Goal: Task Accomplishment & Management: Complete application form

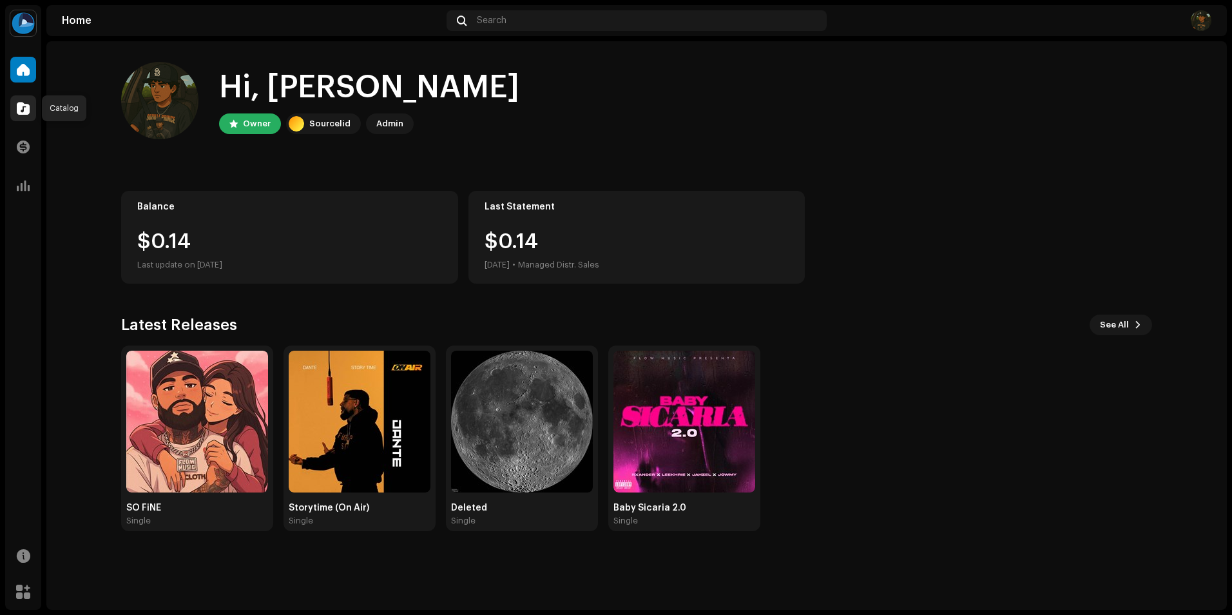
click at [21, 97] on div at bounding box center [23, 108] width 26 height 26
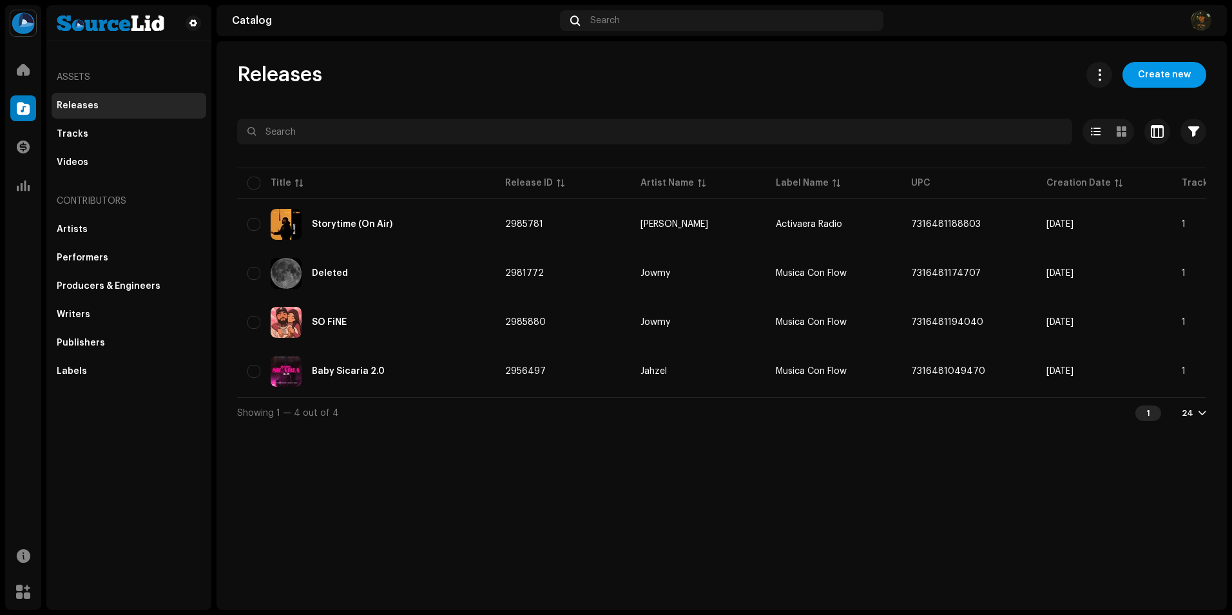
click at [1175, 68] on span "Create new" at bounding box center [1164, 75] width 53 height 26
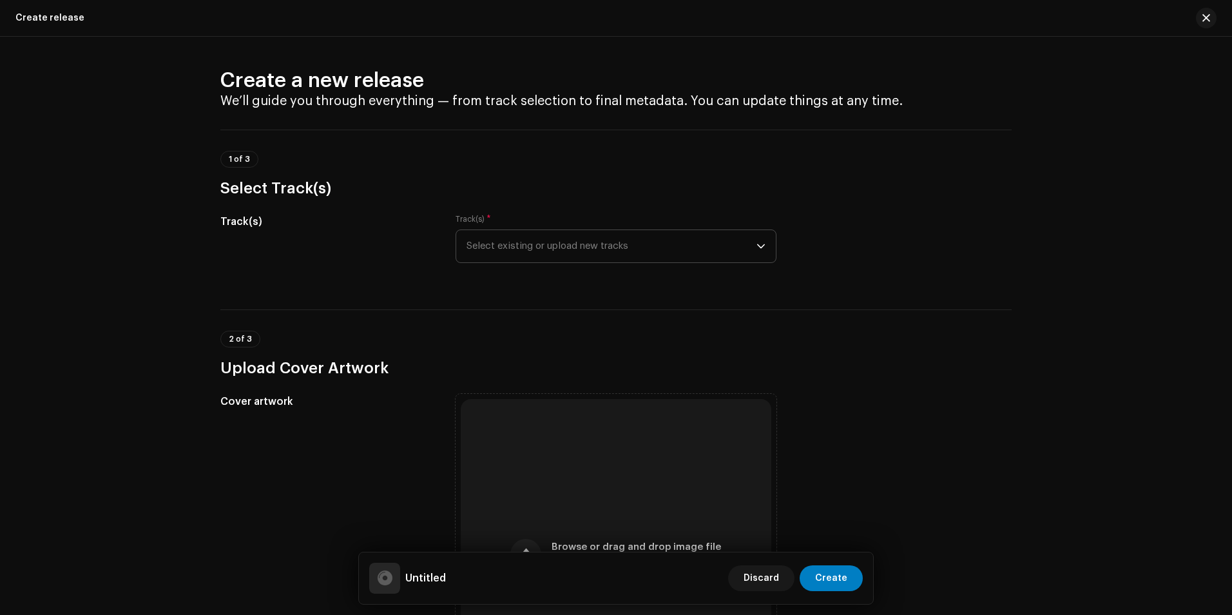
click at [757, 244] on icon "dropdown trigger" at bounding box center [761, 246] width 9 height 9
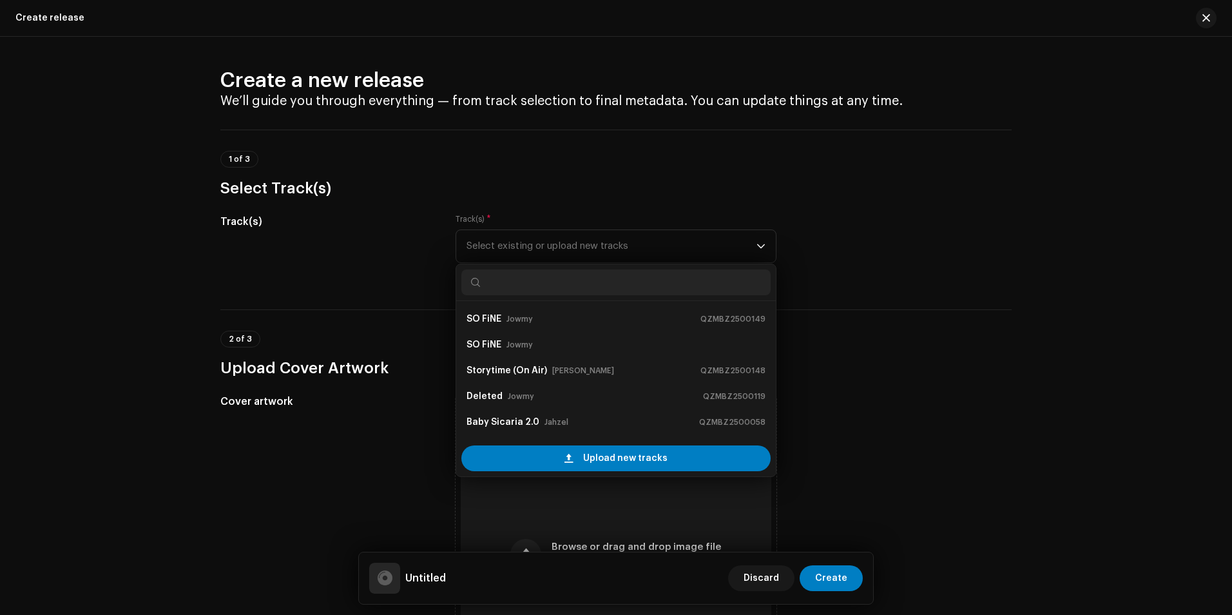
click at [961, 180] on h3 "Select Track(s)" at bounding box center [615, 188] width 791 height 21
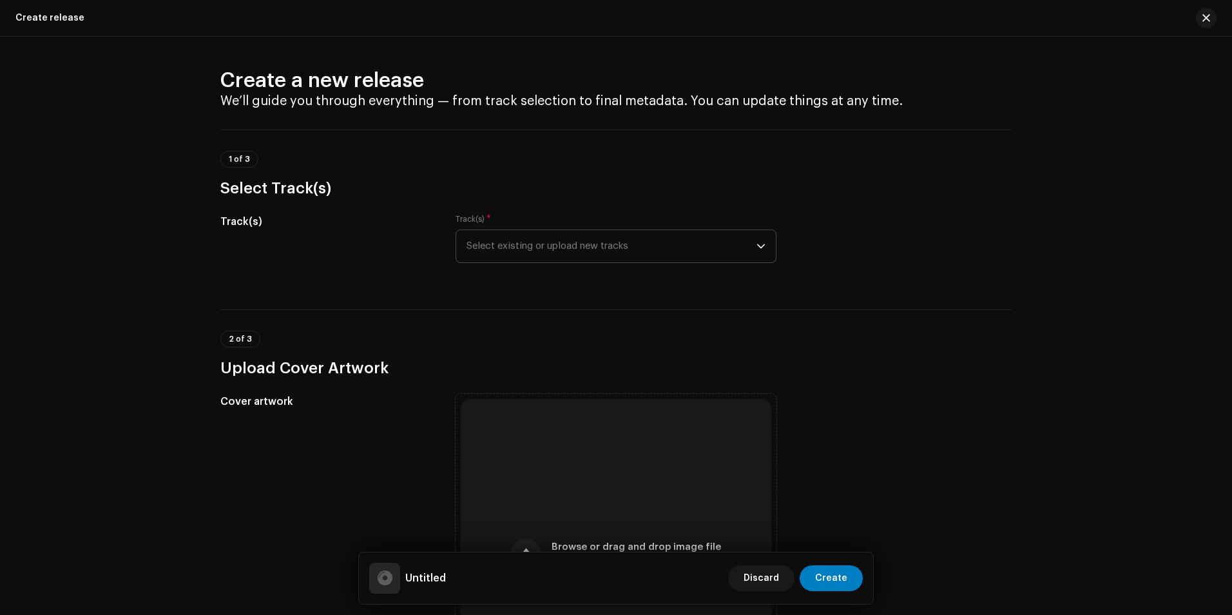
click at [748, 249] on span "Select existing or upload new tracks" at bounding box center [612, 246] width 290 height 32
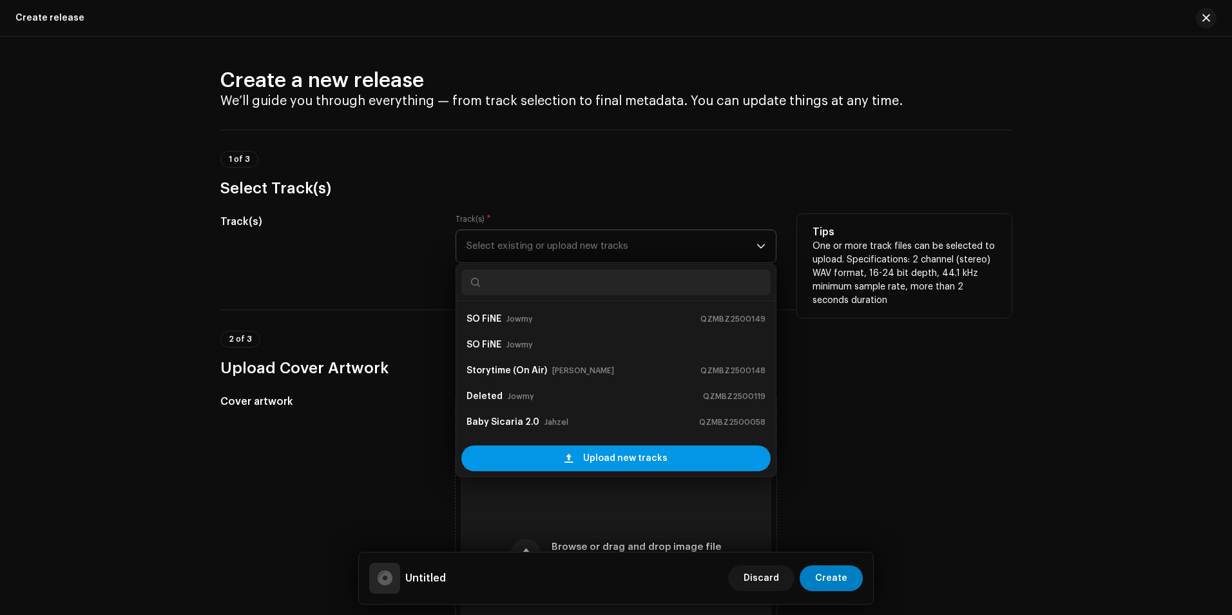
click at [676, 463] on div "Upload new tracks" at bounding box center [615, 458] width 309 height 26
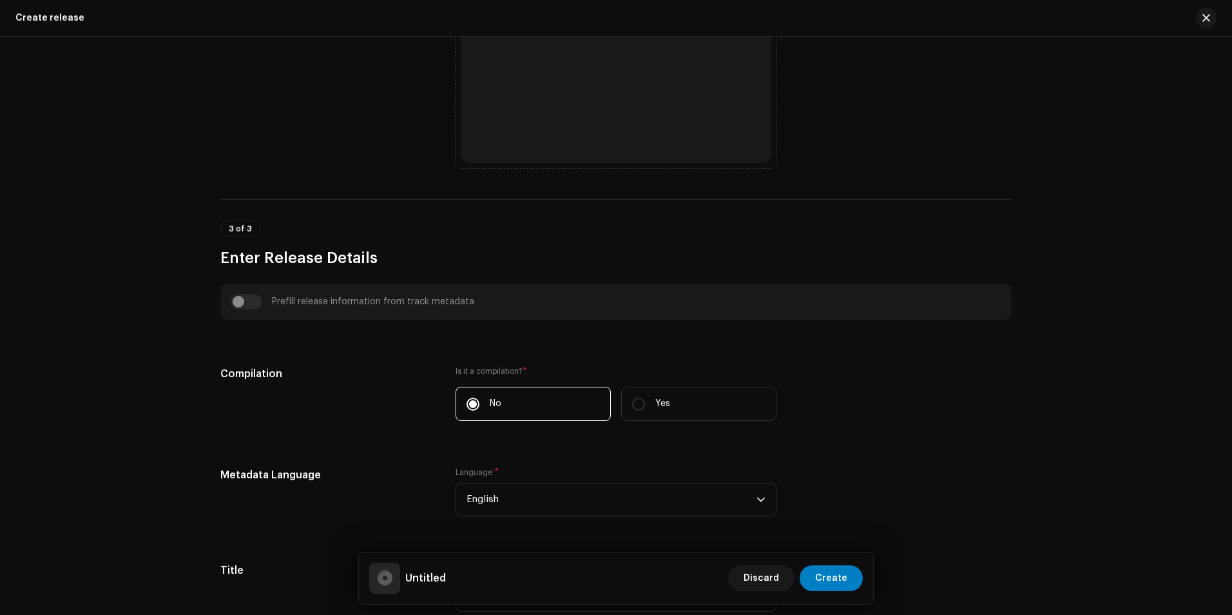
scroll to position [709, 0]
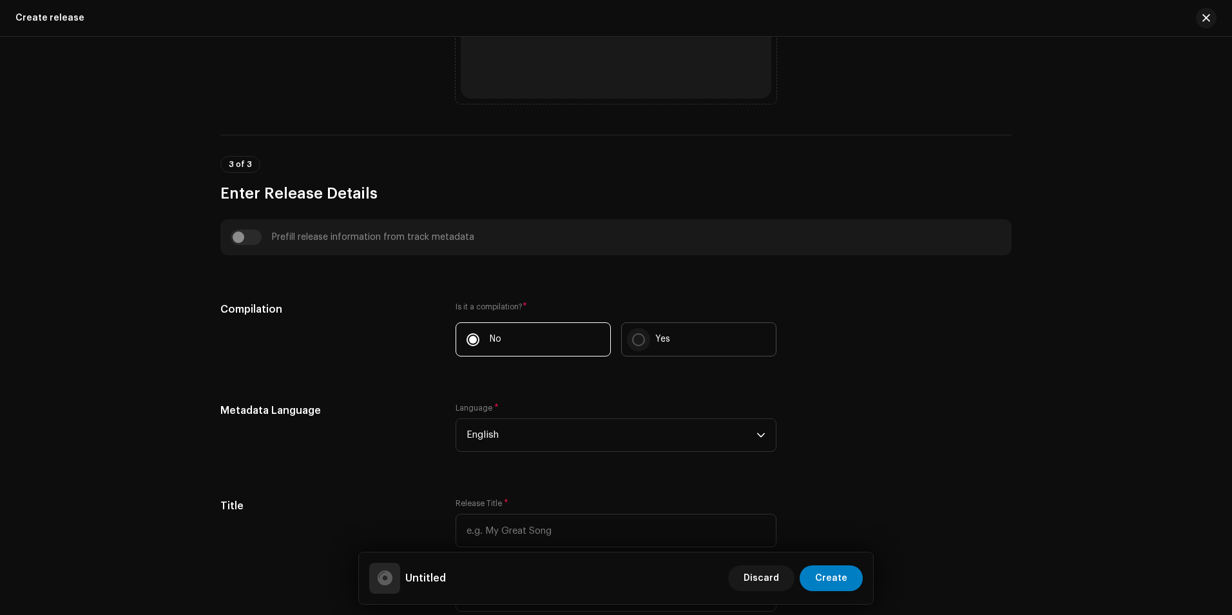
click at [637, 336] on input "Yes" at bounding box center [638, 339] width 13 height 13
radio input "true"
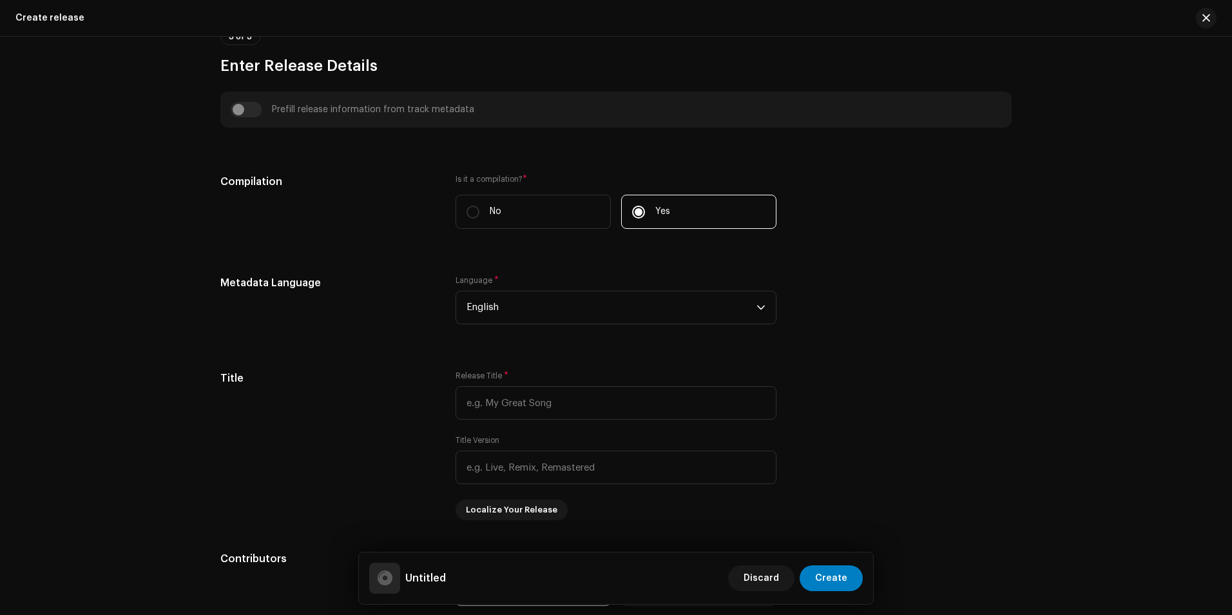
scroll to position [838, 0]
click at [621, 314] on span "English" at bounding box center [612, 306] width 290 height 32
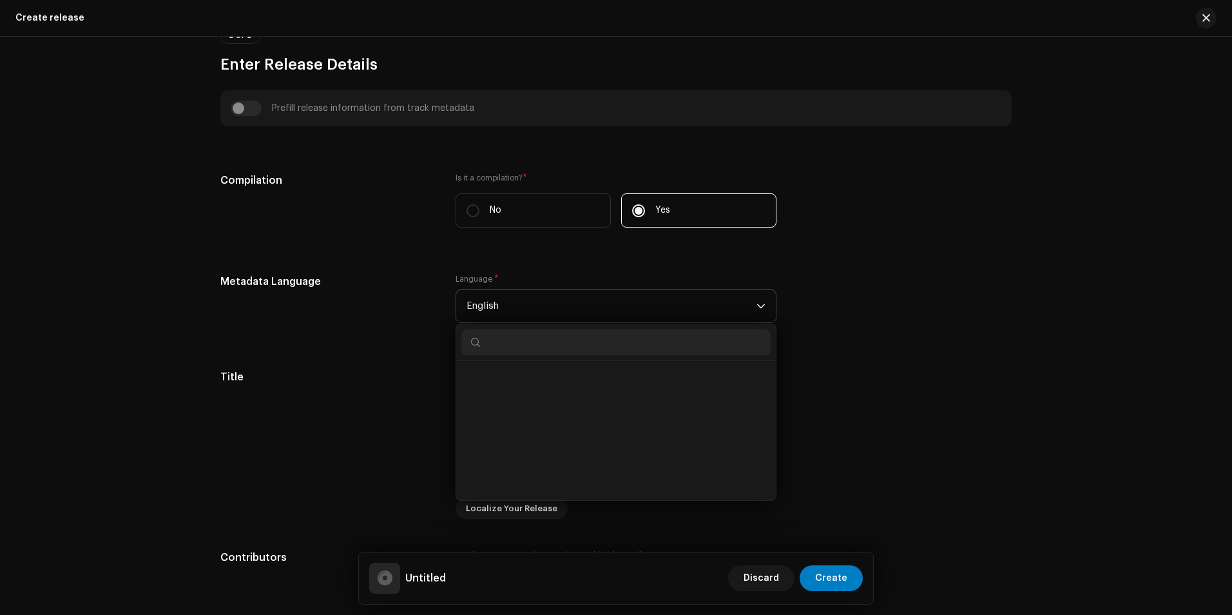
scroll to position [1191, 0]
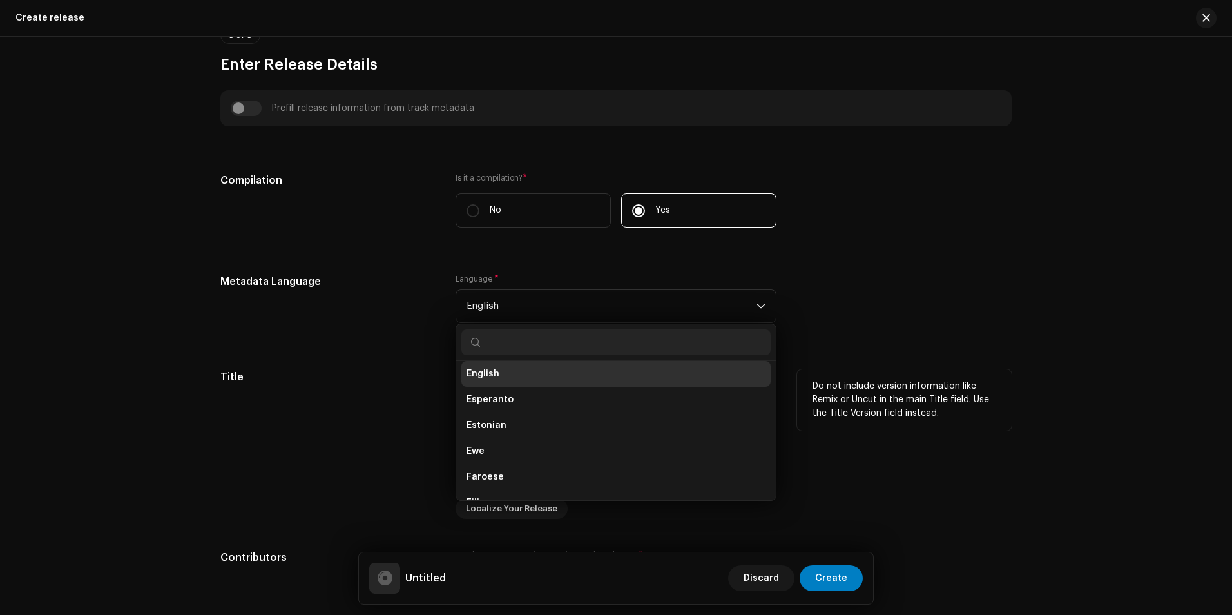
click at [316, 387] on div "Title" at bounding box center [327, 444] width 215 height 150
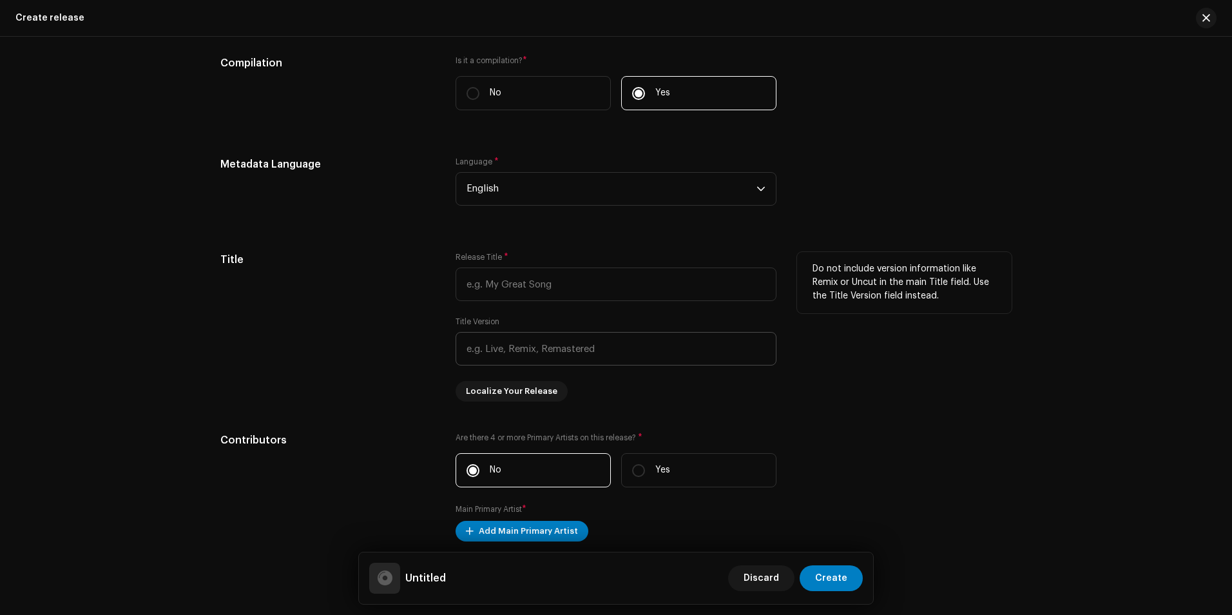
scroll to position [967, 0]
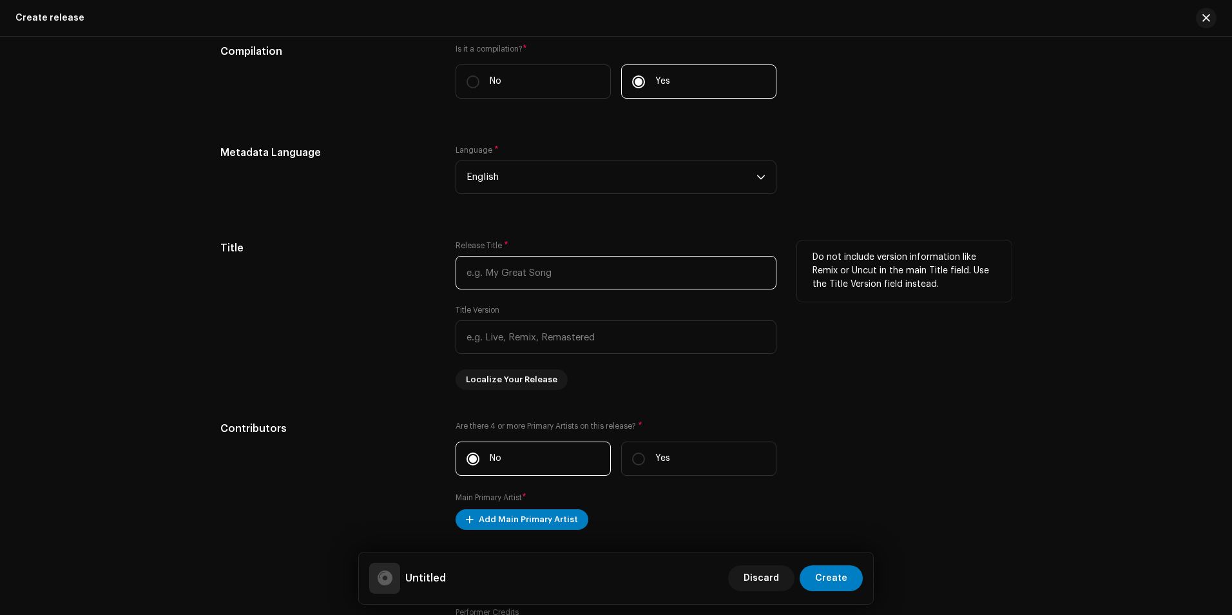
click at [530, 269] on input "text" at bounding box center [616, 273] width 321 height 34
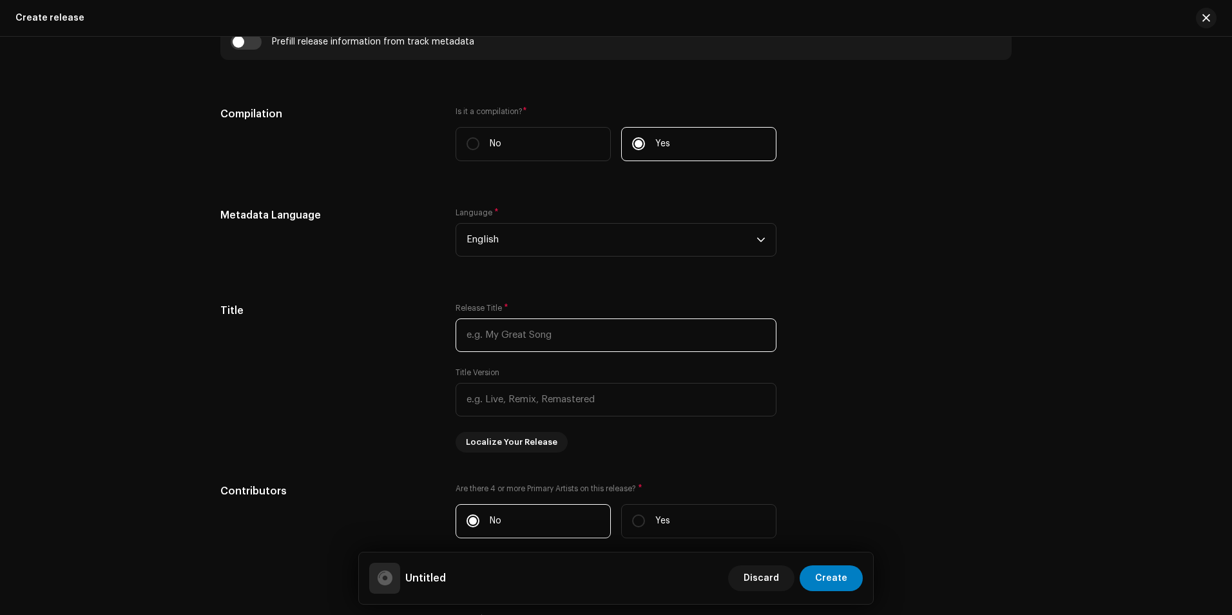
scroll to position [1019, 0]
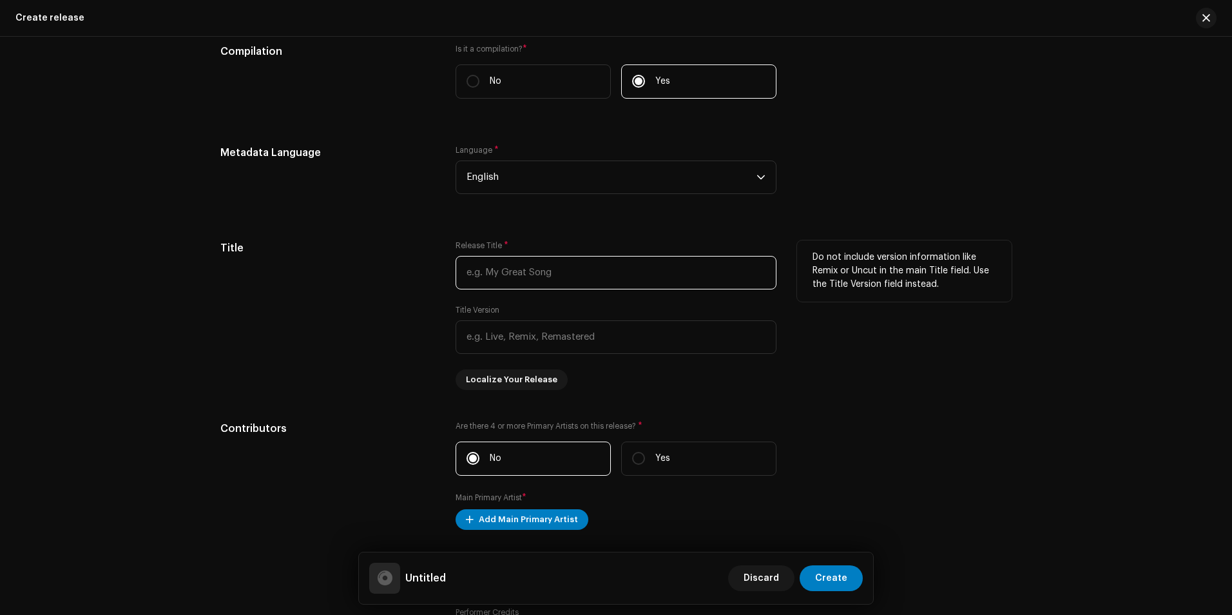
click at [521, 269] on input "text" at bounding box center [616, 273] width 321 height 34
click at [547, 338] on input "text" at bounding box center [616, 337] width 321 height 34
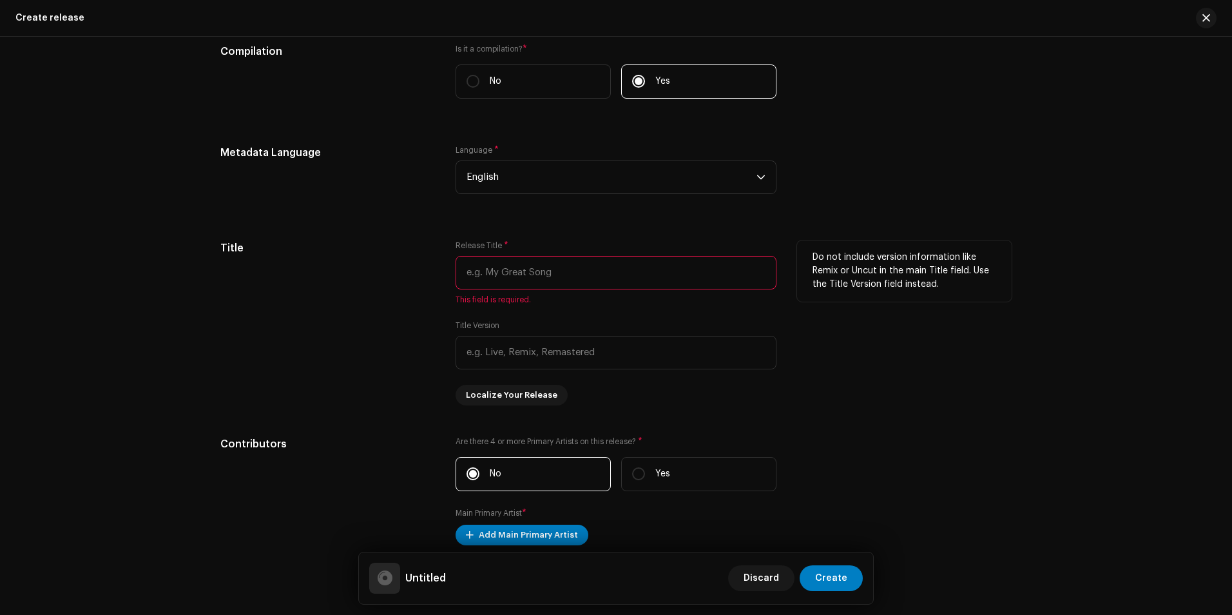
click at [524, 264] on input "text" at bounding box center [616, 273] width 321 height 34
click at [622, 350] on input "text" at bounding box center [616, 353] width 321 height 34
click at [405, 376] on div "Title" at bounding box center [327, 322] width 215 height 165
click at [516, 363] on input "text" at bounding box center [616, 353] width 321 height 34
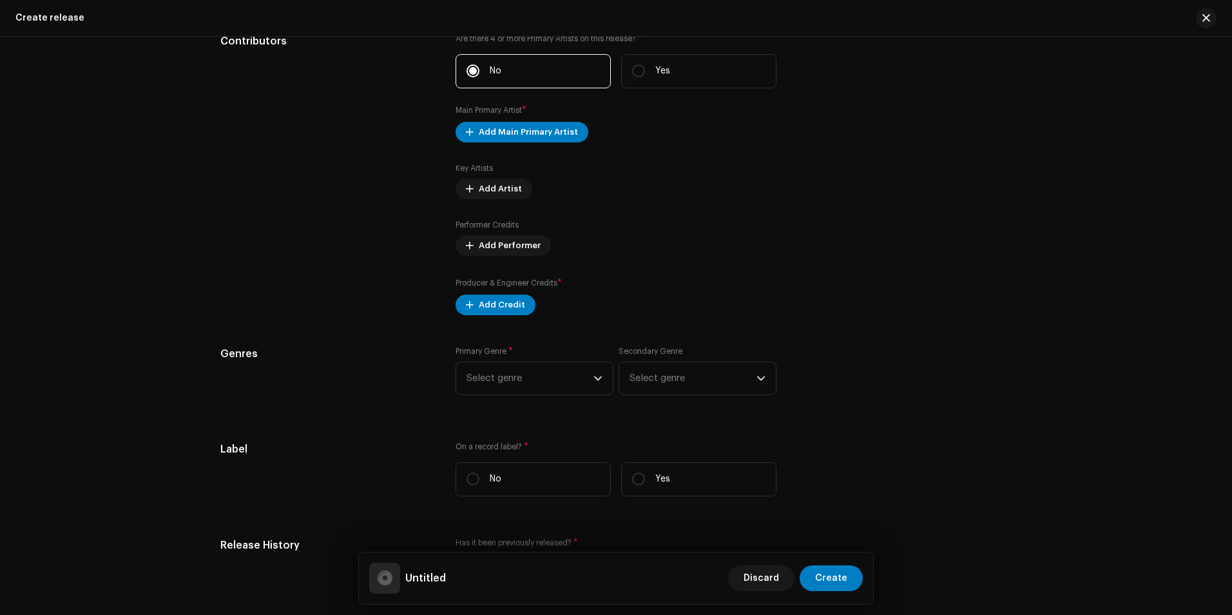
scroll to position [1470, 0]
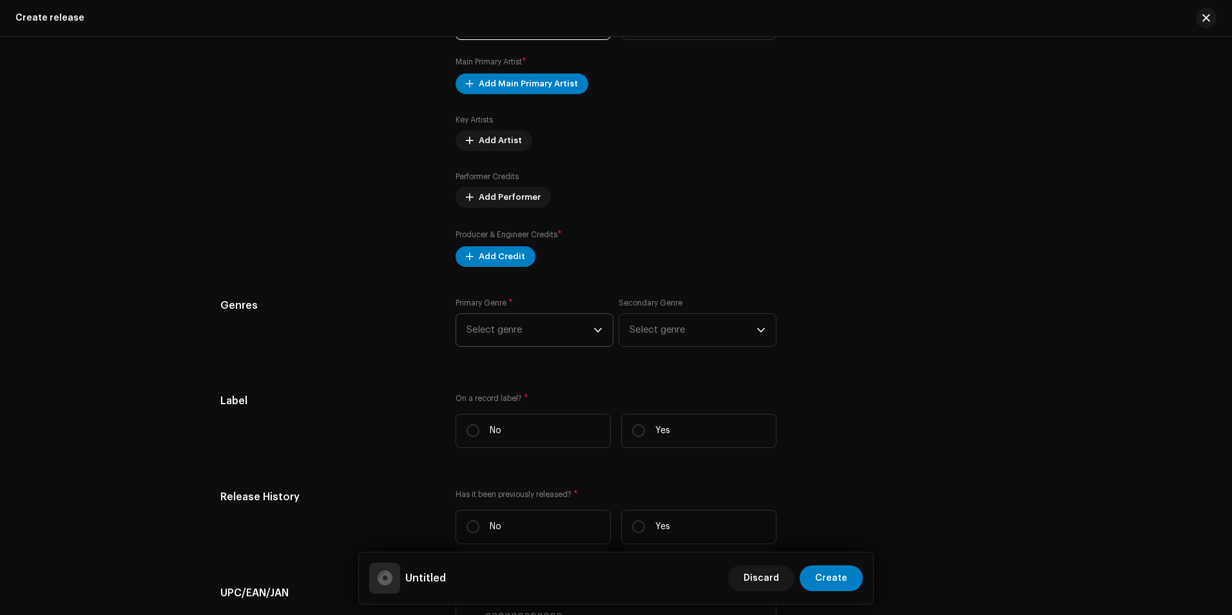
click at [580, 337] on span "Select genre" at bounding box center [530, 330] width 127 height 32
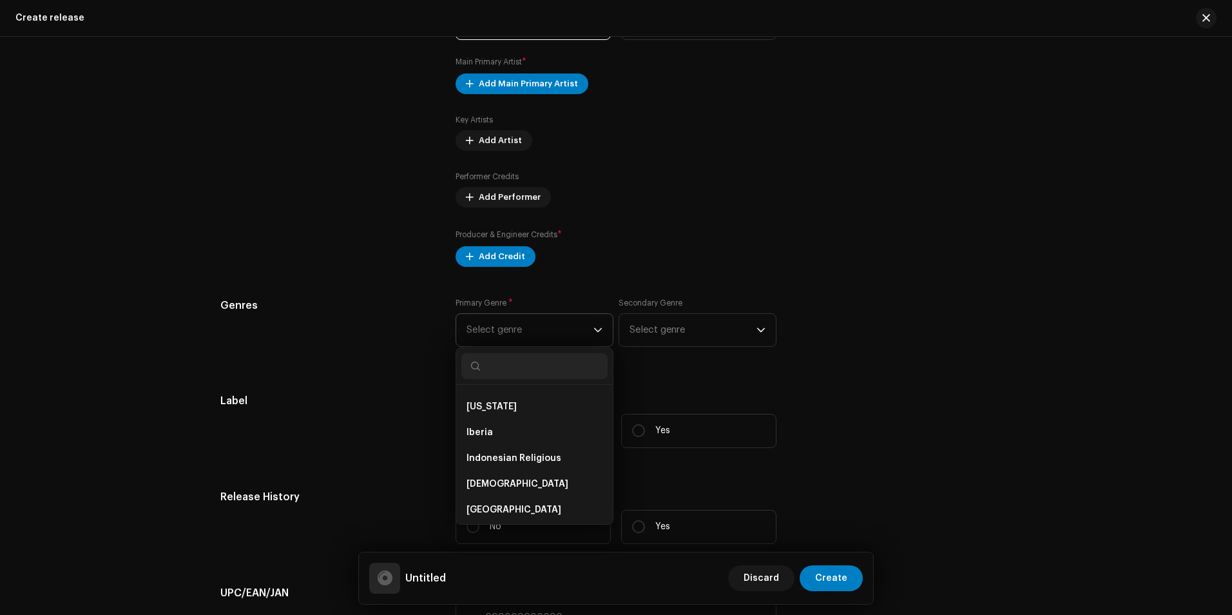
scroll to position [12170, 0]
type input "T"
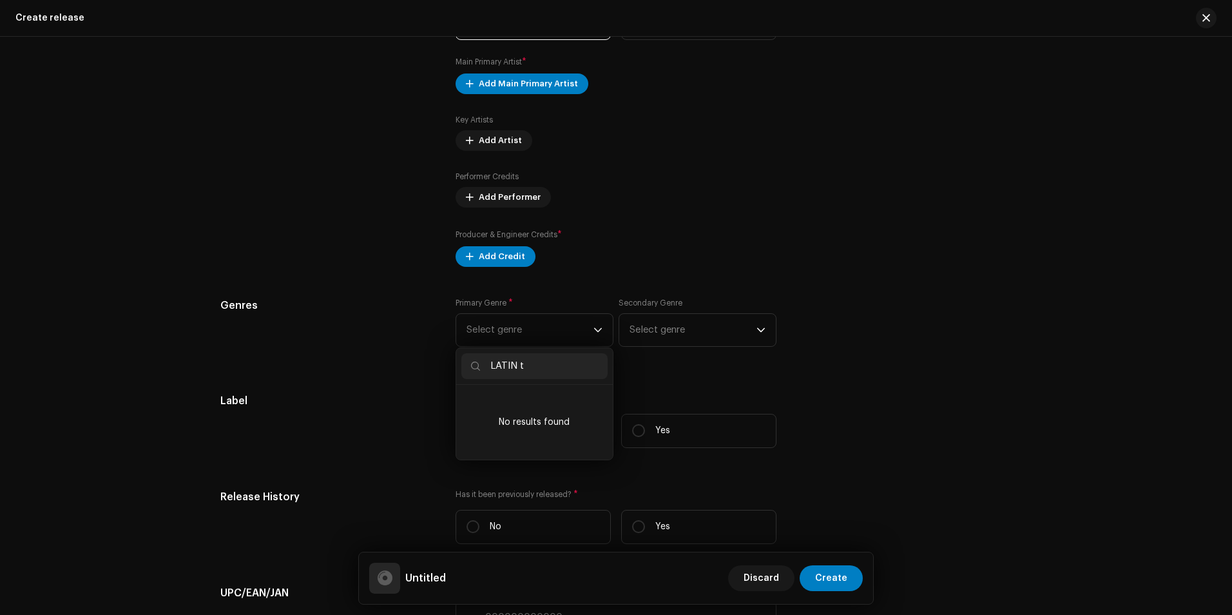
scroll to position [0, 0]
type input "LATIN"
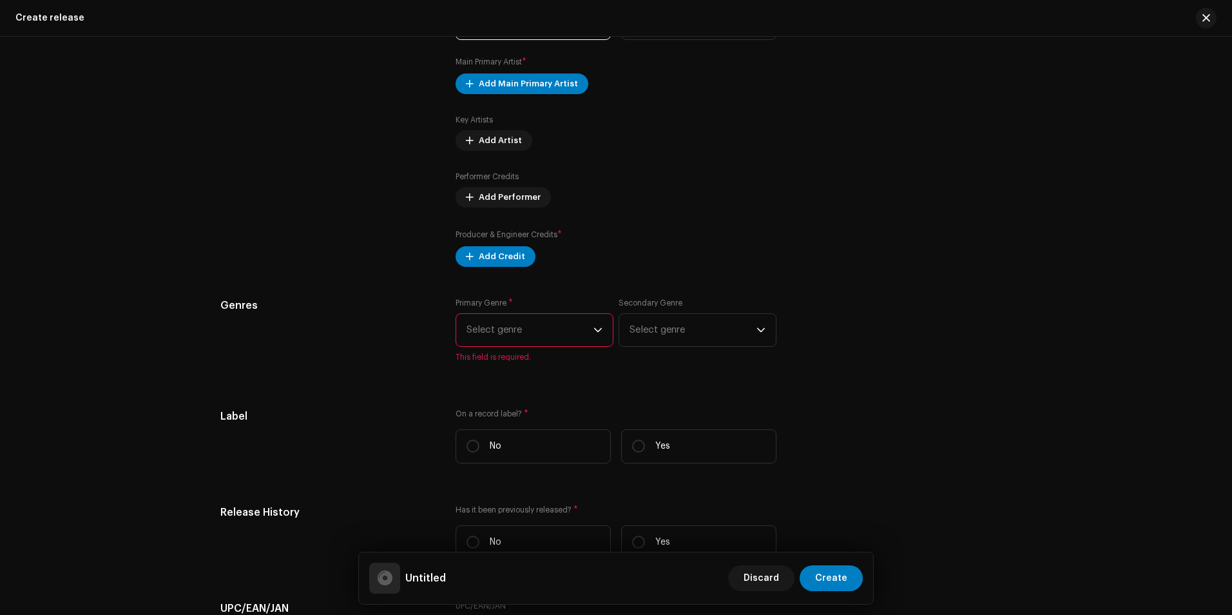
scroll to position [1405, 0]
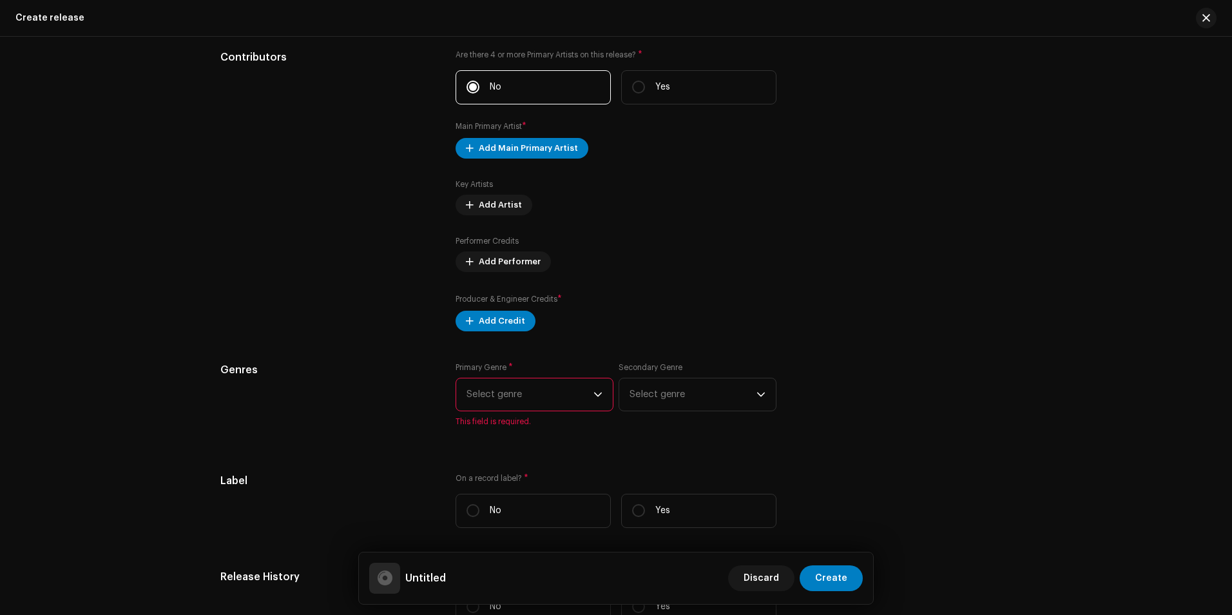
click at [581, 406] on span "Select genre" at bounding box center [530, 394] width 127 height 32
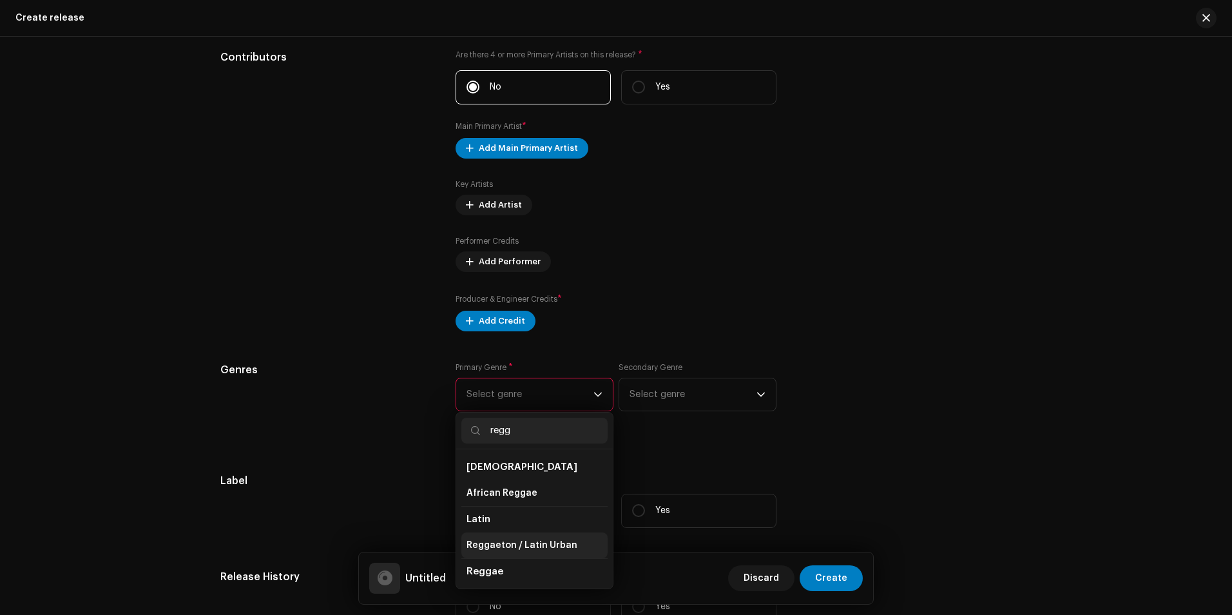
type input "regg"
click at [576, 538] on li "Reggaeton / Latin Urban" at bounding box center [534, 545] width 146 height 26
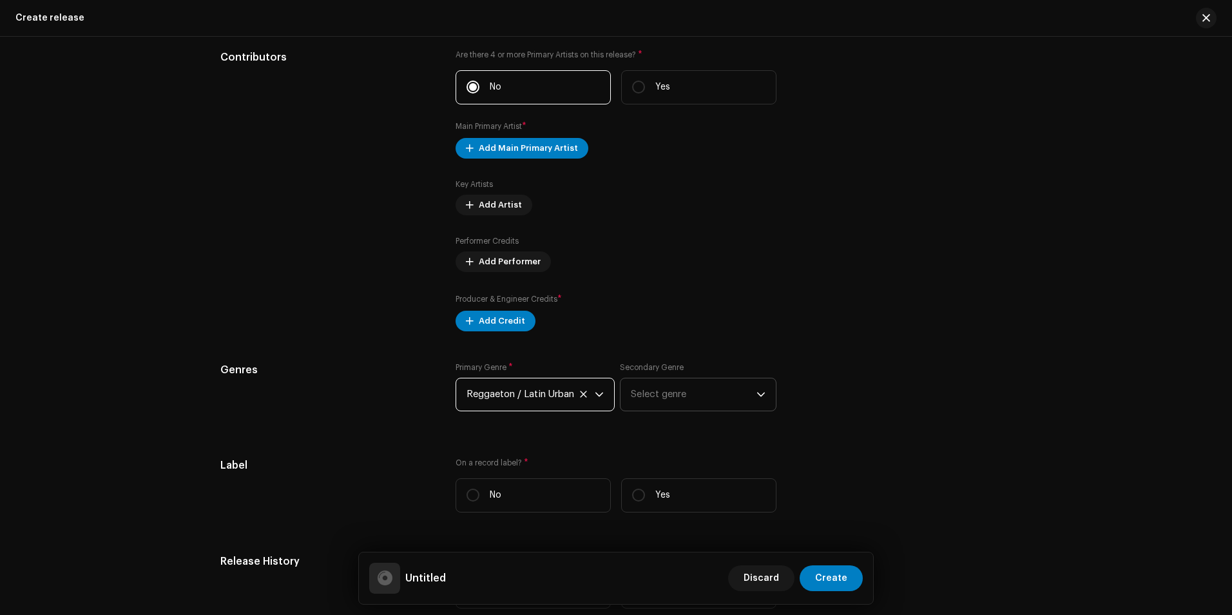
click at [681, 399] on span "Select genre" at bounding box center [694, 394] width 126 height 32
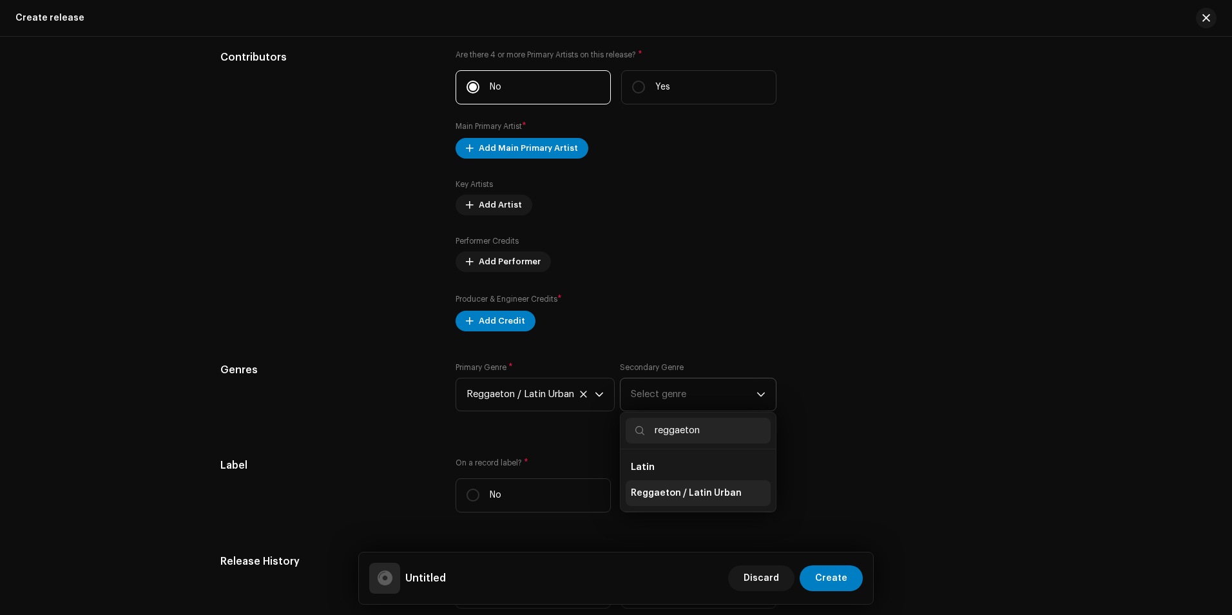
type input "reggaeton"
click at [676, 494] on span "Reggaeton / Latin Urban" at bounding box center [686, 493] width 111 height 13
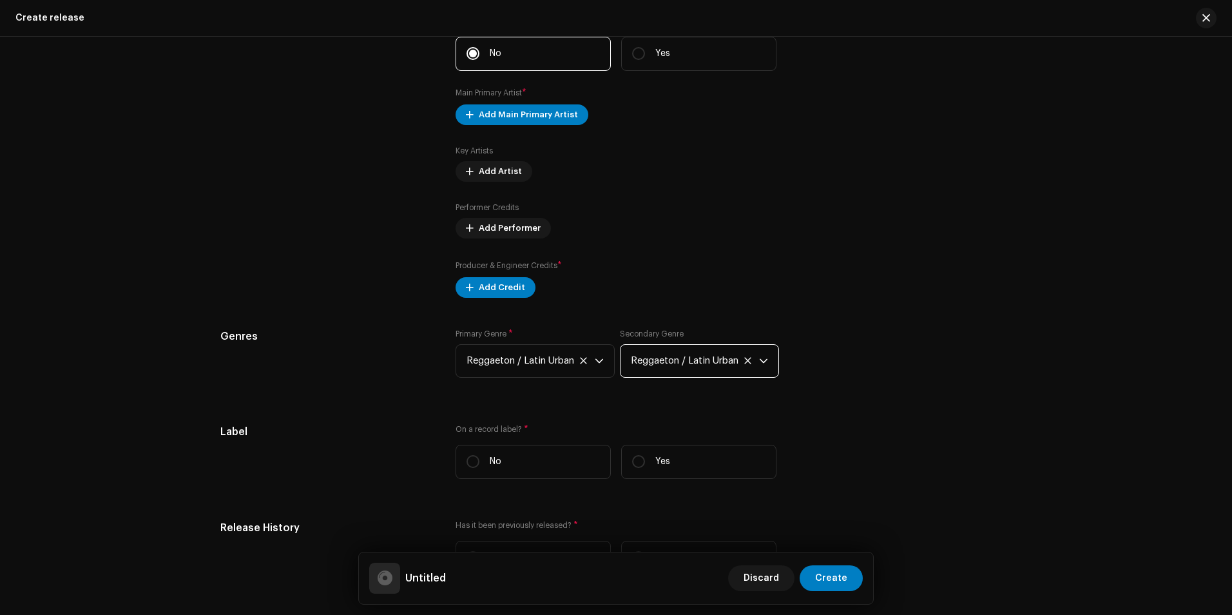
scroll to position [1470, 0]
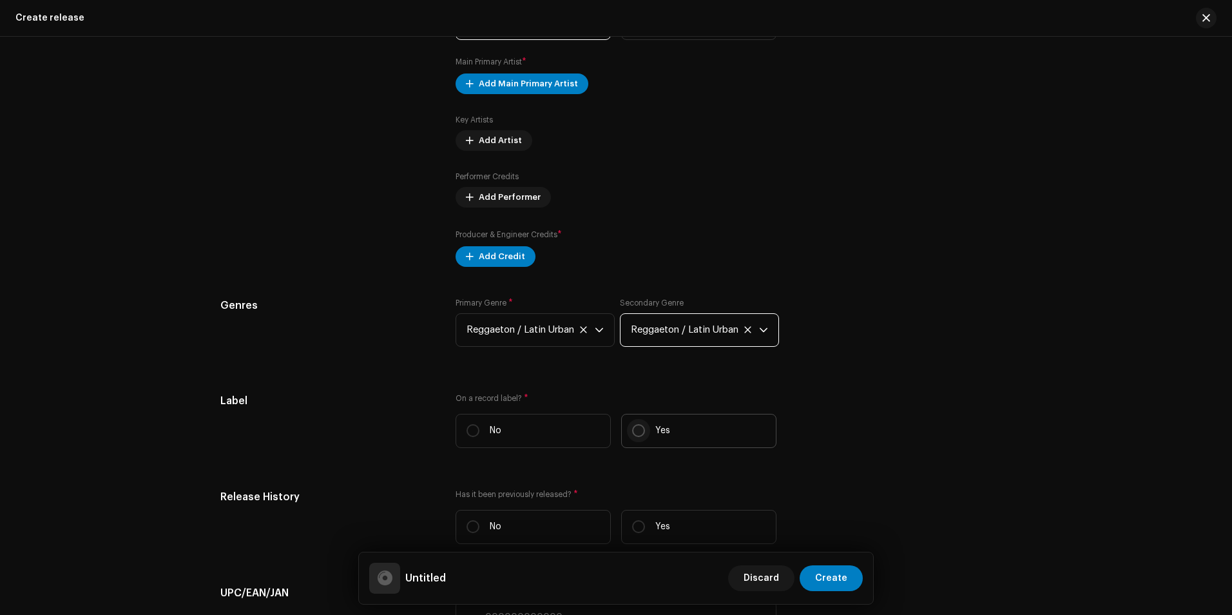
click at [632, 434] on input "Yes" at bounding box center [638, 430] width 13 height 13
radio input "true"
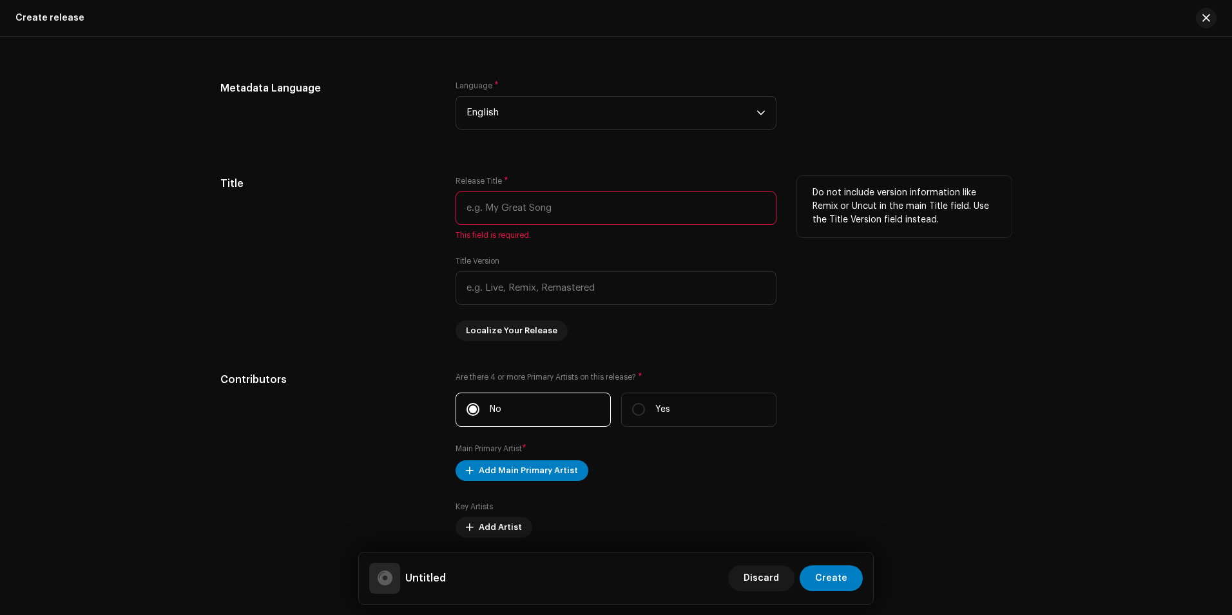
scroll to position [1148, 0]
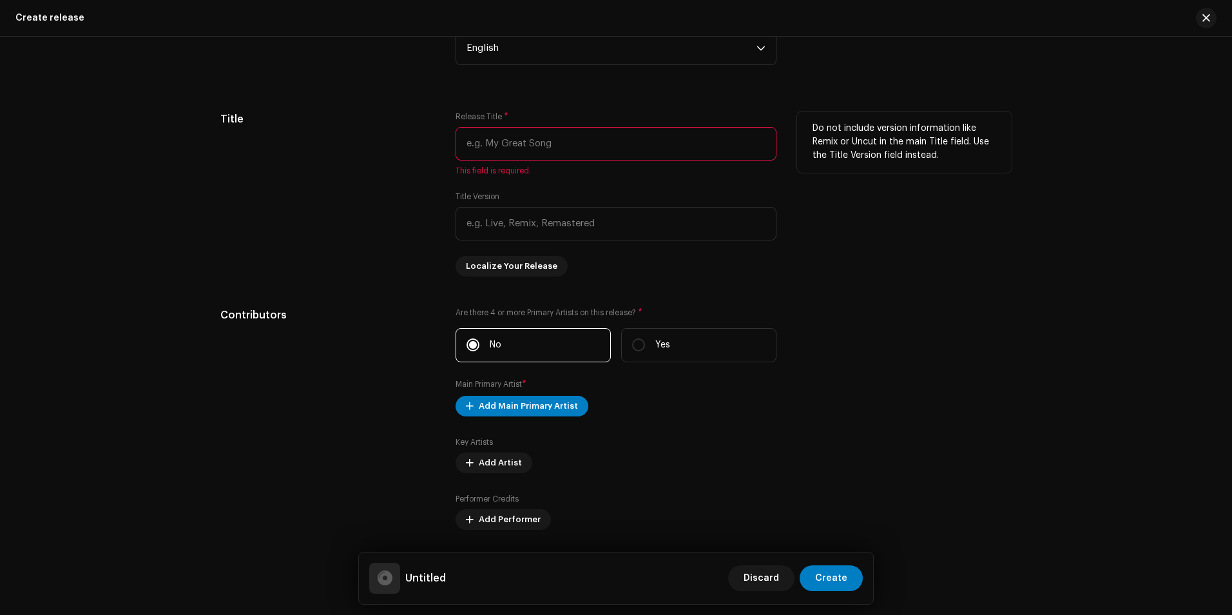
click at [492, 148] on input "text" at bounding box center [616, 144] width 321 height 34
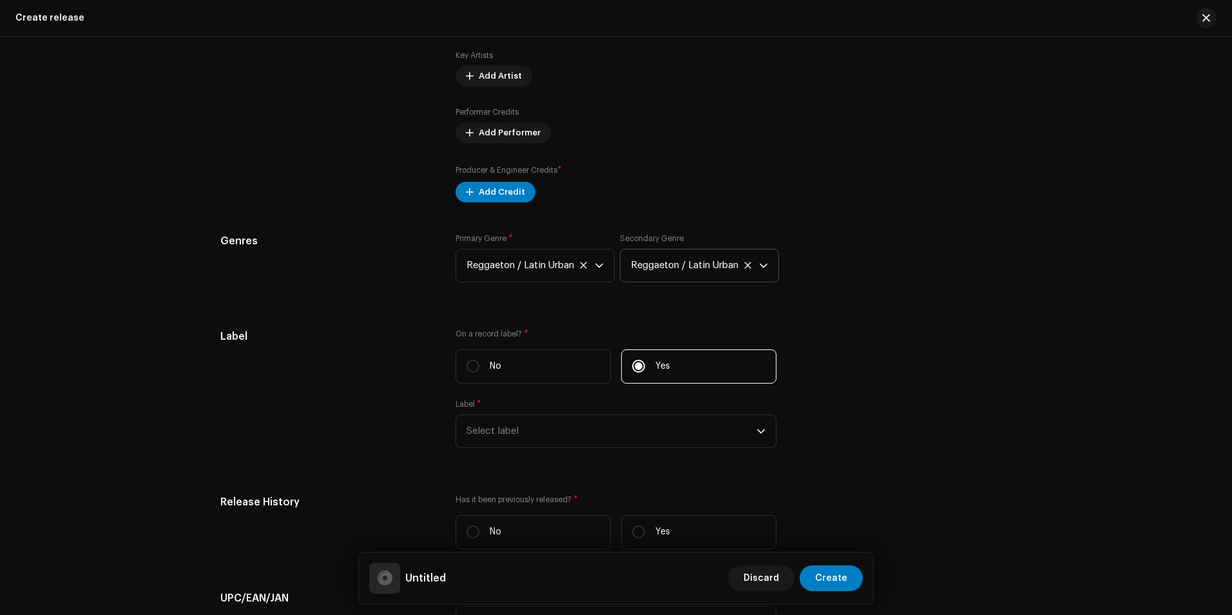
scroll to position [1599, 0]
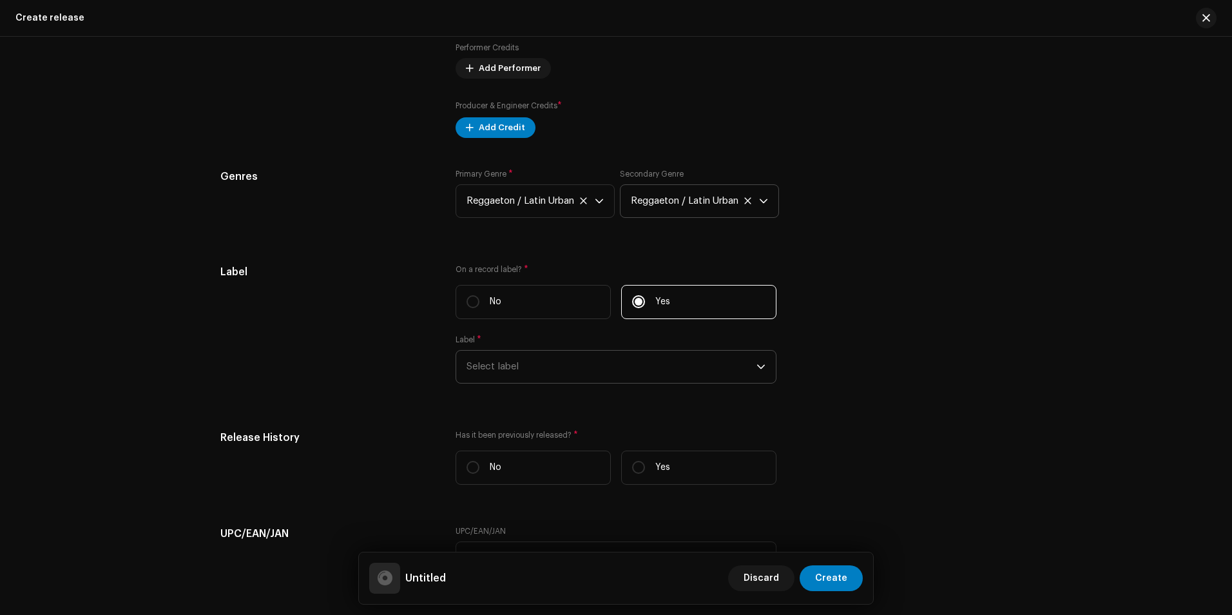
click at [565, 371] on span "Select label" at bounding box center [612, 367] width 290 height 32
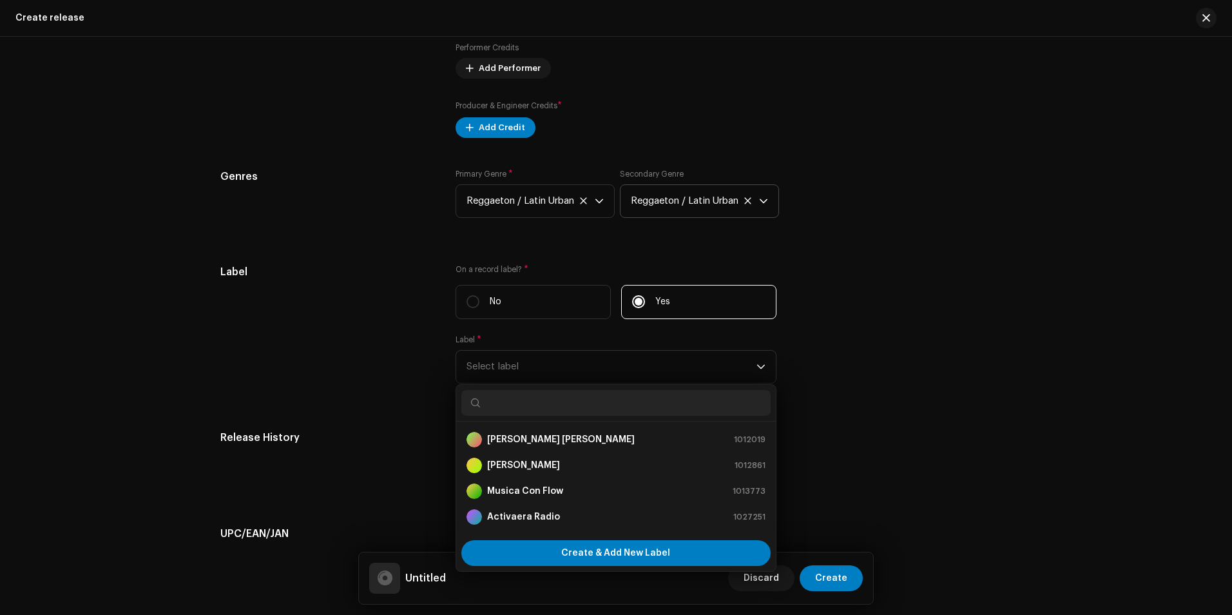
click at [341, 392] on div "Label" at bounding box center [327, 331] width 215 height 135
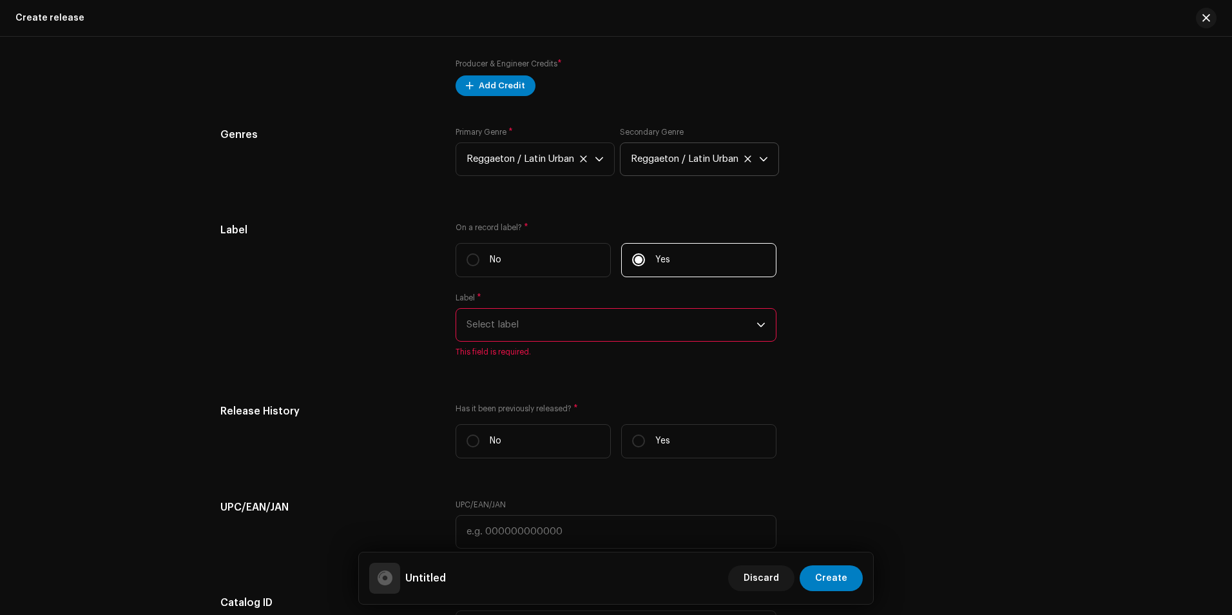
scroll to position [1663, 0]
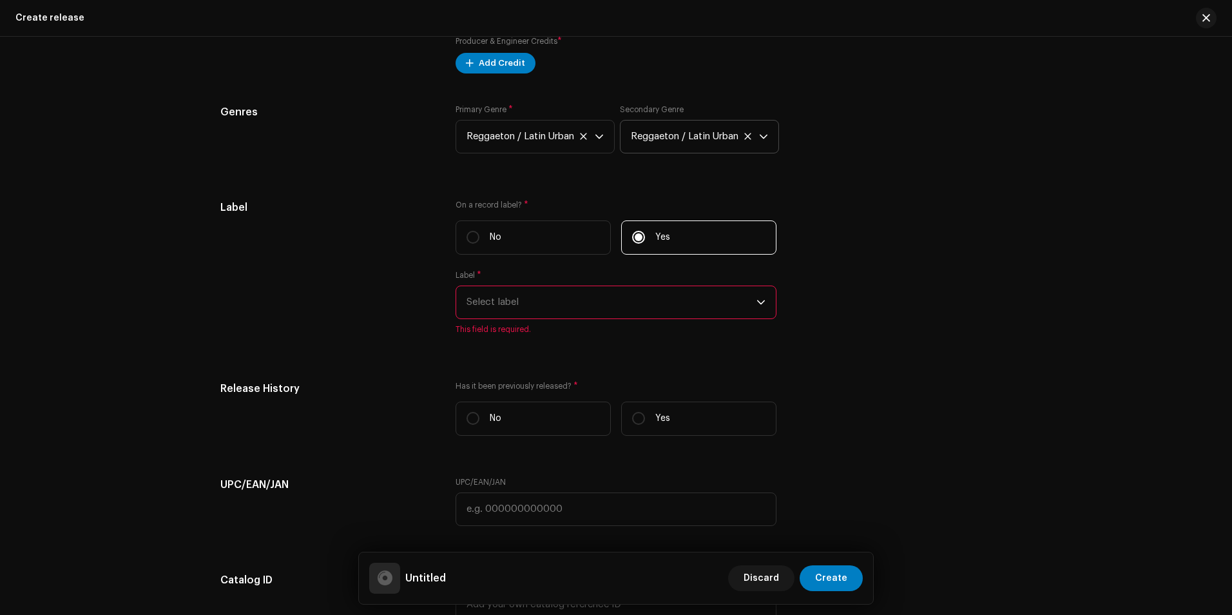
click at [515, 302] on span "Select label" at bounding box center [612, 302] width 290 height 32
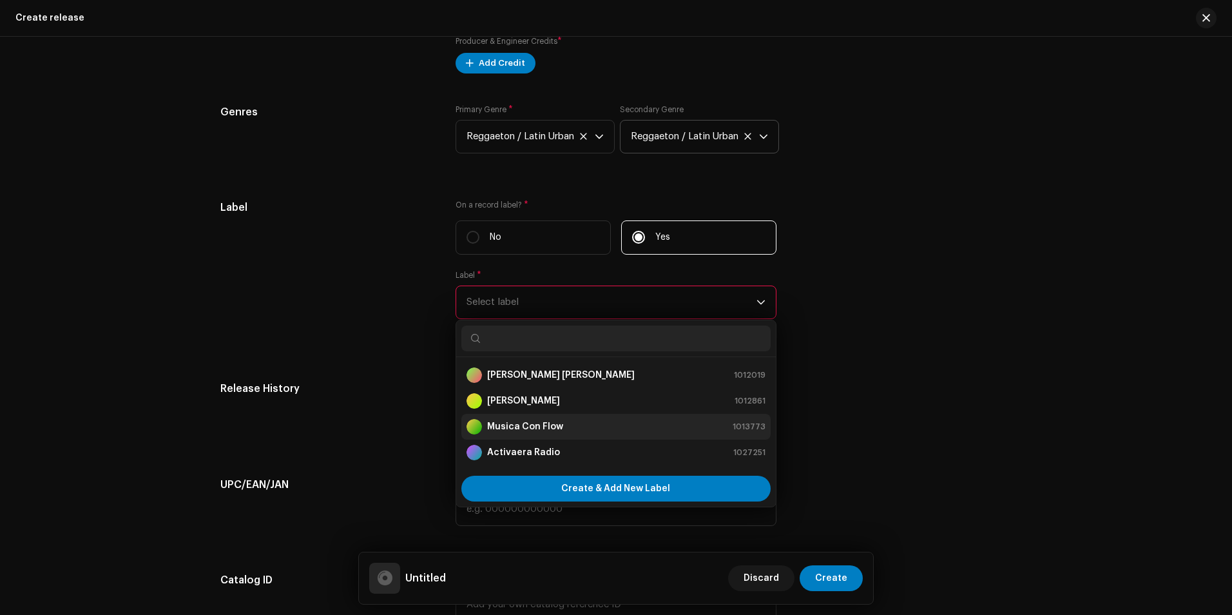
click at [516, 431] on strong "Musica Con Flow" at bounding box center [525, 426] width 76 height 13
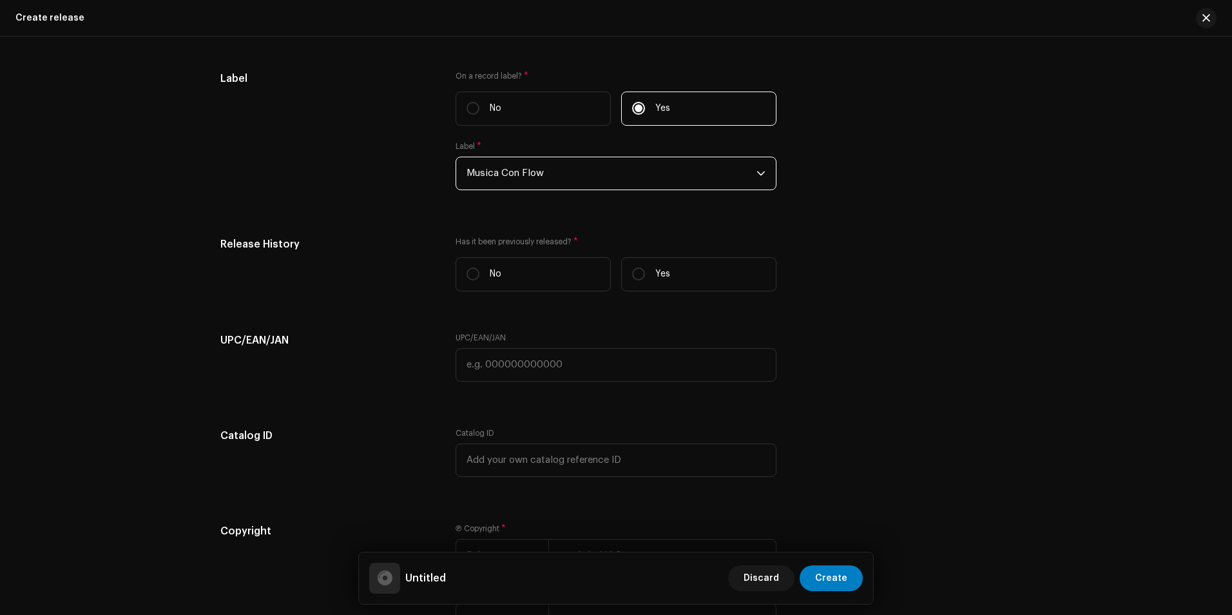
scroll to position [1857, 0]
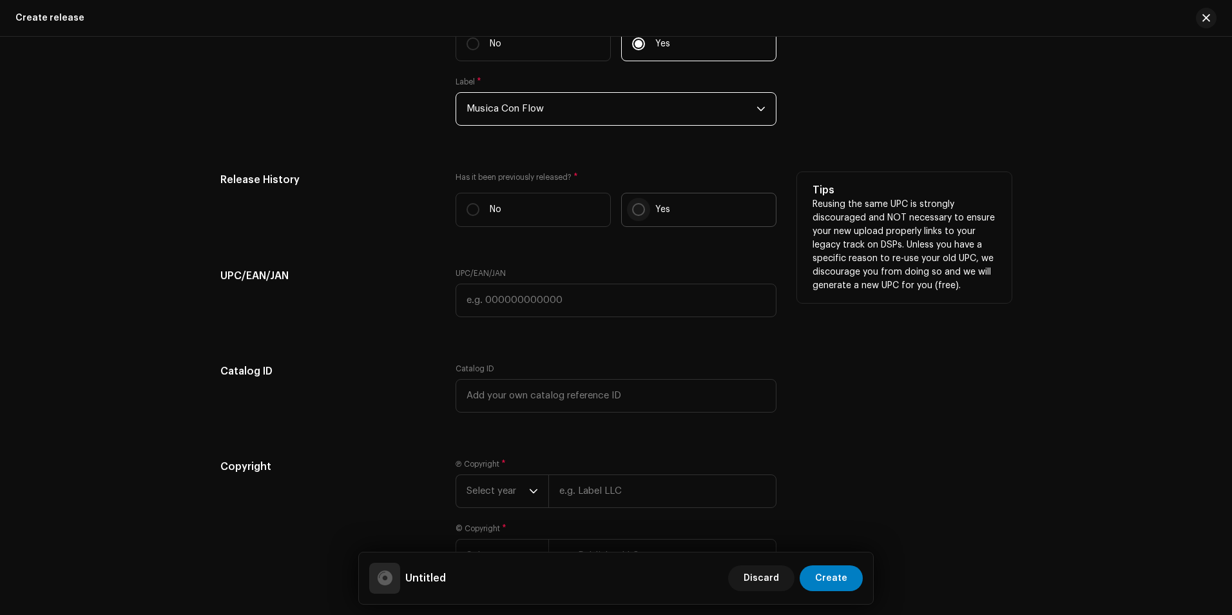
click at [632, 208] on input "Yes" at bounding box center [638, 209] width 13 height 13
radio input "true"
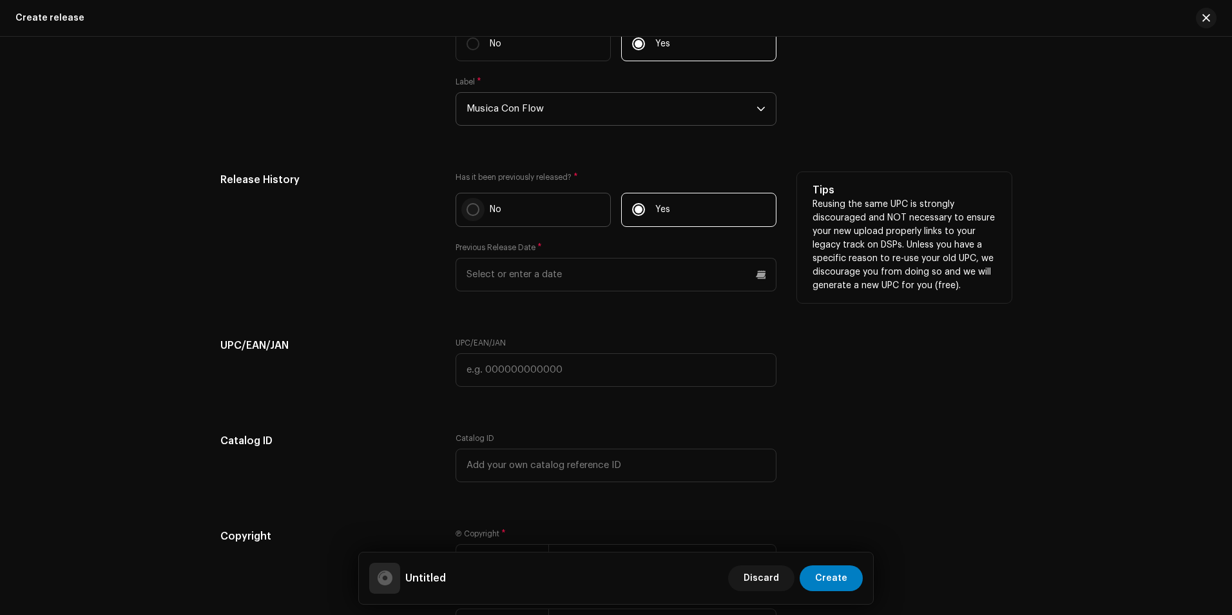
click at [467, 214] on input "No" at bounding box center [473, 209] width 13 height 13
radio input "true"
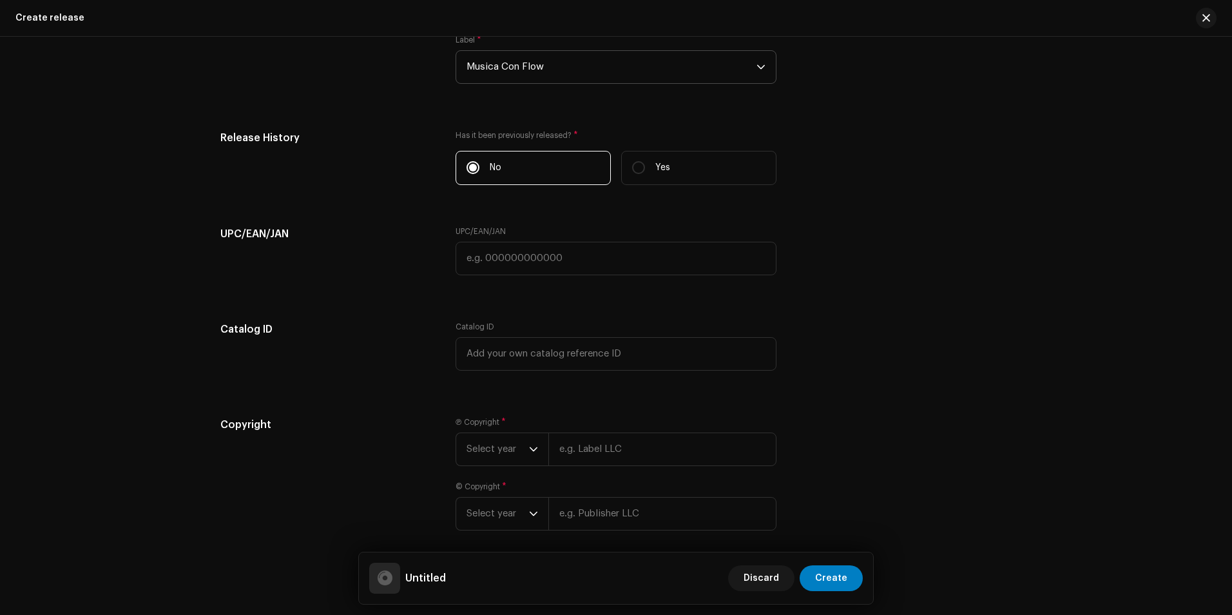
scroll to position [1953, 0]
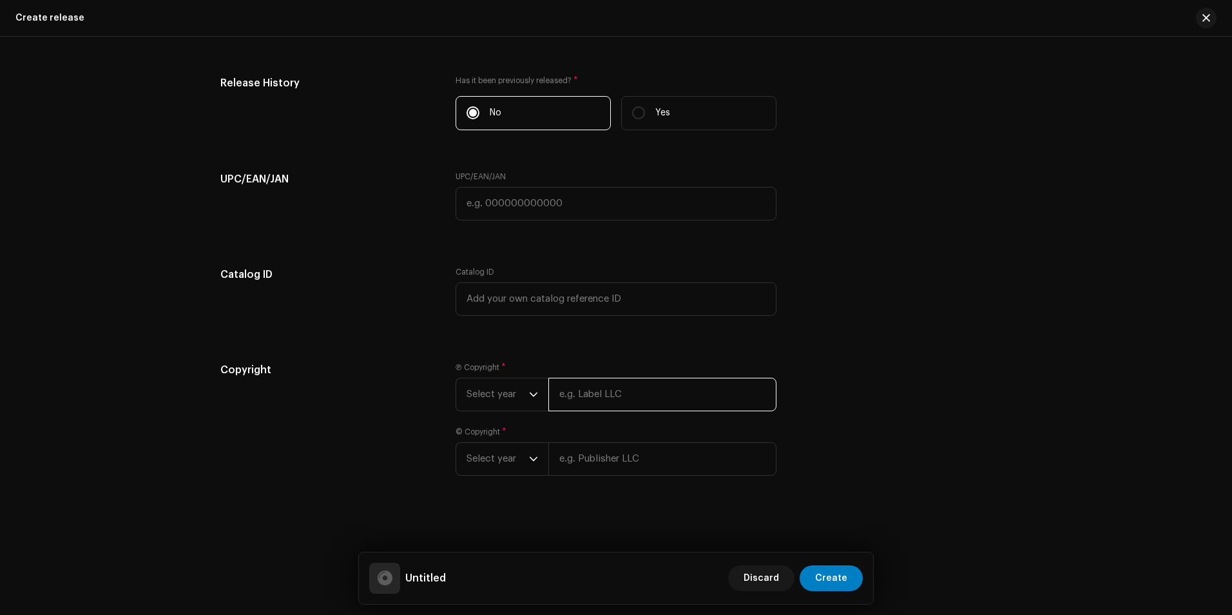
click at [637, 392] on input "text" at bounding box center [662, 395] width 228 height 34
type input "Digimatrix/Flow Music"
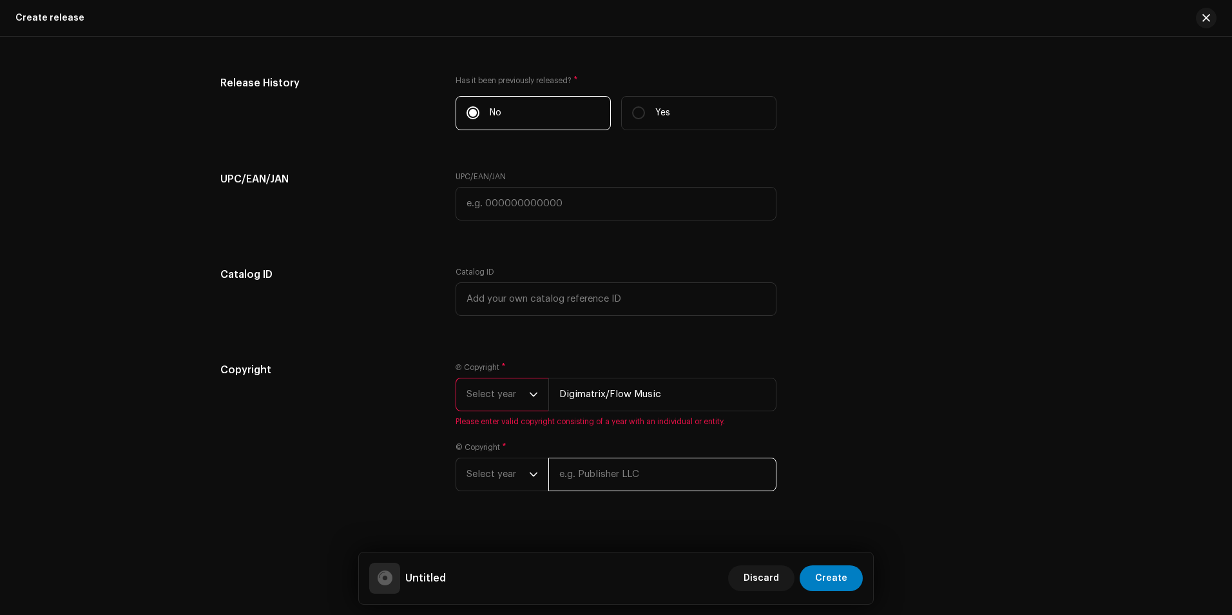
click at [574, 454] on div "© Copyright * Select year" at bounding box center [616, 466] width 321 height 49
type input "Digimatrix/Flow Music"
click at [360, 398] on div "Copyright" at bounding box center [327, 442] width 215 height 160
click at [508, 389] on span "Select year" at bounding box center [498, 394] width 63 height 32
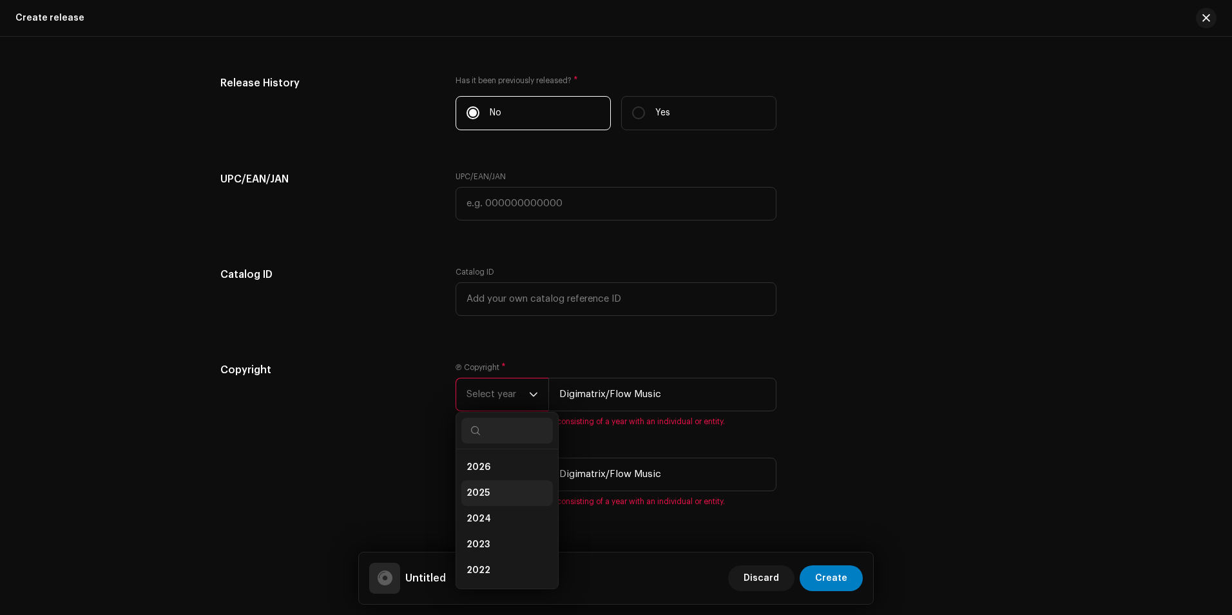
click at [492, 494] on li "2025" at bounding box center [507, 493] width 92 height 26
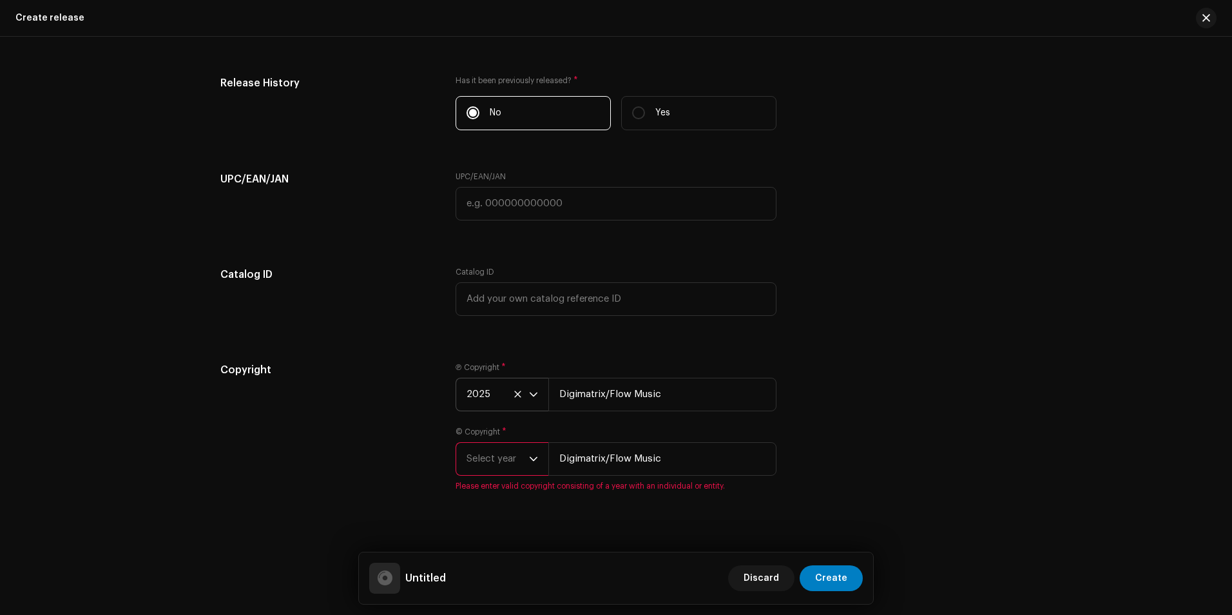
click at [508, 467] on span "Select year" at bounding box center [498, 459] width 63 height 32
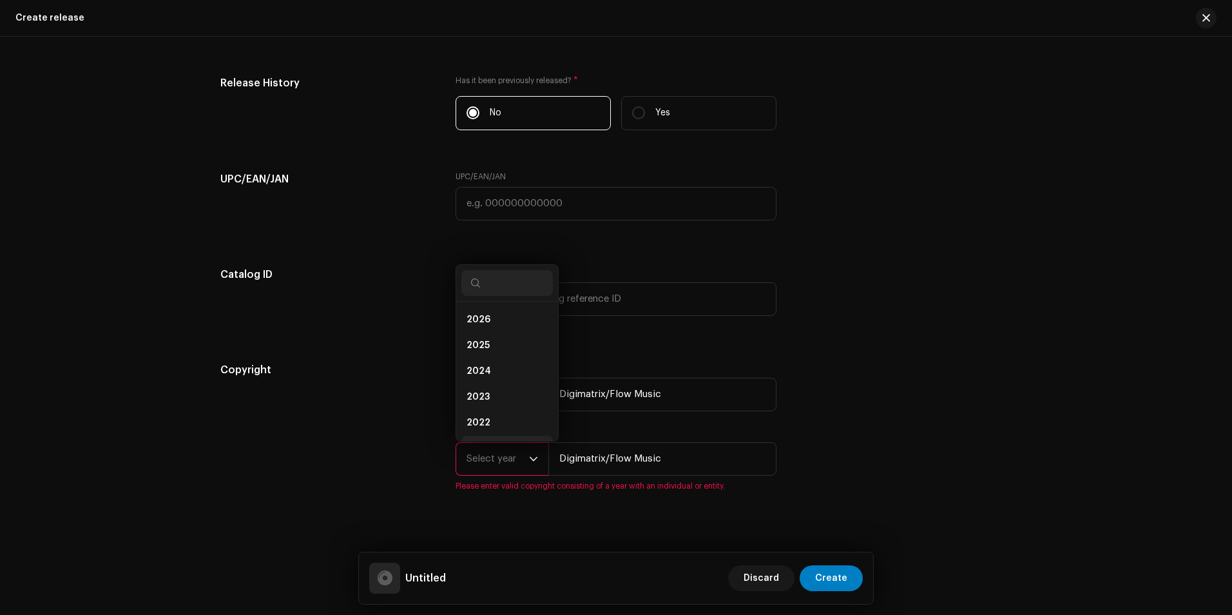
scroll to position [21, 0]
click at [474, 323] on span "2025" at bounding box center [478, 324] width 23 height 13
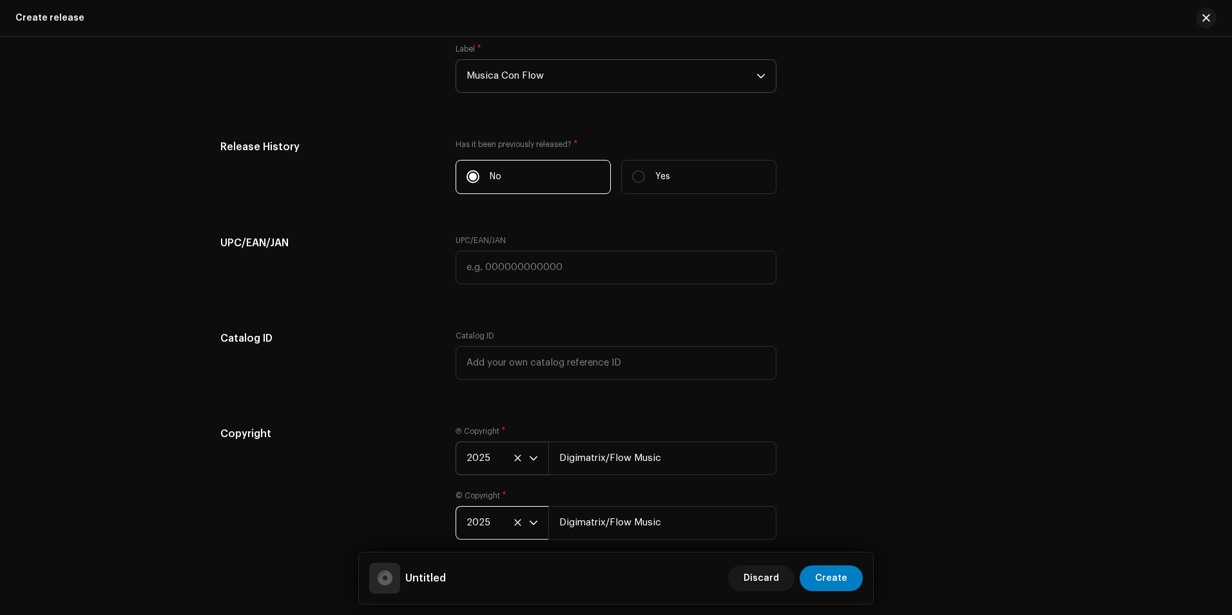
scroll to position [1889, 0]
click at [529, 362] on input "text" at bounding box center [616, 364] width 321 height 34
click at [349, 337] on h5 "Catalog ID" at bounding box center [327, 338] width 215 height 15
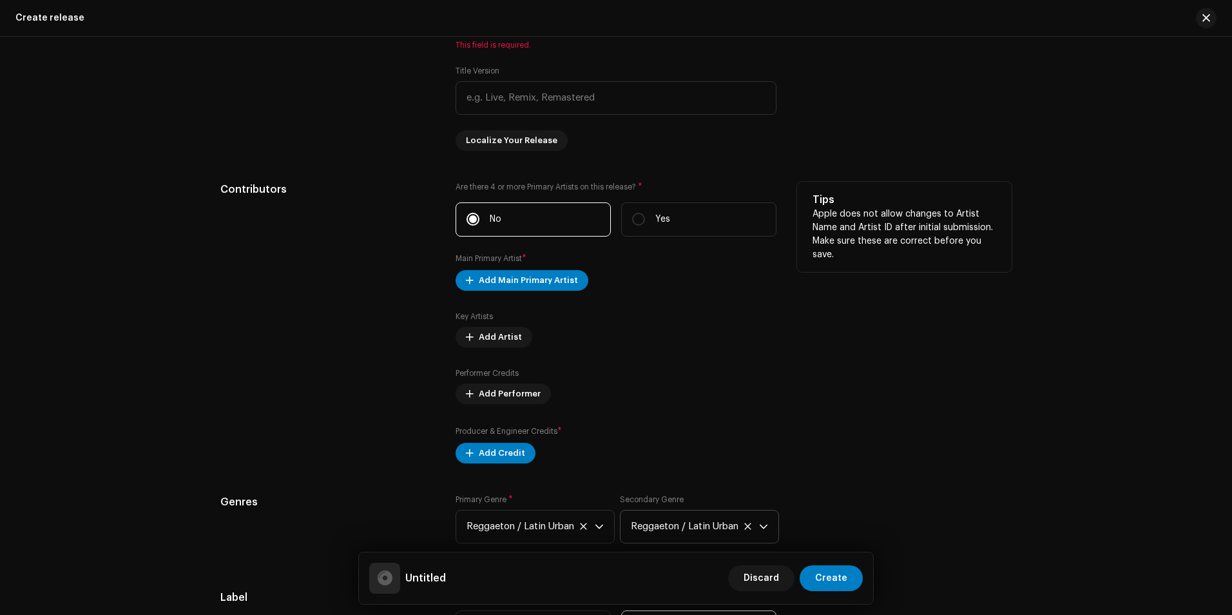
scroll to position [1244, 0]
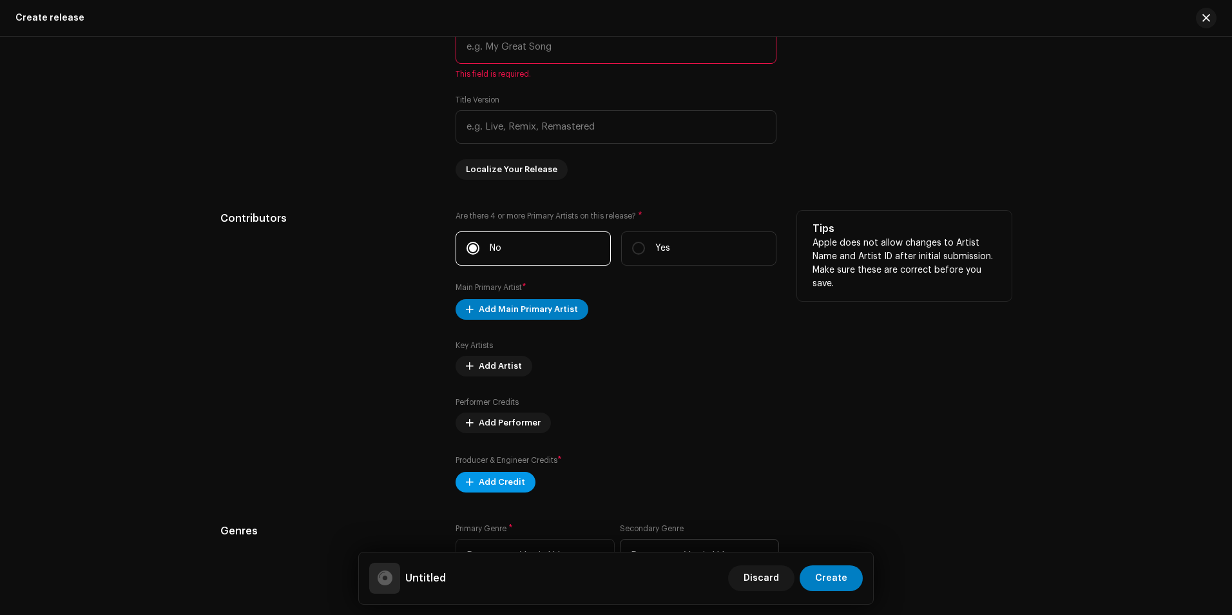
click at [474, 474] on button "Add Credit" at bounding box center [496, 482] width 80 height 21
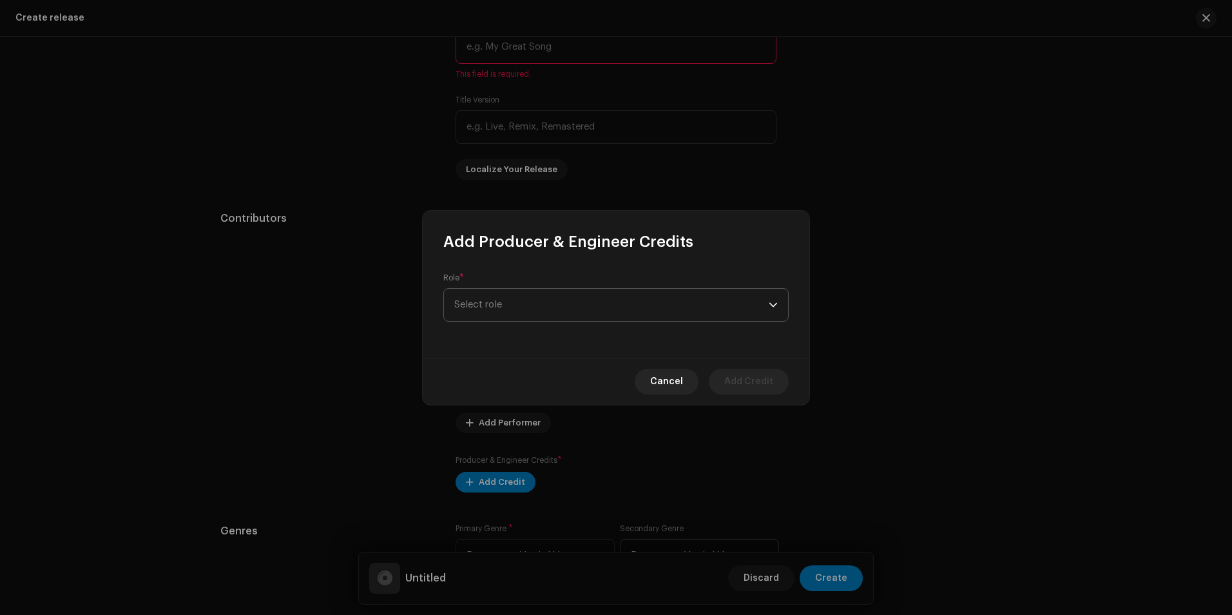
click at [733, 303] on span "Select role" at bounding box center [611, 305] width 314 height 32
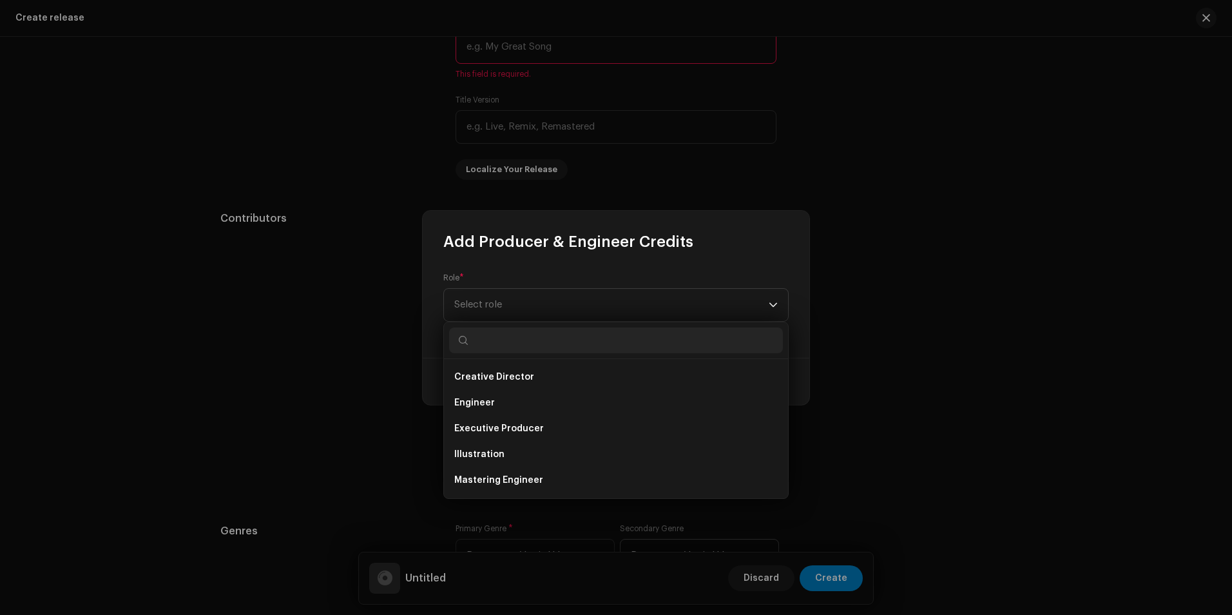
scroll to position [567, 0]
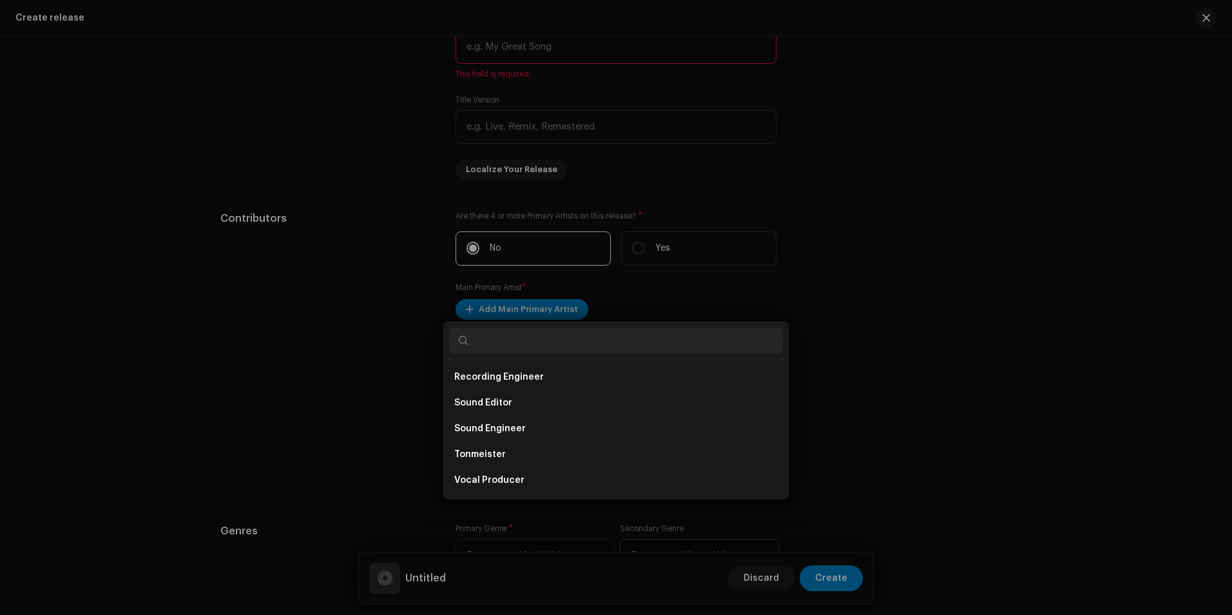
click at [367, 390] on div "Add Producer & Engineer Credits Role * Select role Cancel Add Credit" at bounding box center [616, 307] width 1232 height 615
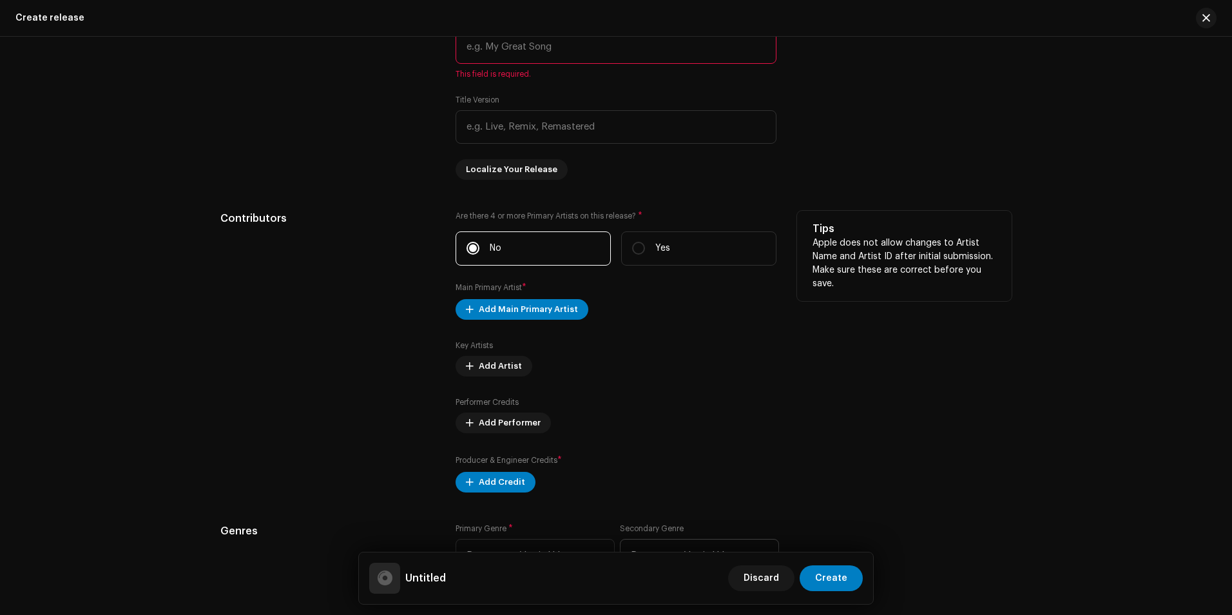
scroll to position [1309, 0]
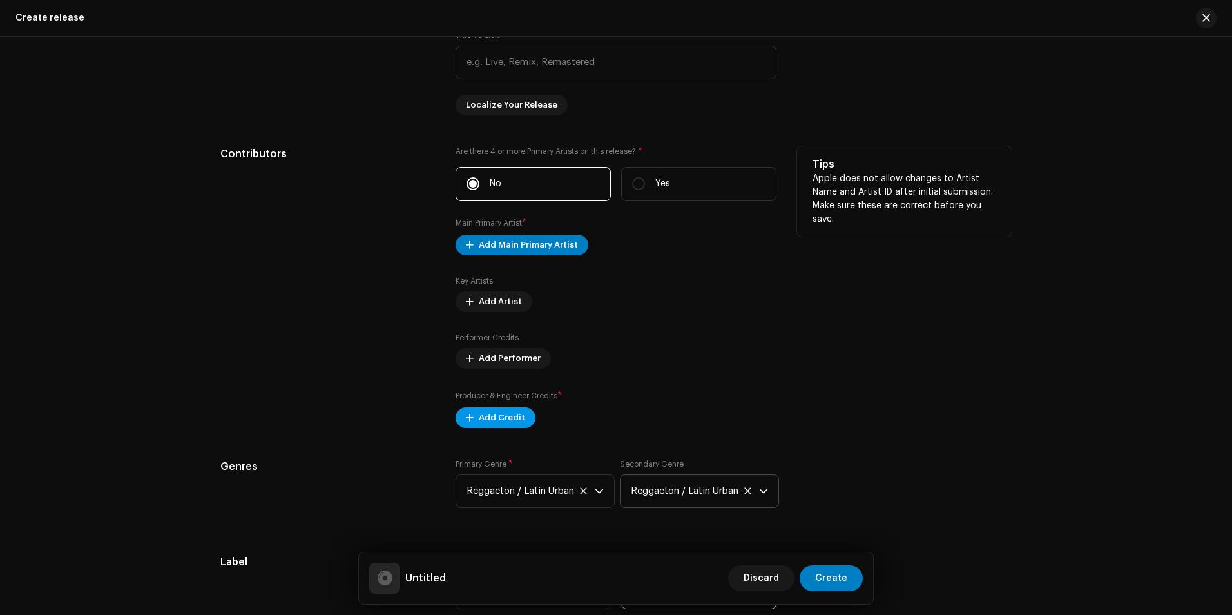
click at [495, 418] on span "Add Credit" at bounding box center [502, 418] width 46 height 26
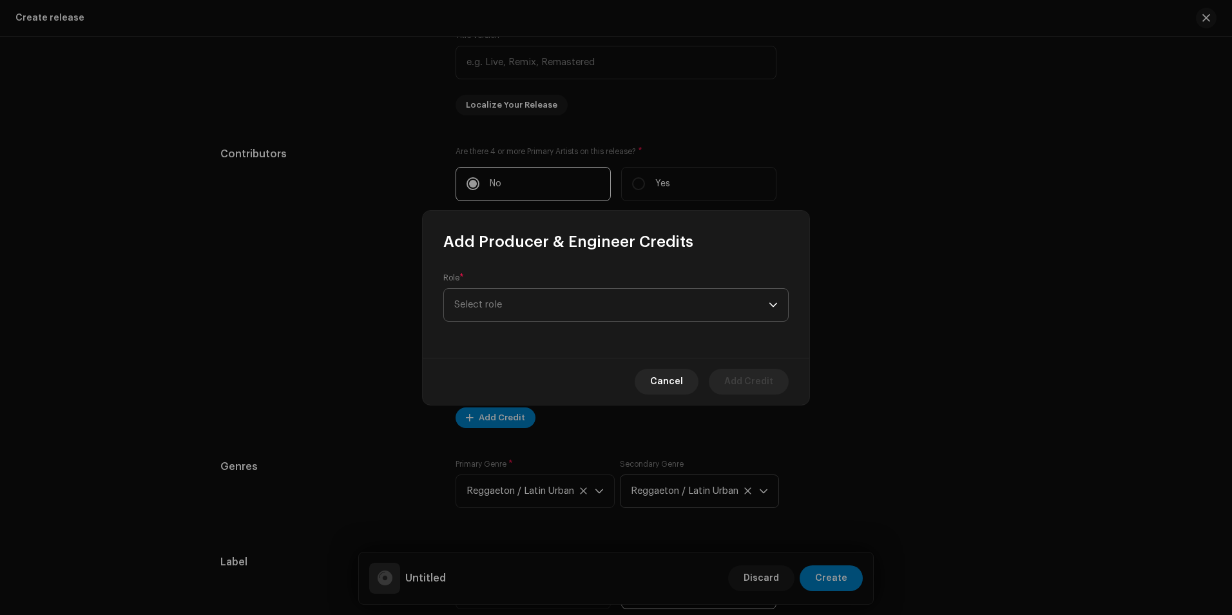
click at [695, 297] on span "Select role" at bounding box center [611, 305] width 314 height 32
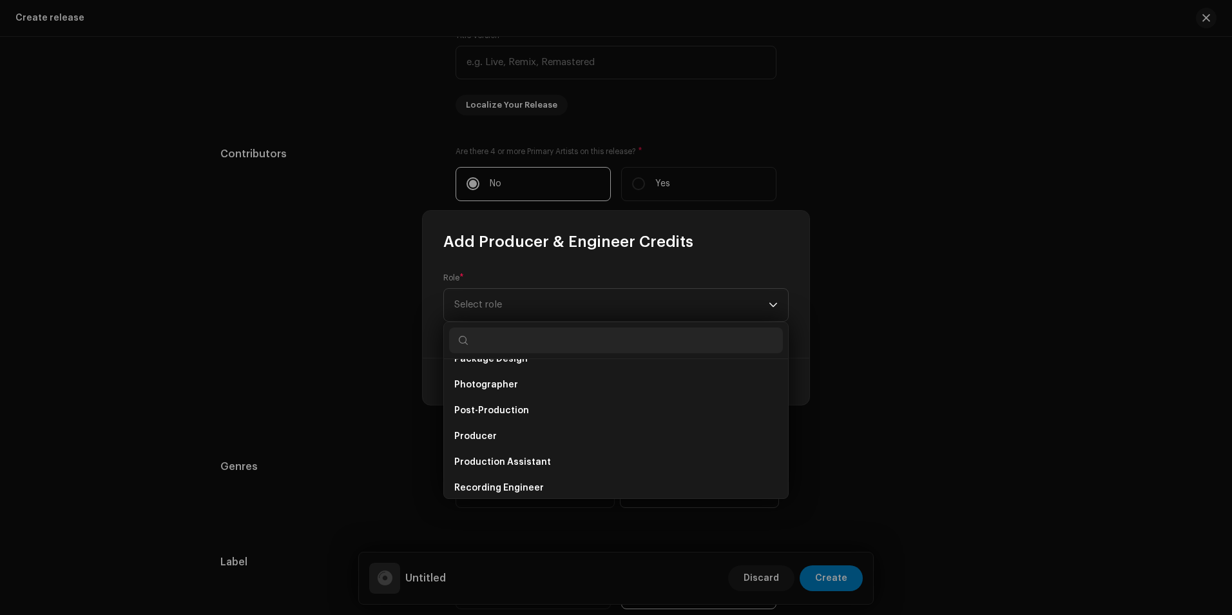
scroll to position [567, 0]
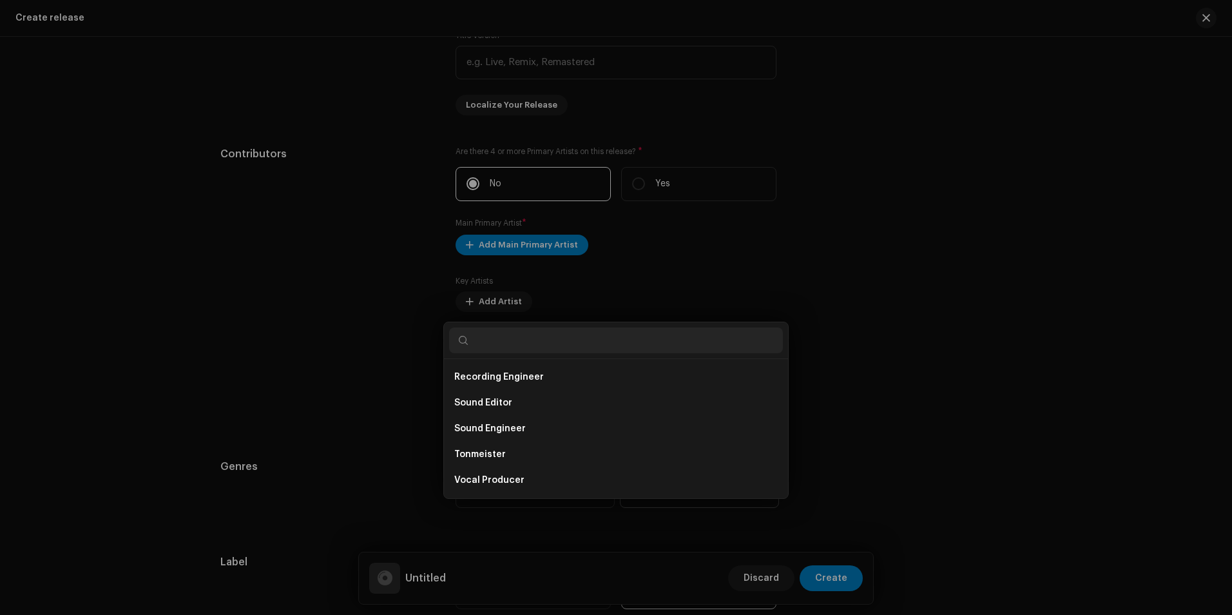
click at [380, 369] on div "Add Producer & Engineer Credits Role * Select role Cancel Add Credit" at bounding box center [616, 307] width 1232 height 615
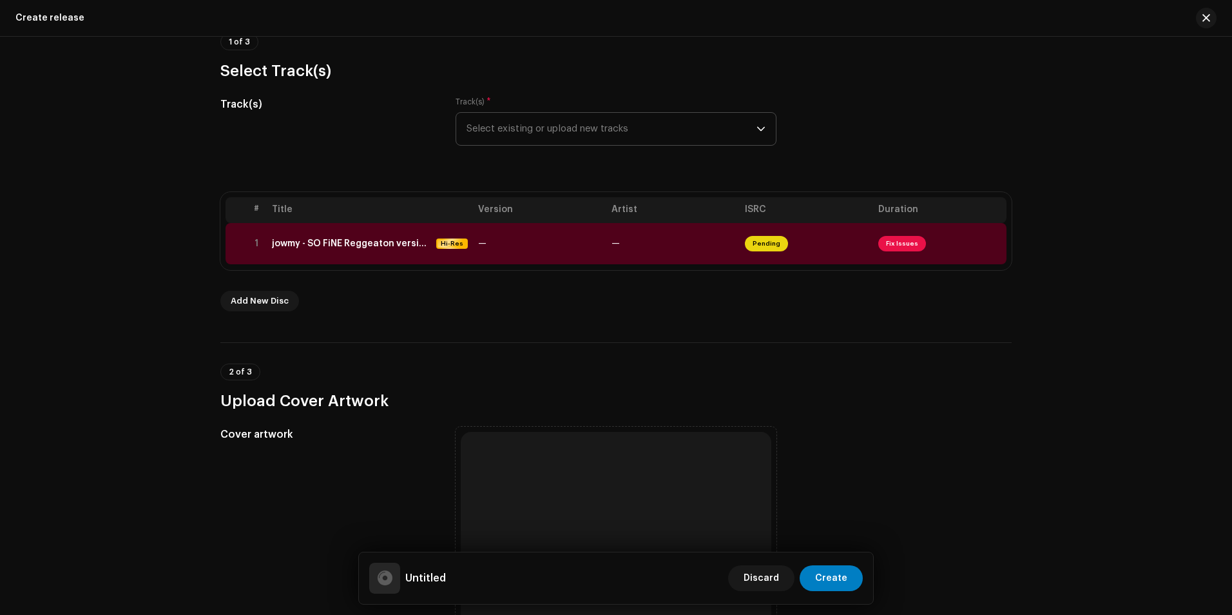
scroll to position [0, 0]
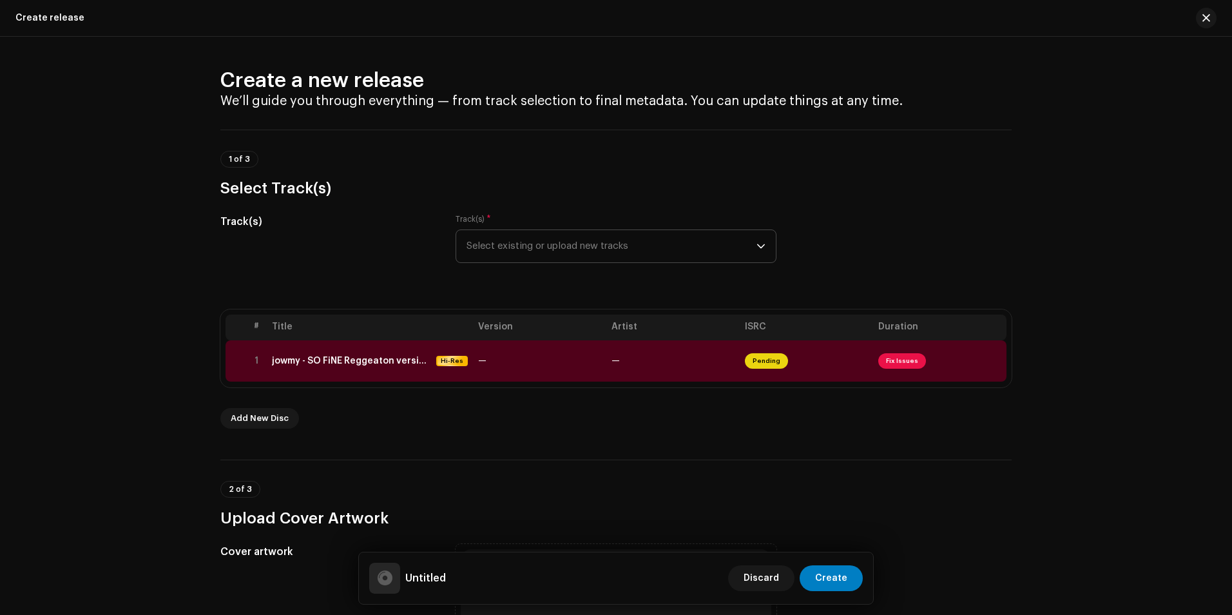
click at [673, 251] on span "Select existing or upload new tracks" at bounding box center [612, 246] width 290 height 32
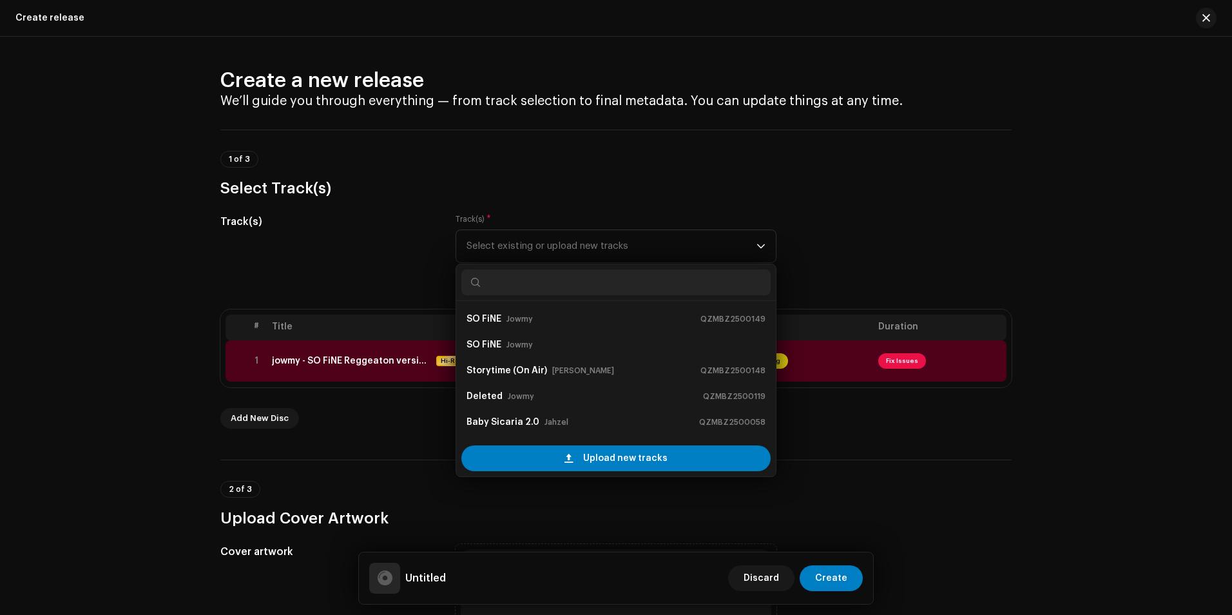
click at [365, 257] on div "Track(s)" at bounding box center [327, 246] width 215 height 64
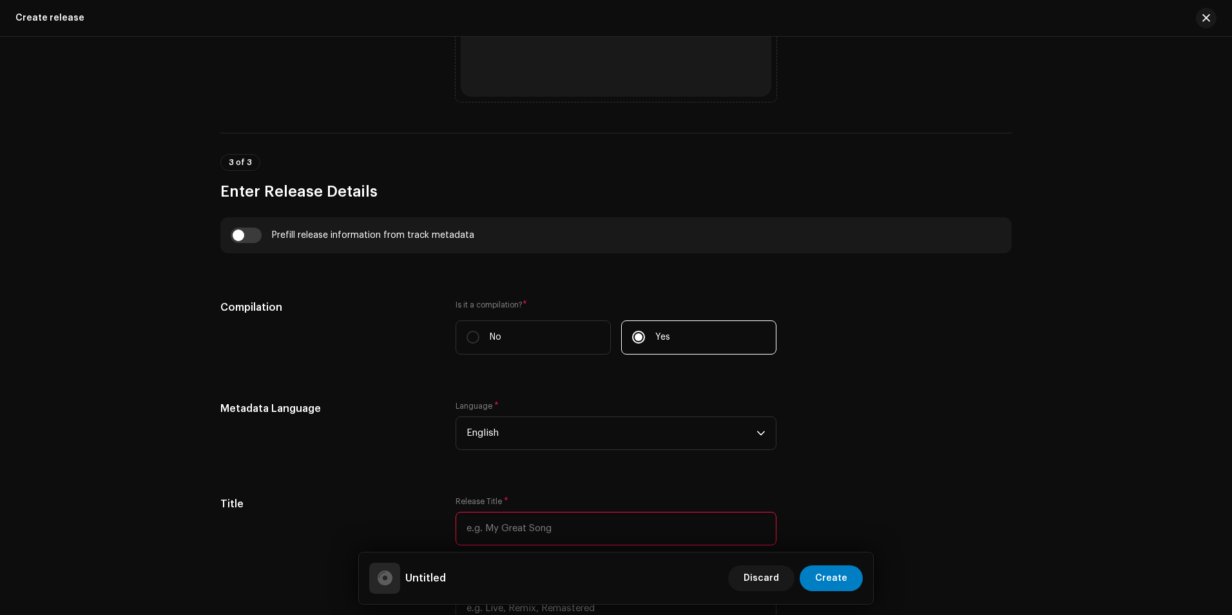
scroll to position [773, 0]
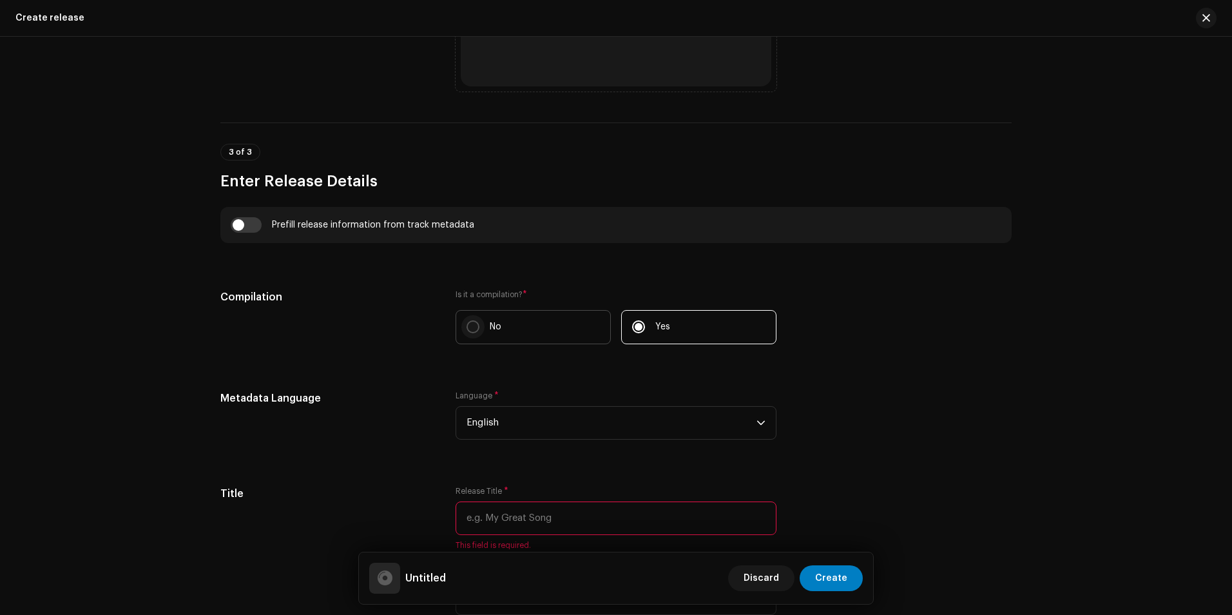
click at [468, 327] on input "No" at bounding box center [473, 326] width 13 height 13
radio input "true"
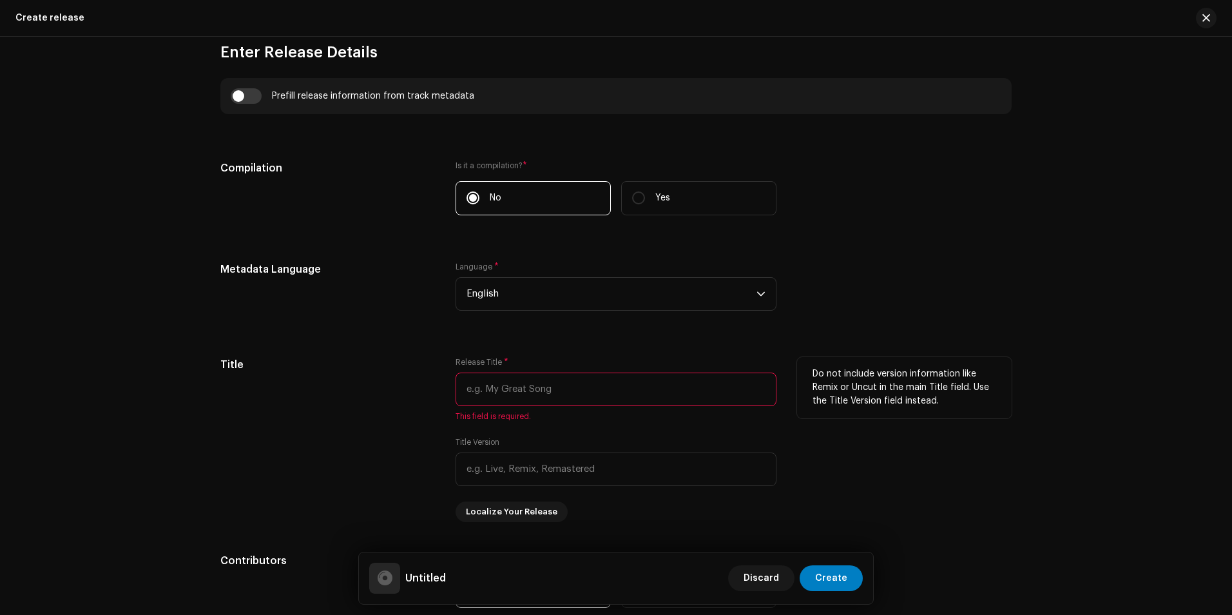
scroll to position [967, 0]
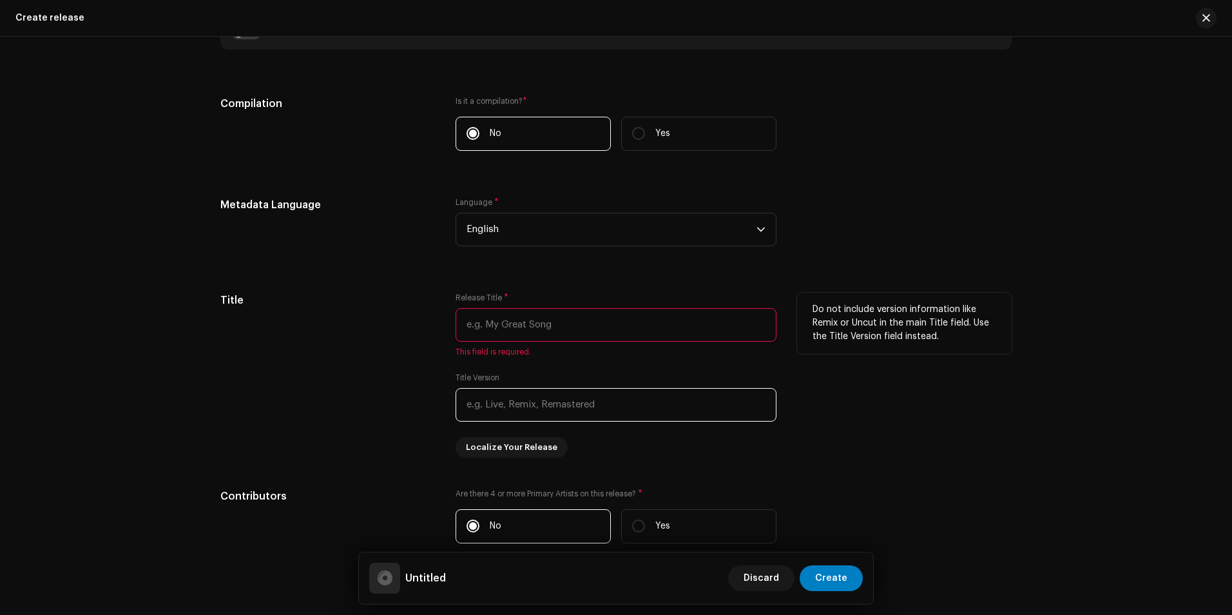
click at [566, 408] on input "text" at bounding box center [616, 405] width 321 height 34
type input "Reggaeton Version"
click at [338, 380] on div "Title" at bounding box center [327, 375] width 215 height 165
click at [488, 329] on input "text" at bounding box center [616, 325] width 321 height 34
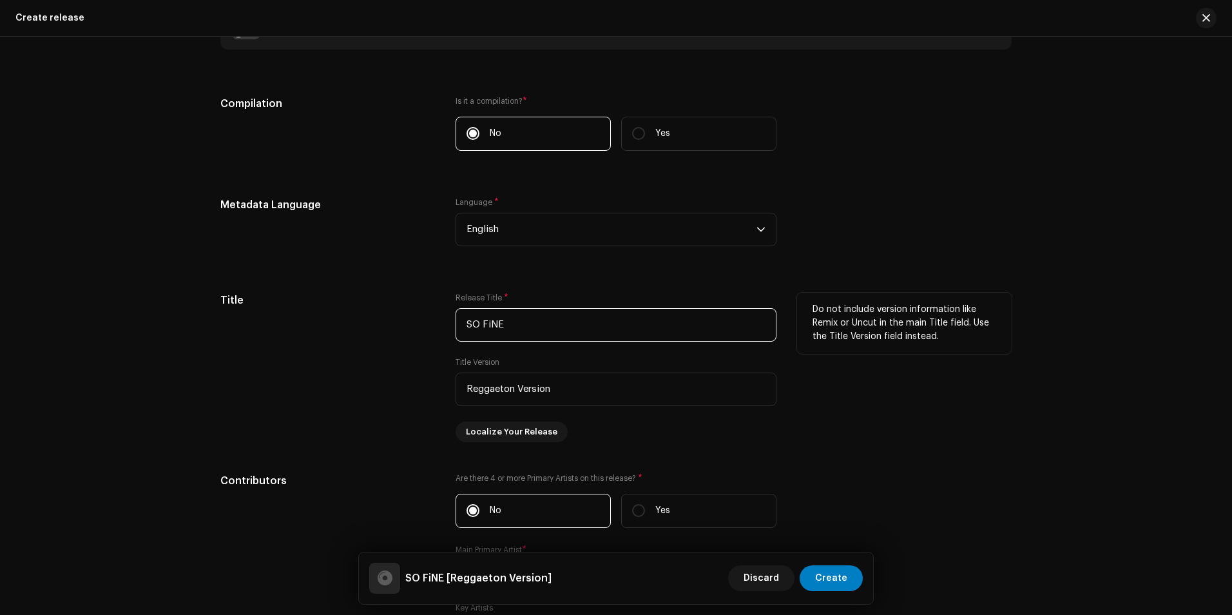
type input "SO FiNE"
click at [325, 376] on div "Title" at bounding box center [327, 368] width 215 height 150
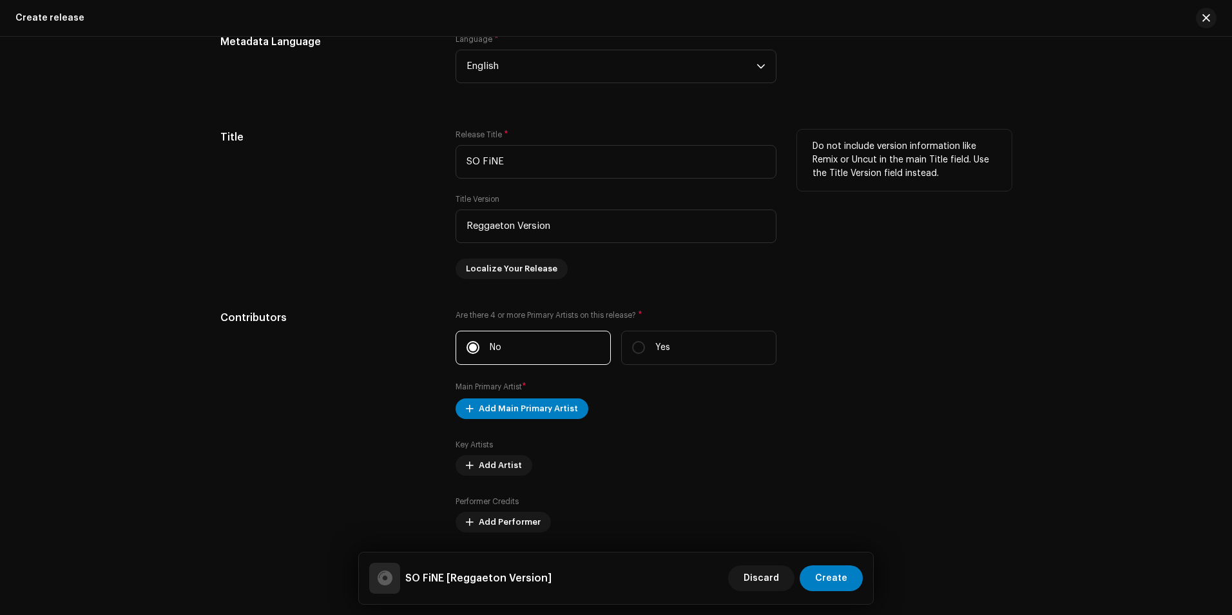
scroll to position [1160, 0]
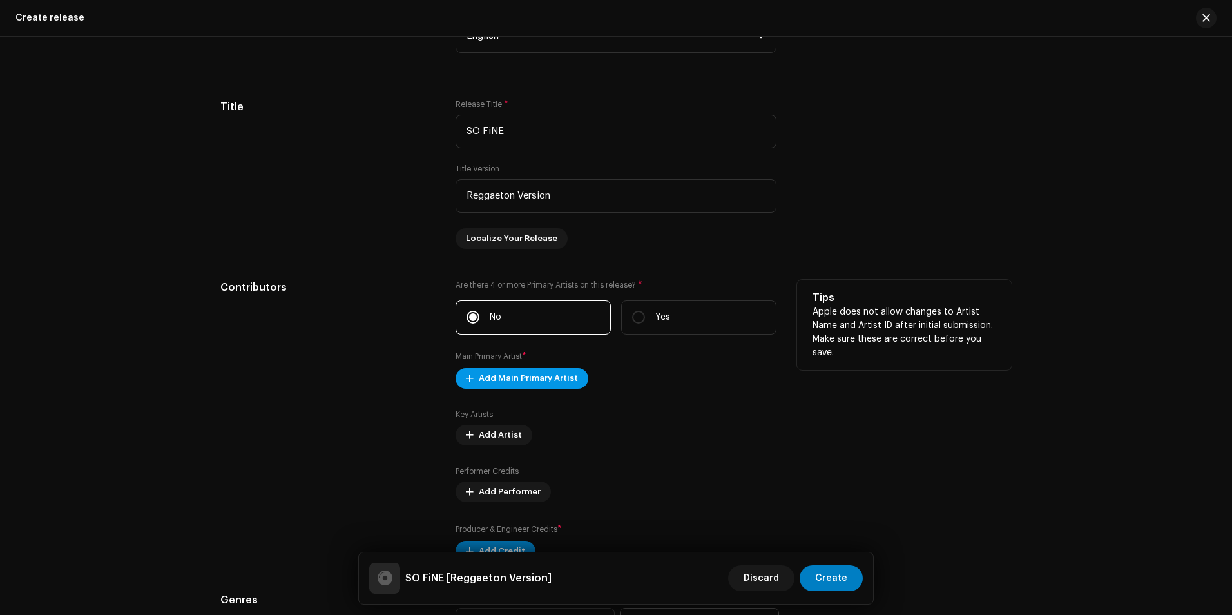
click at [523, 372] on span "Add Main Primary Artist" at bounding box center [528, 378] width 99 height 26
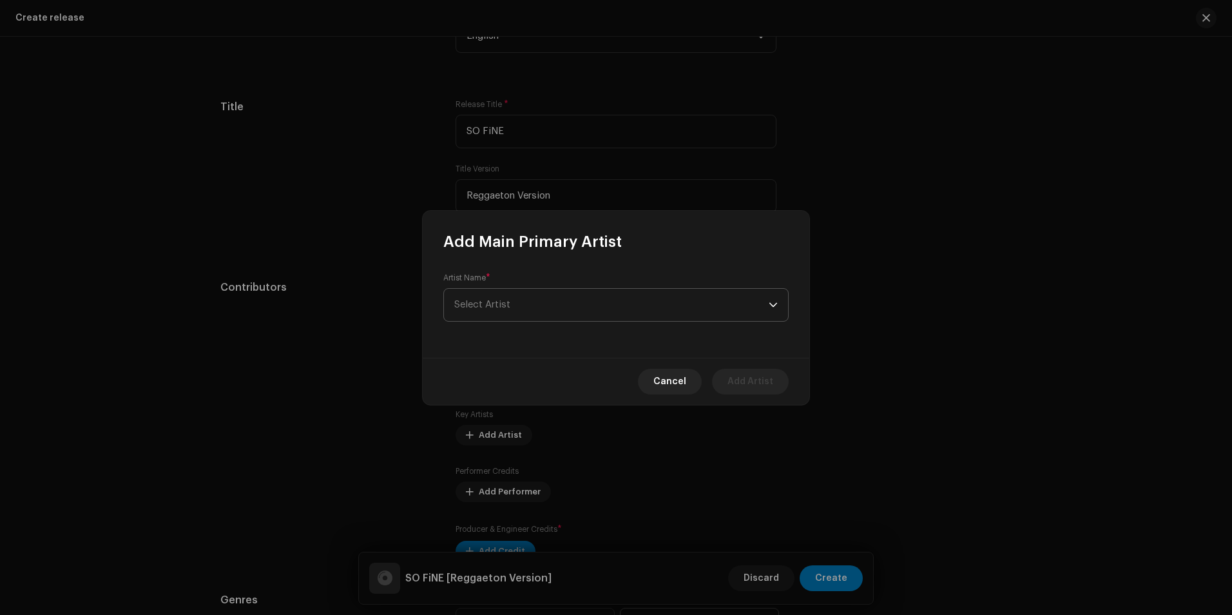
click at [764, 313] on span "Select Artist" at bounding box center [611, 305] width 314 height 32
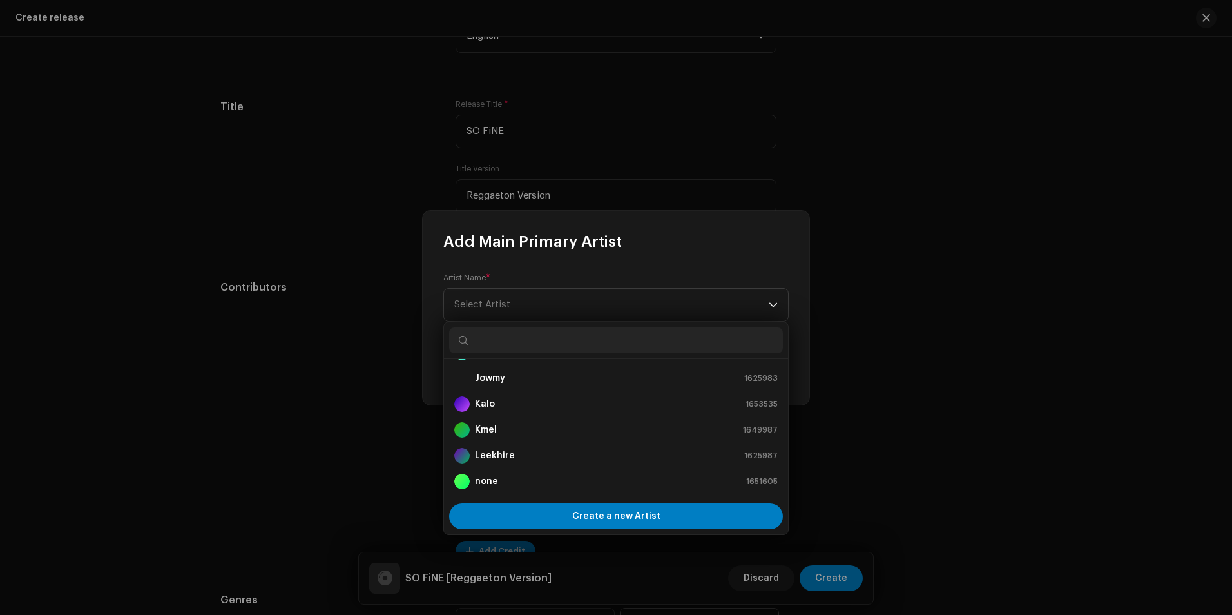
scroll to position [129, 0]
click at [513, 374] on div "Jowmy 1625983" at bounding box center [615, 376] width 323 height 15
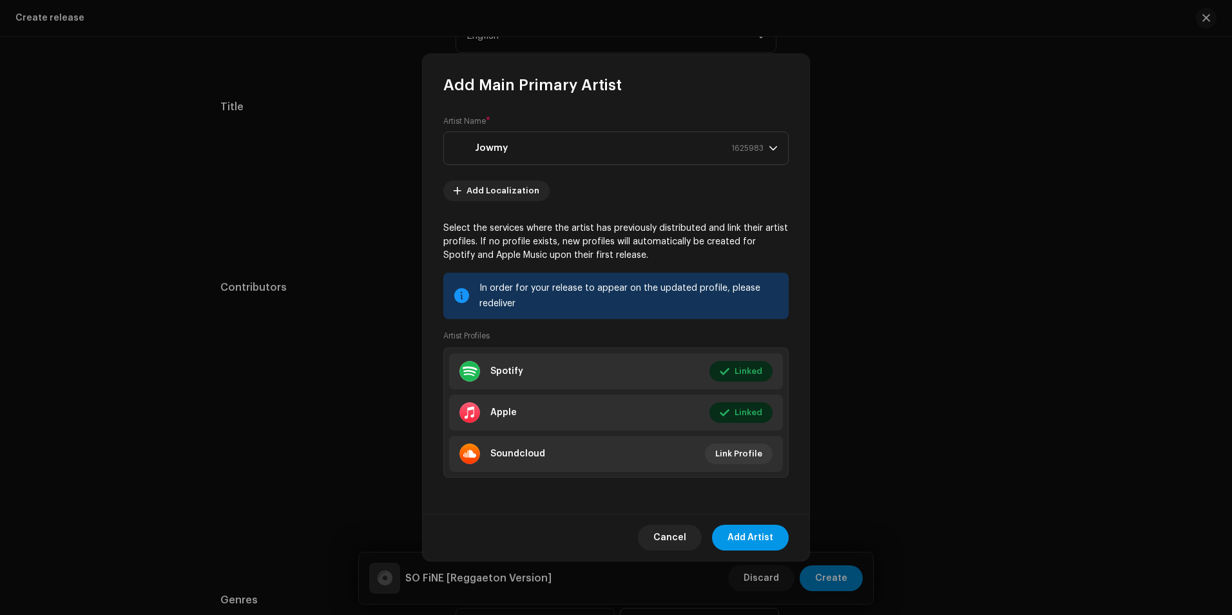
click at [739, 534] on span "Add Artist" at bounding box center [751, 538] width 46 height 26
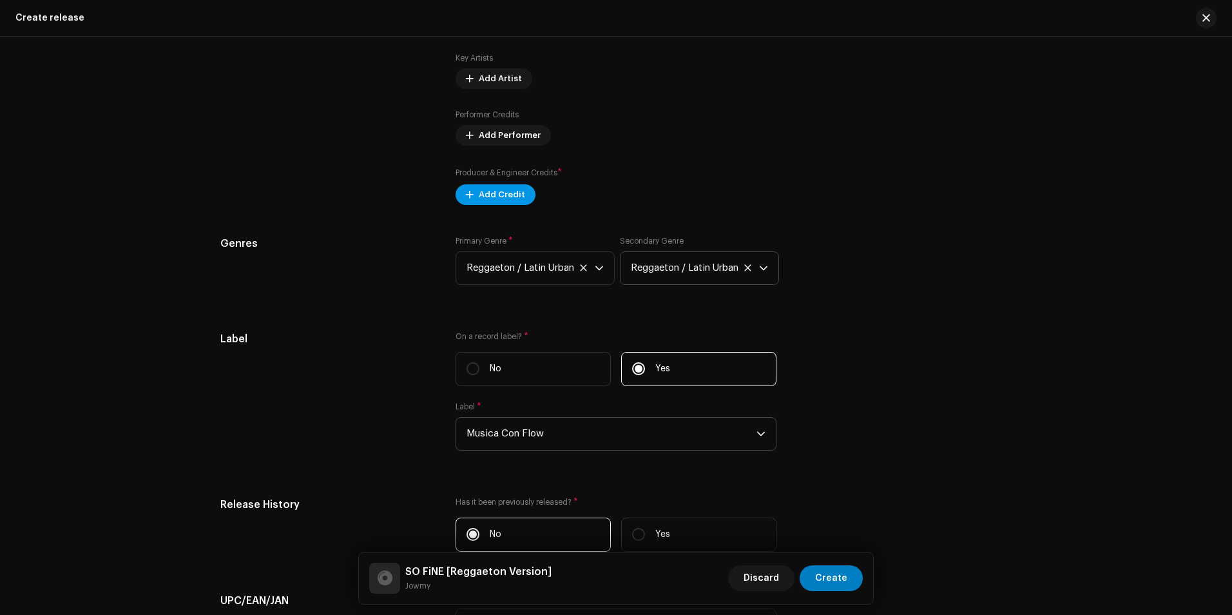
scroll to position [1482, 0]
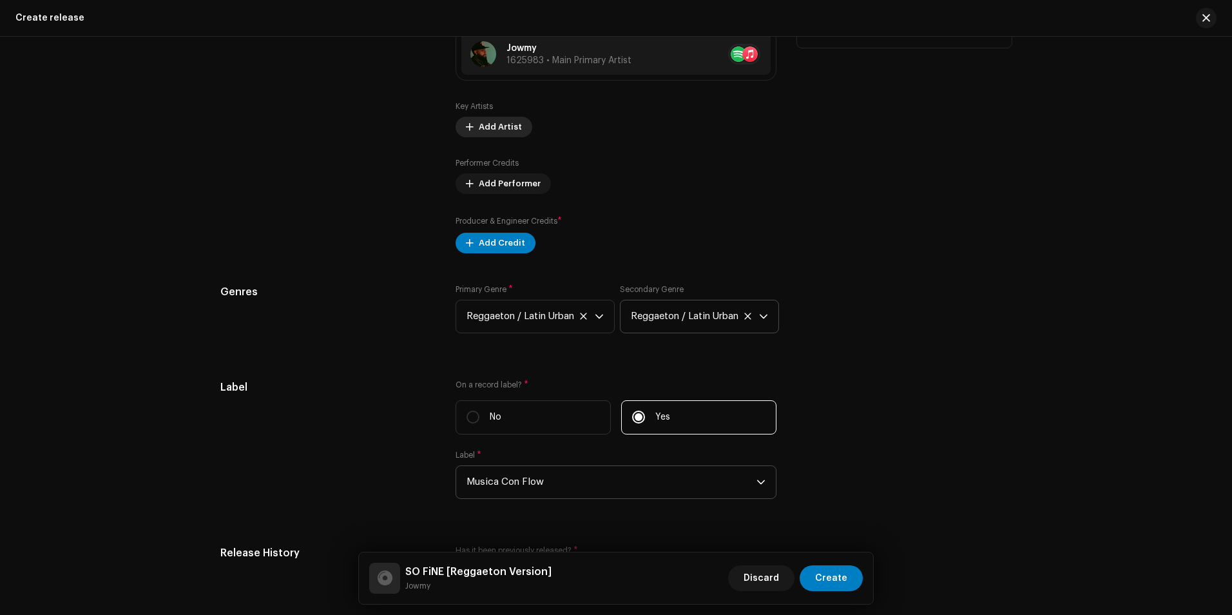
click at [493, 124] on span "Add Artist" at bounding box center [500, 127] width 43 height 26
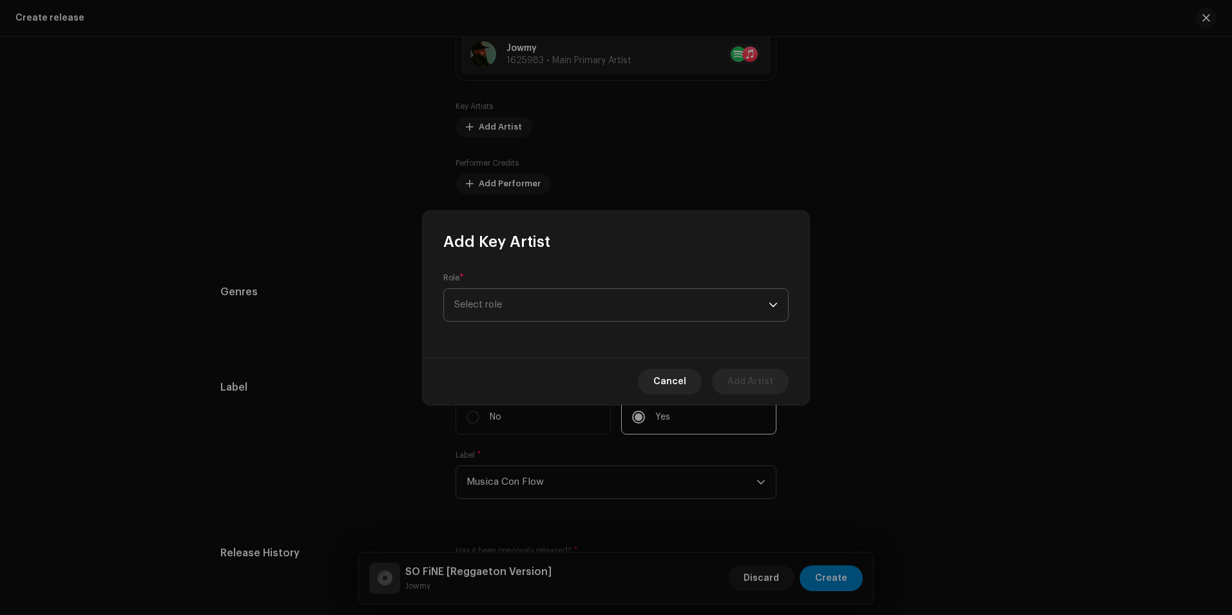
click at [637, 294] on span "Select role" at bounding box center [611, 305] width 314 height 32
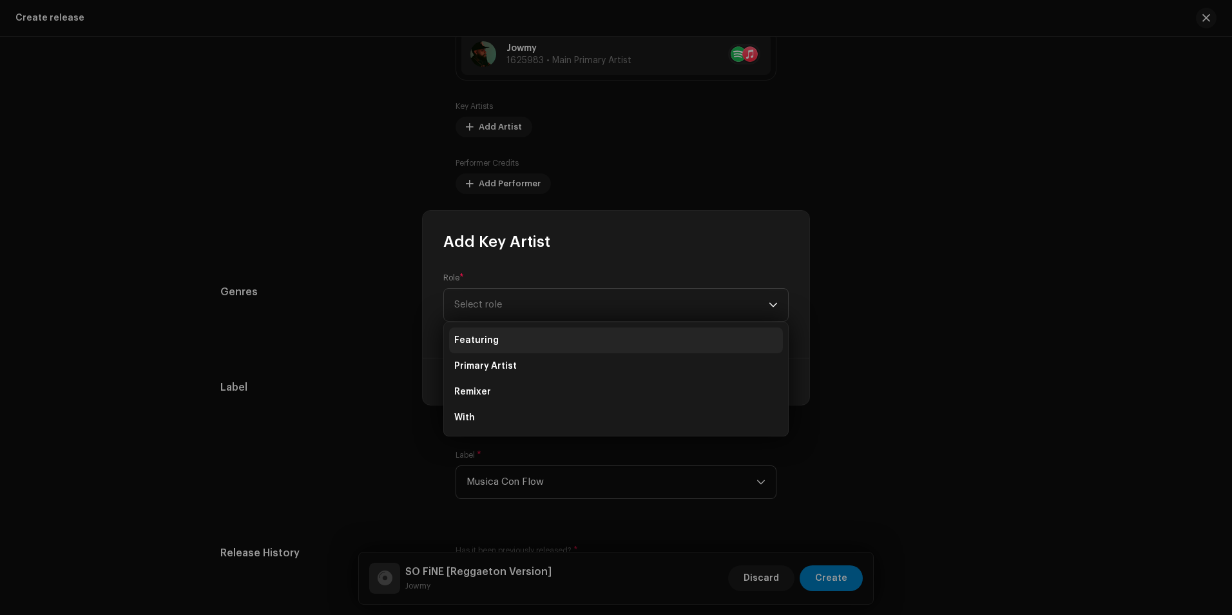
click at [528, 343] on li "Featuring" at bounding box center [616, 340] width 334 height 26
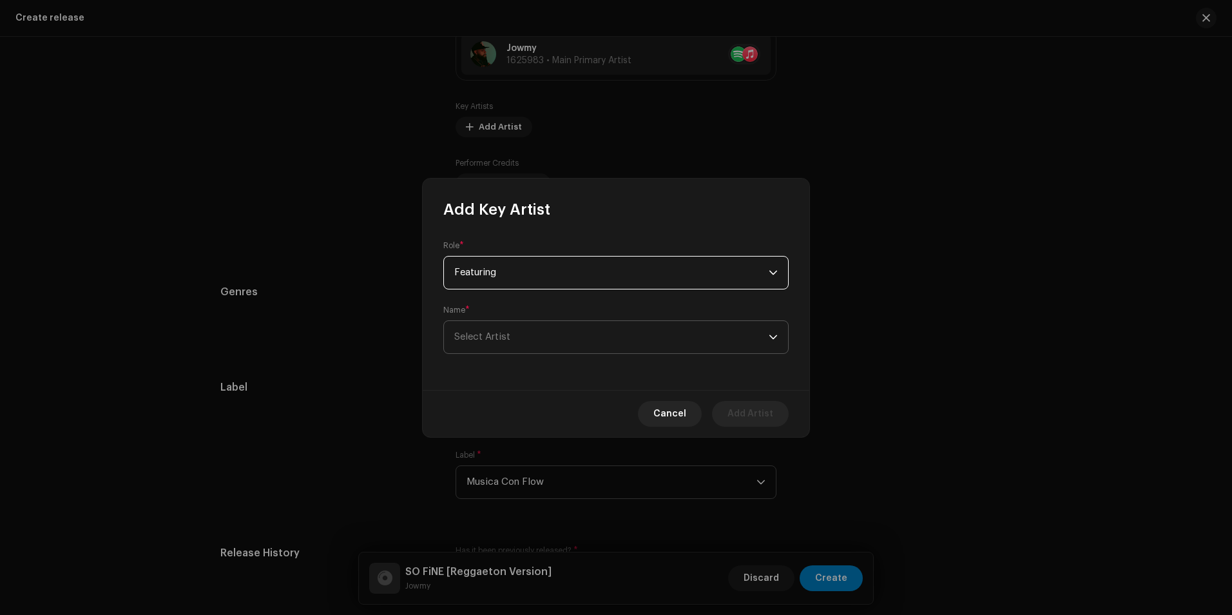
click at [652, 348] on span "Select Artist" at bounding box center [611, 337] width 314 height 32
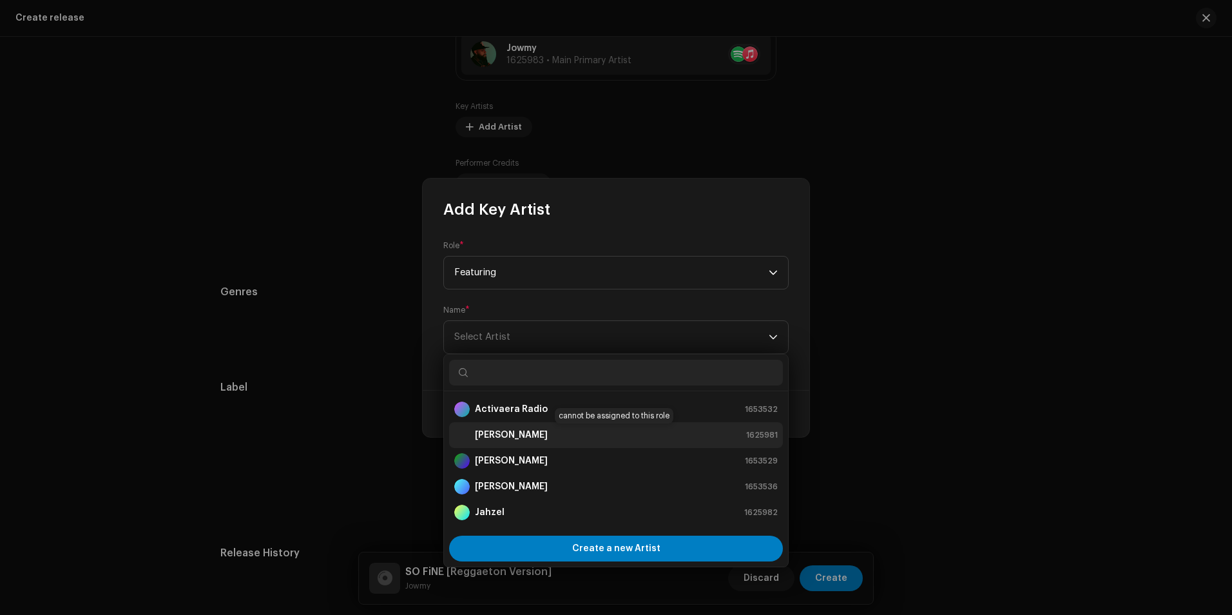
click at [519, 436] on div "[PERSON_NAME] 1625981" at bounding box center [615, 434] width 323 height 15
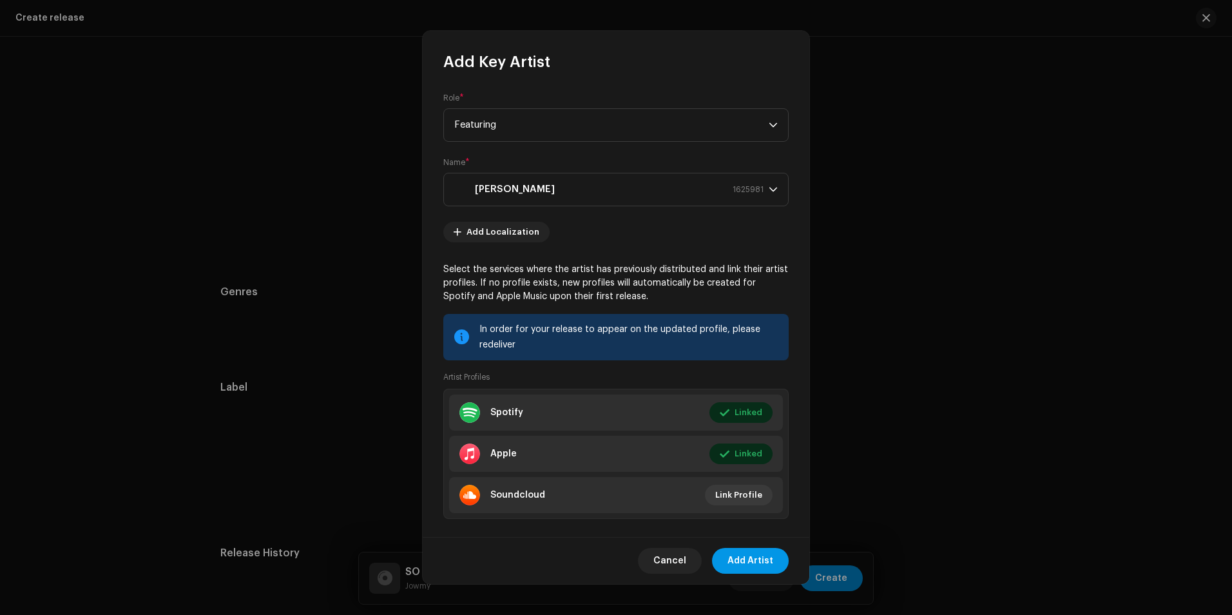
click at [751, 565] on span "Add Artist" at bounding box center [751, 561] width 46 height 26
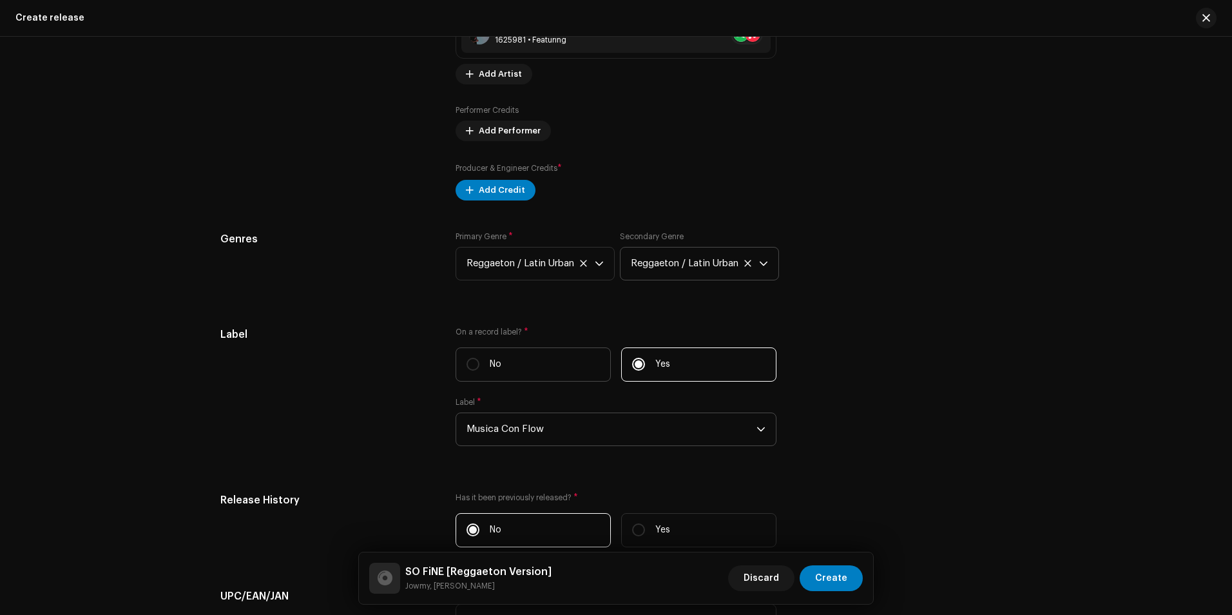
scroll to position [1611, 0]
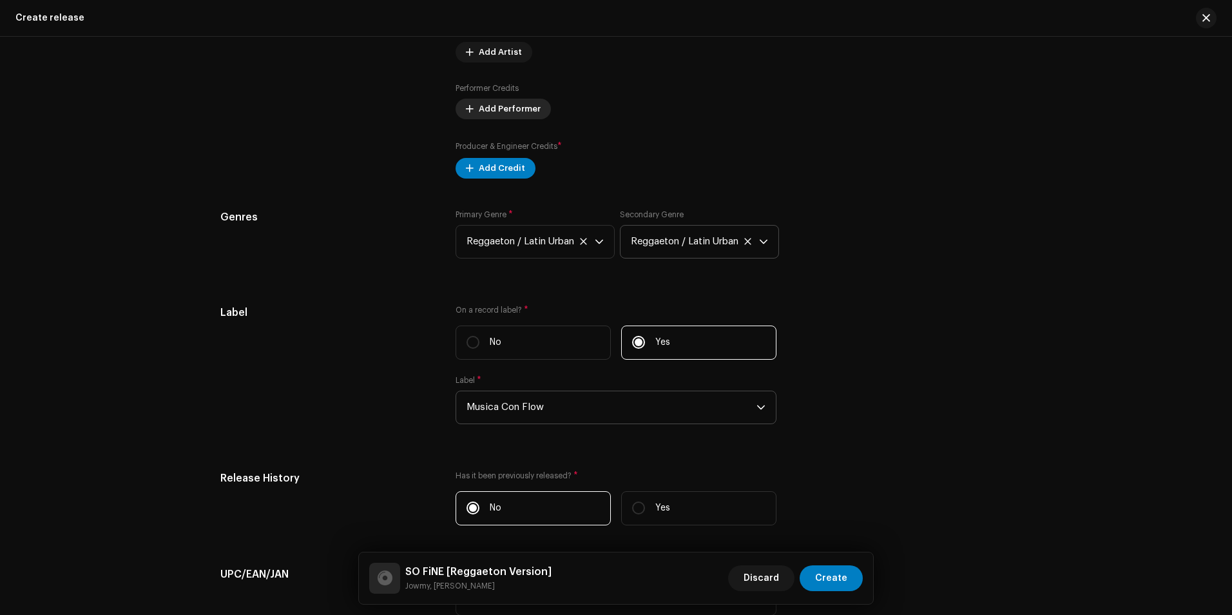
click at [495, 108] on span "Add Performer" at bounding box center [510, 109] width 62 height 26
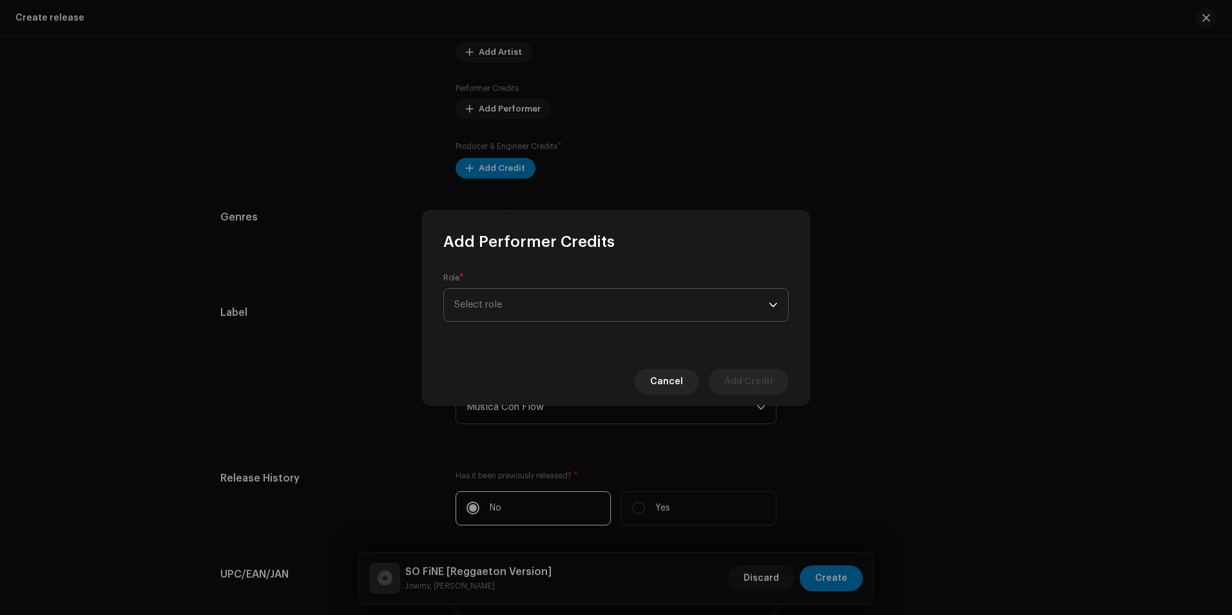
click at [603, 289] on span "Select role" at bounding box center [611, 305] width 314 height 32
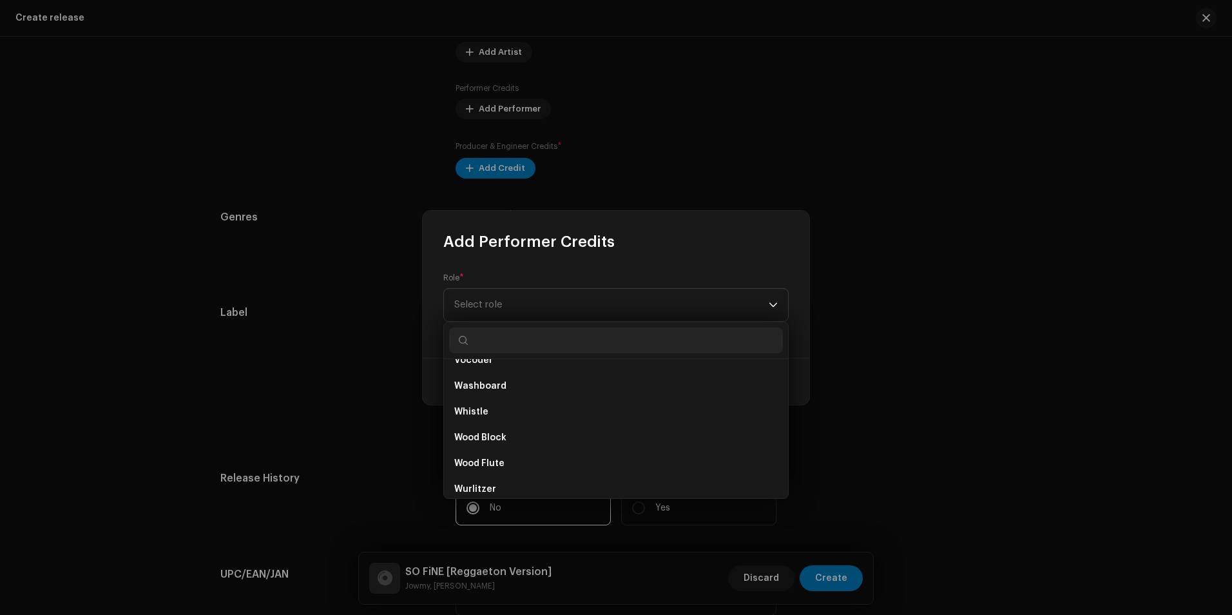
scroll to position [9357, 0]
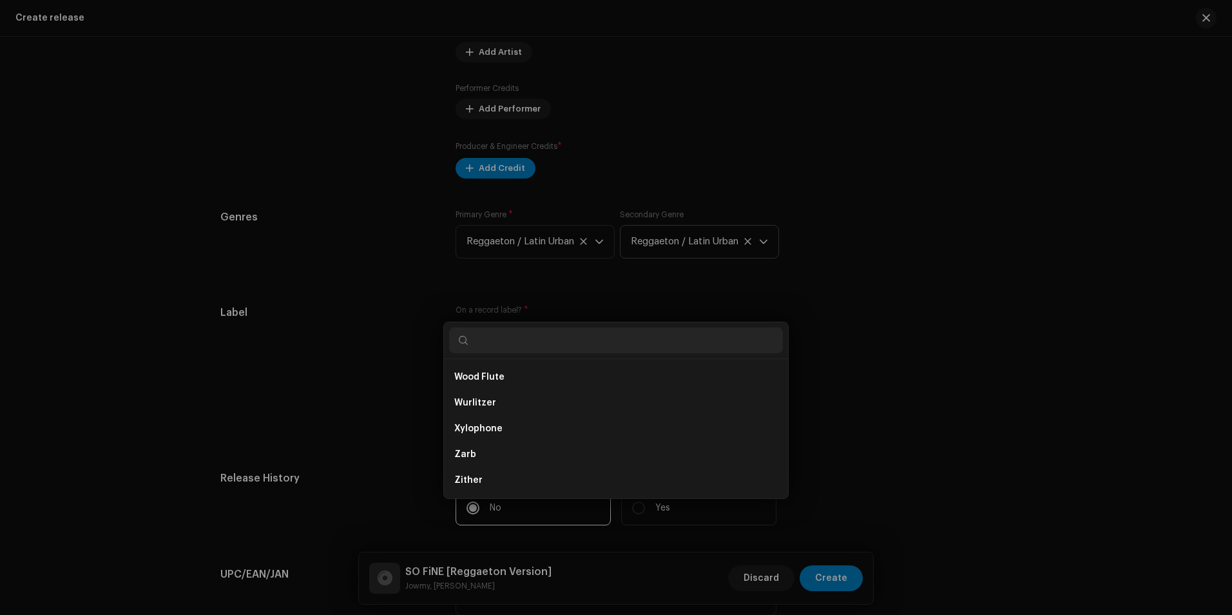
click at [326, 336] on div "Add Performer Credits Role * Select role Cancel Add Credit" at bounding box center [616, 307] width 1232 height 615
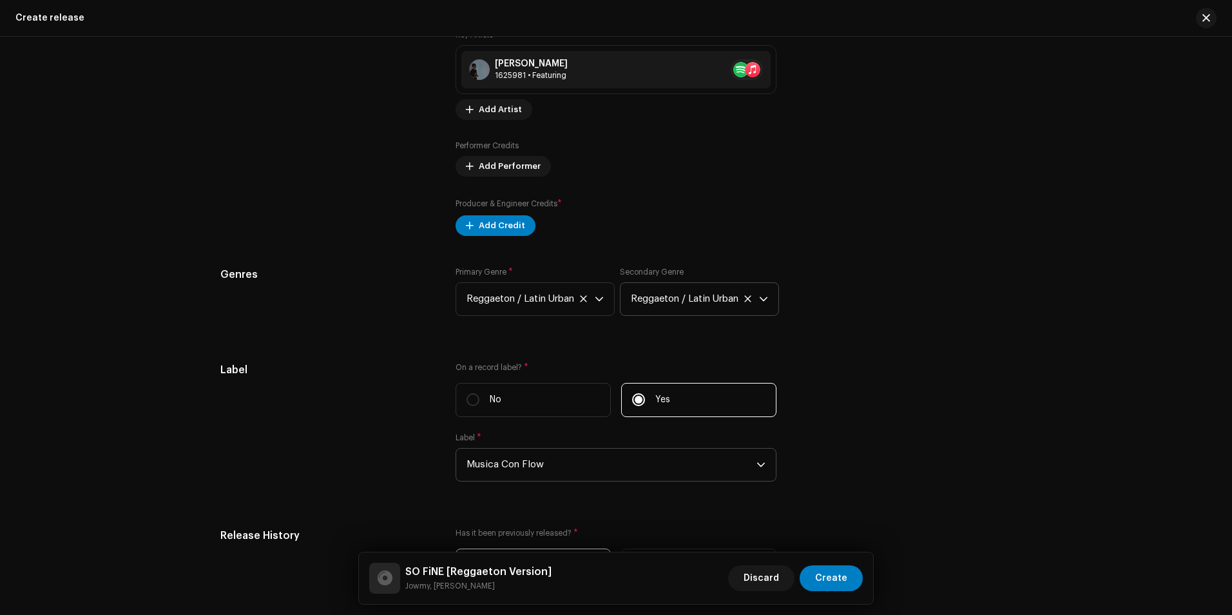
scroll to position [1555, 0]
click at [498, 223] on span "Add Credit" at bounding box center [502, 224] width 46 height 26
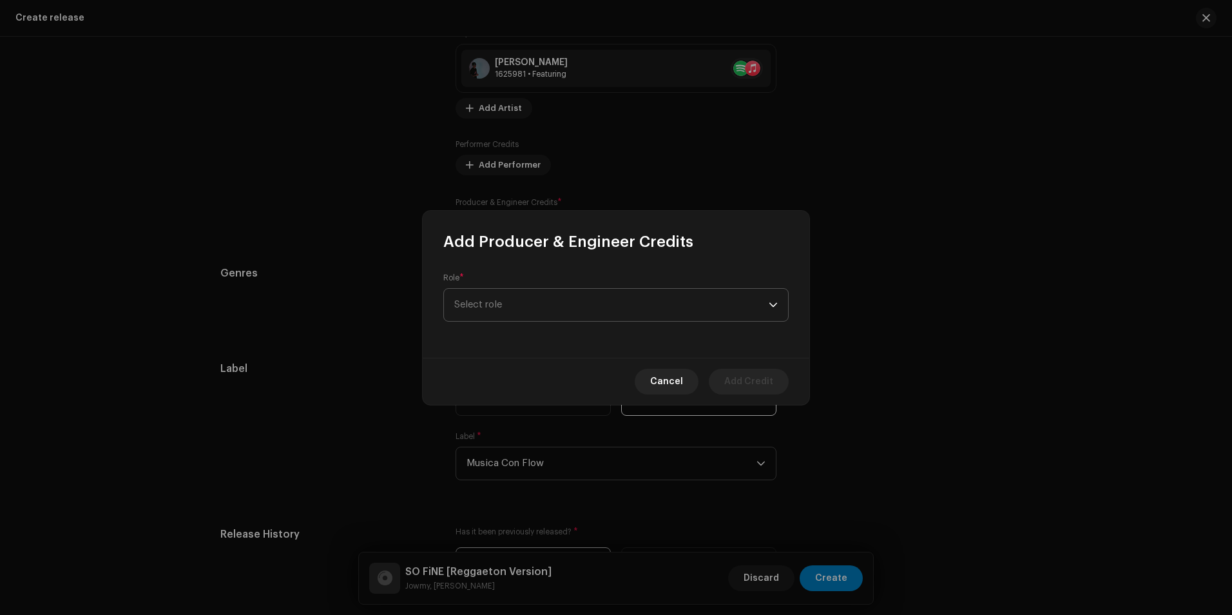
click at [585, 297] on span "Select role" at bounding box center [611, 305] width 314 height 32
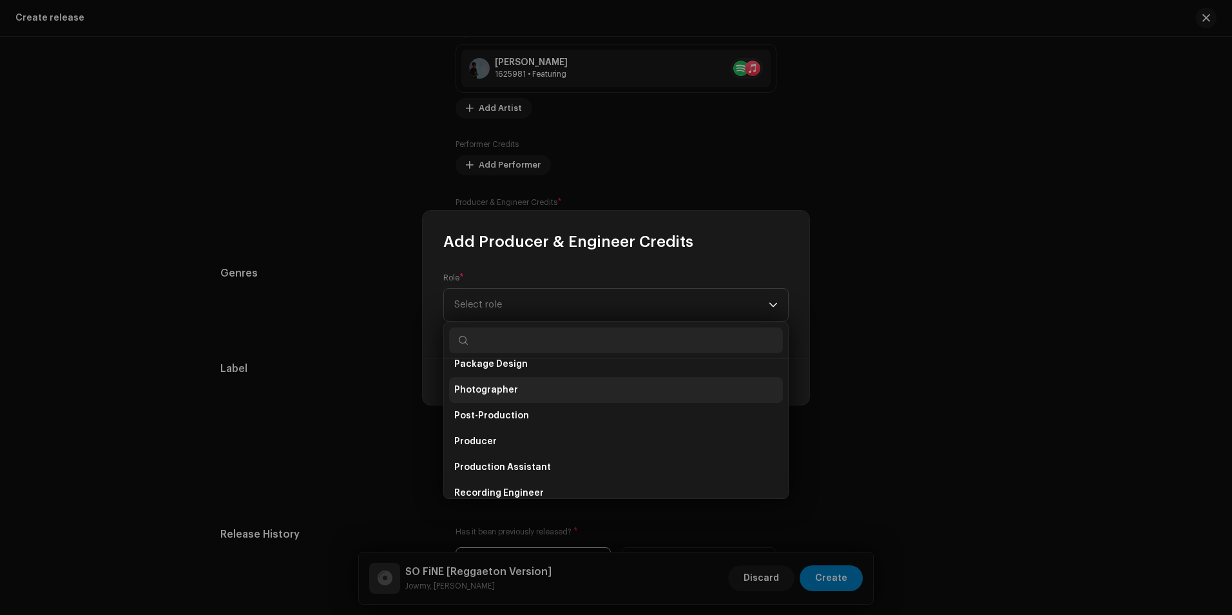
scroll to position [516, 0]
click at [488, 379] on span "Producer" at bounding box center [475, 377] width 43 height 13
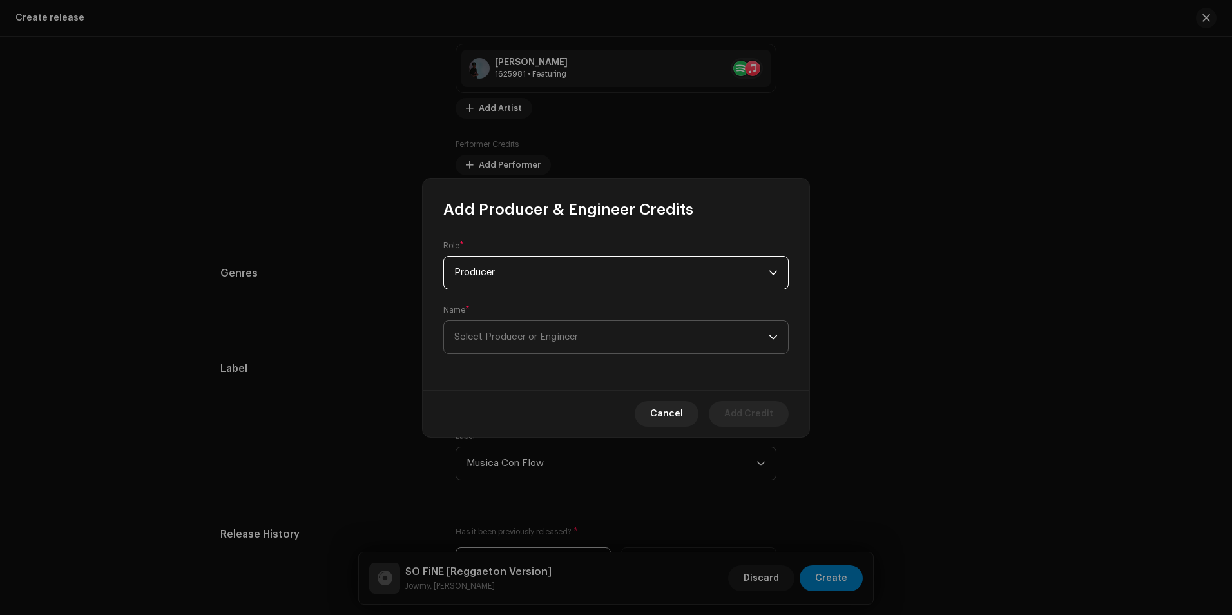
click at [543, 344] on span "Select Producer or Engineer" at bounding box center [611, 337] width 314 height 32
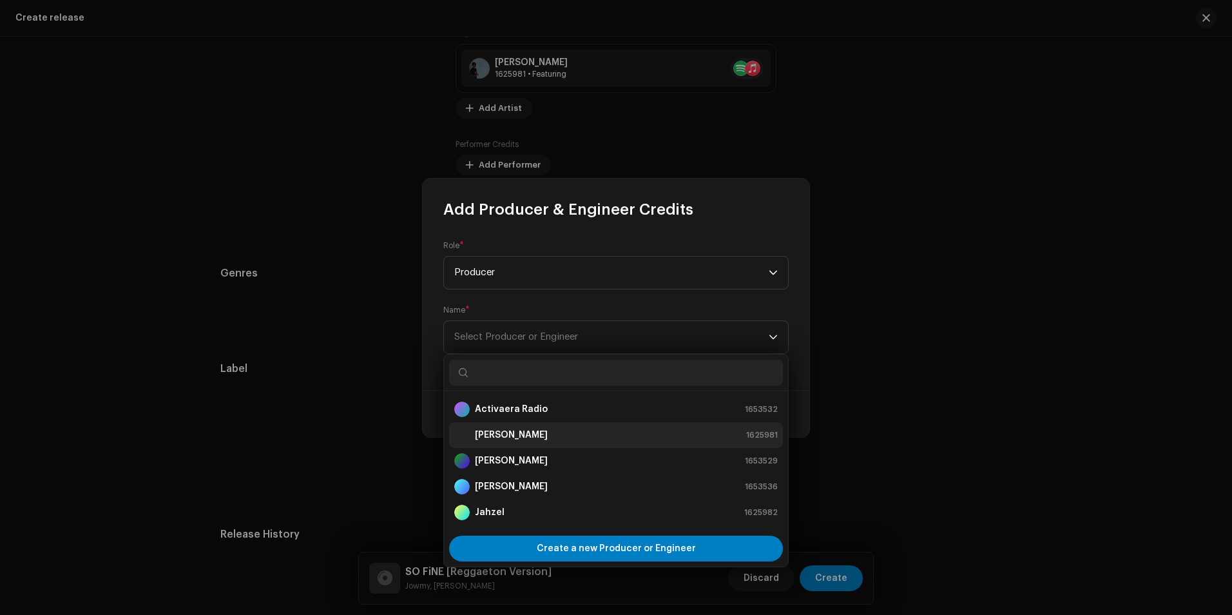
click at [496, 425] on li "[PERSON_NAME] 1625981" at bounding box center [616, 435] width 334 height 26
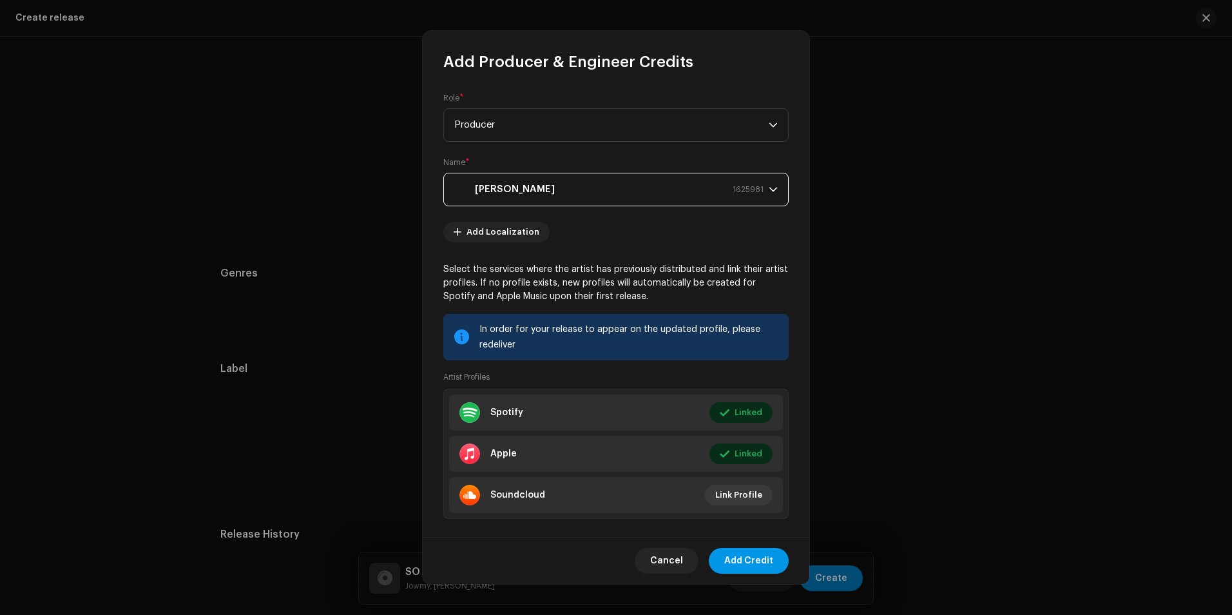
click at [753, 558] on span "Add Credit" at bounding box center [748, 561] width 49 height 26
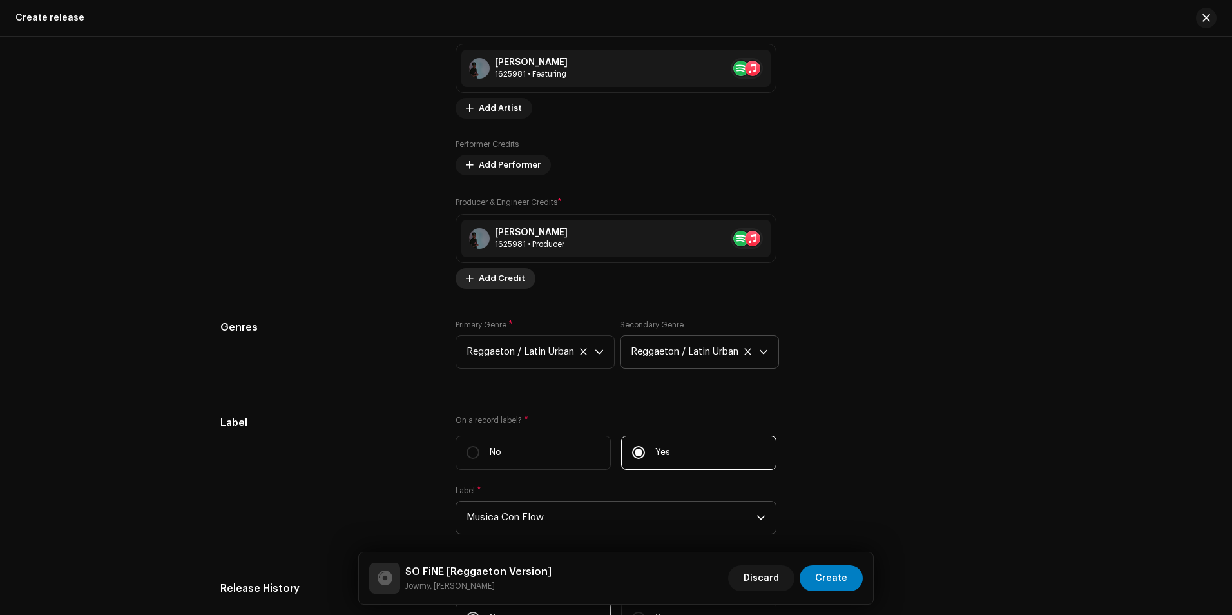
click at [487, 280] on span "Add Credit" at bounding box center [502, 278] width 46 height 26
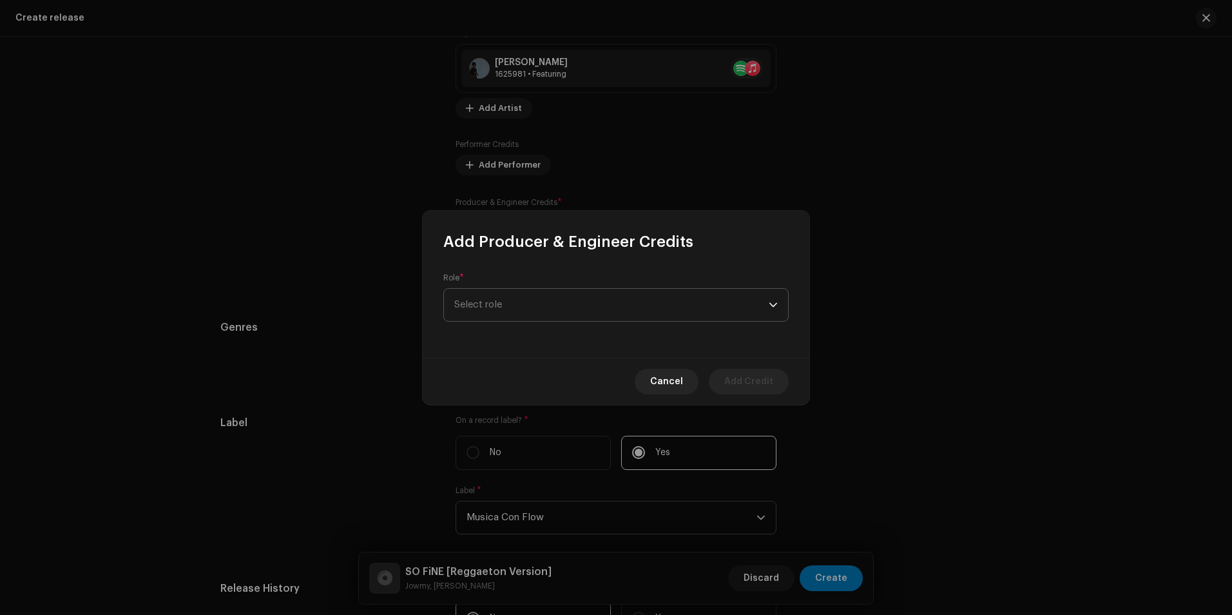
click at [764, 316] on span "Select role" at bounding box center [611, 305] width 314 height 32
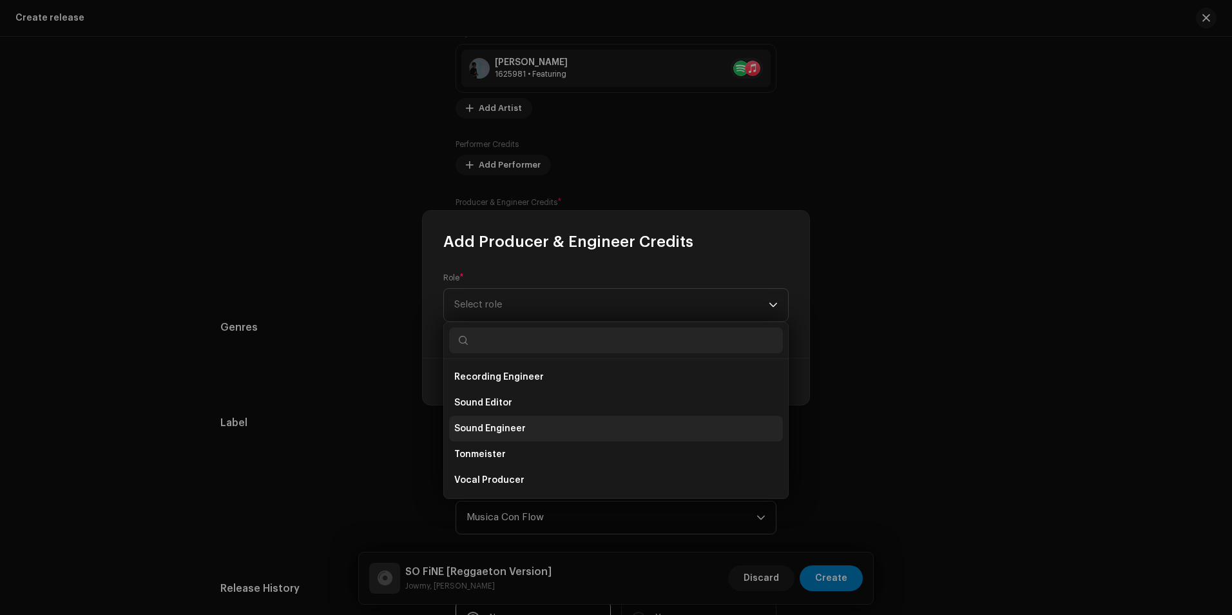
scroll to position [503, 0]
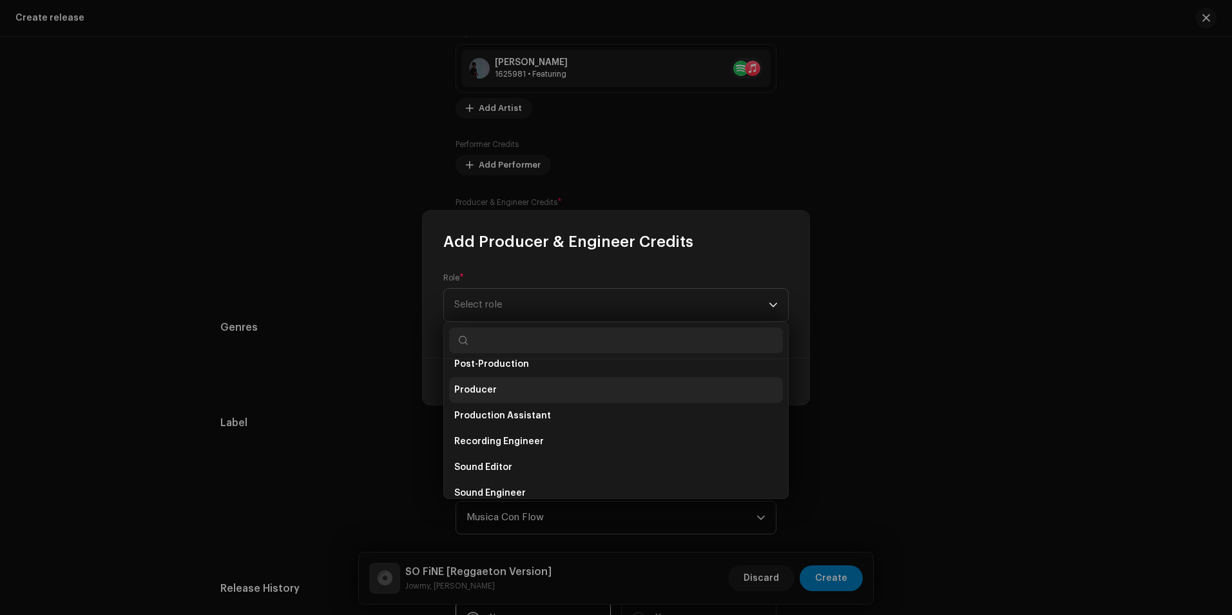
click at [487, 394] on span "Producer" at bounding box center [475, 389] width 43 height 13
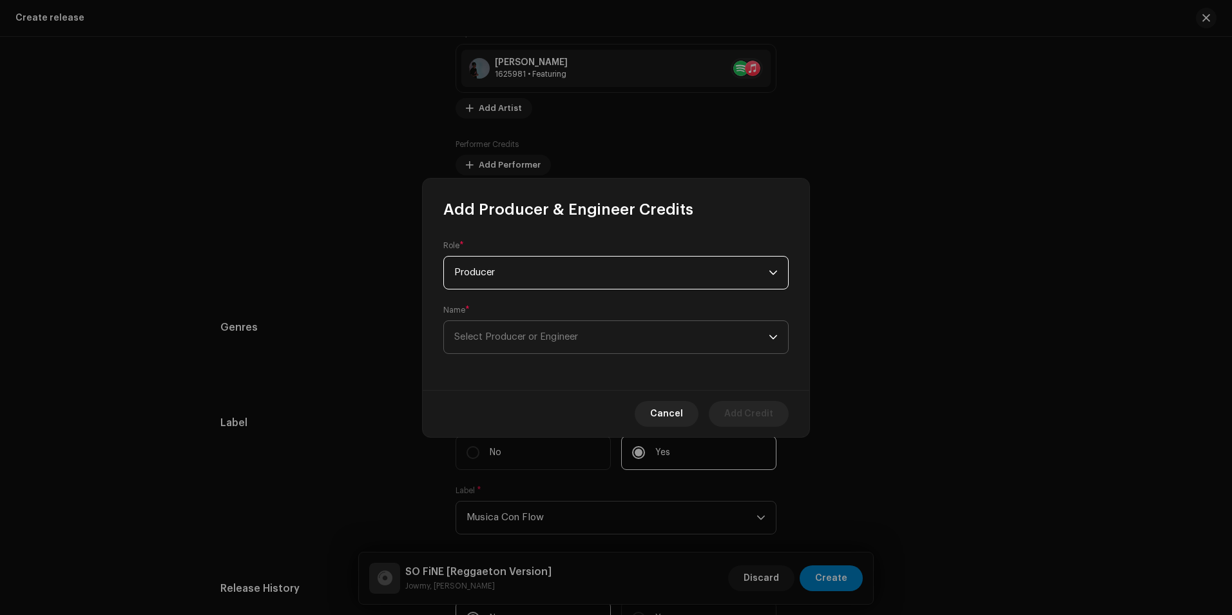
click at [488, 345] on span "Select Producer or Engineer" at bounding box center [611, 337] width 314 height 32
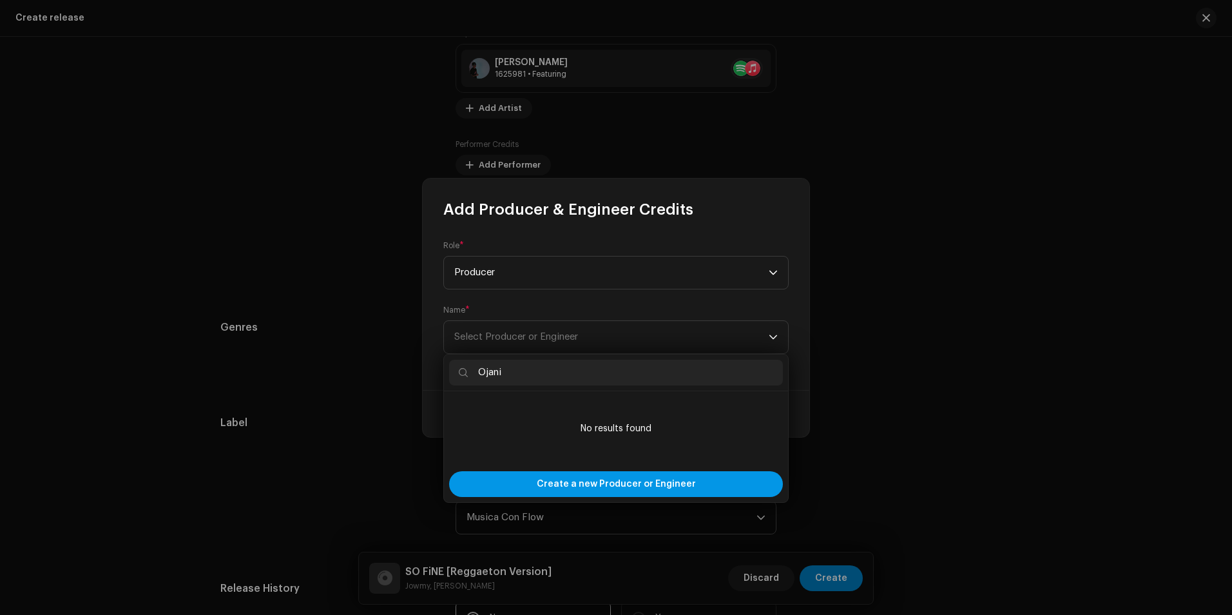
type input "Ojani"
click at [645, 481] on span "Create a new Producer or Engineer" at bounding box center [616, 484] width 159 height 26
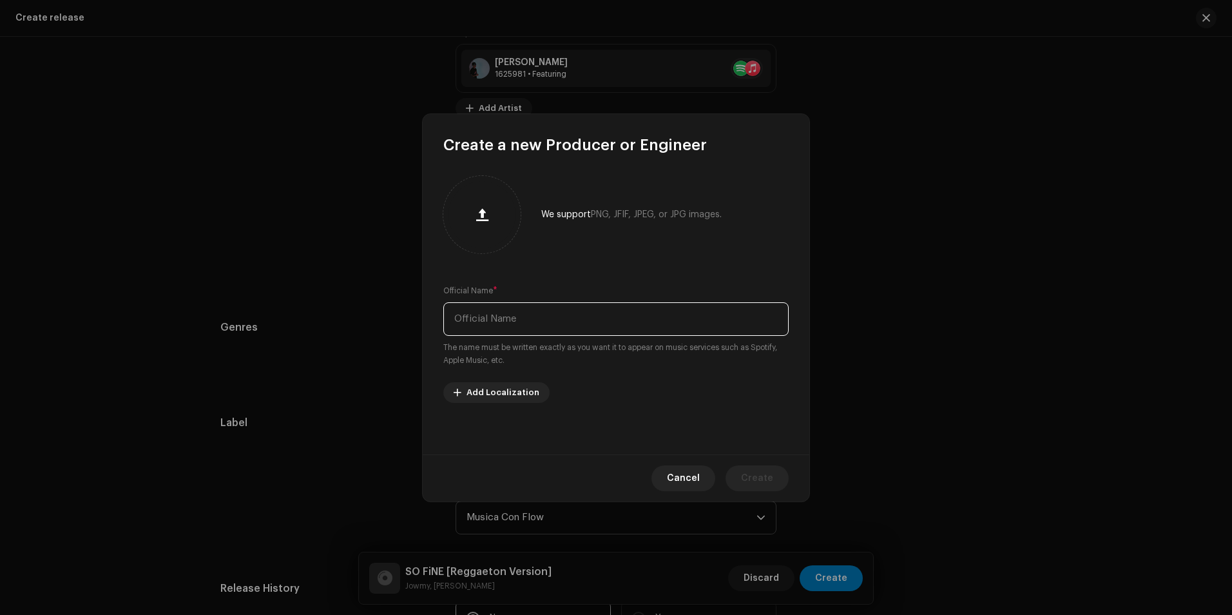
click at [530, 325] on input "text" at bounding box center [615, 319] width 345 height 34
type input "Ojani"
click at [762, 478] on span "Create" at bounding box center [757, 478] width 32 height 26
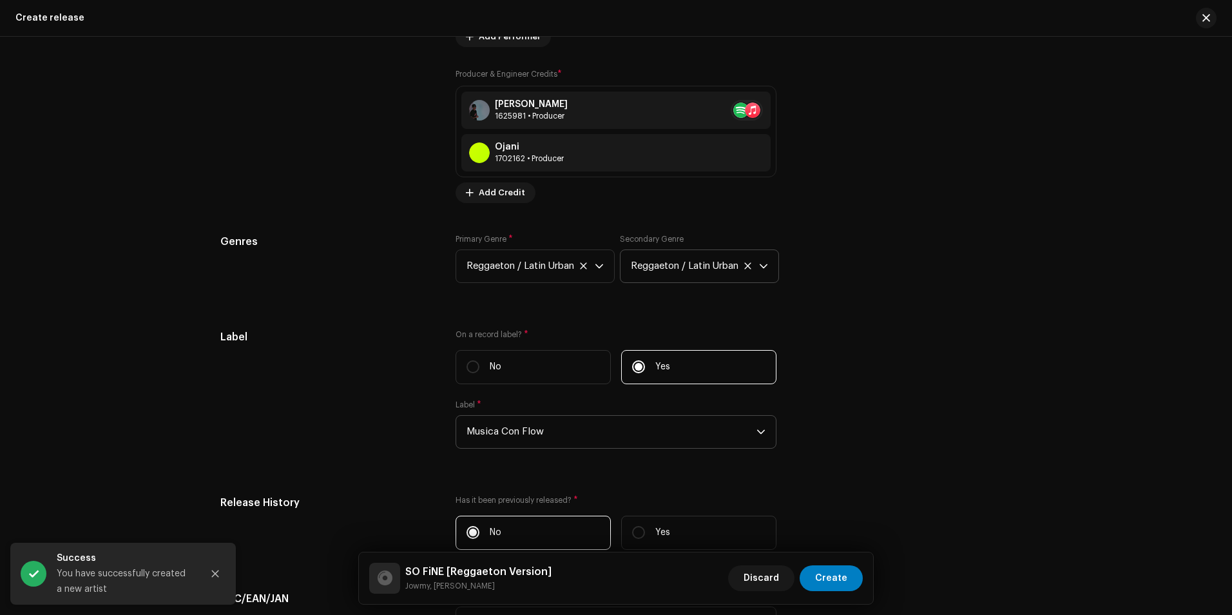
scroll to position [1684, 0]
click at [489, 191] on span "Add Credit" at bounding box center [502, 192] width 46 height 26
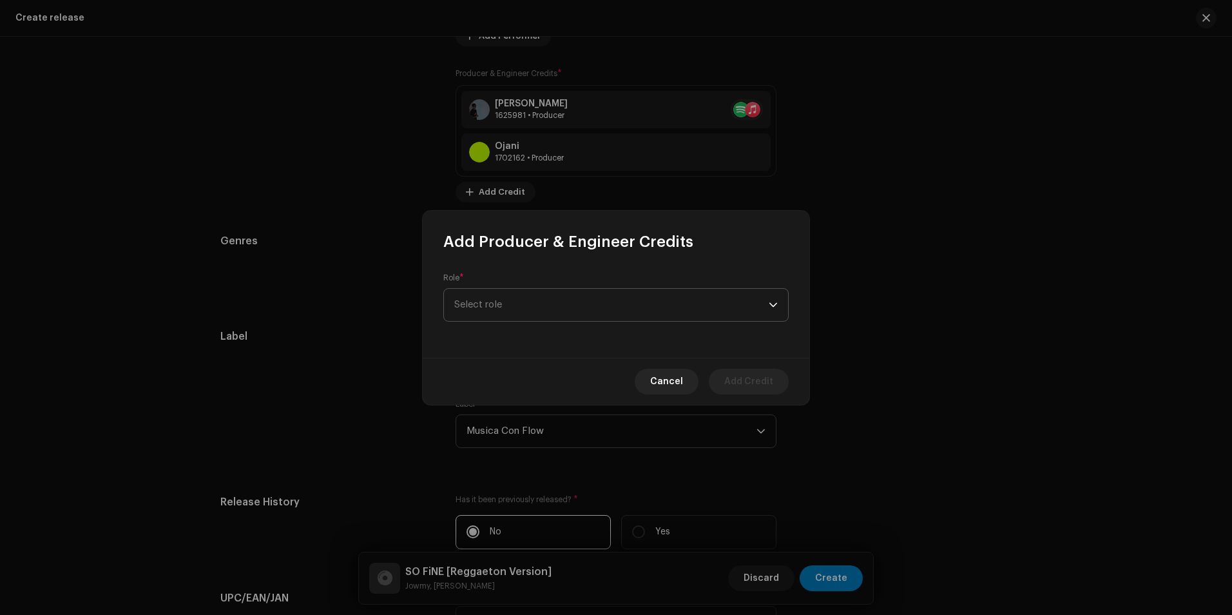
click at [740, 300] on span "Select role" at bounding box center [611, 305] width 314 height 32
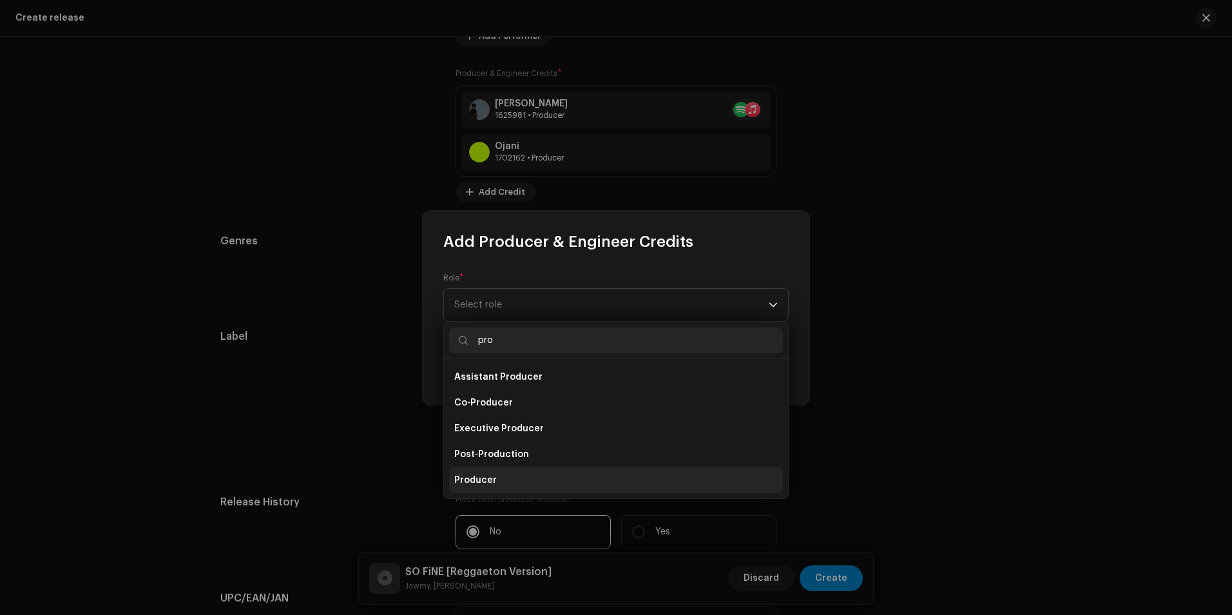
type input "pro"
click at [496, 471] on li "Producer" at bounding box center [616, 480] width 334 height 26
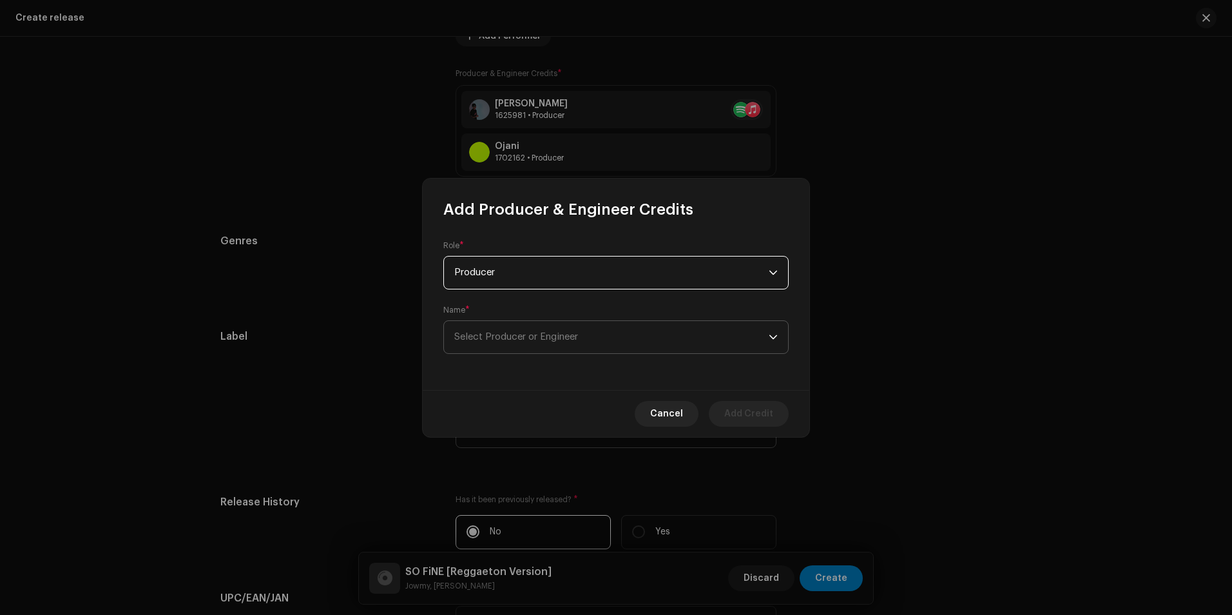
click at [519, 328] on span "Select Producer or Engineer" at bounding box center [611, 337] width 314 height 32
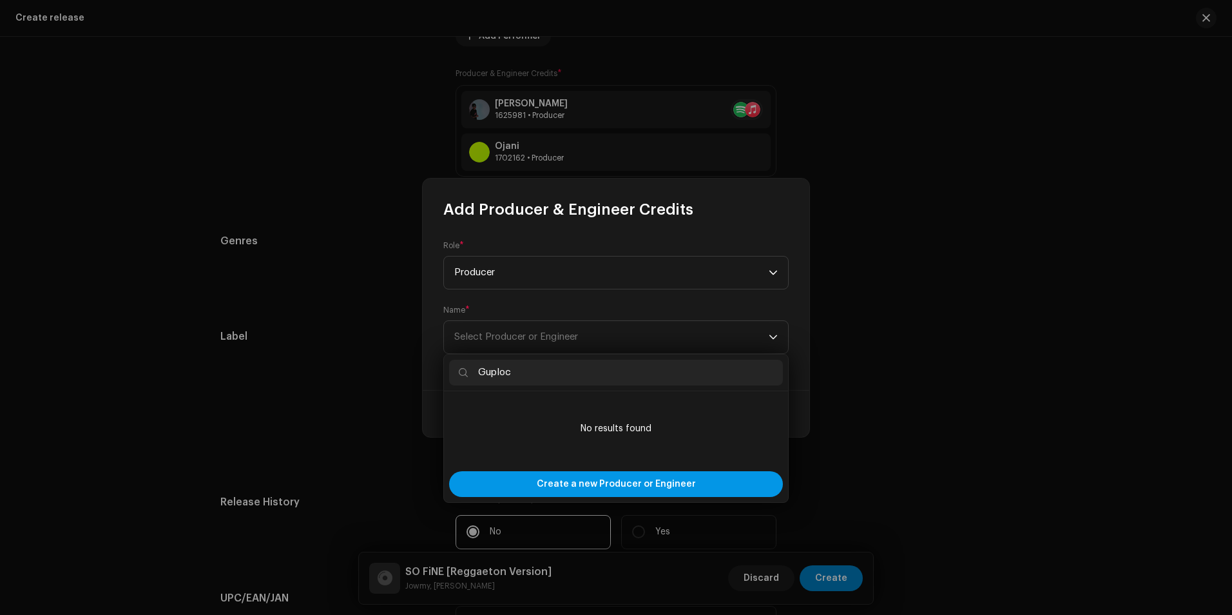
type input "Guploc"
click at [640, 485] on span "Create a new Producer or Engineer" at bounding box center [616, 484] width 159 height 26
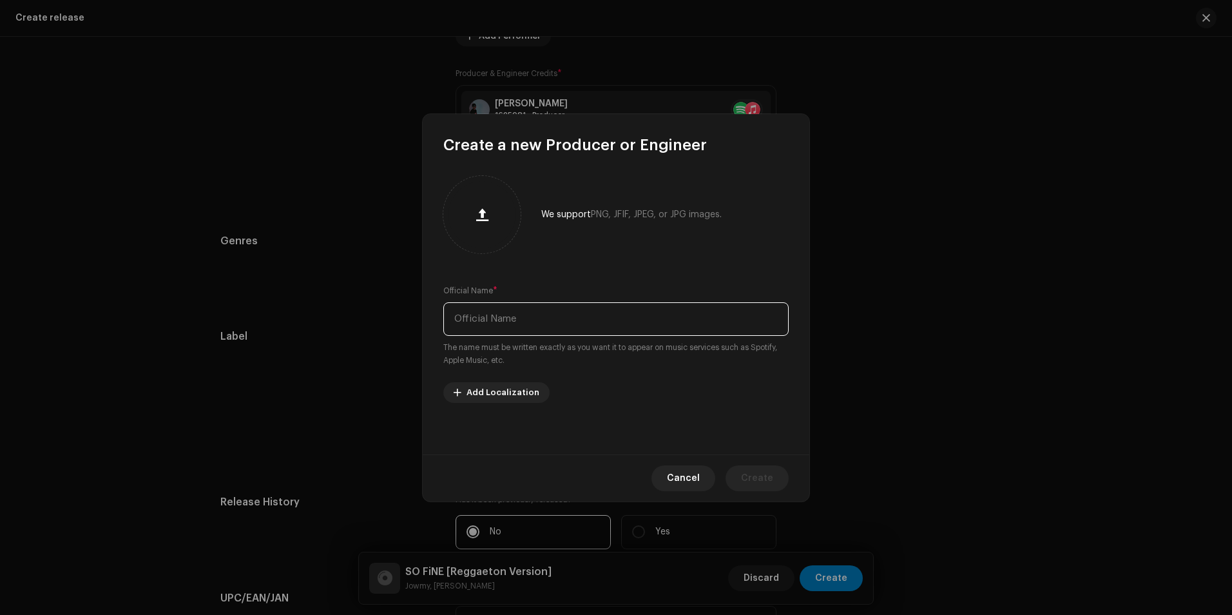
click at [586, 334] on input "text" at bounding box center [615, 319] width 345 height 34
type input "Guploc"
click at [758, 471] on span "Create" at bounding box center [757, 478] width 32 height 26
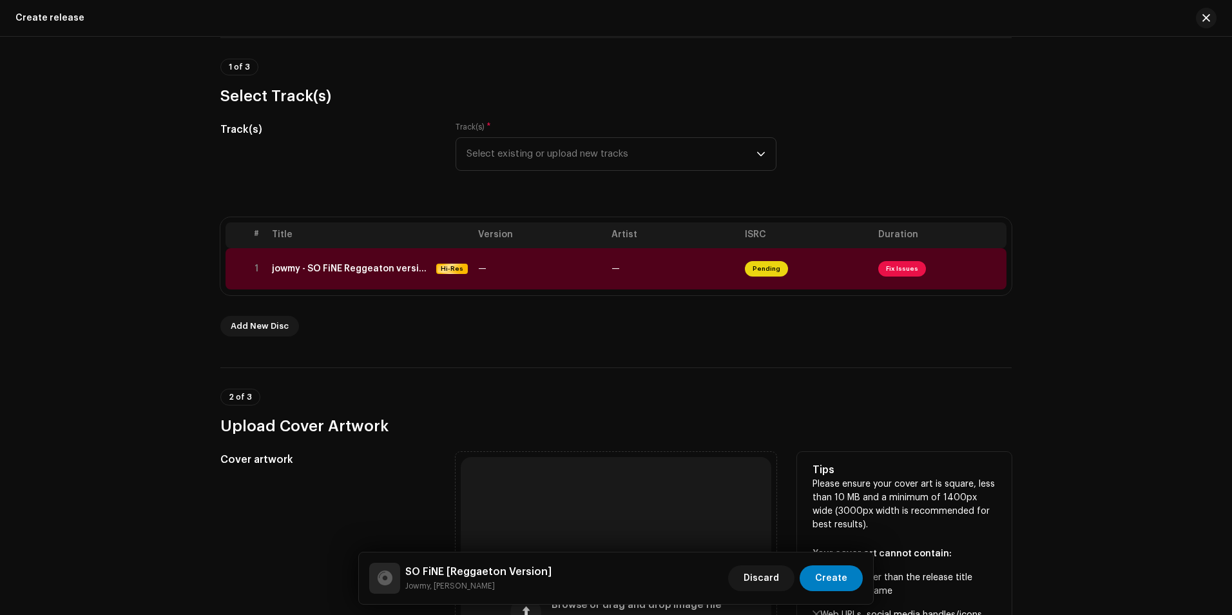
scroll to position [83, 0]
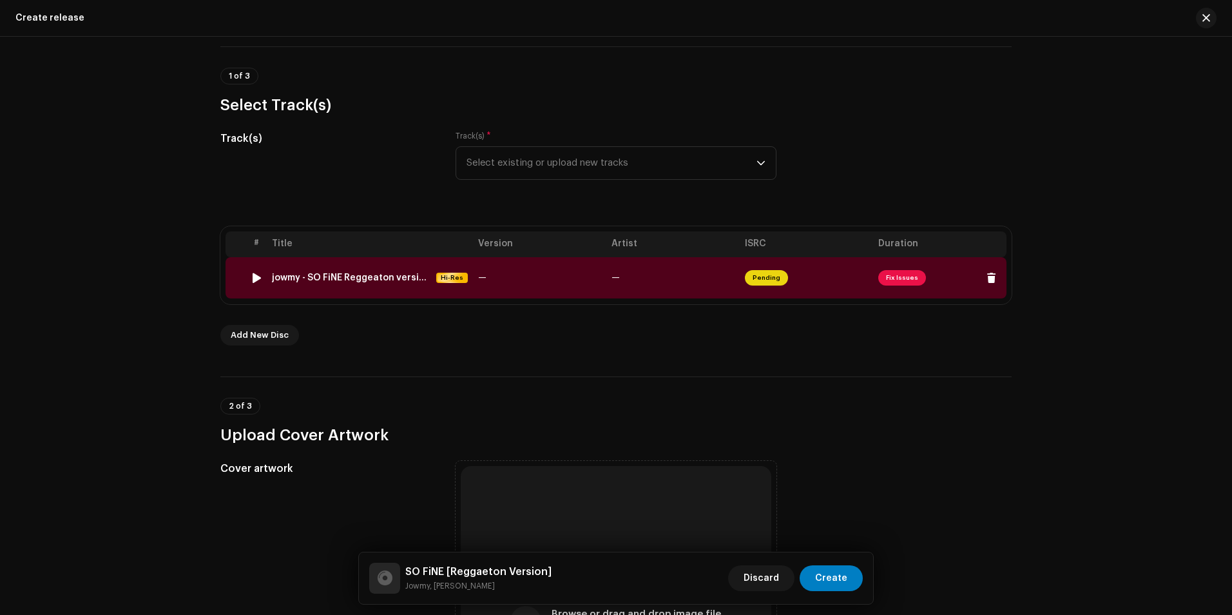
click at [561, 296] on td "—" at bounding box center [539, 277] width 133 height 41
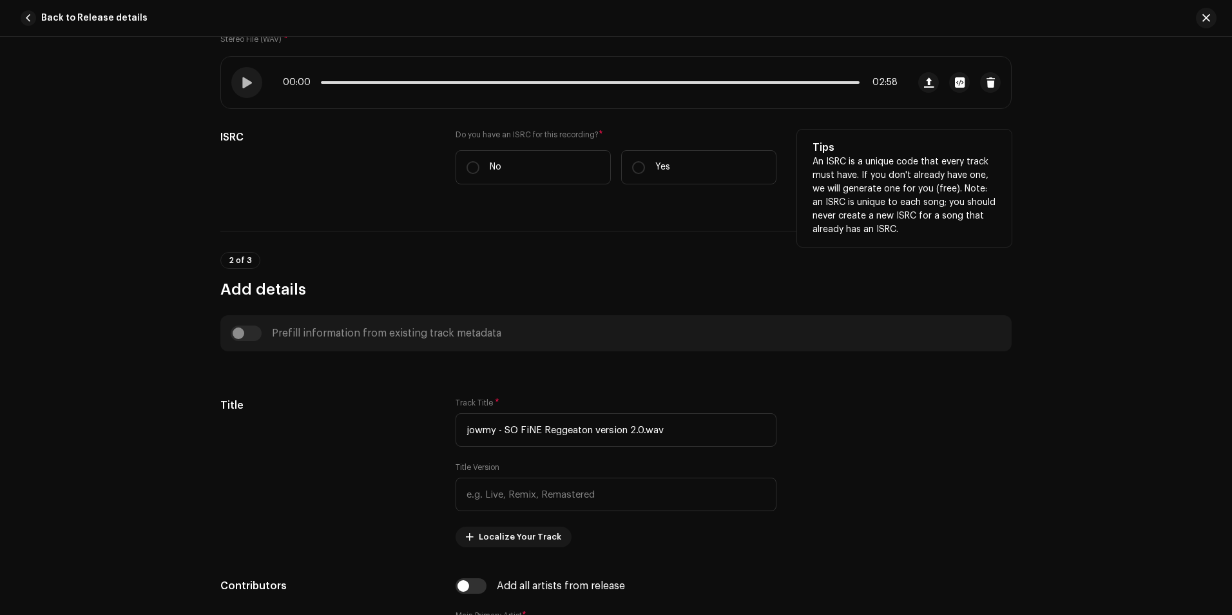
scroll to position [258, 0]
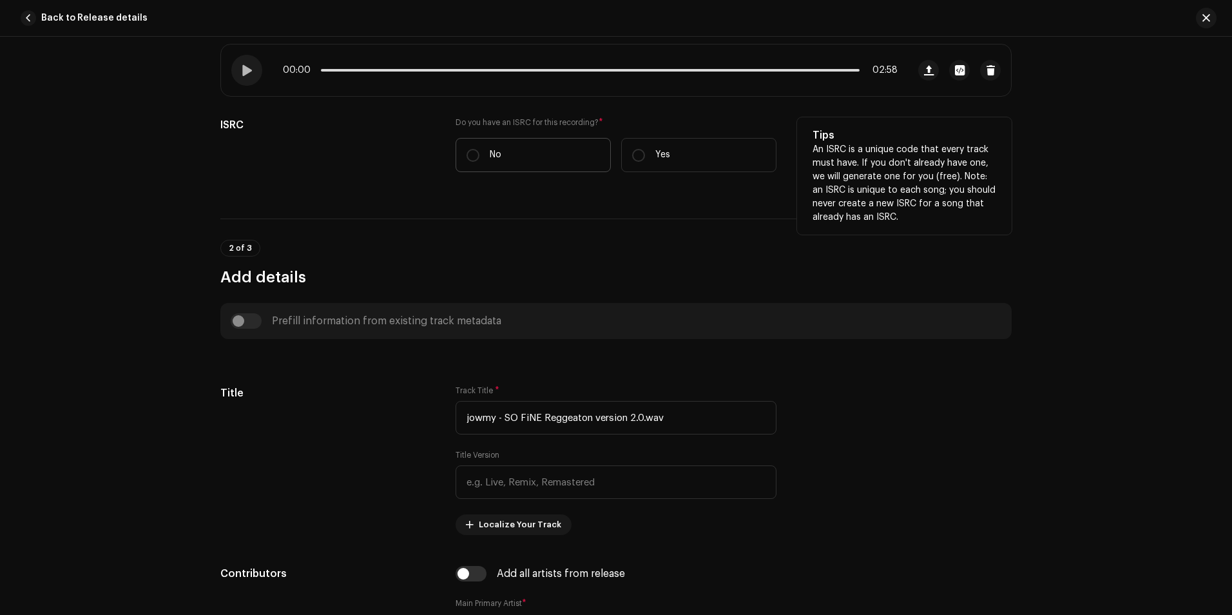
click at [497, 166] on label "No" at bounding box center [533, 155] width 155 height 34
click at [479, 162] on input "No" at bounding box center [473, 155] width 13 height 13
radio input "true"
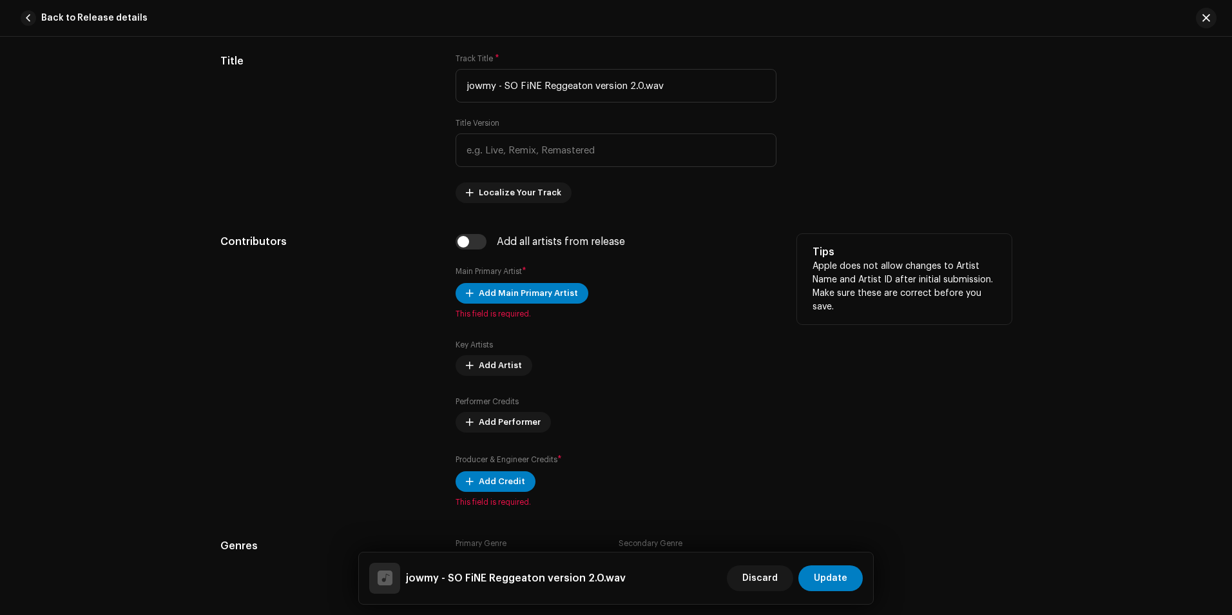
scroll to position [644, 0]
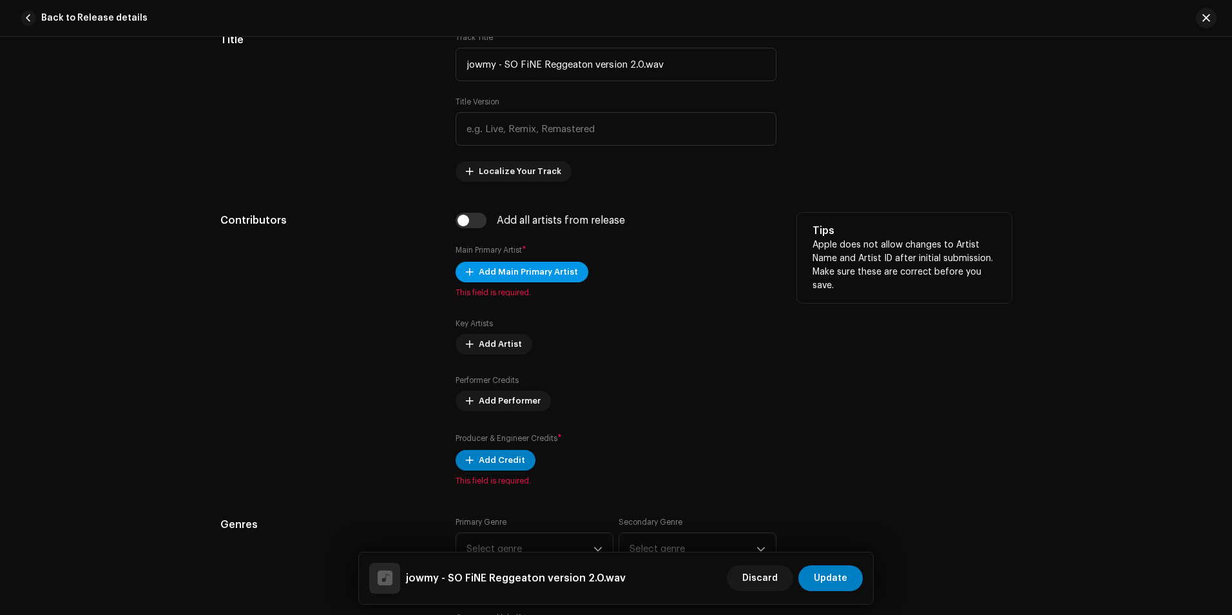
click at [519, 273] on span "Add Main Primary Artist" at bounding box center [528, 272] width 99 height 26
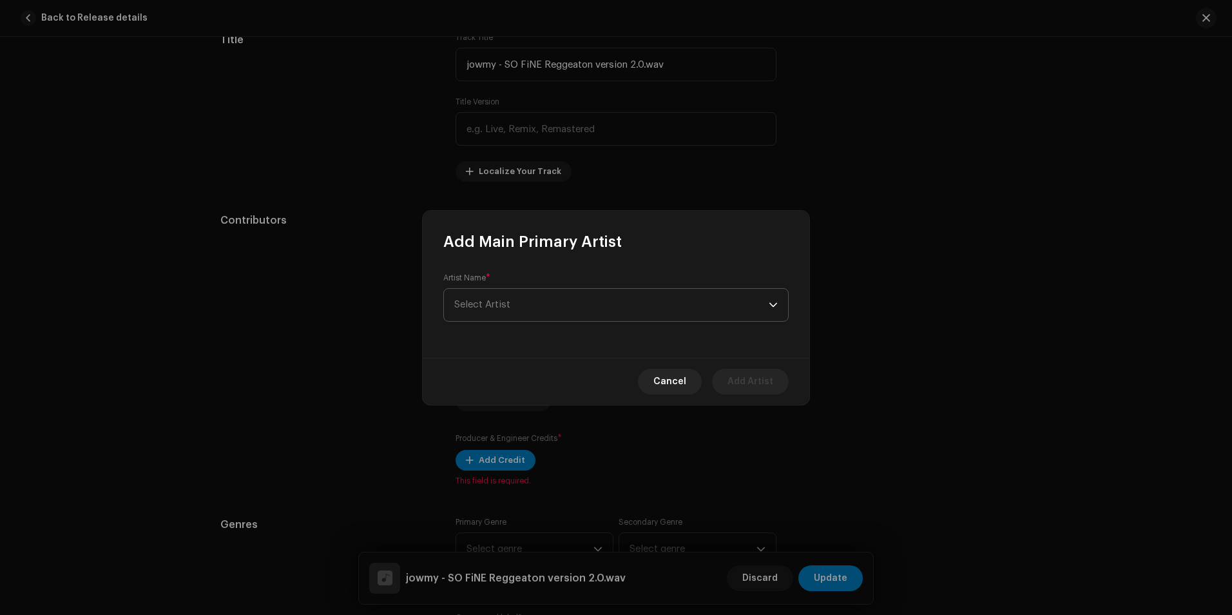
click at [746, 306] on span "Select Artist" at bounding box center [611, 305] width 314 height 32
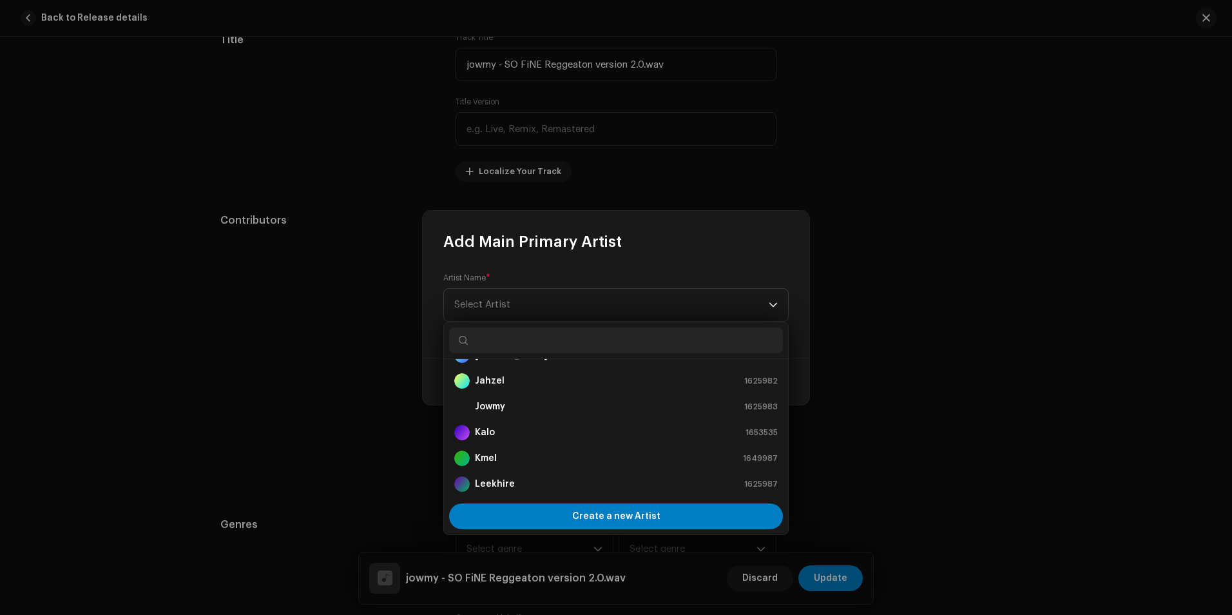
scroll to position [129, 0]
click at [516, 407] on div "Jowmy 1625983" at bounding box center [615, 402] width 323 height 15
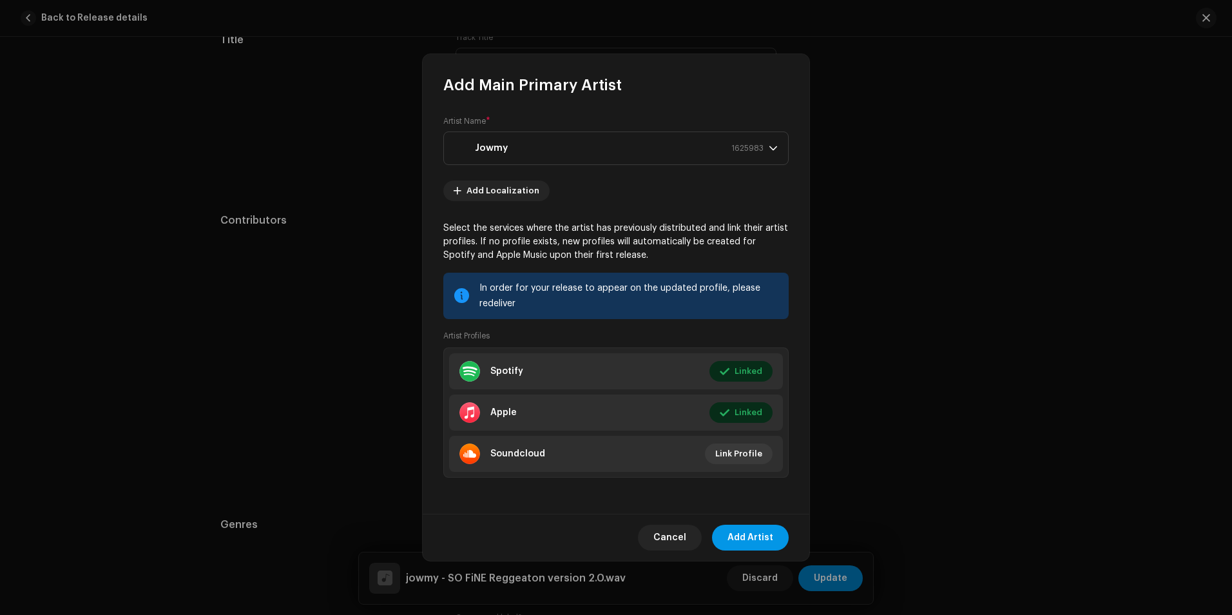
click at [753, 531] on span "Add Artist" at bounding box center [751, 538] width 46 height 26
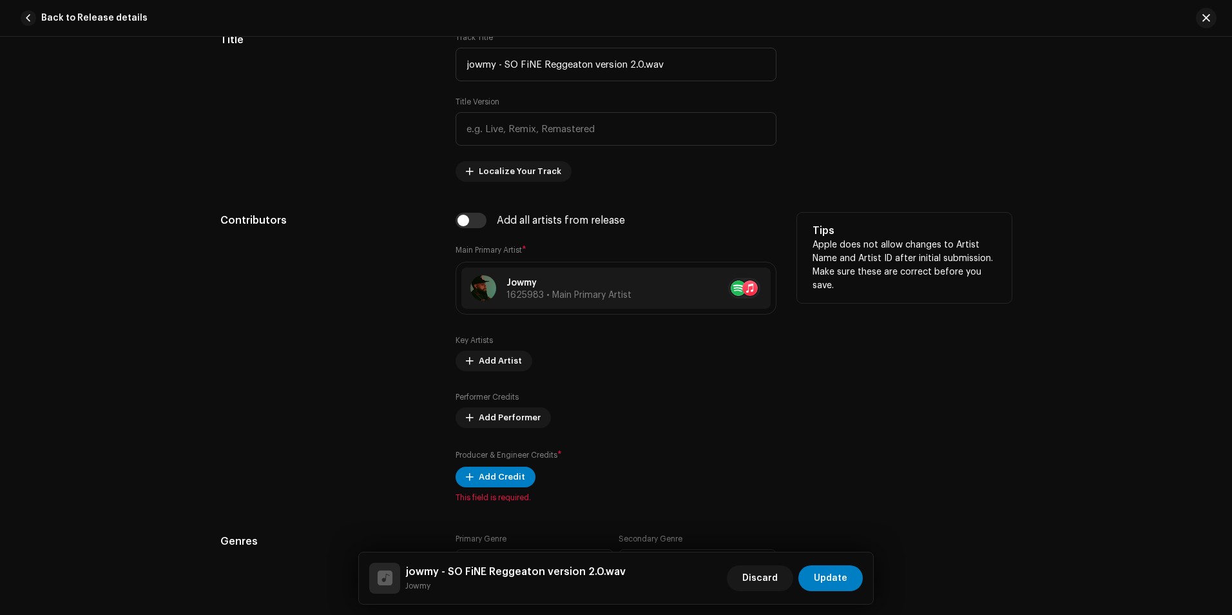
scroll to position [773, 0]
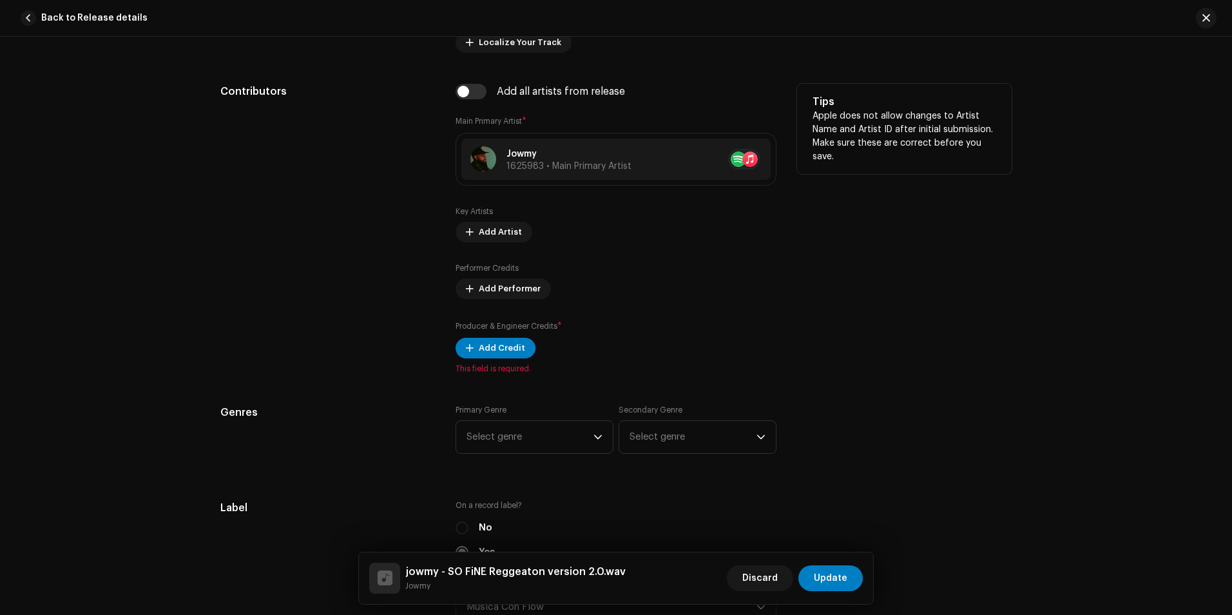
click at [487, 221] on div "Key Artists Add Artist" at bounding box center [616, 224] width 321 height 36
click at [490, 229] on span "Add Artist" at bounding box center [500, 232] width 43 height 26
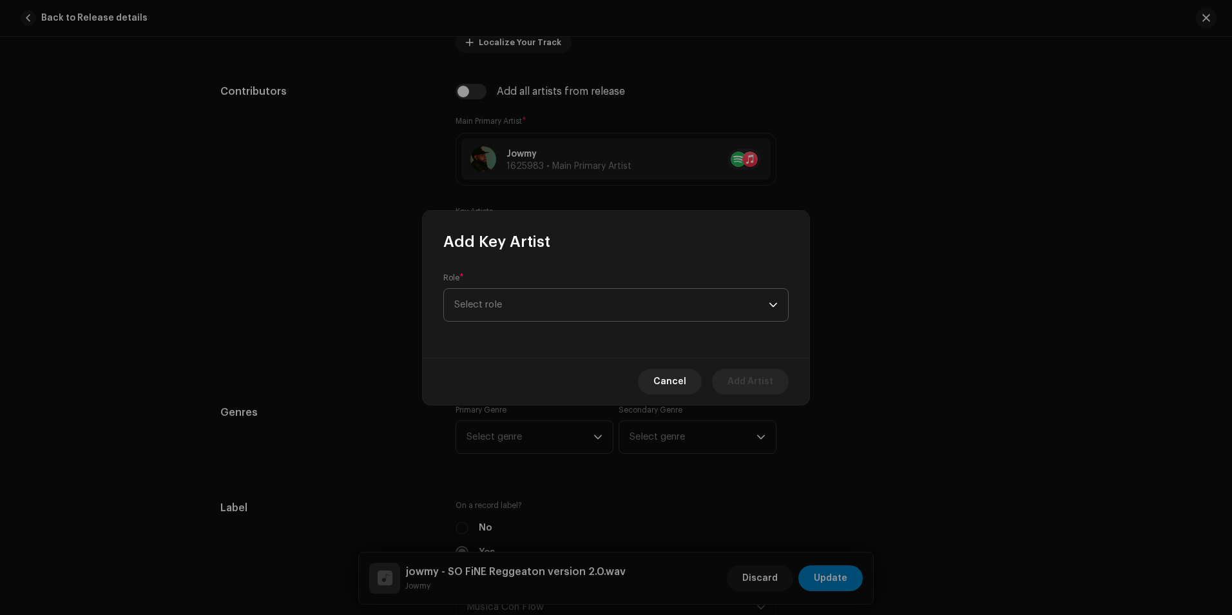
click at [526, 304] on span "Select role" at bounding box center [611, 305] width 314 height 32
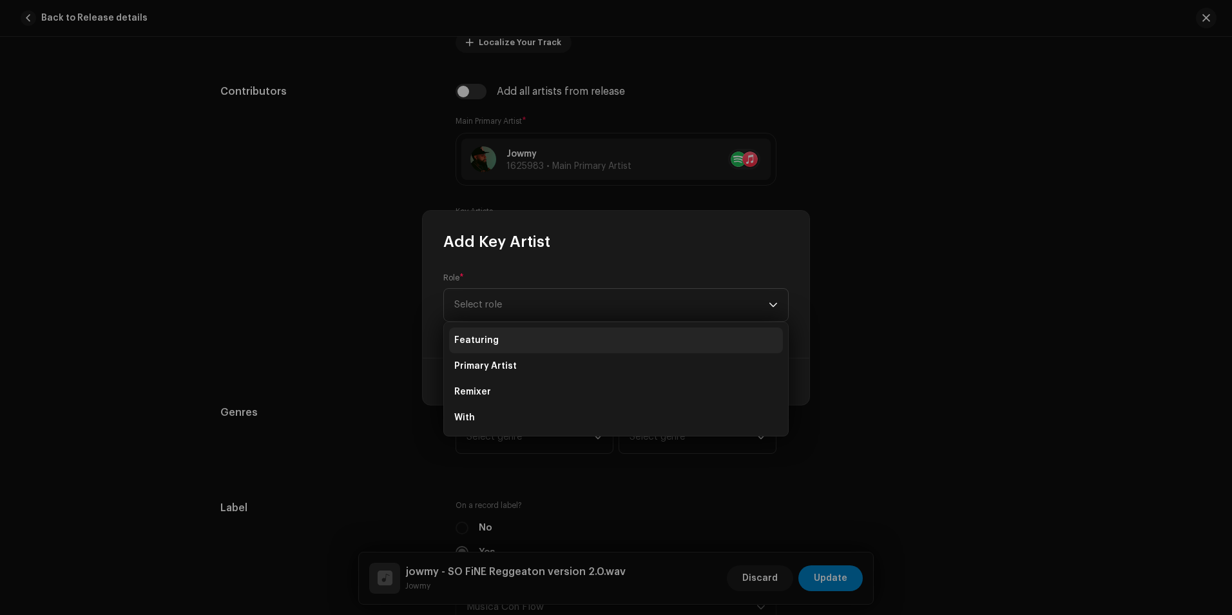
click at [508, 340] on li "Featuring" at bounding box center [616, 340] width 334 height 26
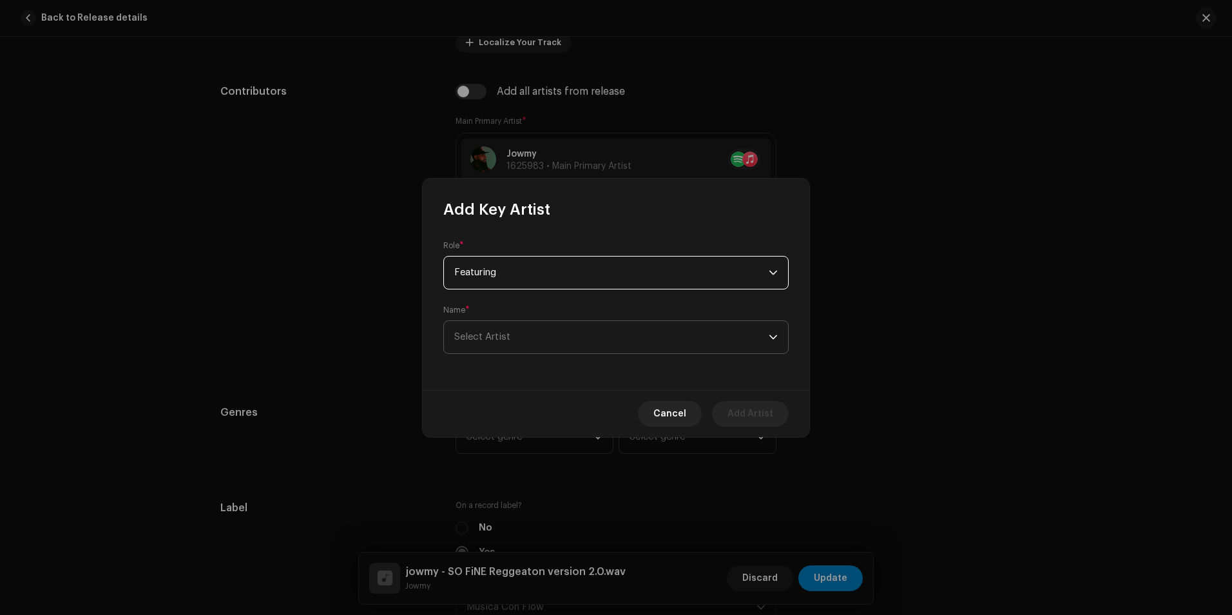
click at [510, 338] on span "Select Artist" at bounding box center [611, 337] width 314 height 32
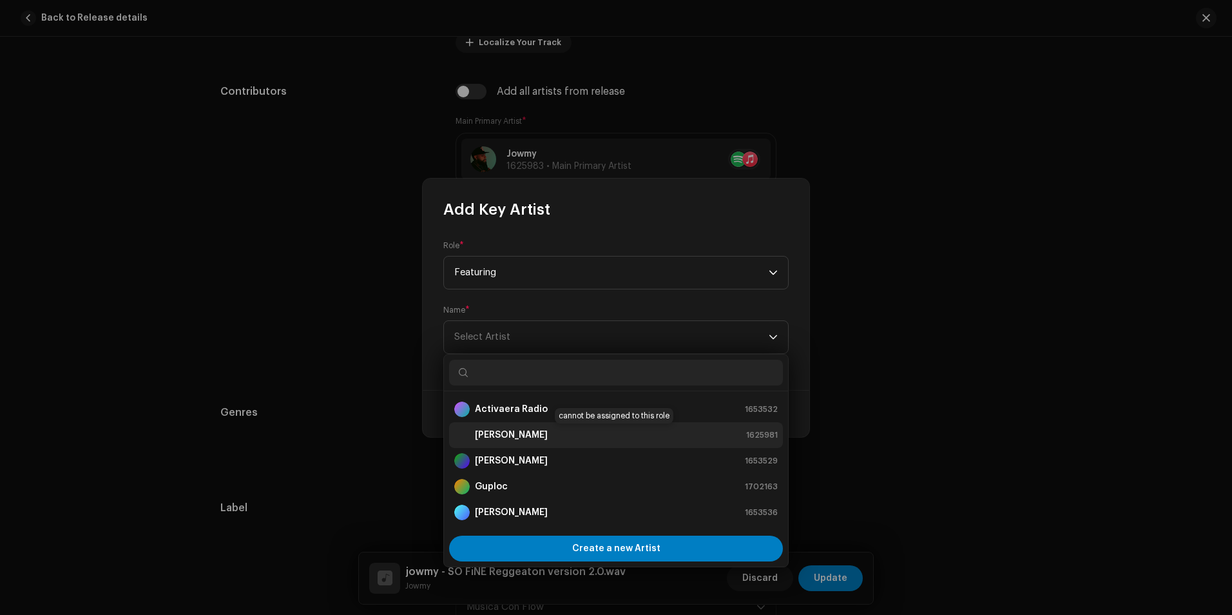
click at [515, 431] on strong "[PERSON_NAME]" at bounding box center [511, 435] width 73 height 13
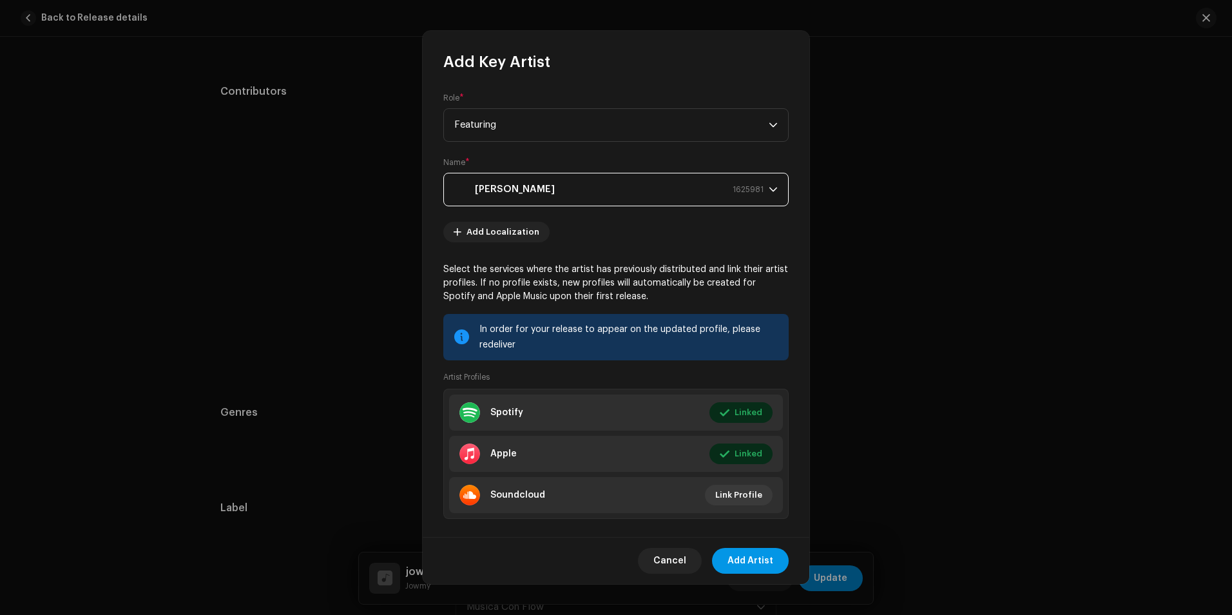
click at [751, 561] on span "Add Artist" at bounding box center [751, 561] width 46 height 26
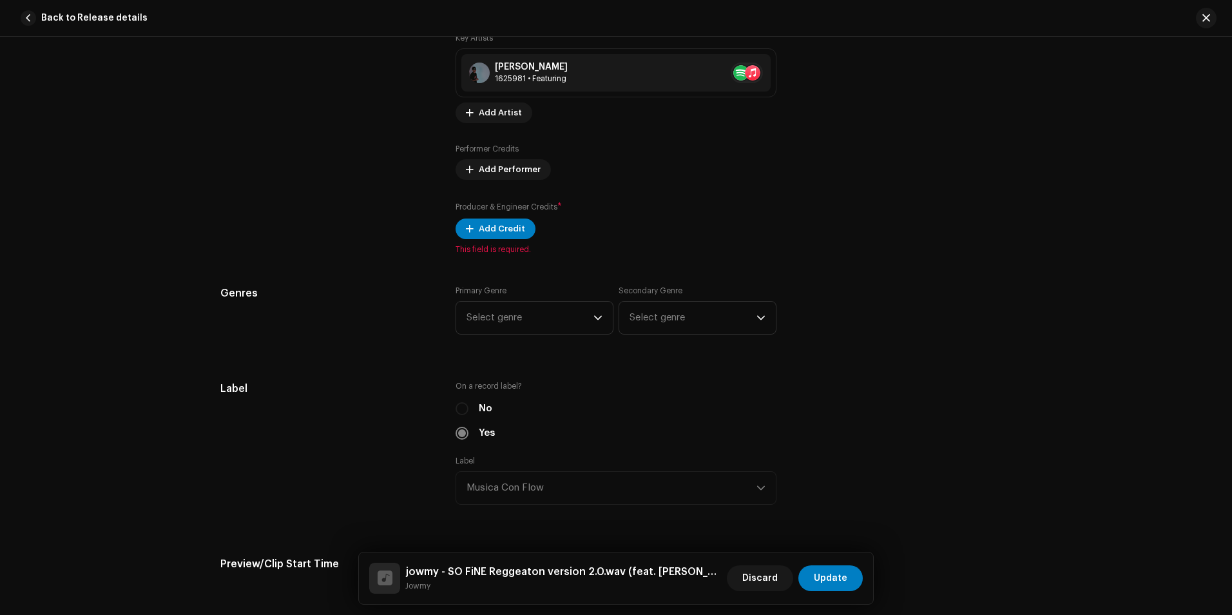
scroll to position [967, 0]
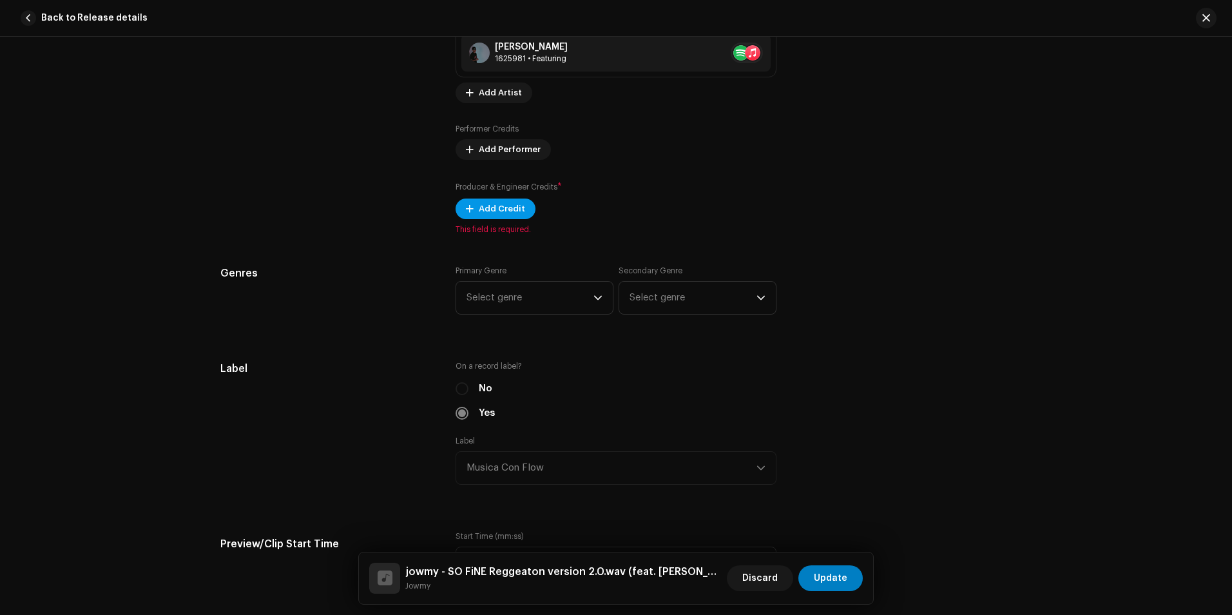
click at [492, 209] on span "Add Credit" at bounding box center [502, 209] width 46 height 26
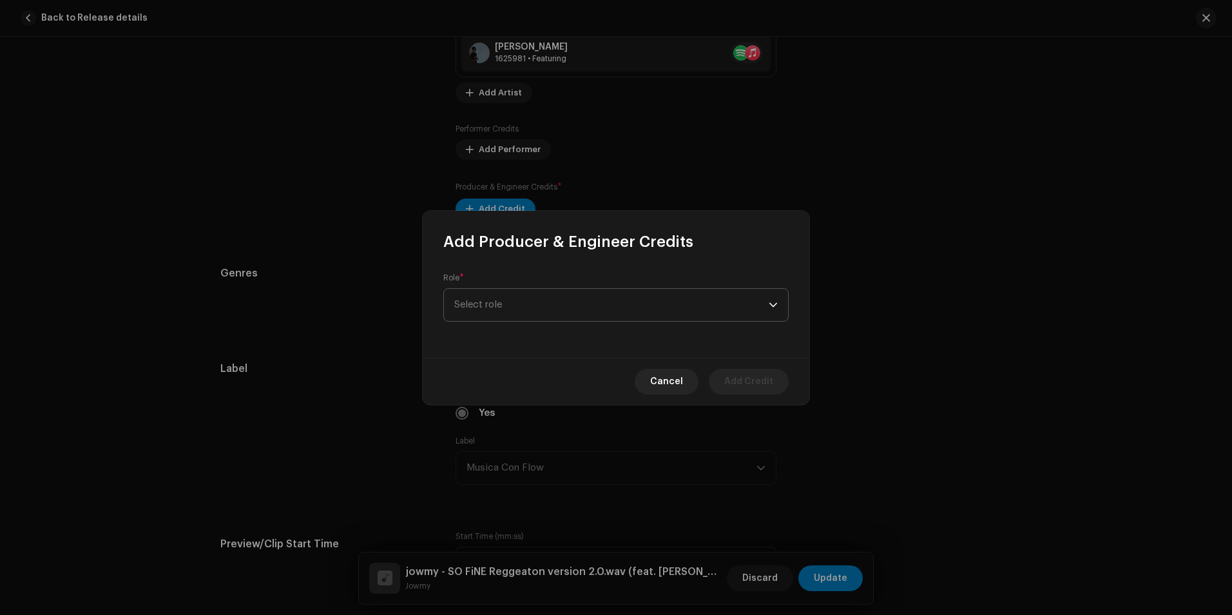
click at [523, 311] on span "Select role" at bounding box center [611, 305] width 314 height 32
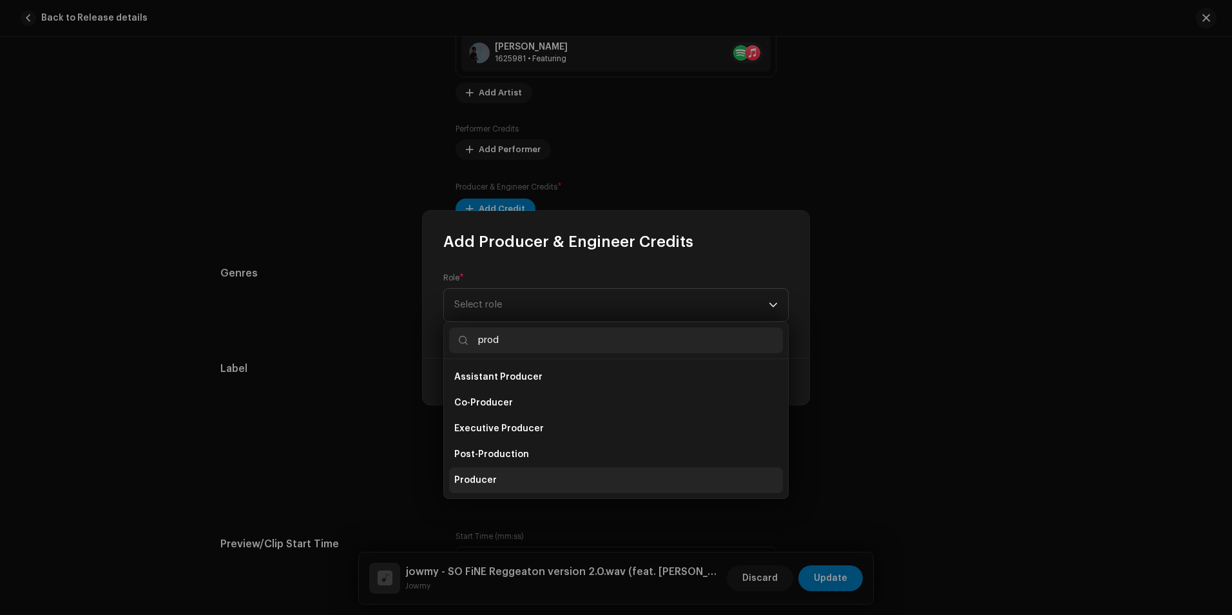
type input "prod"
click at [503, 482] on li "Producer" at bounding box center [616, 480] width 334 height 26
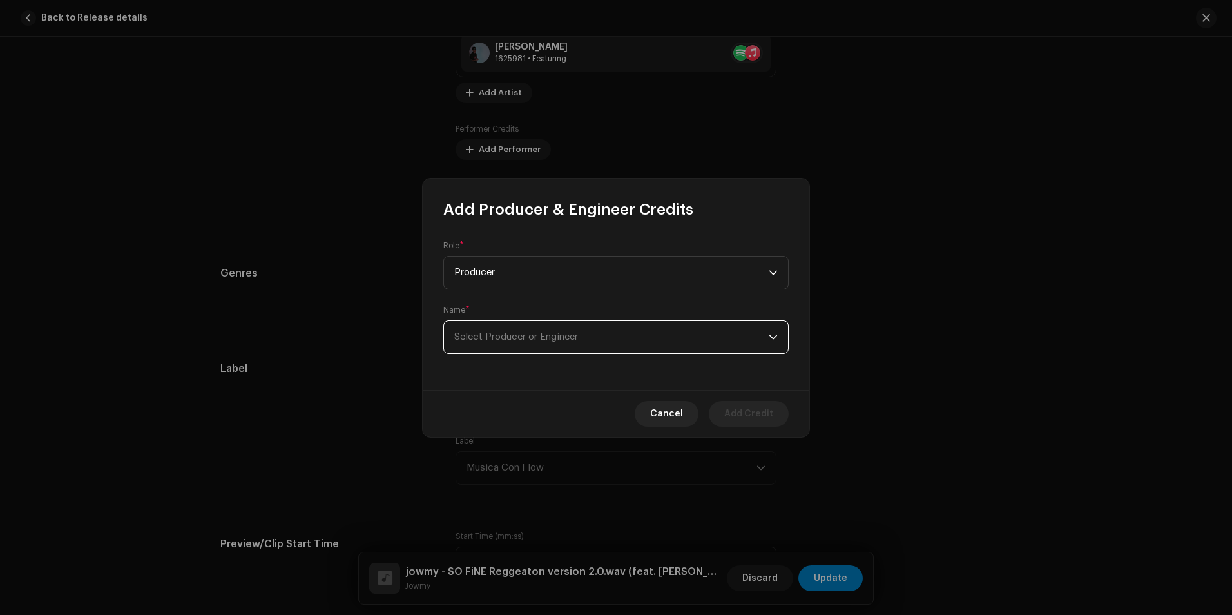
click at [501, 333] on span "Select Producer or Engineer" at bounding box center [516, 337] width 124 height 10
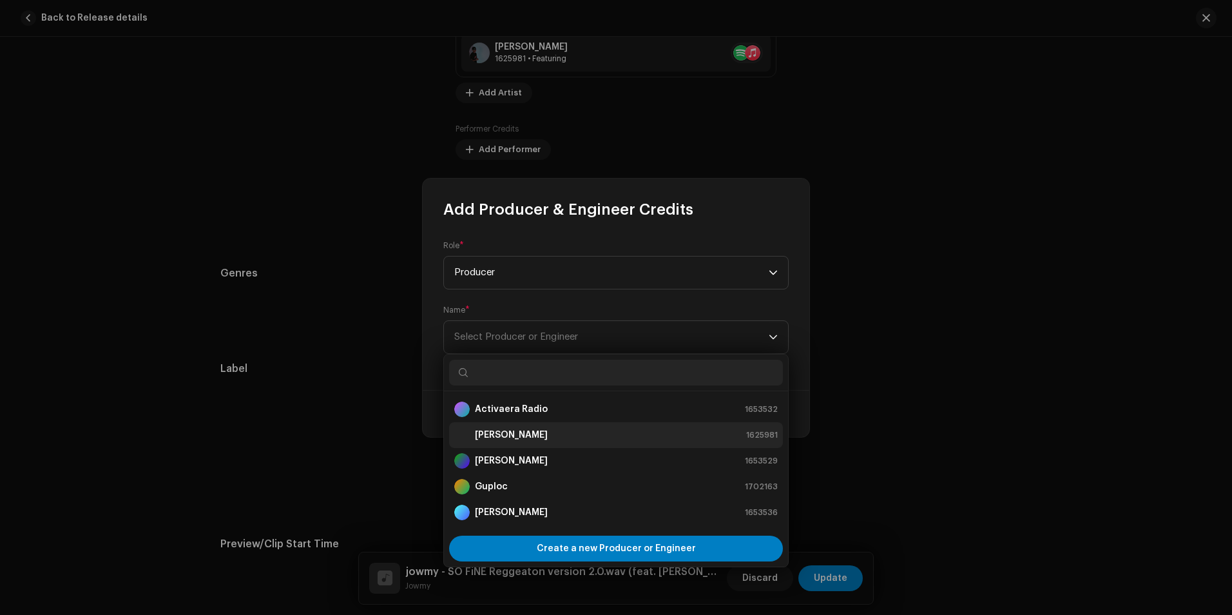
click at [475, 431] on strong "[PERSON_NAME]" at bounding box center [511, 435] width 73 height 13
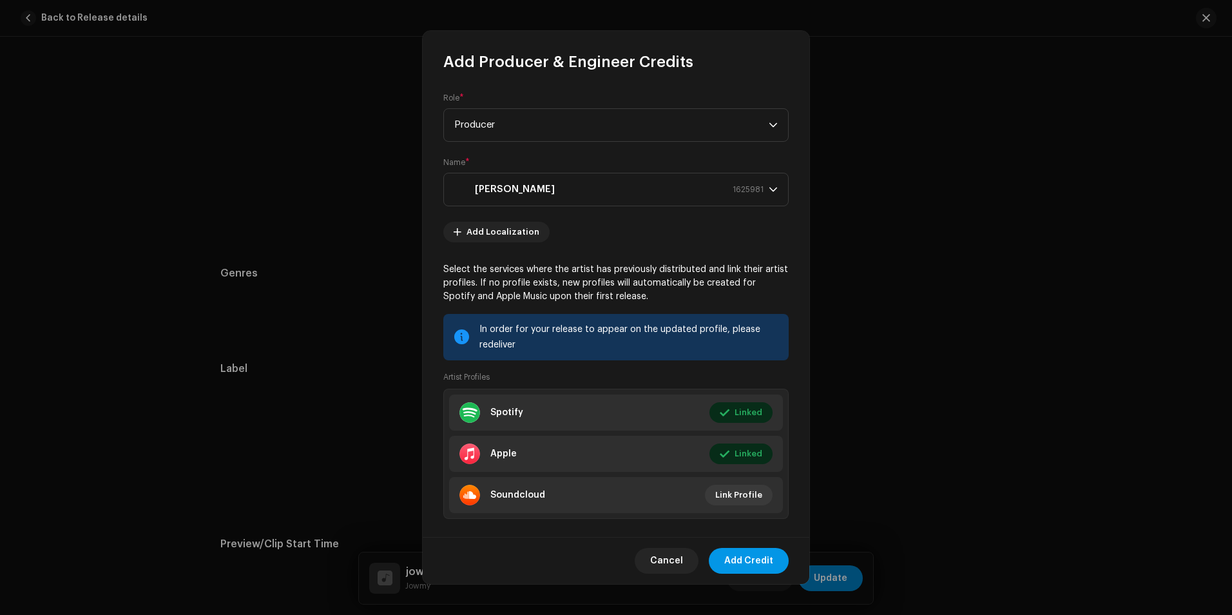
click at [762, 565] on span "Add Credit" at bounding box center [748, 561] width 49 height 26
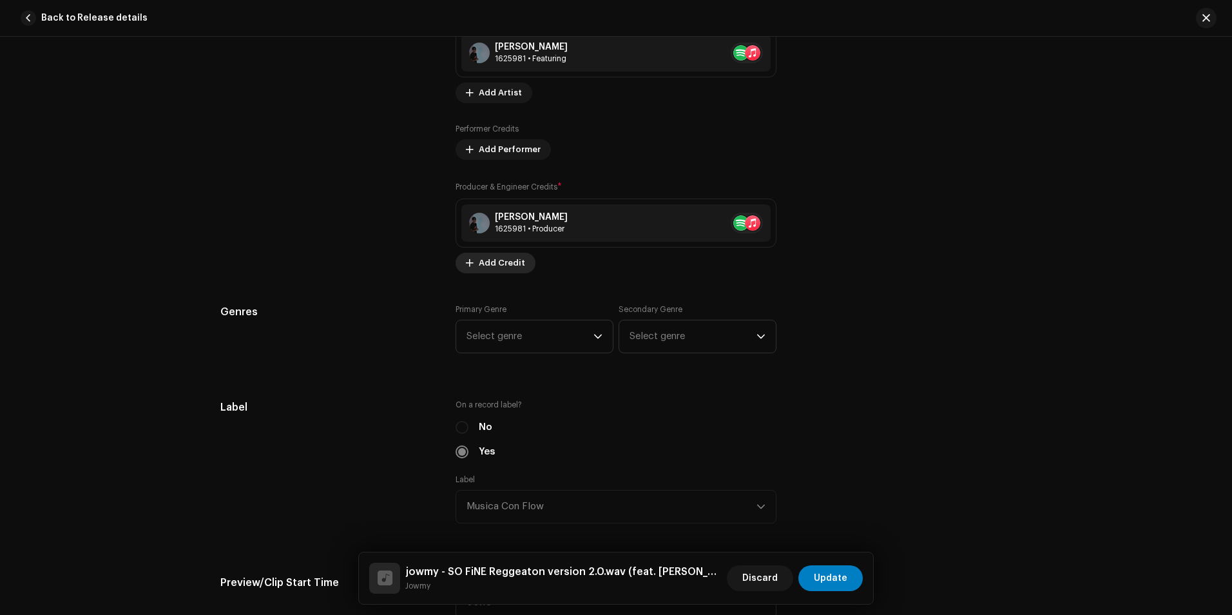
click at [517, 260] on span "Add Credit" at bounding box center [502, 263] width 46 height 26
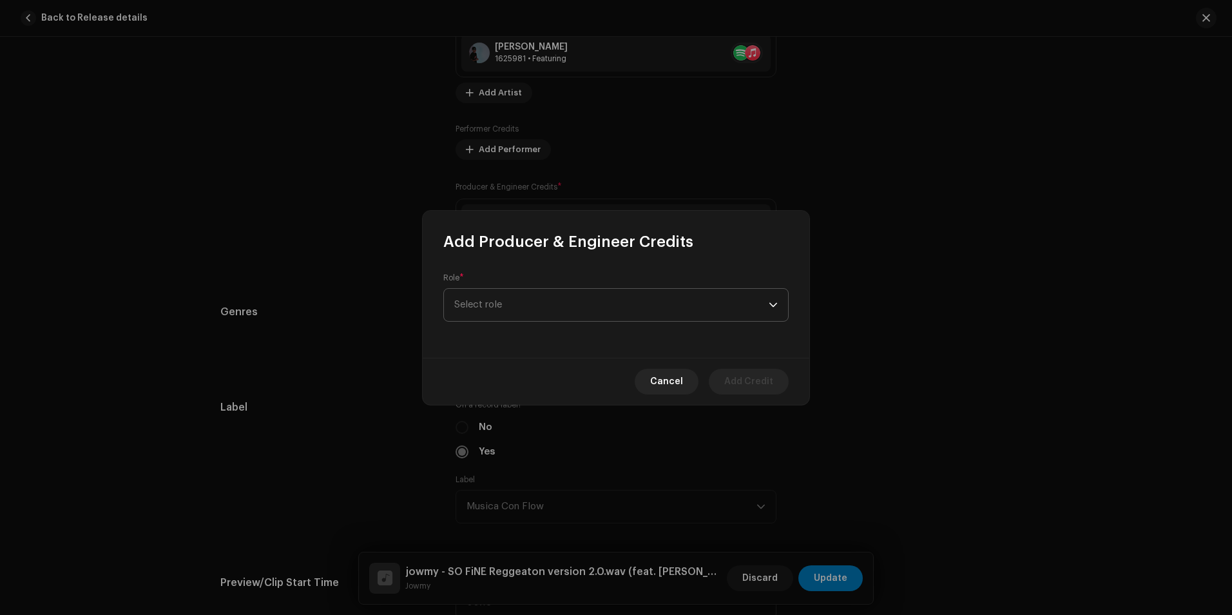
click at [517, 299] on span "Select role" at bounding box center [611, 305] width 314 height 32
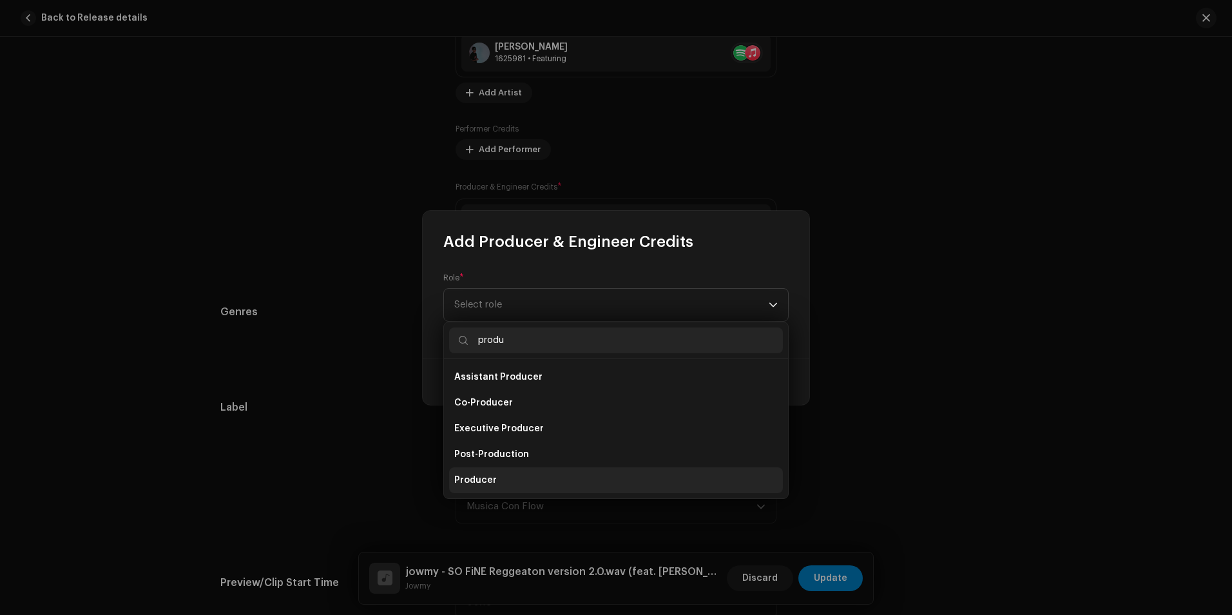
type input "produ"
click at [473, 476] on span "Producer" at bounding box center [475, 480] width 43 height 13
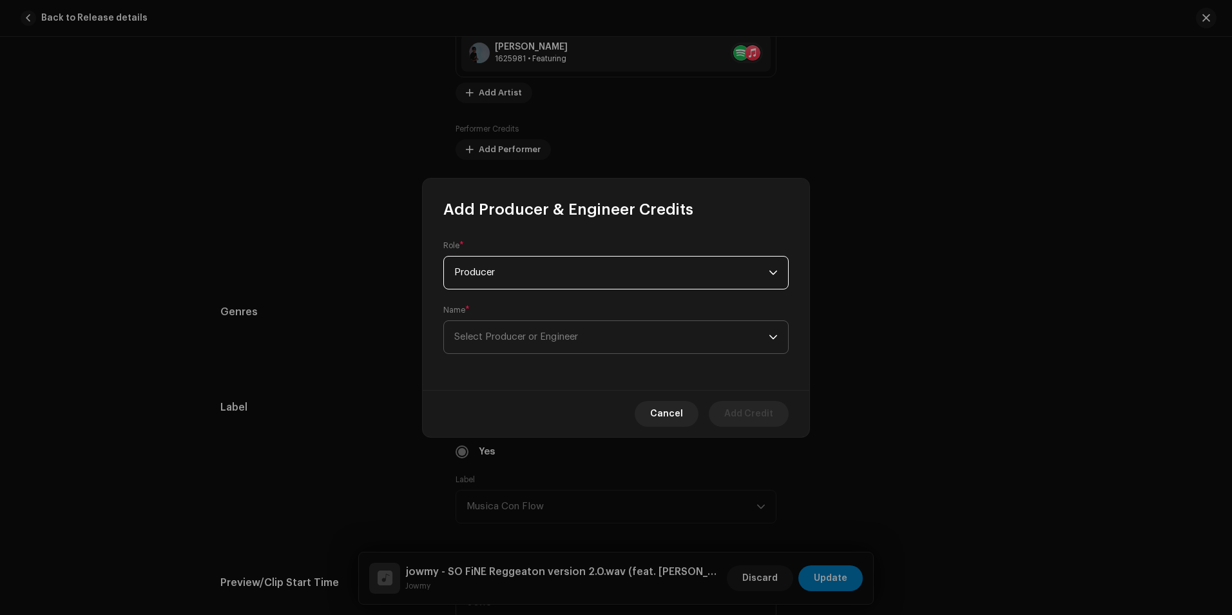
click at [507, 350] on span "Select Producer or Engineer" at bounding box center [611, 337] width 314 height 32
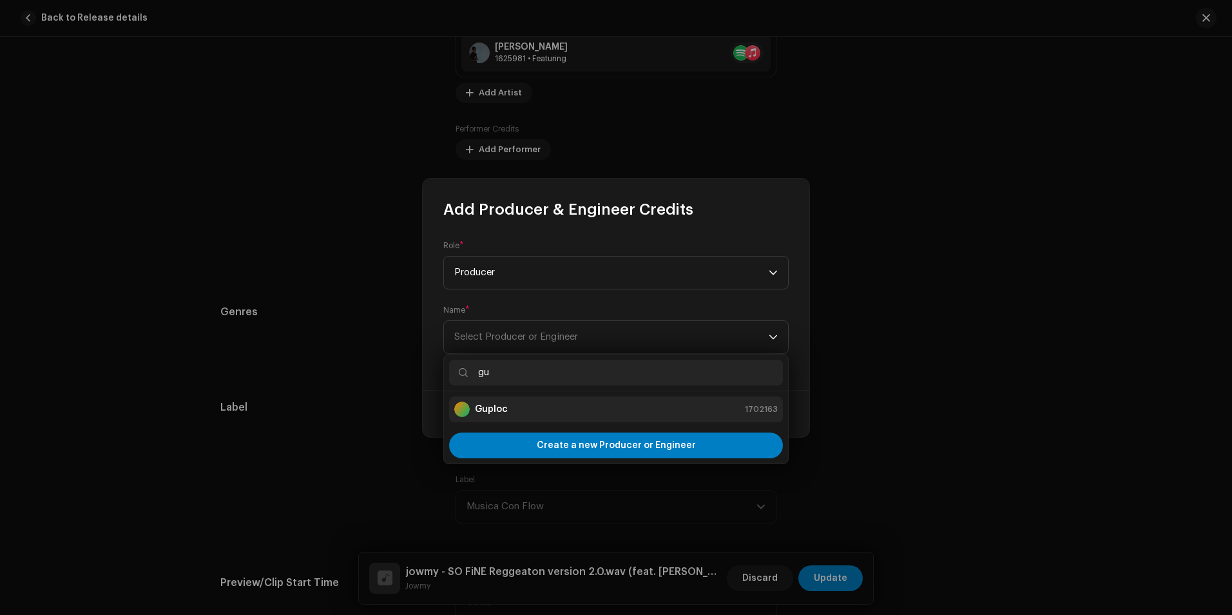
type input "gu"
click at [500, 397] on li "Guploc 1702163" at bounding box center [616, 409] width 334 height 26
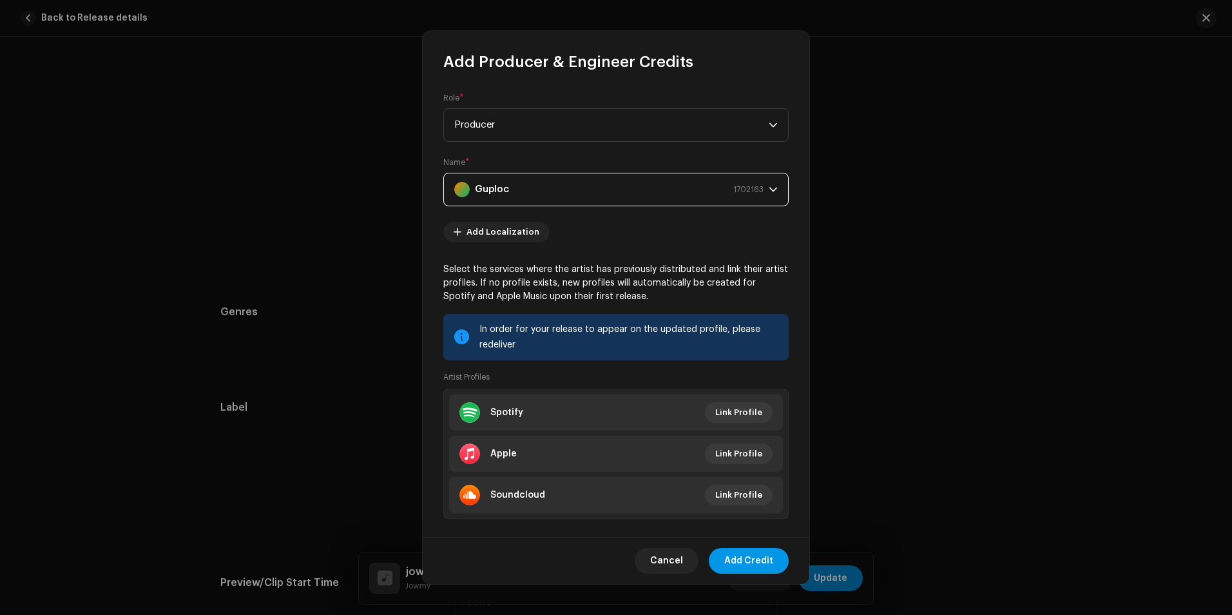
click at [740, 562] on span "Add Credit" at bounding box center [748, 561] width 49 height 26
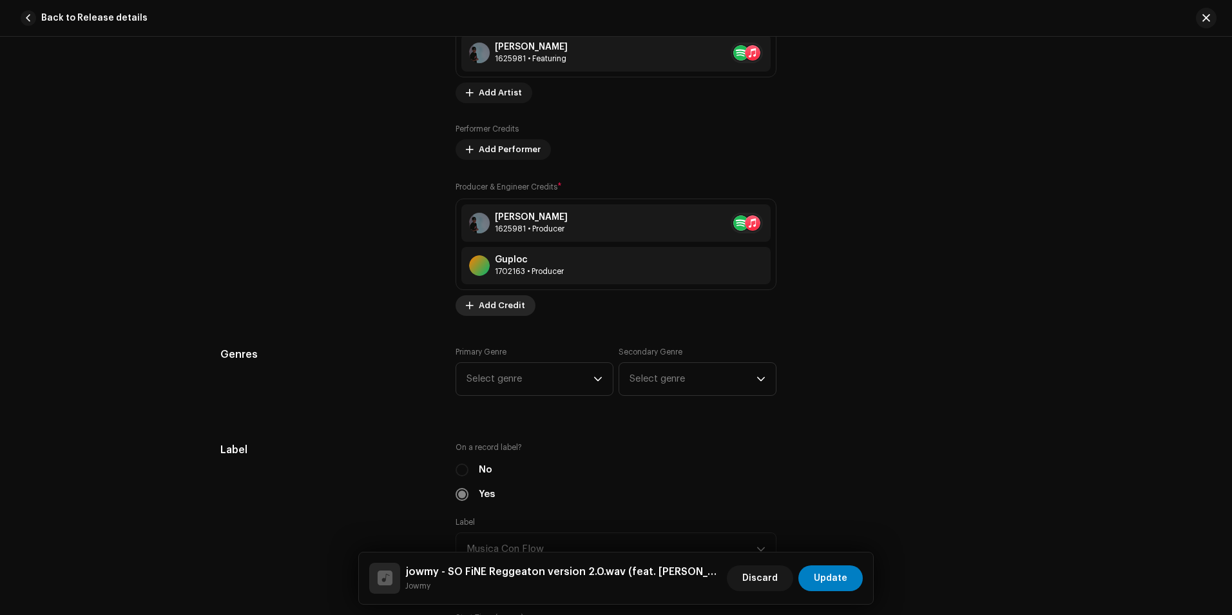
click at [499, 300] on span "Add Credit" at bounding box center [502, 306] width 46 height 26
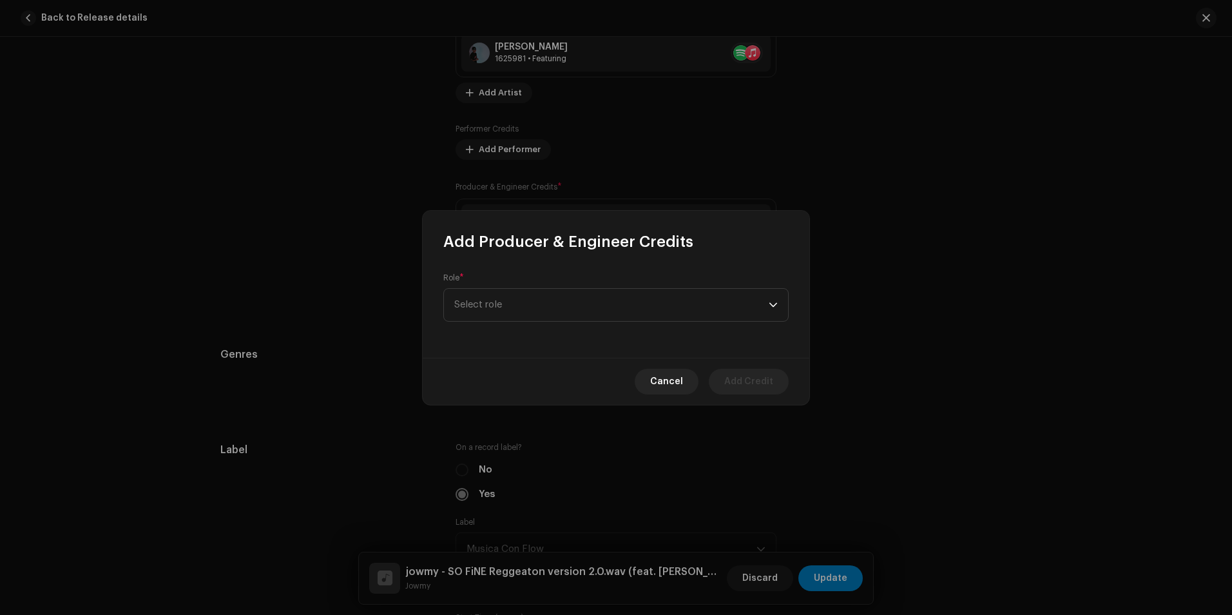
click at [499, 300] on span "Select role" at bounding box center [611, 305] width 314 height 32
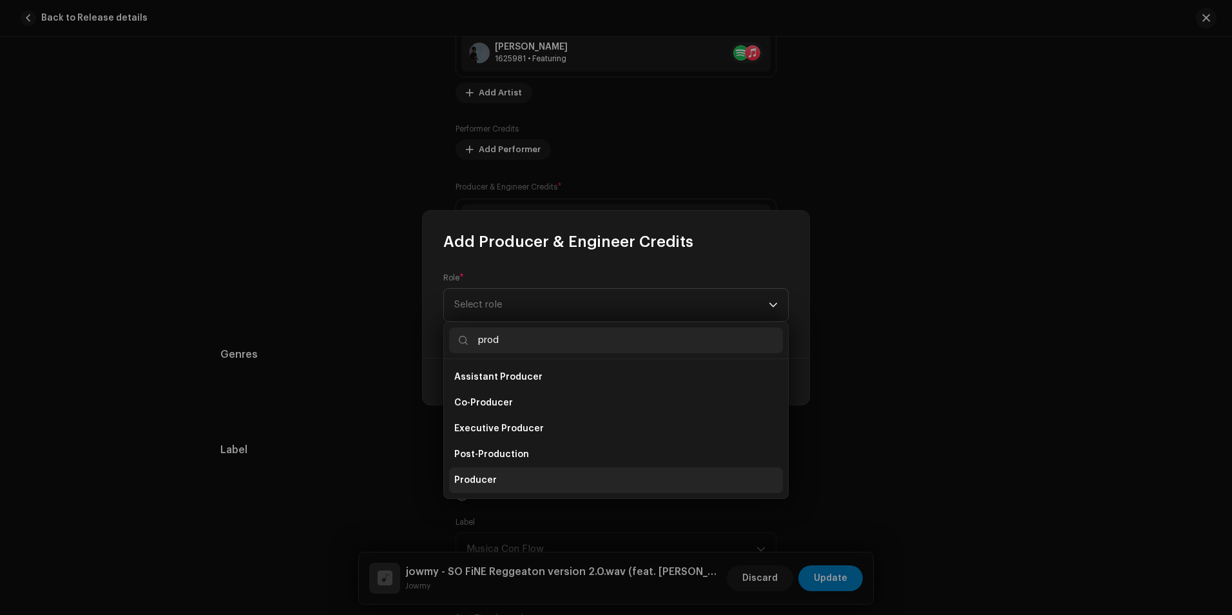
type input "prod"
click at [487, 474] on span "Producer" at bounding box center [475, 480] width 43 height 13
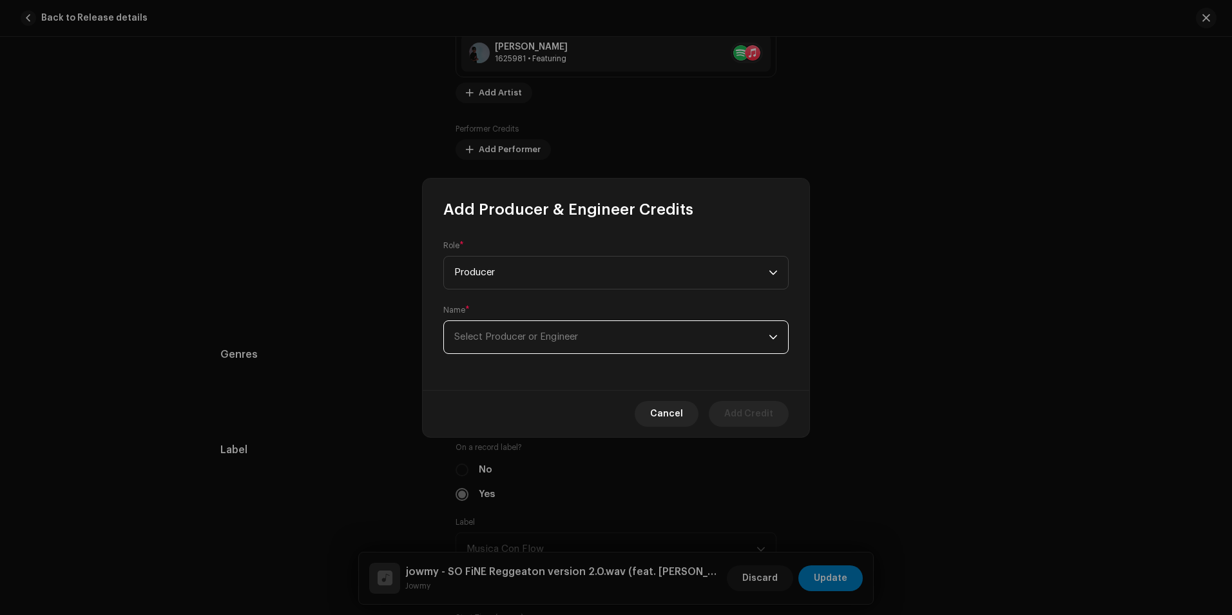
click at [528, 342] on span "Select Producer or Engineer" at bounding box center [611, 337] width 314 height 32
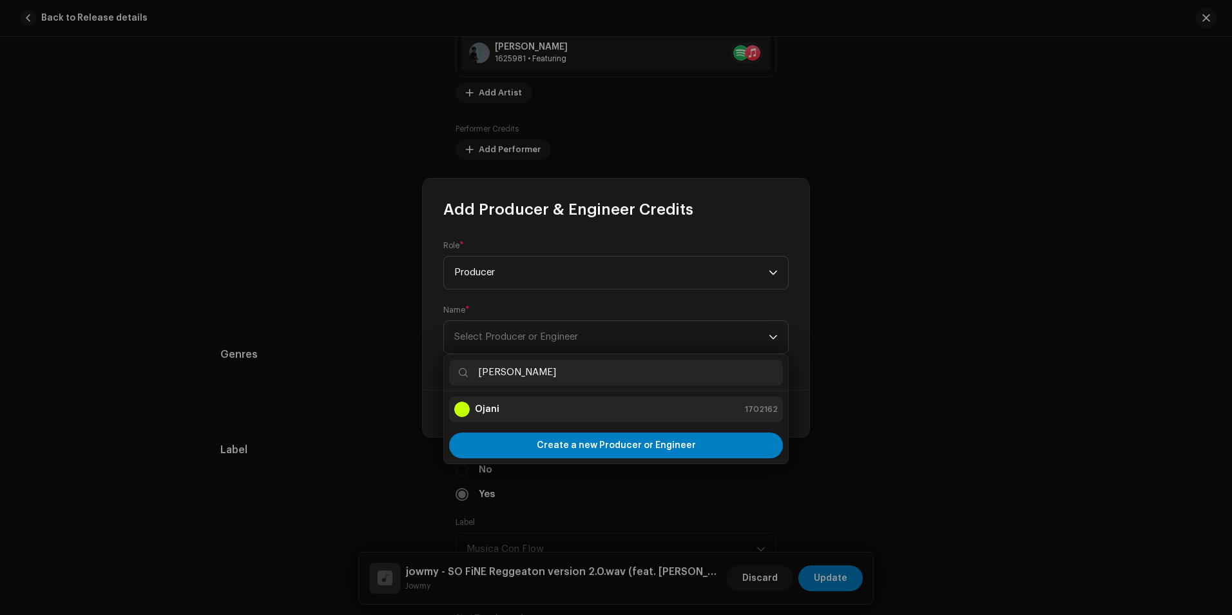
type input "[PERSON_NAME]"
click at [536, 405] on div "Ojani 1702162" at bounding box center [615, 408] width 323 height 15
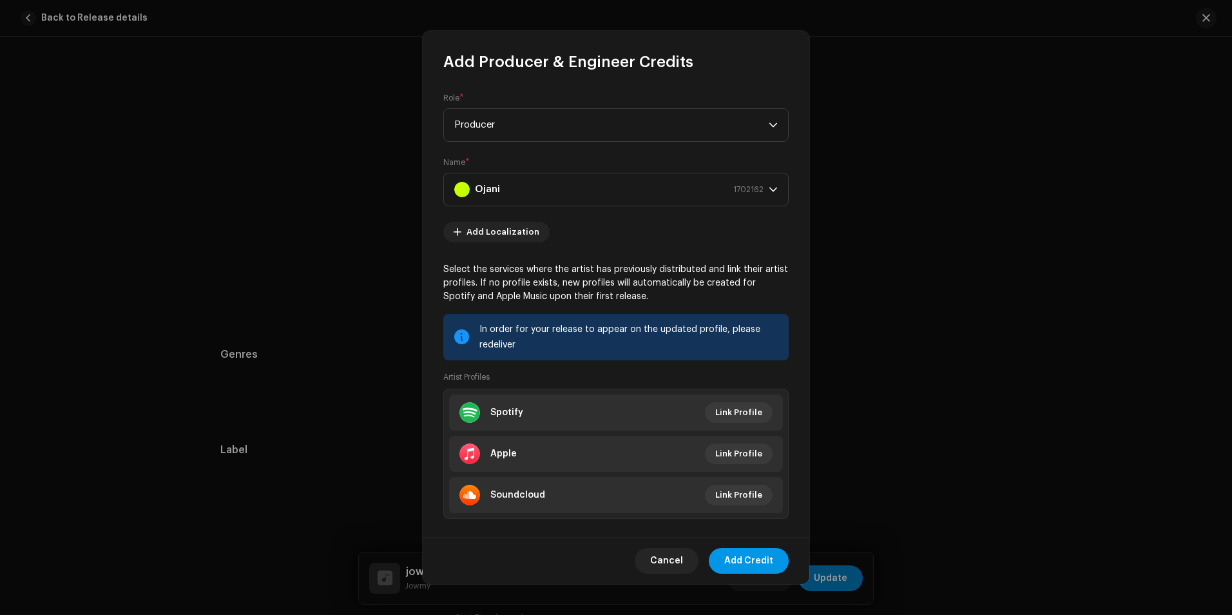
click at [746, 563] on span "Add Credit" at bounding box center [748, 561] width 49 height 26
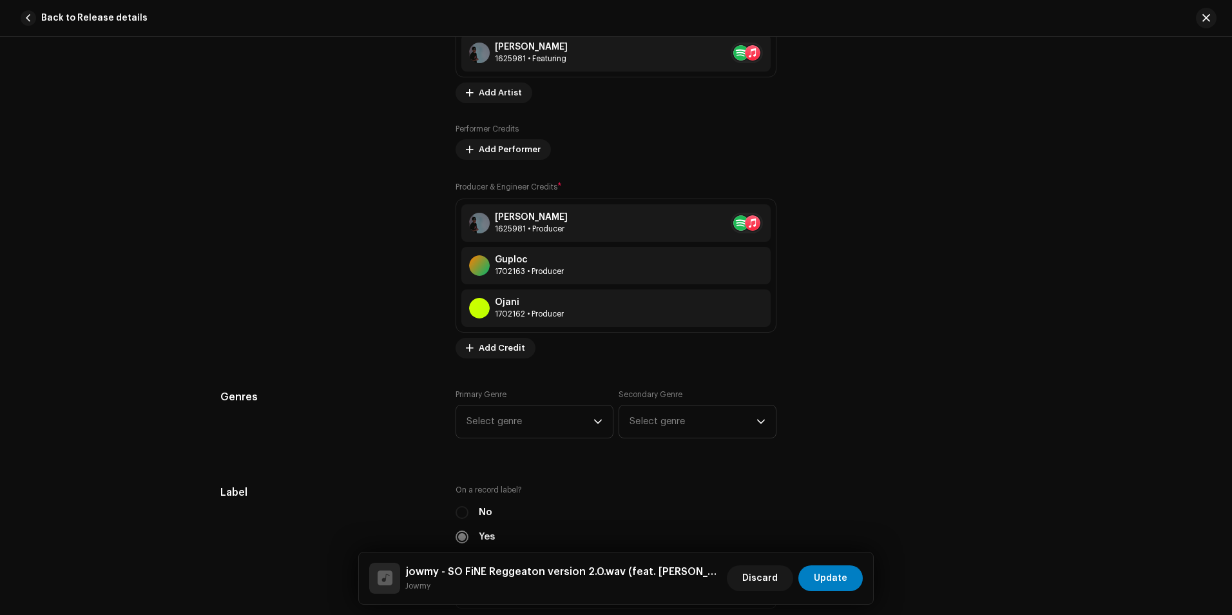
scroll to position [1095, 0]
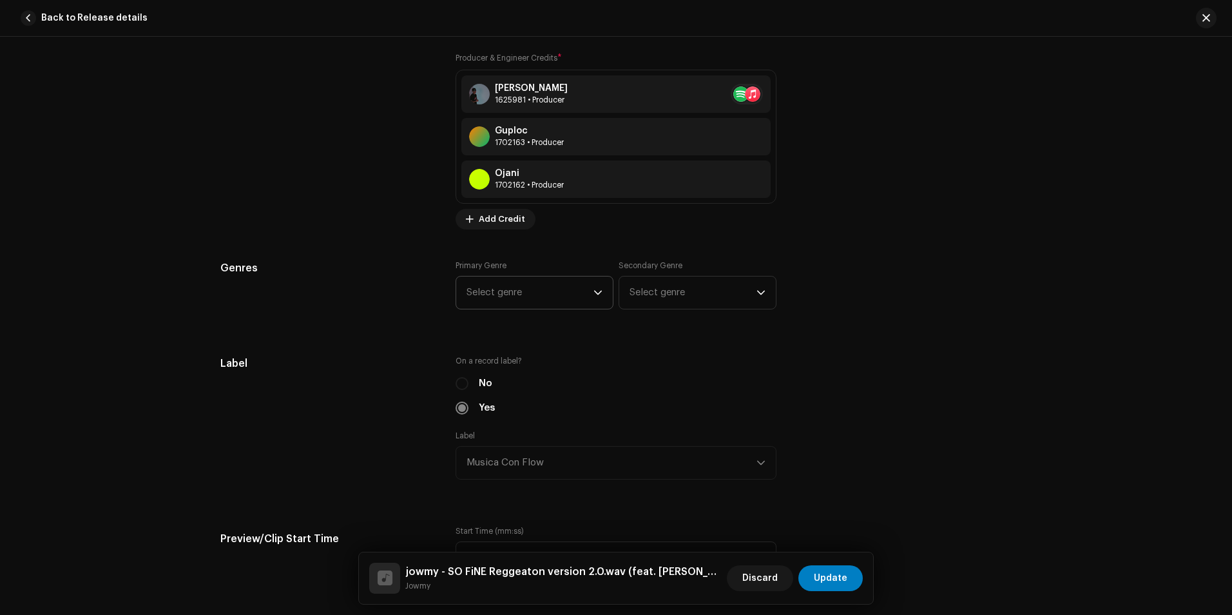
click at [590, 296] on span "Select genre" at bounding box center [530, 292] width 127 height 32
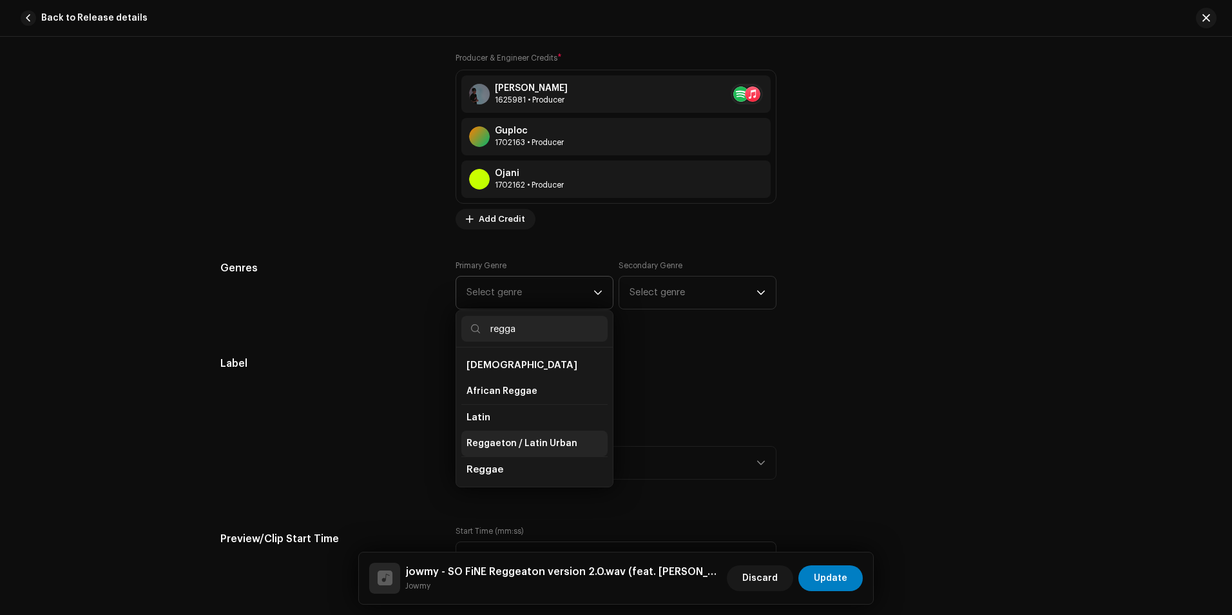
type input "regga"
click at [519, 436] on li "Reggaeton / Latin Urban" at bounding box center [534, 443] width 146 height 26
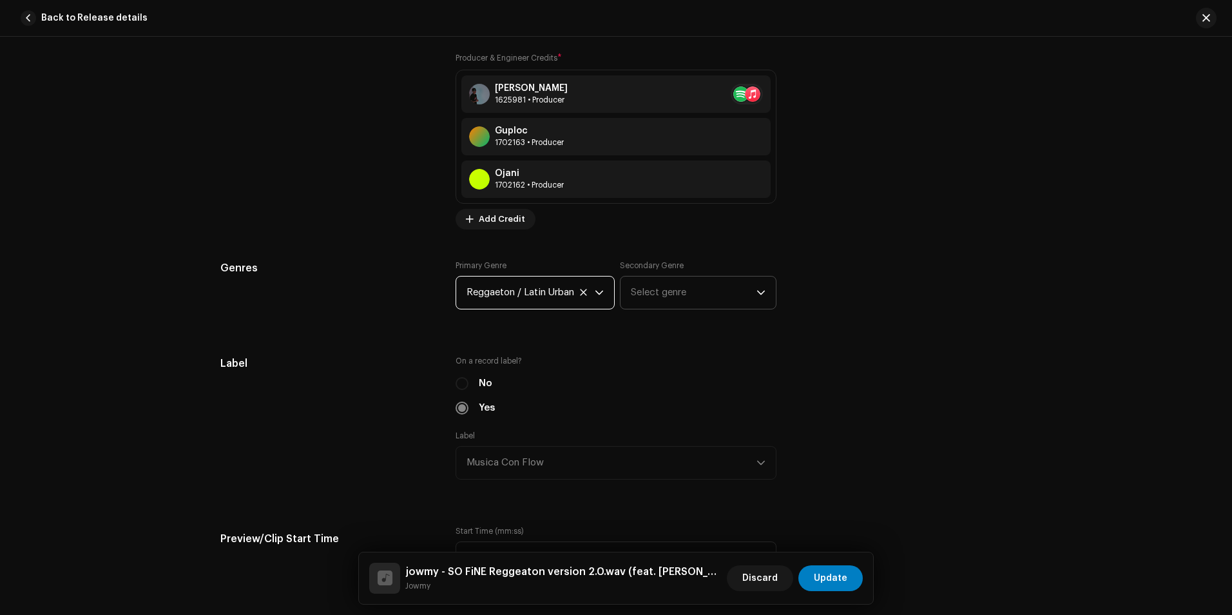
click at [661, 291] on span "Select genre" at bounding box center [694, 292] width 126 height 32
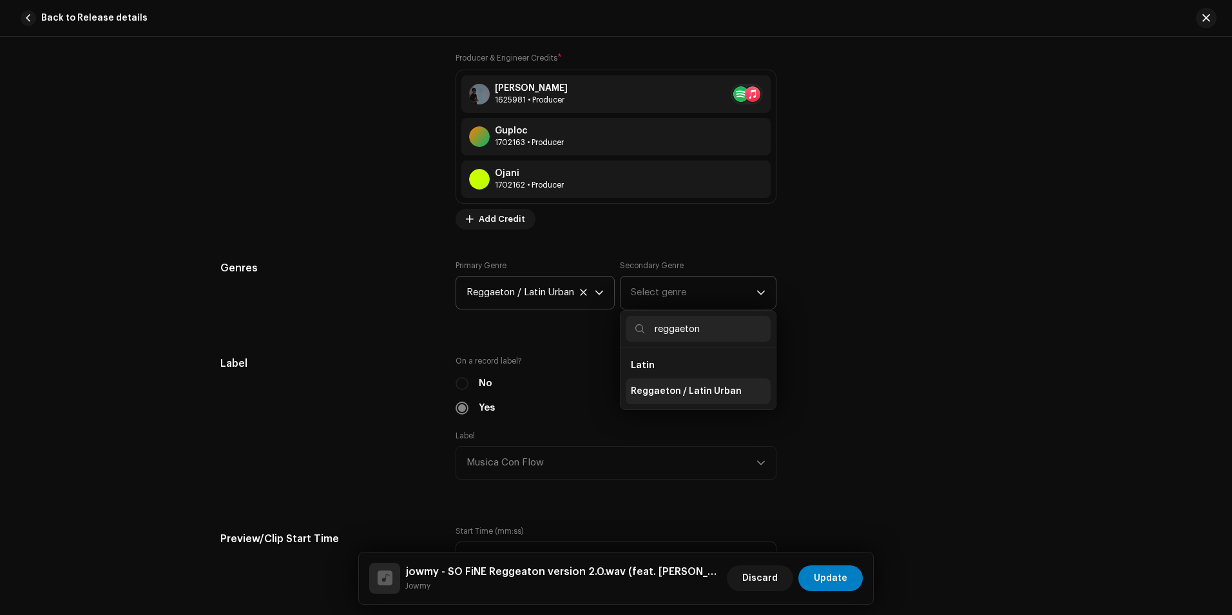
type input "reggaeton"
click at [691, 400] on li "Reggaeton / Latin Urban" at bounding box center [698, 391] width 145 height 26
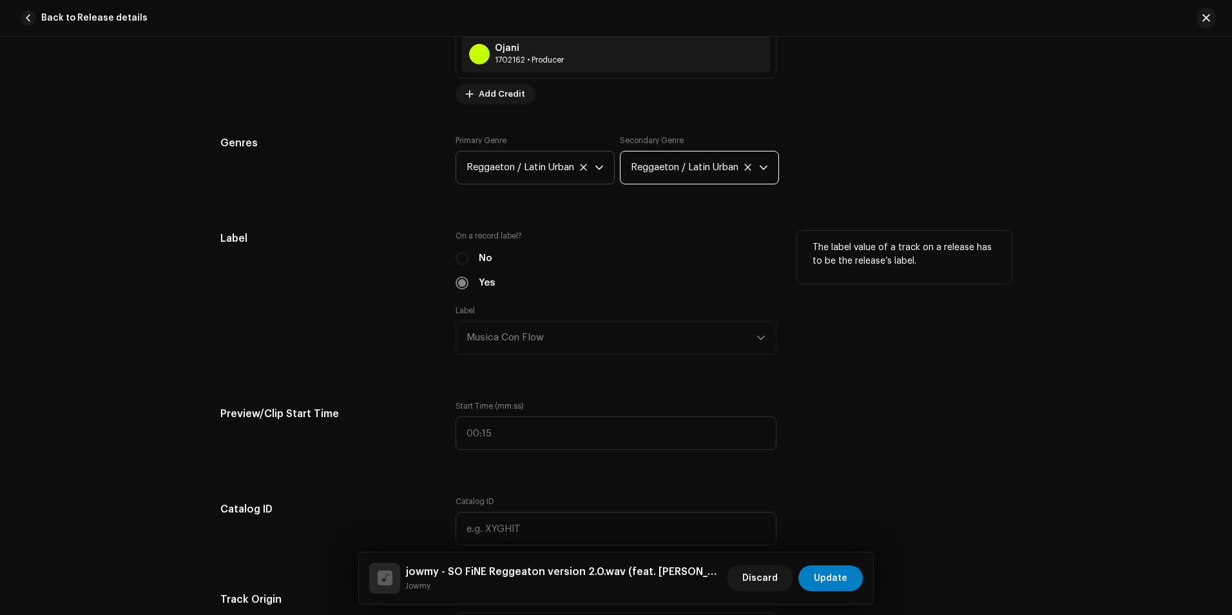
scroll to position [1353, 0]
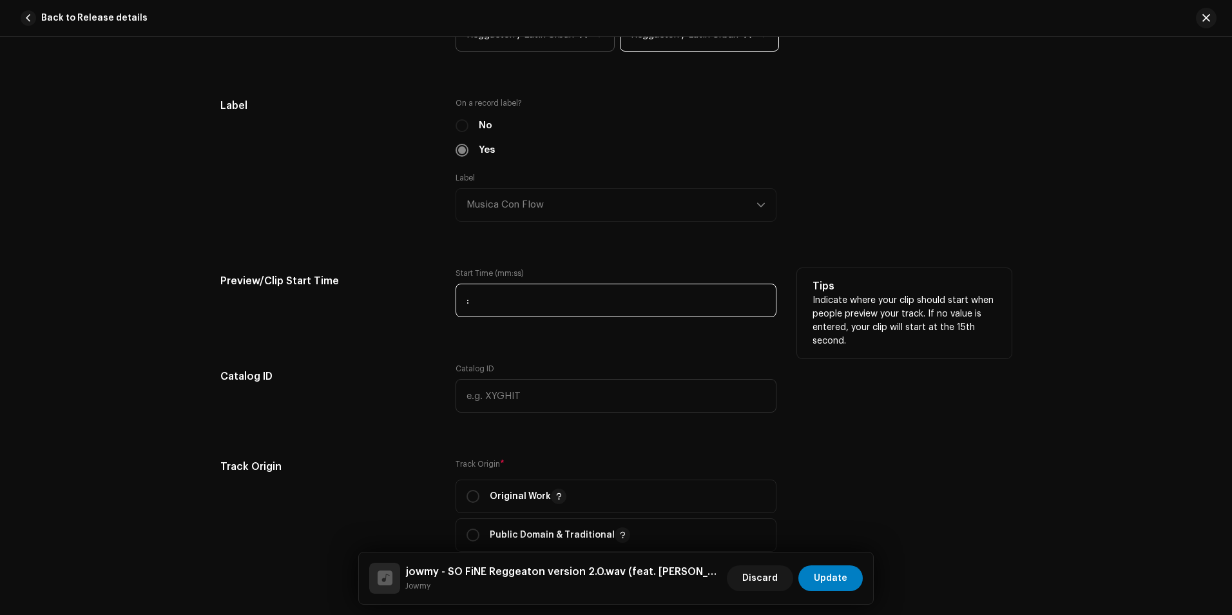
click at [516, 307] on input ":" at bounding box center [616, 301] width 321 height 34
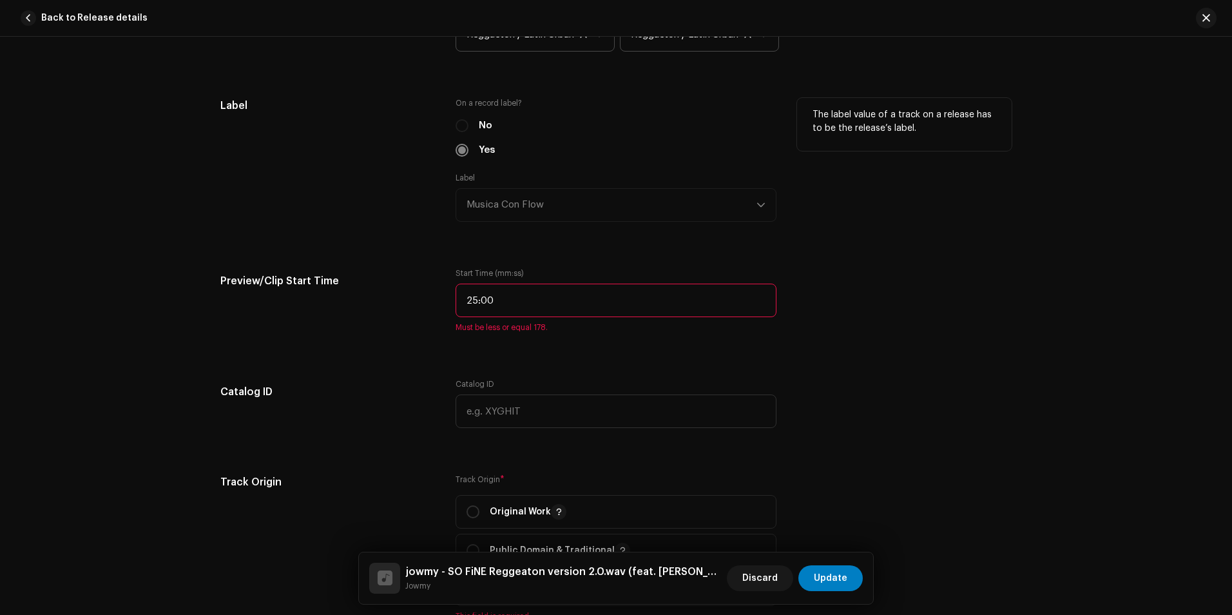
click at [351, 214] on div "Label" at bounding box center [327, 167] width 215 height 139
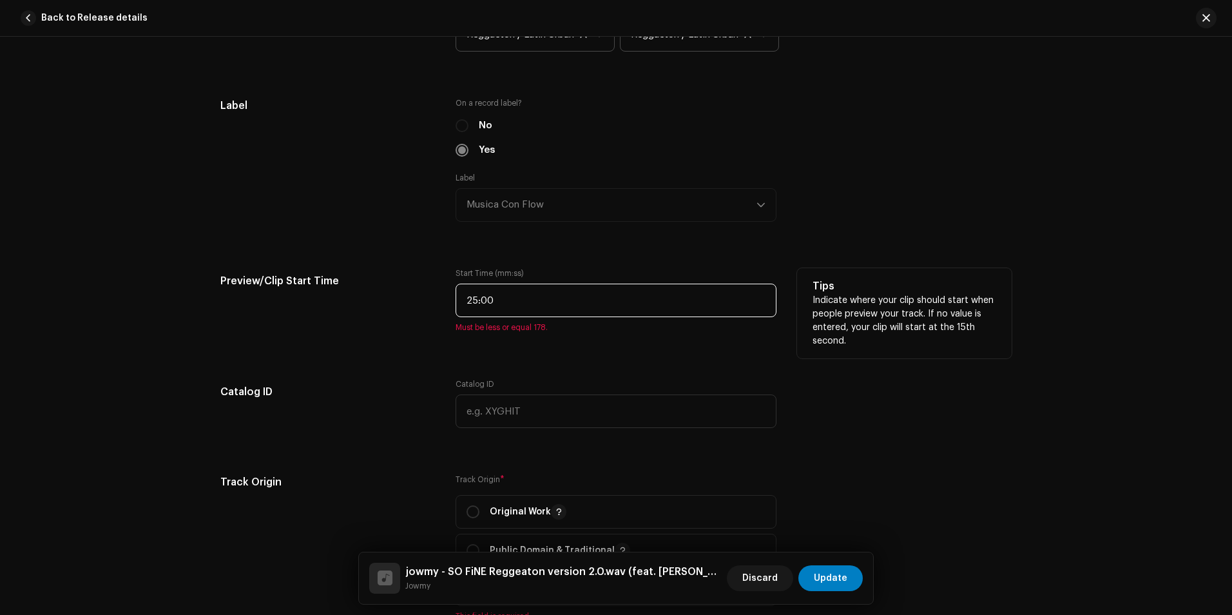
click at [554, 307] on input "25:00" at bounding box center [616, 301] width 321 height 34
type input ":"
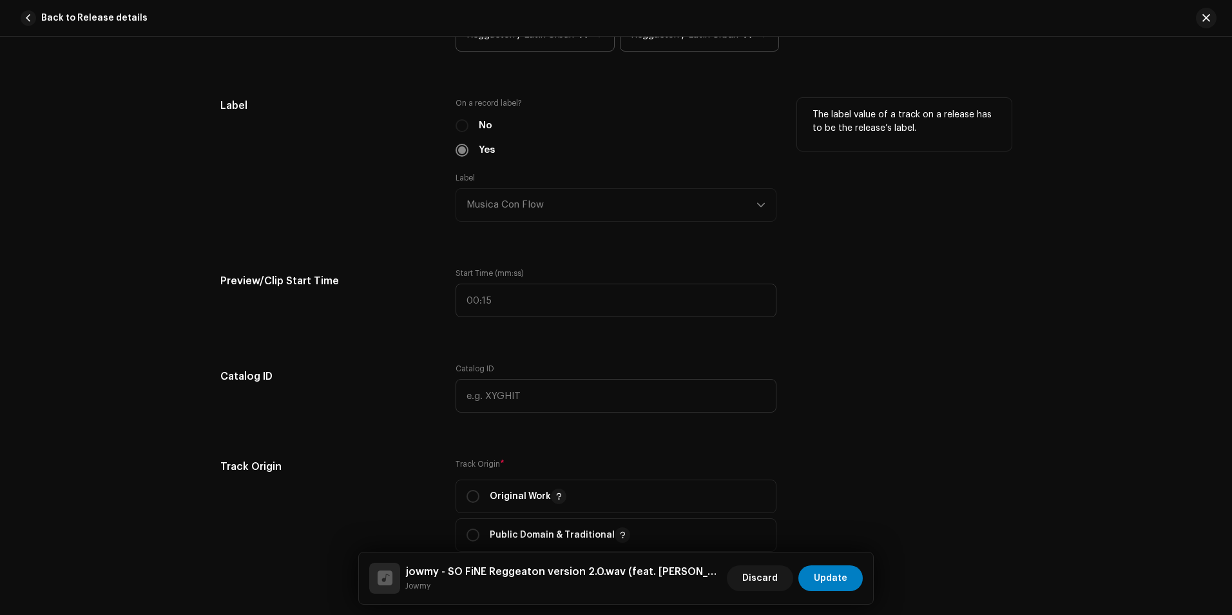
click at [291, 221] on div "Label" at bounding box center [327, 167] width 215 height 139
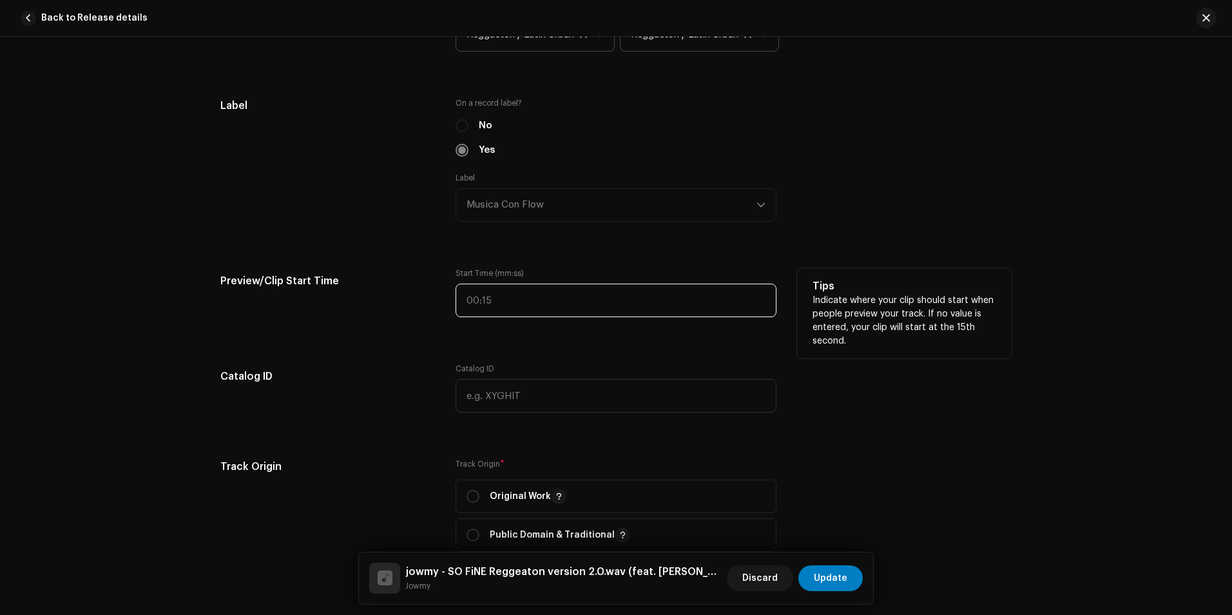
type input ":"
click at [502, 295] on input ":" at bounding box center [616, 301] width 321 height 34
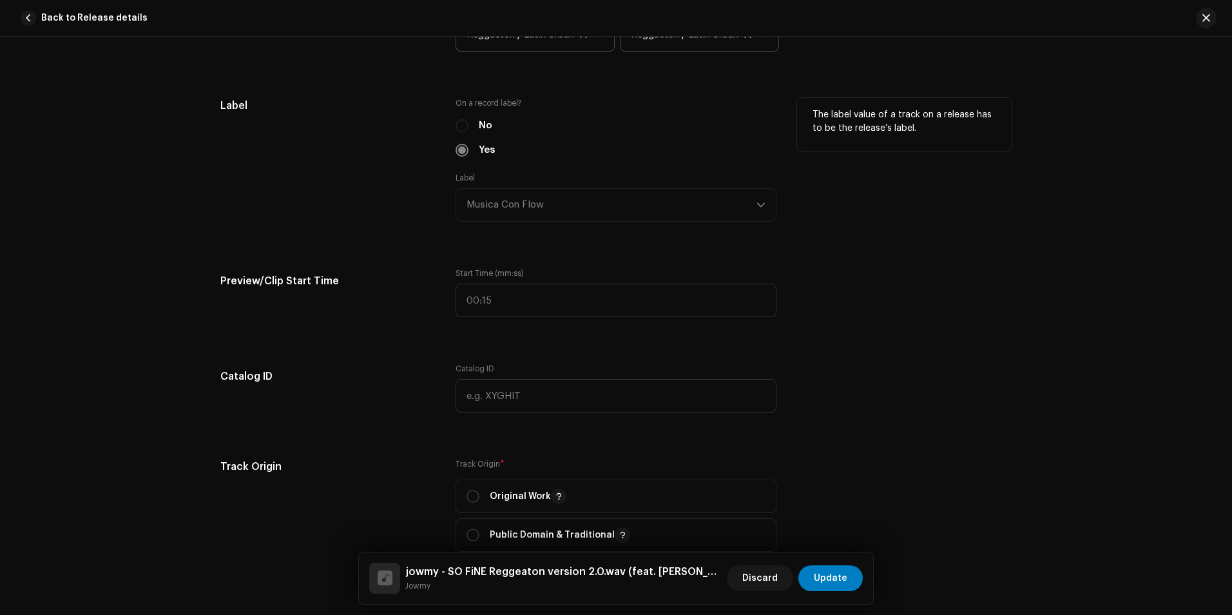
drag, startPoint x: 314, startPoint y: 197, endPoint x: 369, endPoint y: 204, distance: 55.9
click at [314, 197] on div "Label" at bounding box center [327, 167] width 215 height 139
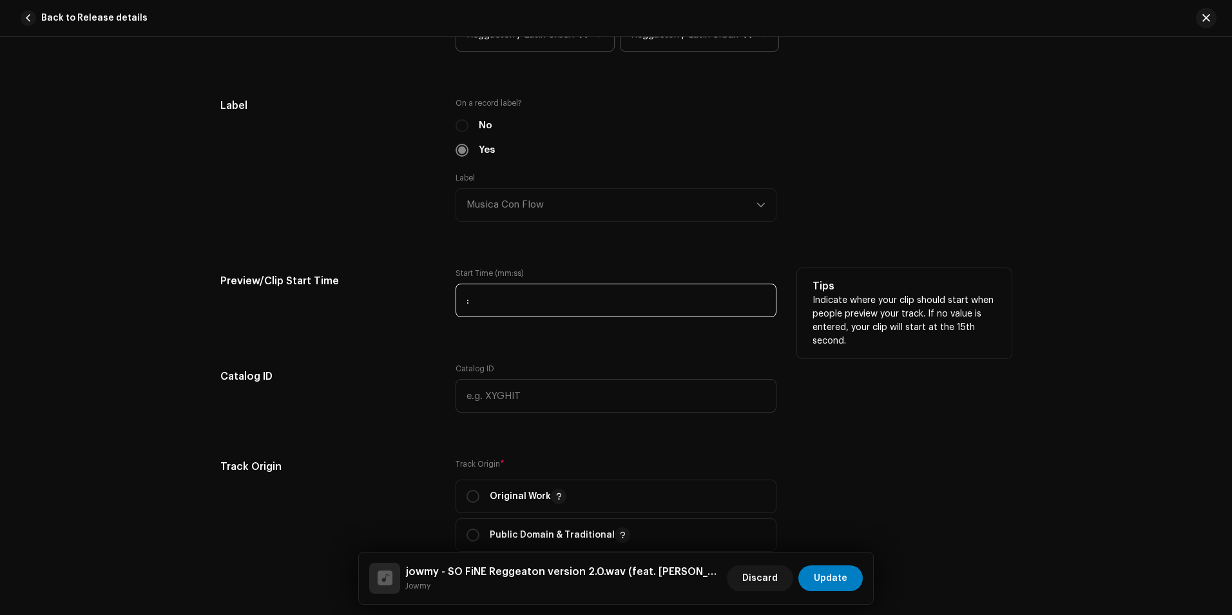
drag, startPoint x: 479, startPoint y: 302, endPoint x: 490, endPoint y: 310, distance: 13.4
click at [479, 302] on input ":" at bounding box center [616, 301] width 321 height 34
click at [464, 305] on input ":" at bounding box center [616, 301] width 321 height 34
type input "00:"
click at [488, 304] on input "00:" at bounding box center [616, 301] width 321 height 34
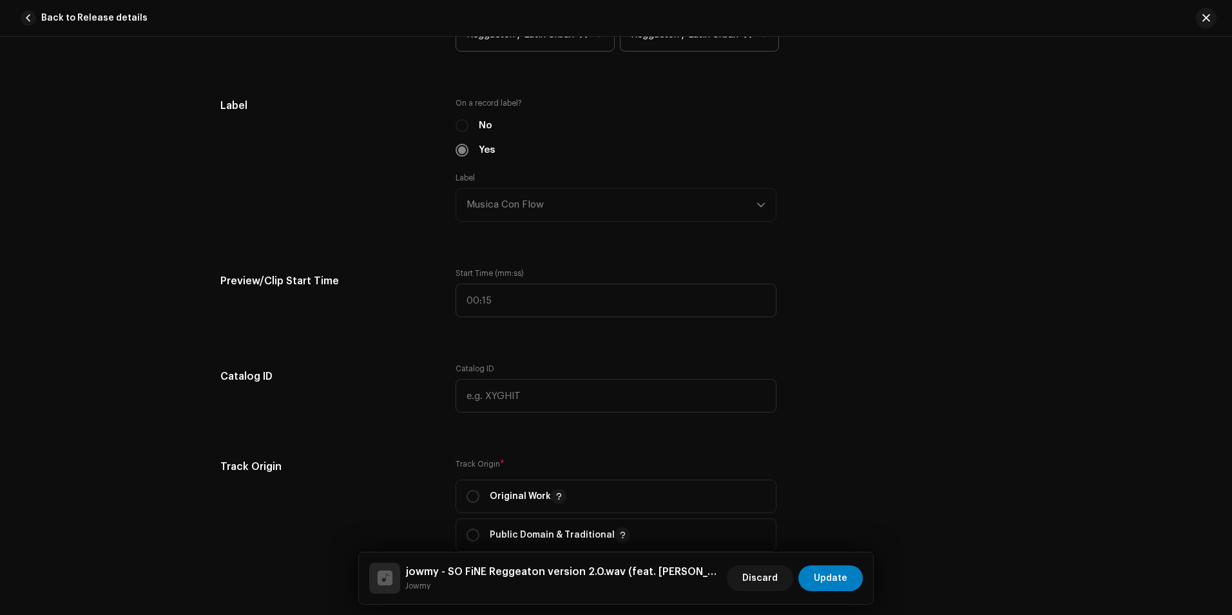
click at [378, 352] on div "Track details Complete the following to finalize your track. 1 of 3 Add Audio F…" at bounding box center [616, 238] width 833 height 3049
type input ":"
click at [488, 303] on input ":" at bounding box center [616, 301] width 321 height 34
click at [490, 301] on input ":" at bounding box center [616, 301] width 321 height 34
click at [412, 299] on div "Preview/Clip Start Time" at bounding box center [327, 300] width 215 height 64
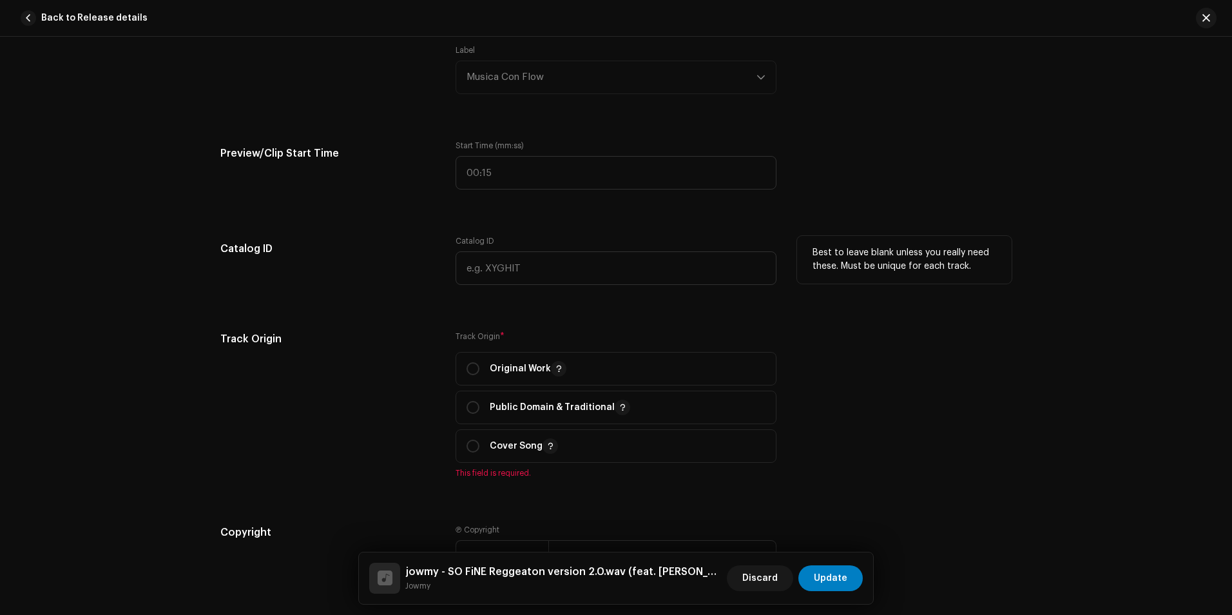
scroll to position [1482, 0]
click at [472, 370] on input "radio" at bounding box center [473, 367] width 13 height 13
radio input "true"
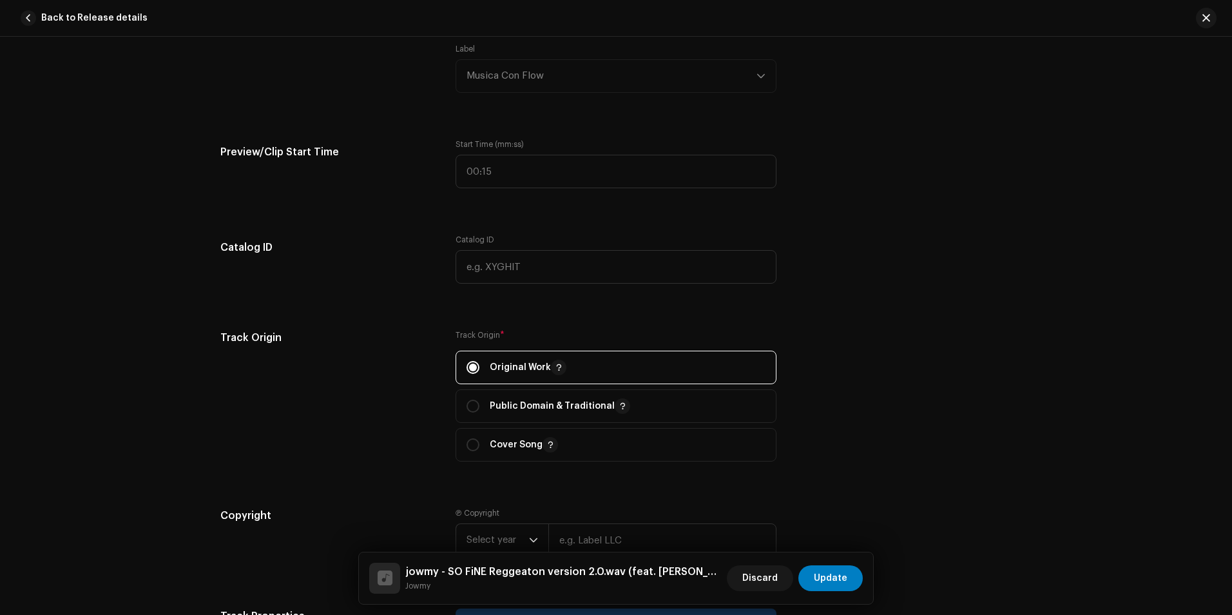
scroll to position [1611, 0]
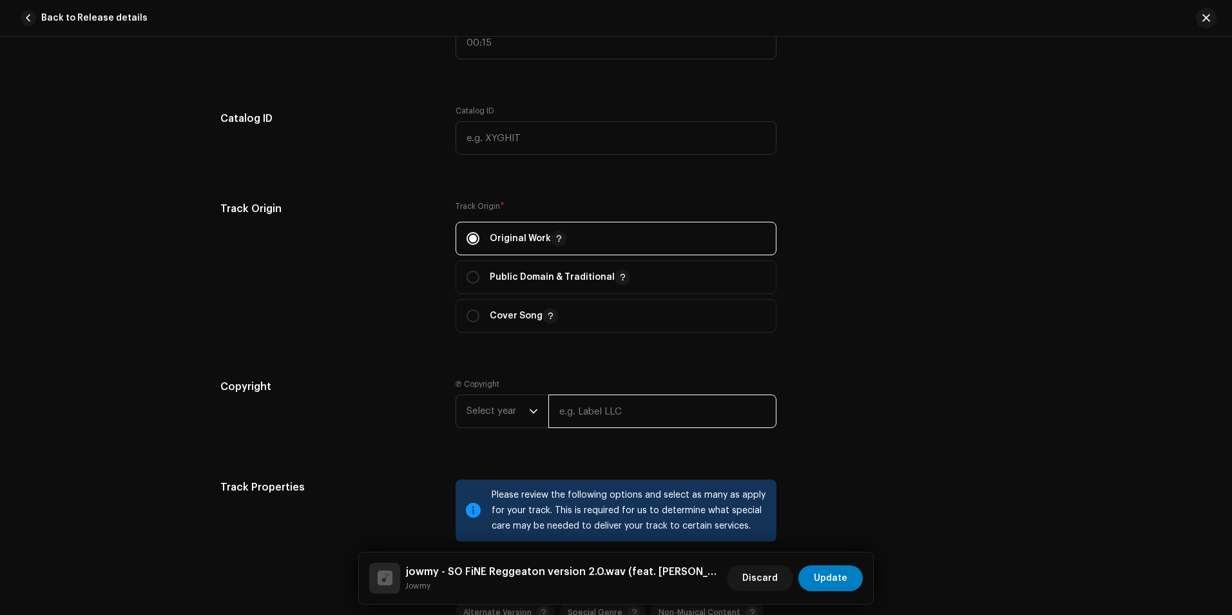
click at [642, 413] on input "text" at bounding box center [662, 411] width 228 height 34
type input "Digimatrix/Flow Music"
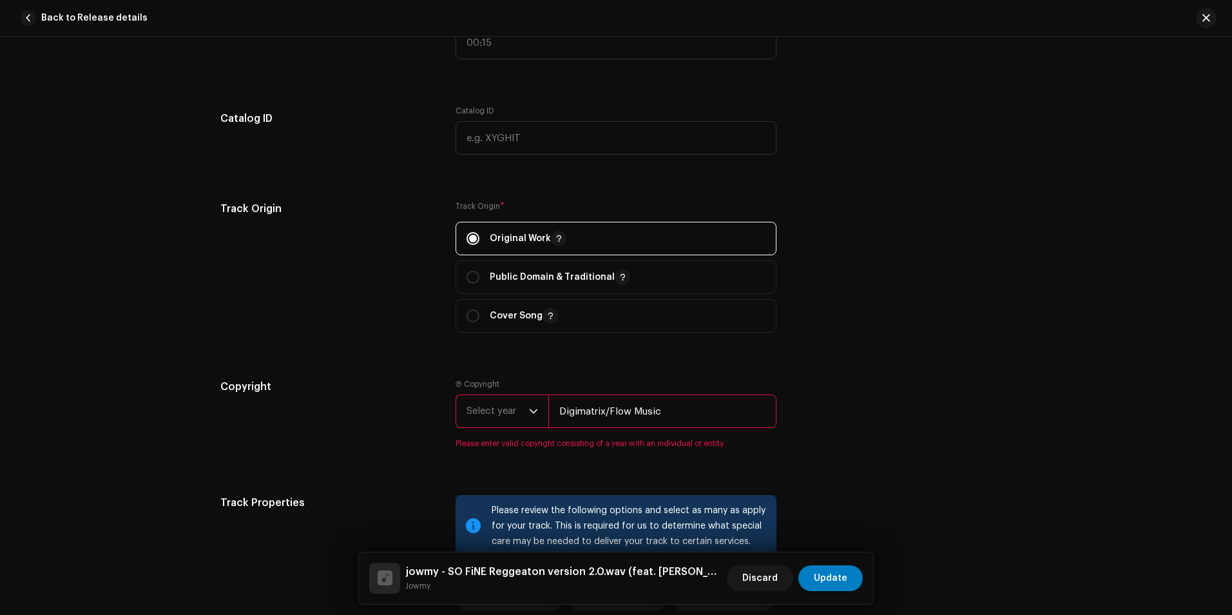
click at [489, 406] on span "Select year" at bounding box center [498, 411] width 63 height 32
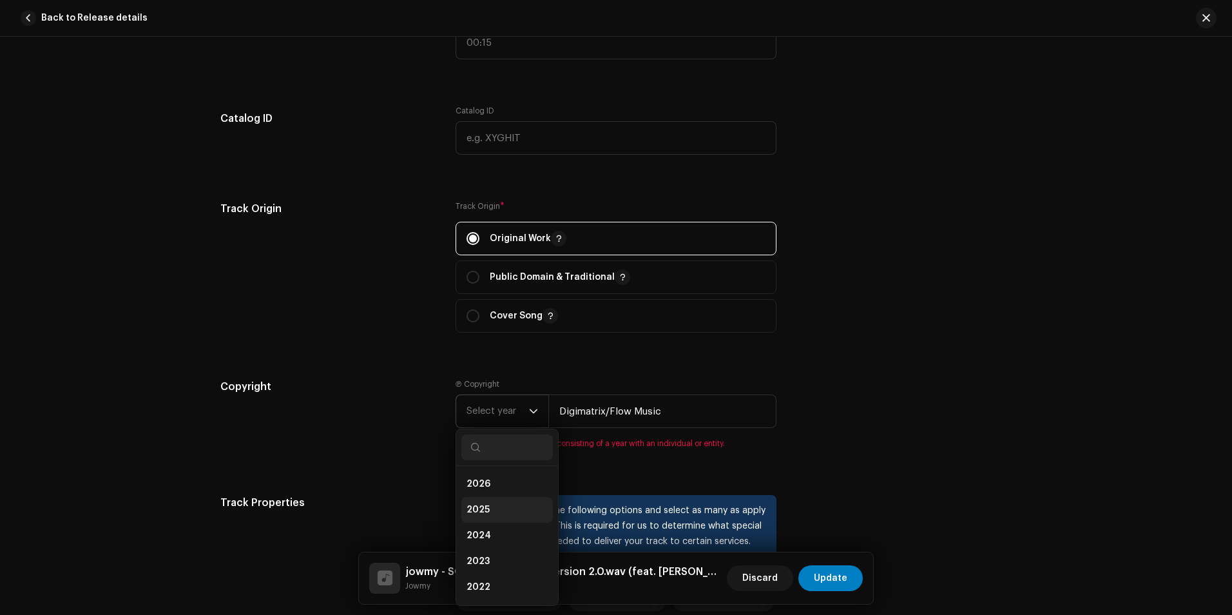
click at [481, 517] on li "2025" at bounding box center [507, 510] width 92 height 26
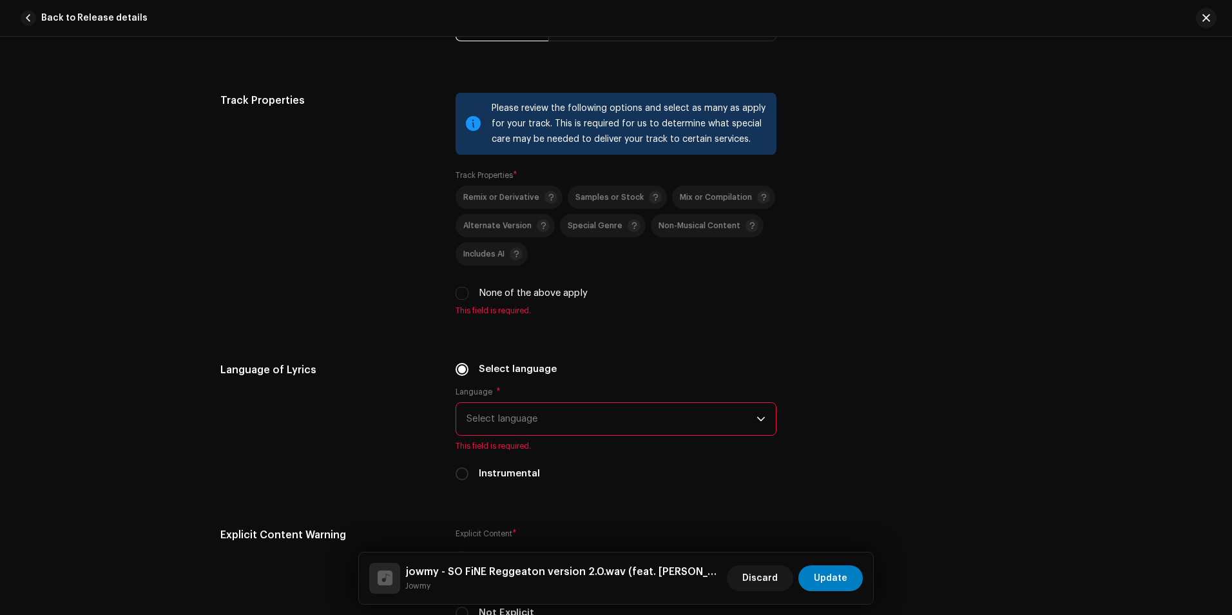
scroll to position [1933, 0]
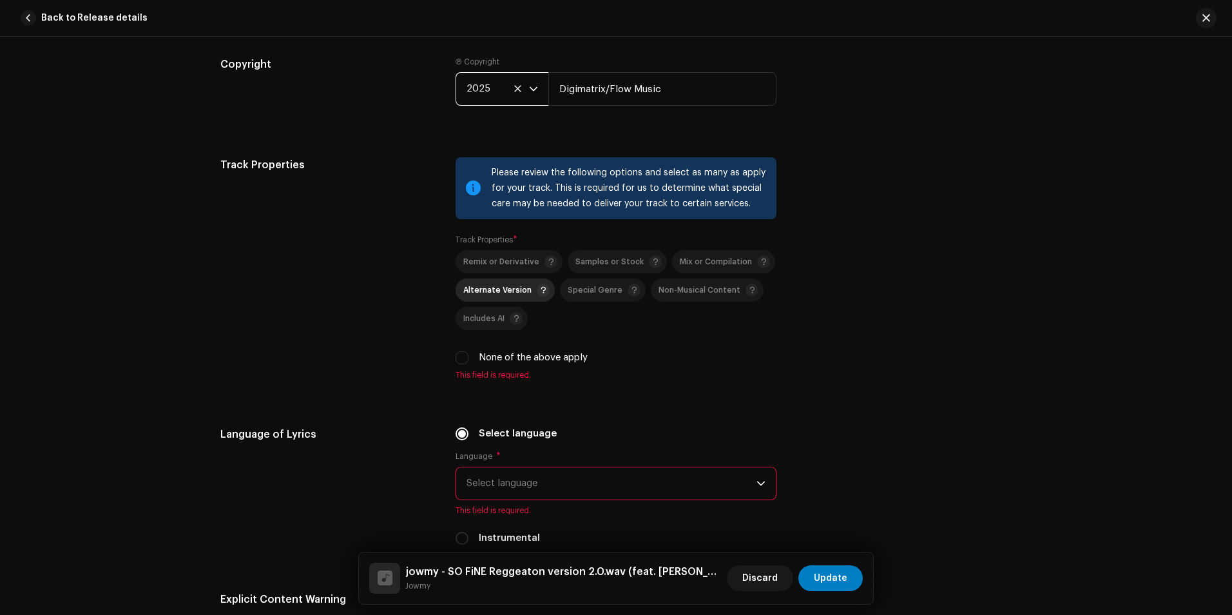
click at [488, 292] on span "Alternate Version" at bounding box center [497, 290] width 68 height 8
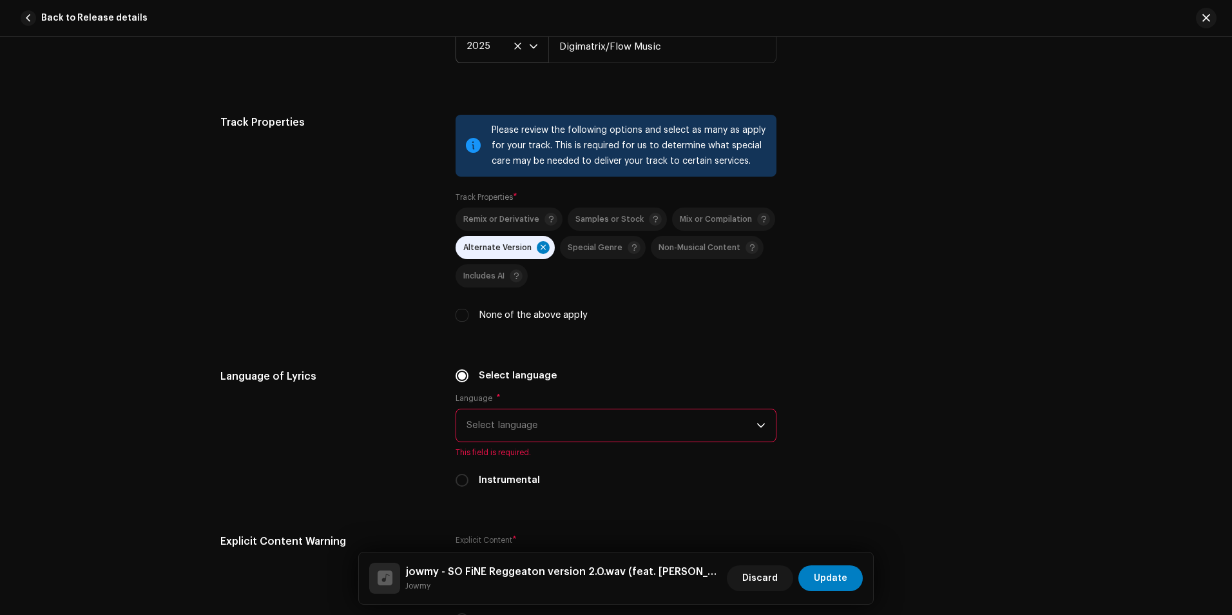
scroll to position [1998, 0]
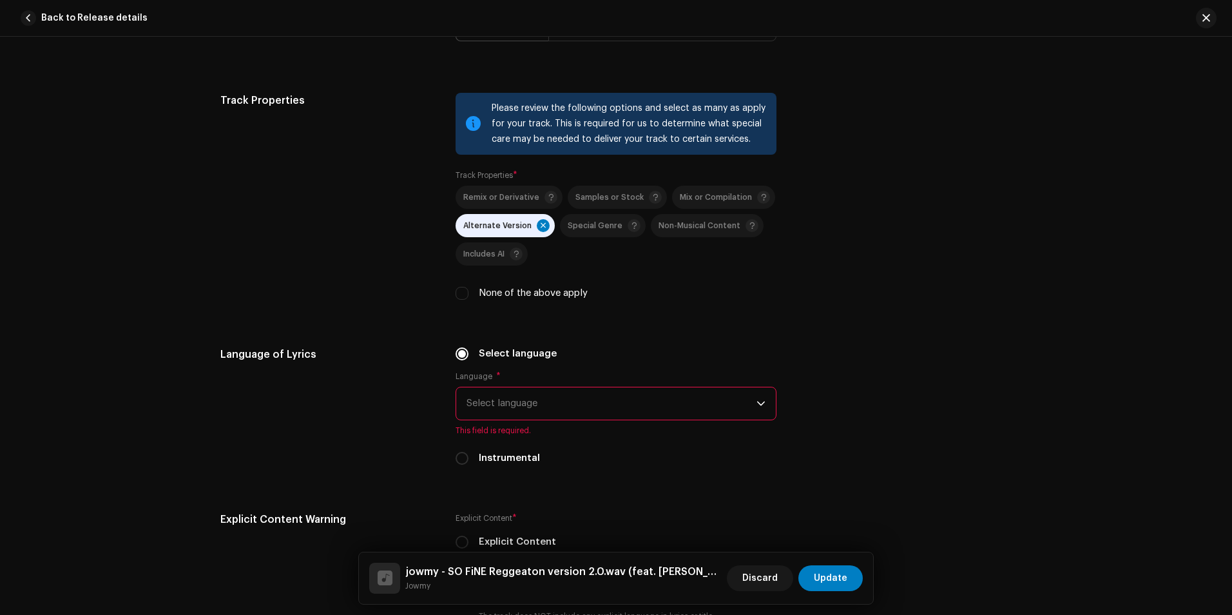
click at [571, 403] on span "Select language" at bounding box center [612, 403] width 290 height 32
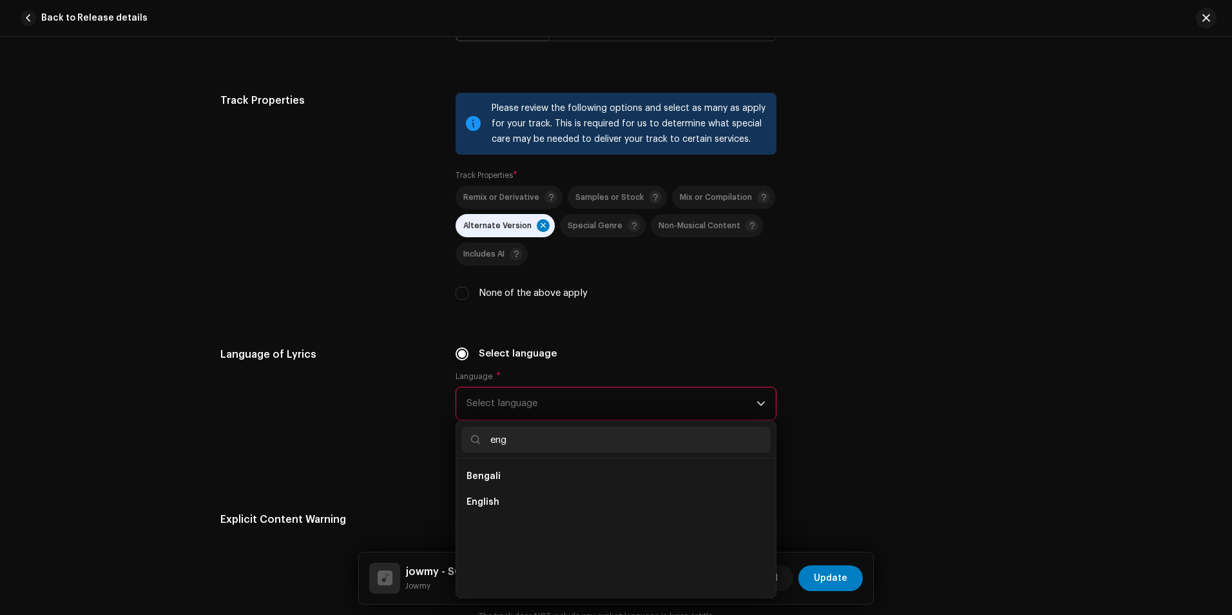
scroll to position [0, 0]
type input "english"
click at [519, 474] on li "English" at bounding box center [615, 476] width 309 height 26
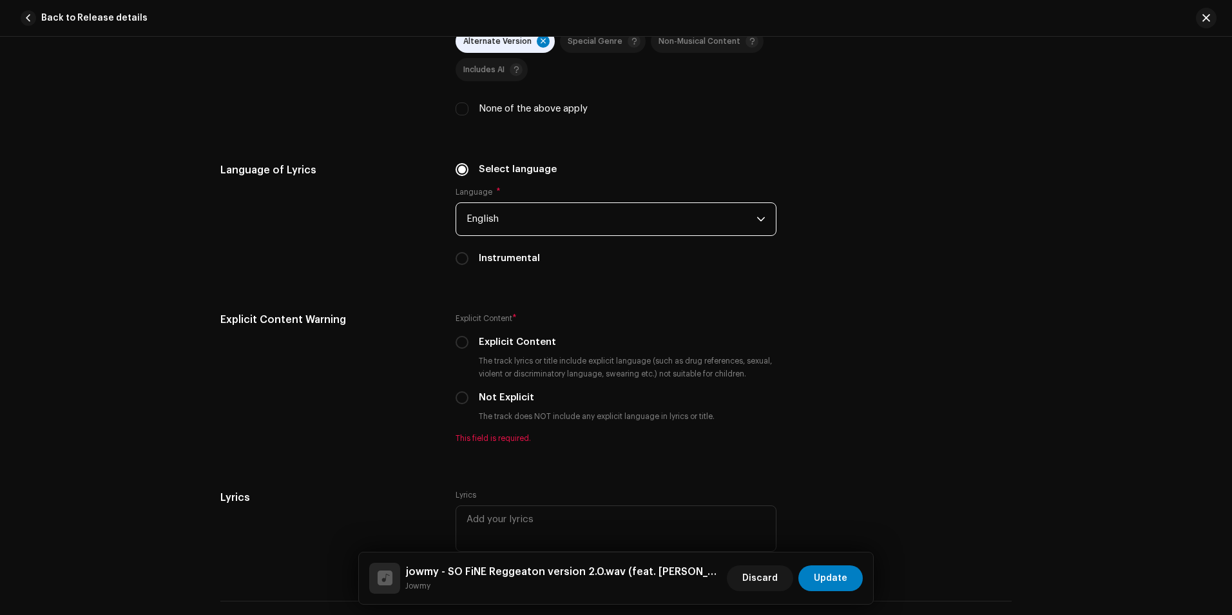
scroll to position [2191, 0]
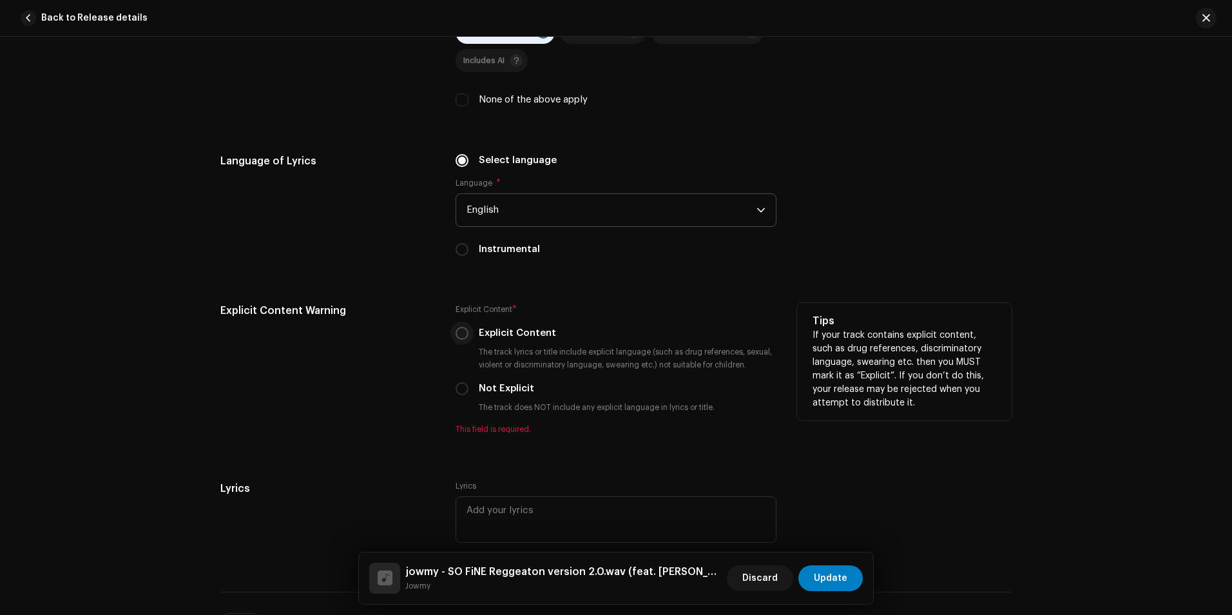
click at [464, 333] on input "Explicit Content" at bounding box center [462, 333] width 13 height 13
radio input "true"
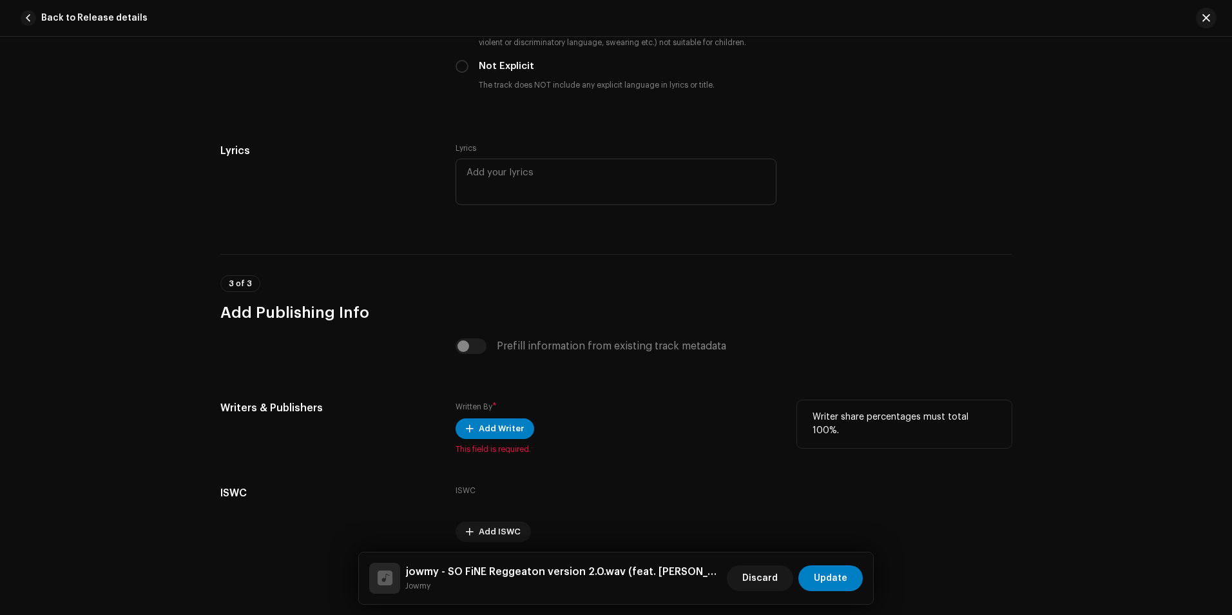
scroll to position [2564, 0]
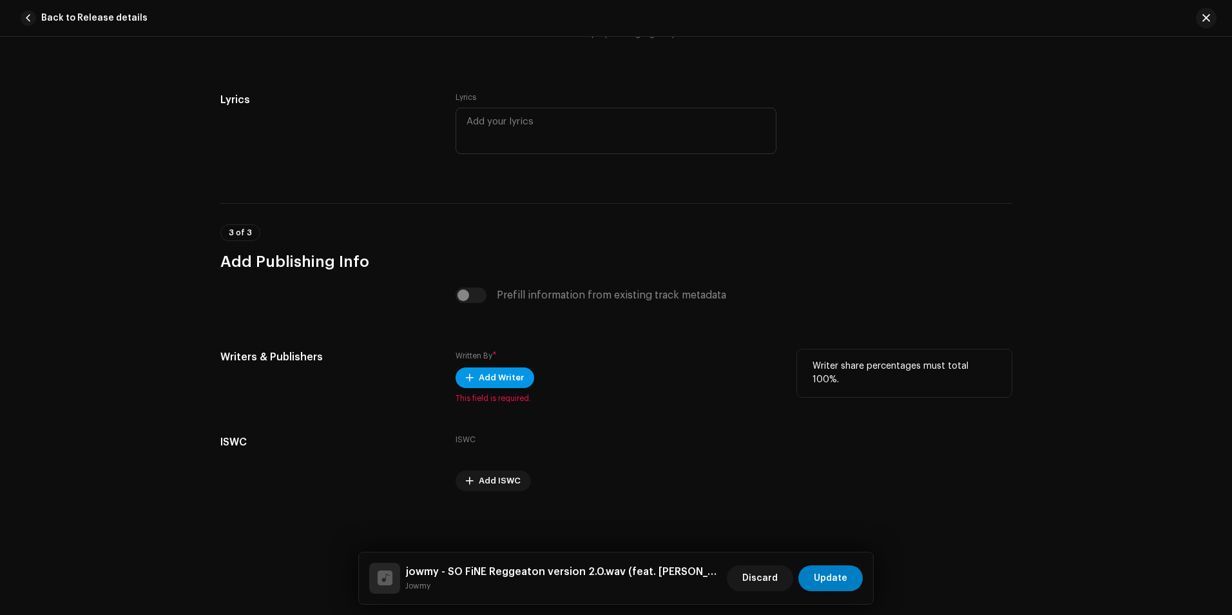
click at [472, 377] on button "Add Writer" at bounding box center [495, 377] width 79 height 21
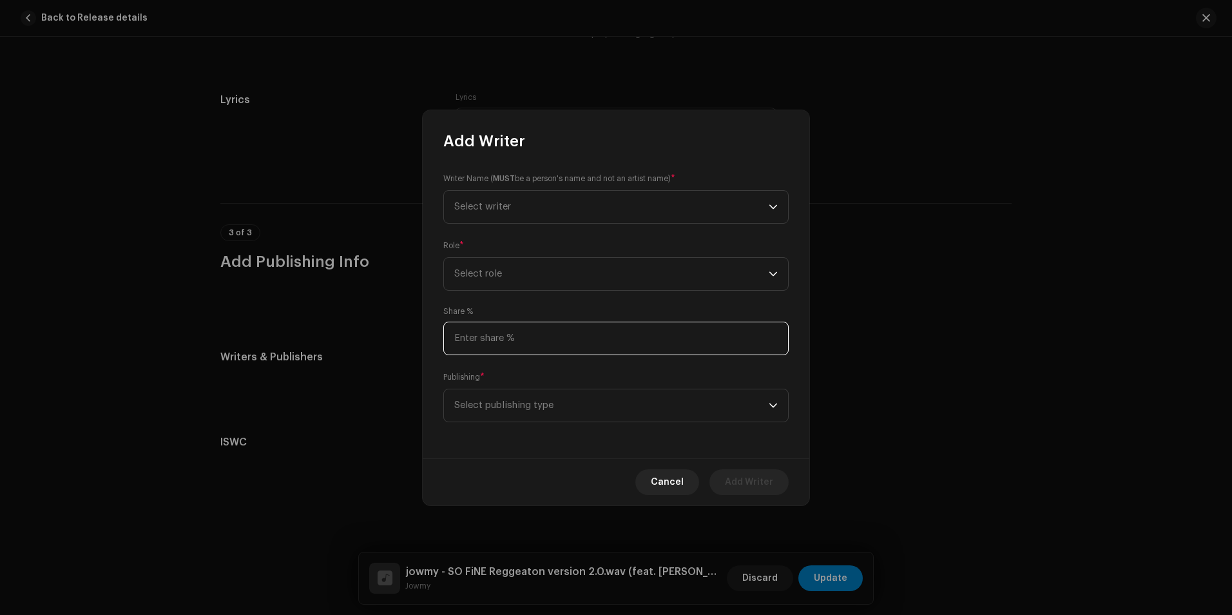
click at [756, 347] on input at bounding box center [615, 339] width 345 height 34
click at [637, 202] on span "Select writer" at bounding box center [611, 207] width 314 height 32
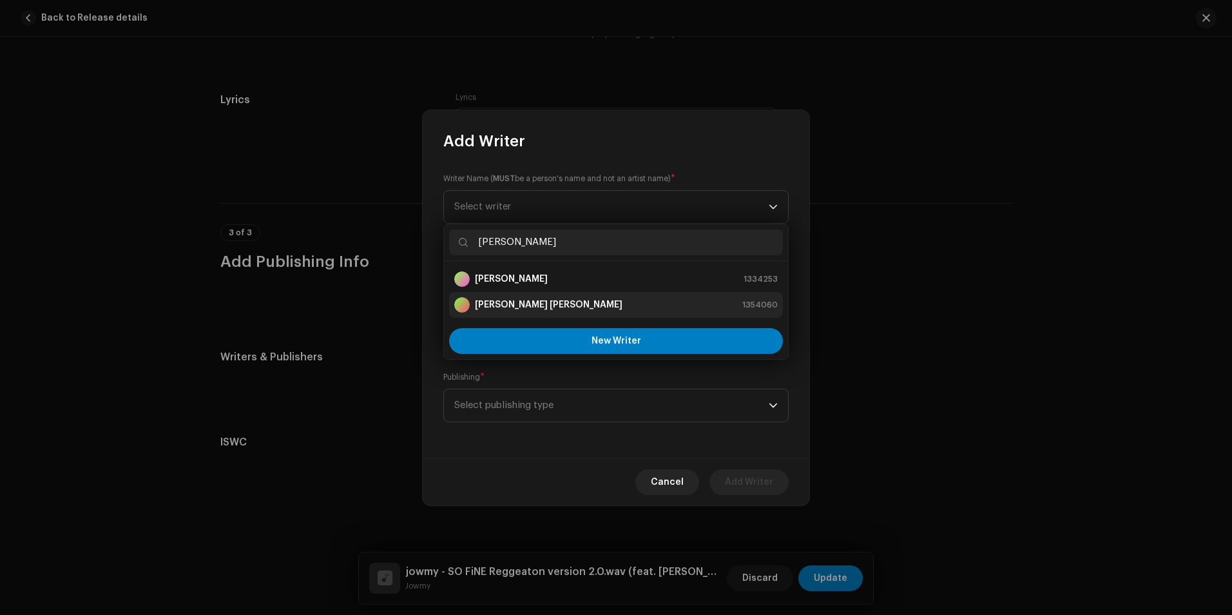
type input "[PERSON_NAME]"
click at [554, 306] on strong "[PERSON_NAME] [PERSON_NAME]" at bounding box center [549, 304] width 148 height 13
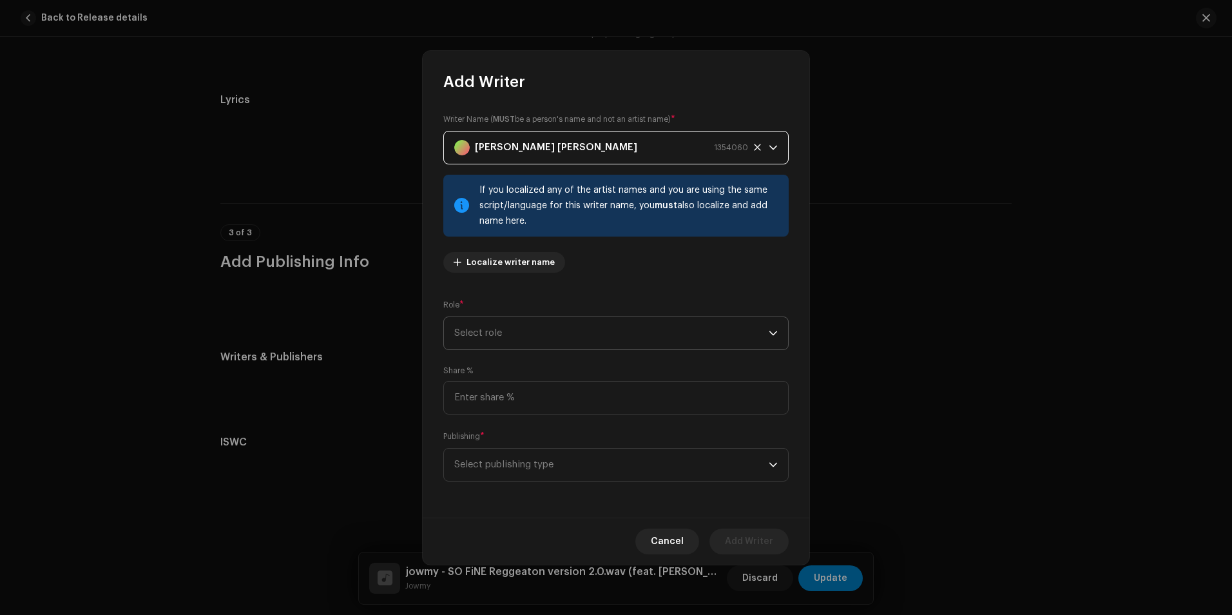
click at [525, 323] on span "Select role" at bounding box center [611, 333] width 314 height 32
click at [493, 478] on li "Writer" at bounding box center [616, 472] width 334 height 26
click at [505, 402] on input at bounding box center [615, 398] width 345 height 34
type input "30.00"
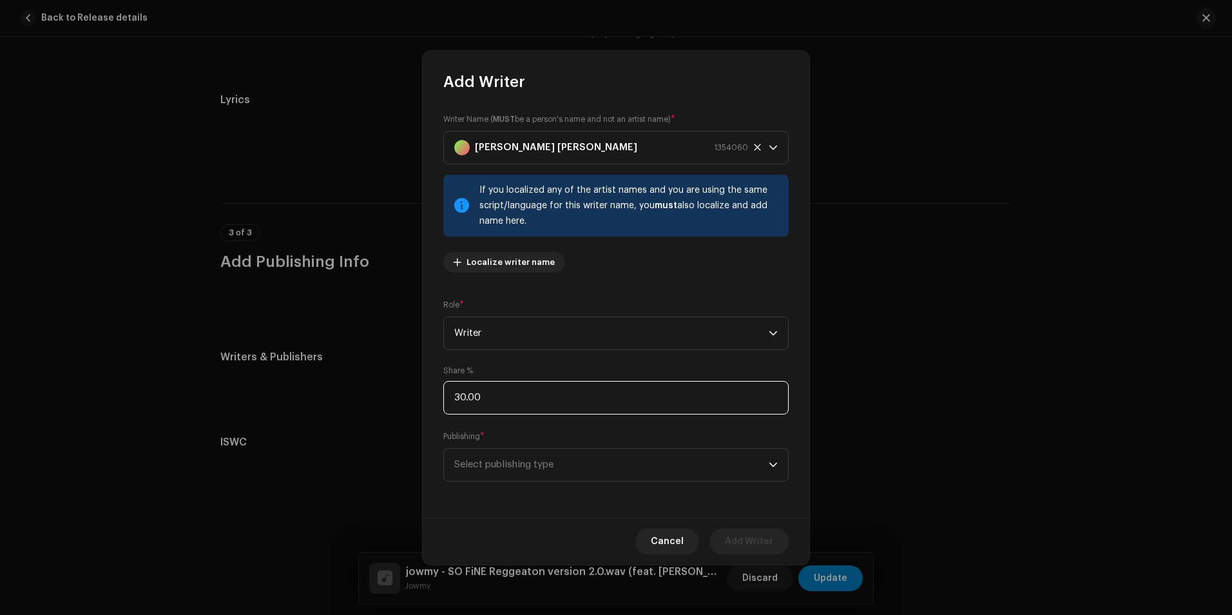
click at [508, 395] on input "30.00" at bounding box center [615, 398] width 345 height 34
click at [501, 468] on span "Select publishing type" at bounding box center [611, 465] width 314 height 32
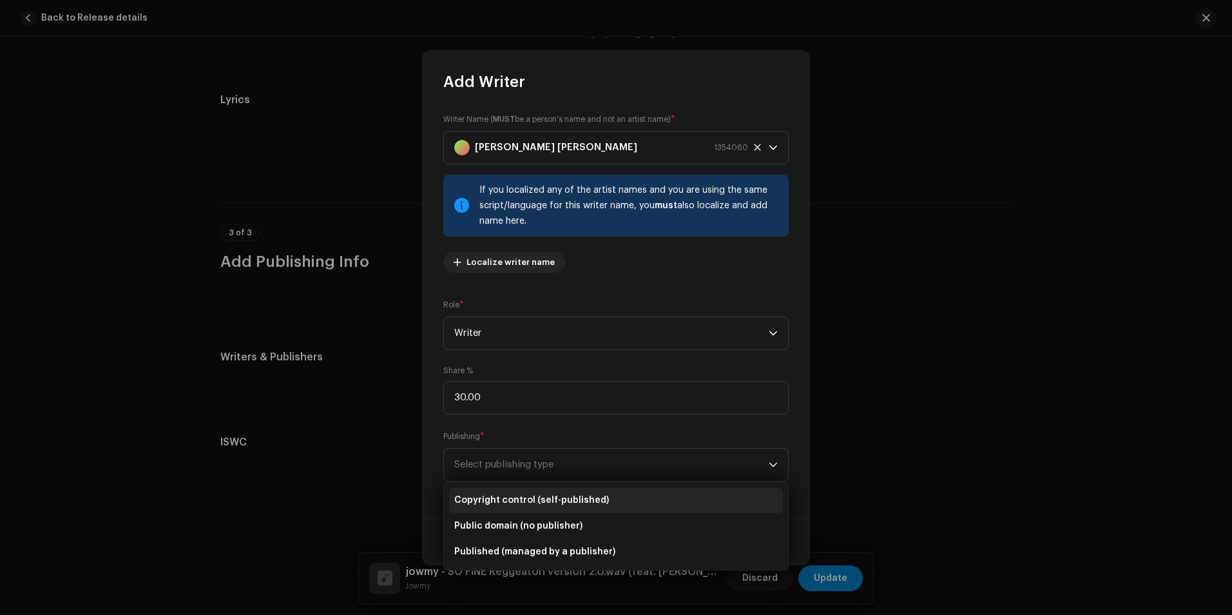
click at [536, 503] on span "Copyright control (self-published)" at bounding box center [531, 500] width 155 height 13
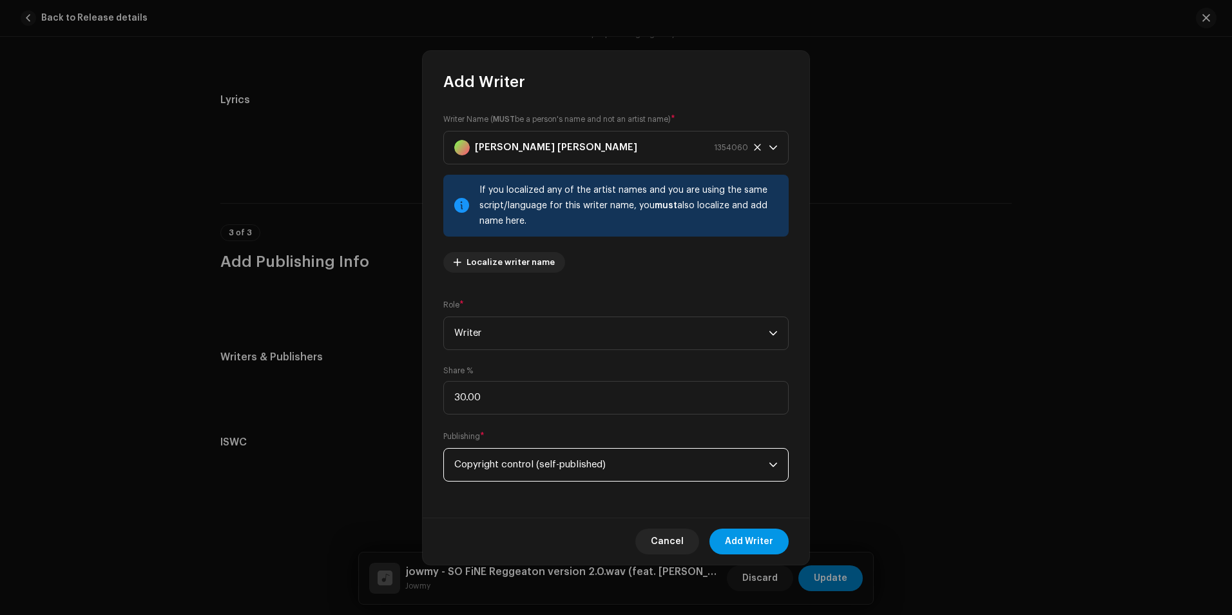
click at [758, 536] on span "Add Writer" at bounding box center [749, 541] width 48 height 26
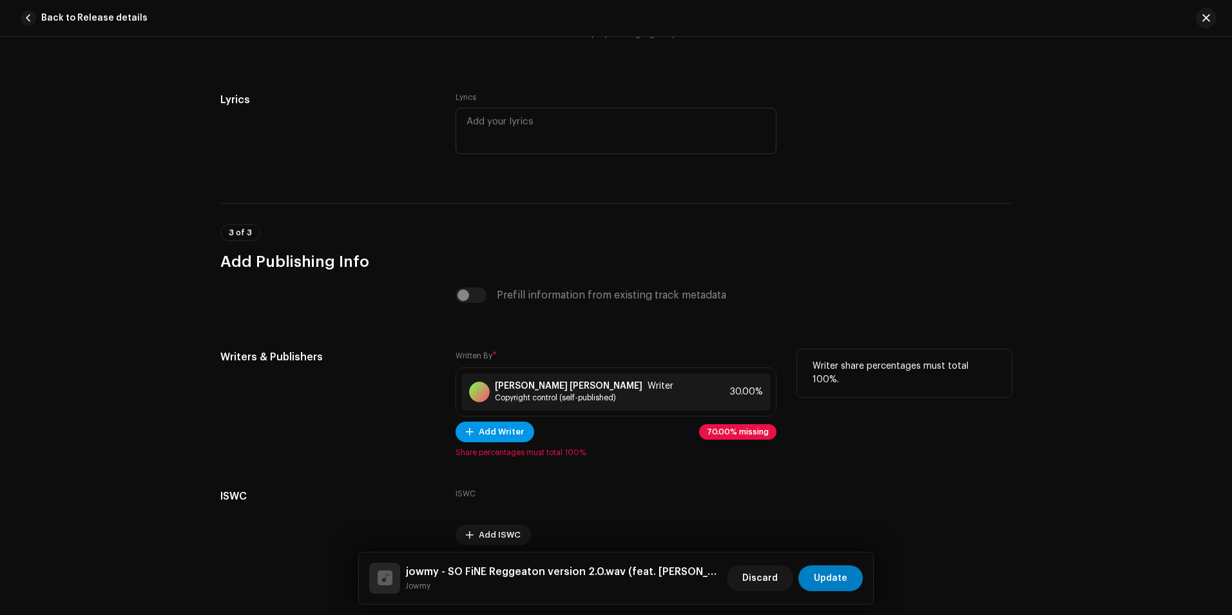
click at [488, 430] on span "Add Writer" at bounding box center [501, 432] width 45 height 26
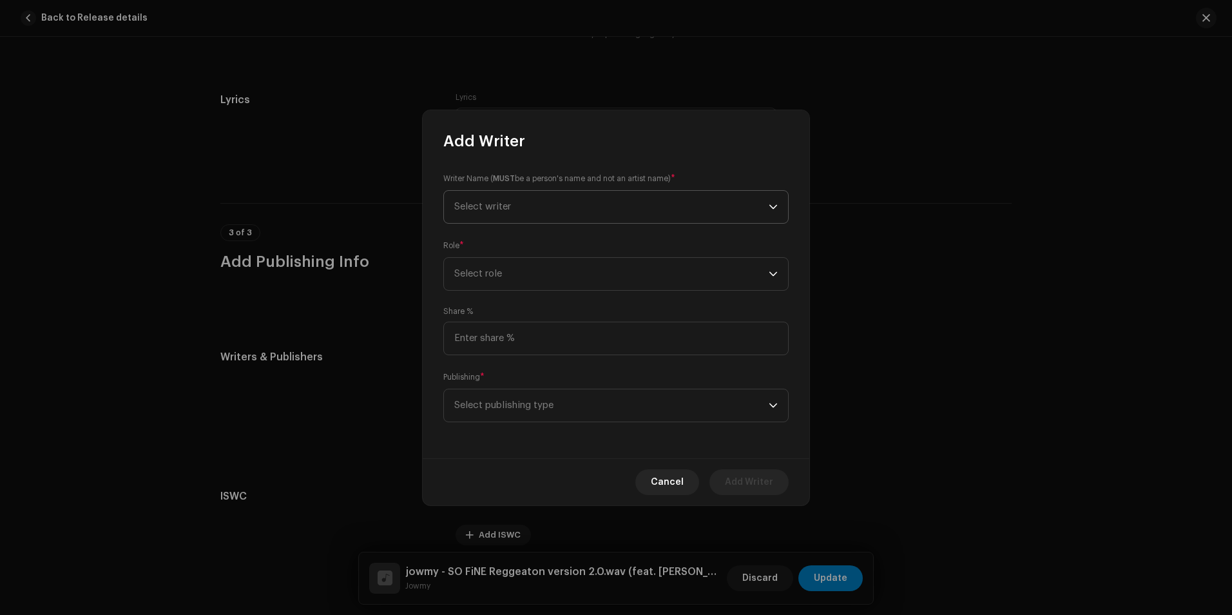
click at [522, 200] on span "Select writer" at bounding box center [611, 207] width 314 height 32
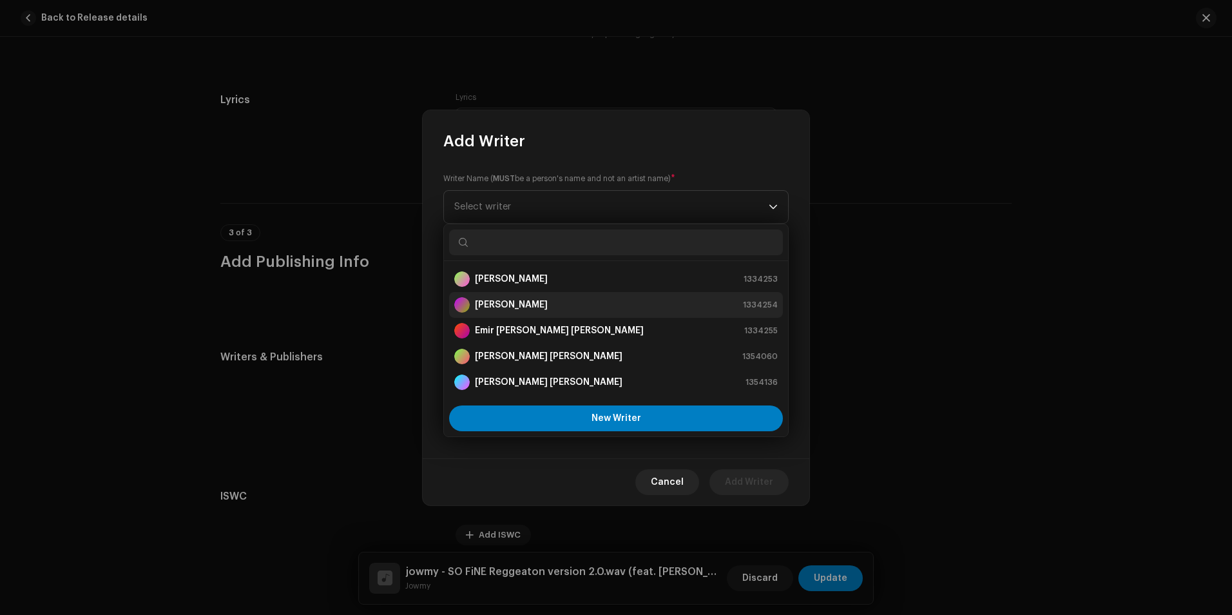
click at [532, 301] on strong "[PERSON_NAME]" at bounding box center [511, 304] width 73 height 13
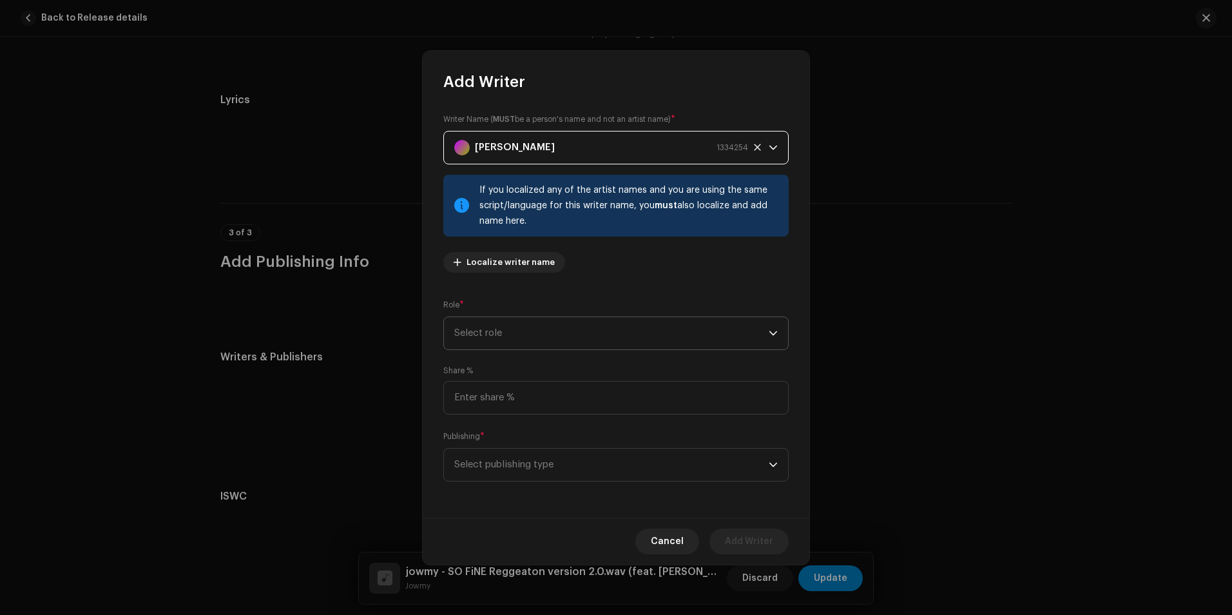
click at [517, 337] on span "Select role" at bounding box center [611, 333] width 314 height 32
click at [520, 442] on span "Composer & Lyricist" at bounding box center [499, 445] width 91 height 13
click at [528, 410] on input at bounding box center [615, 398] width 345 height 34
type input "30.00"
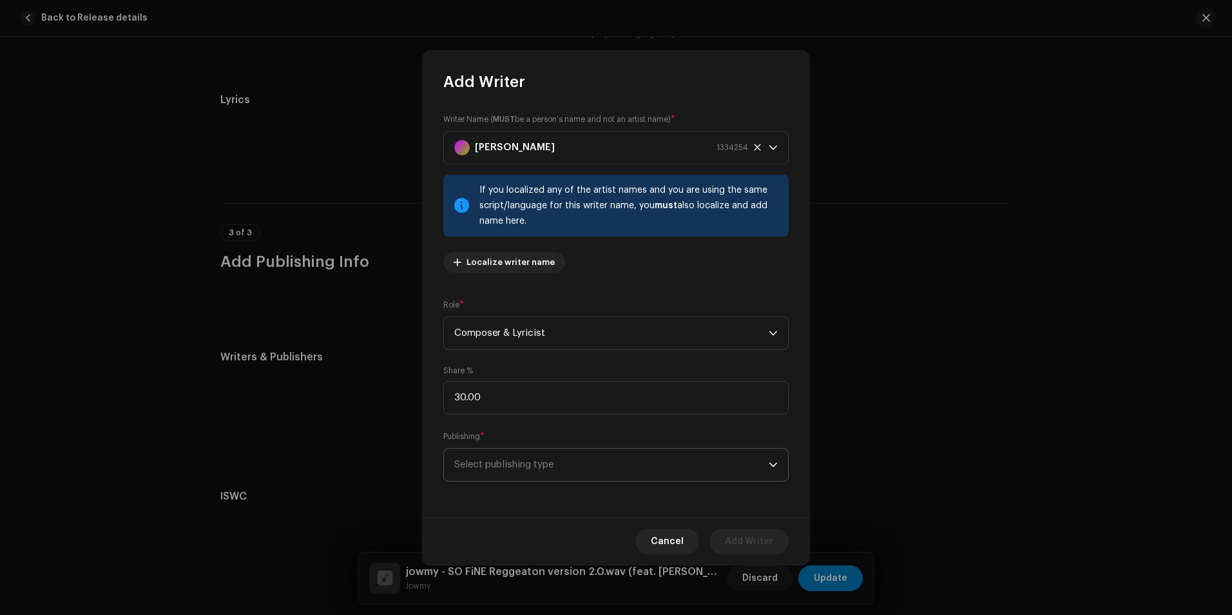
click at [507, 460] on span "Select publishing type" at bounding box center [611, 465] width 314 height 32
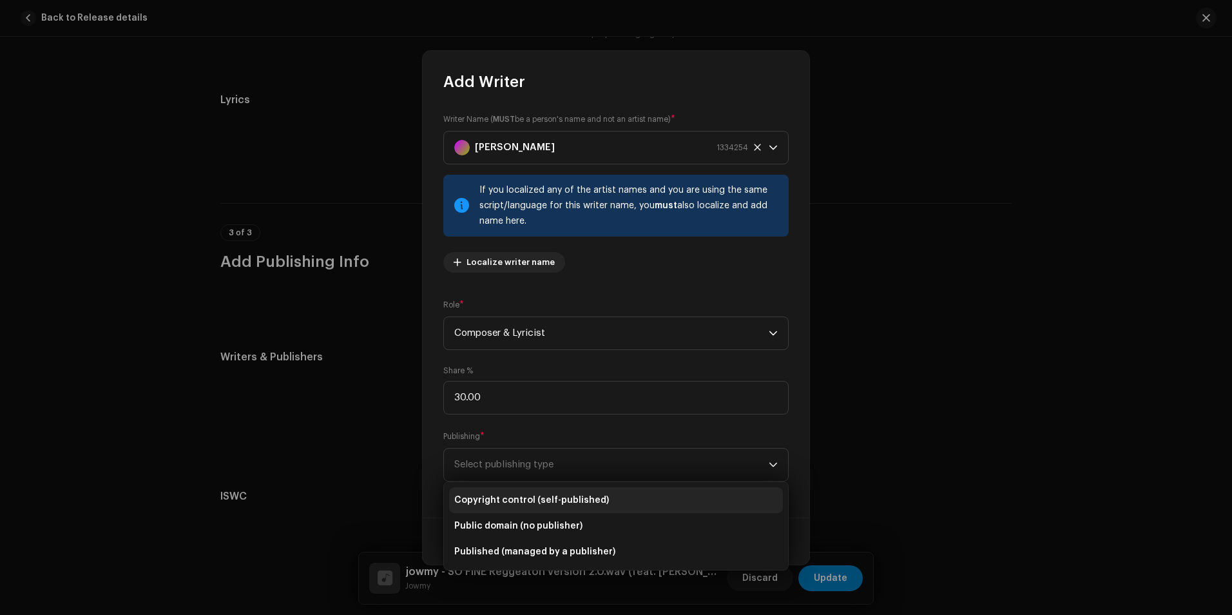
click at [533, 505] on span "Copyright control (self-published)" at bounding box center [531, 500] width 155 height 13
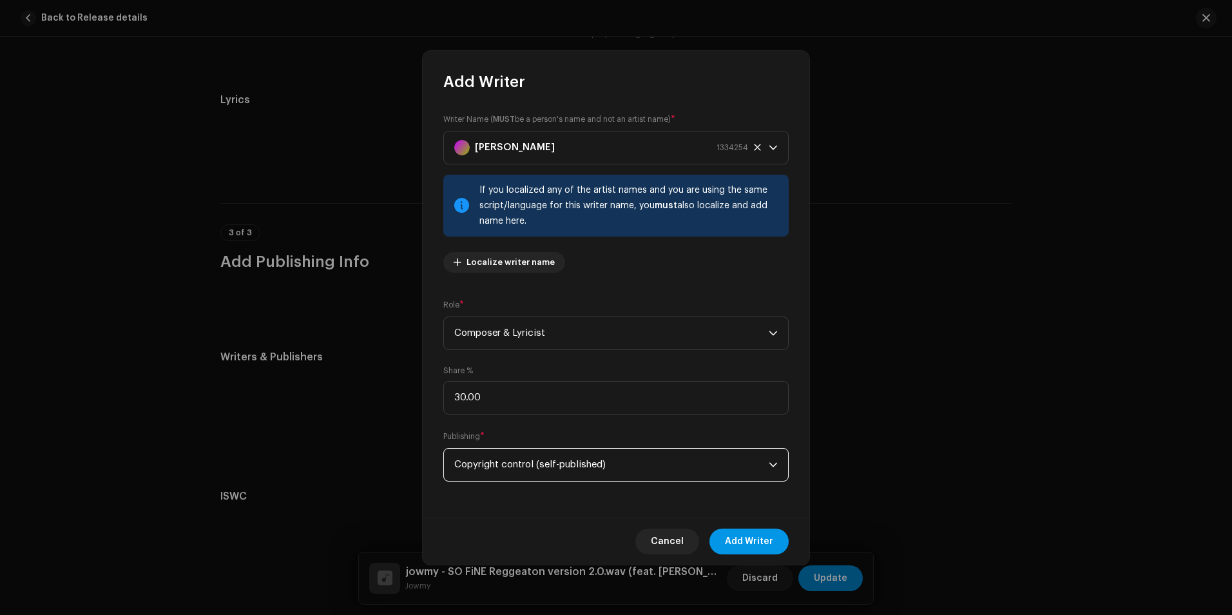
click at [740, 545] on span "Add Writer" at bounding box center [749, 541] width 48 height 26
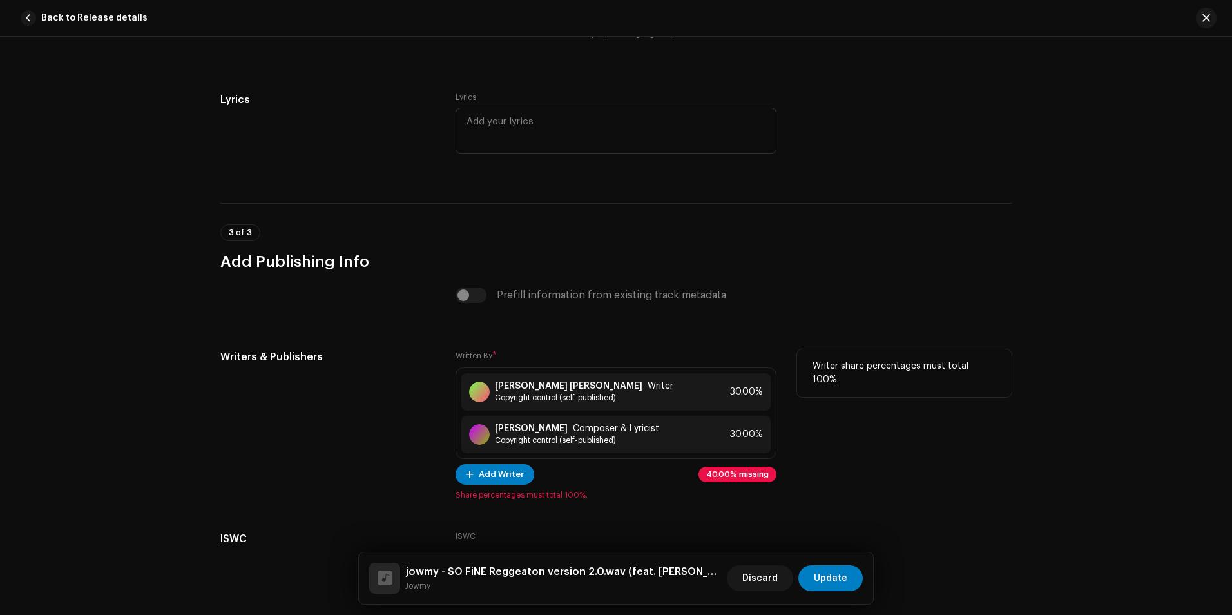
scroll to position [2629, 0]
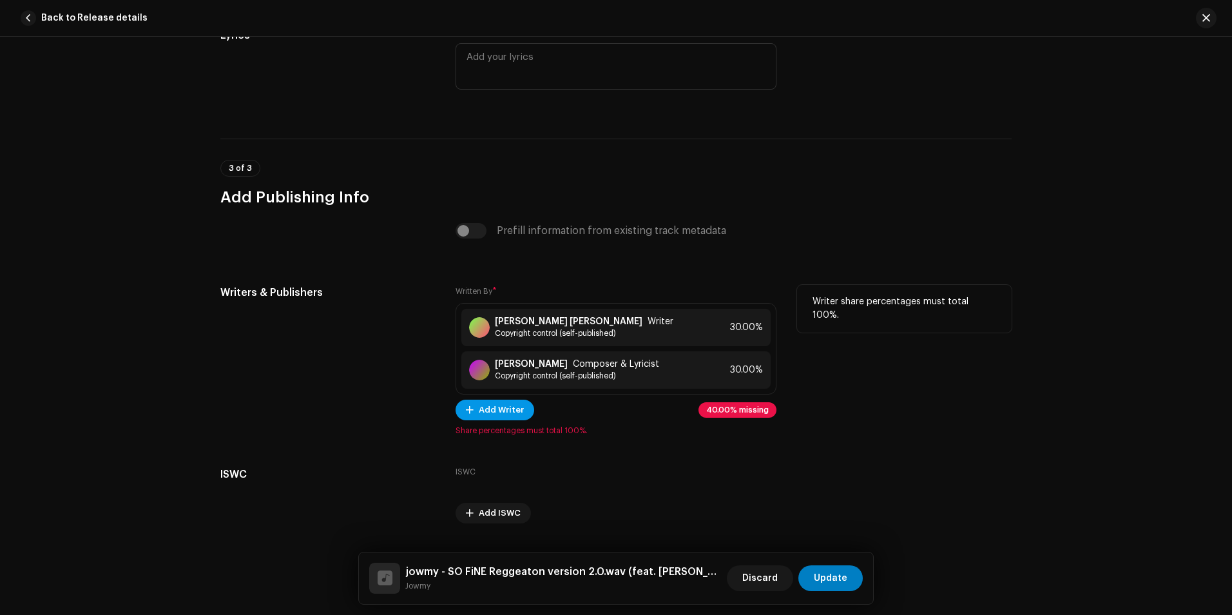
click at [510, 412] on span "Add Writer" at bounding box center [501, 410] width 45 height 26
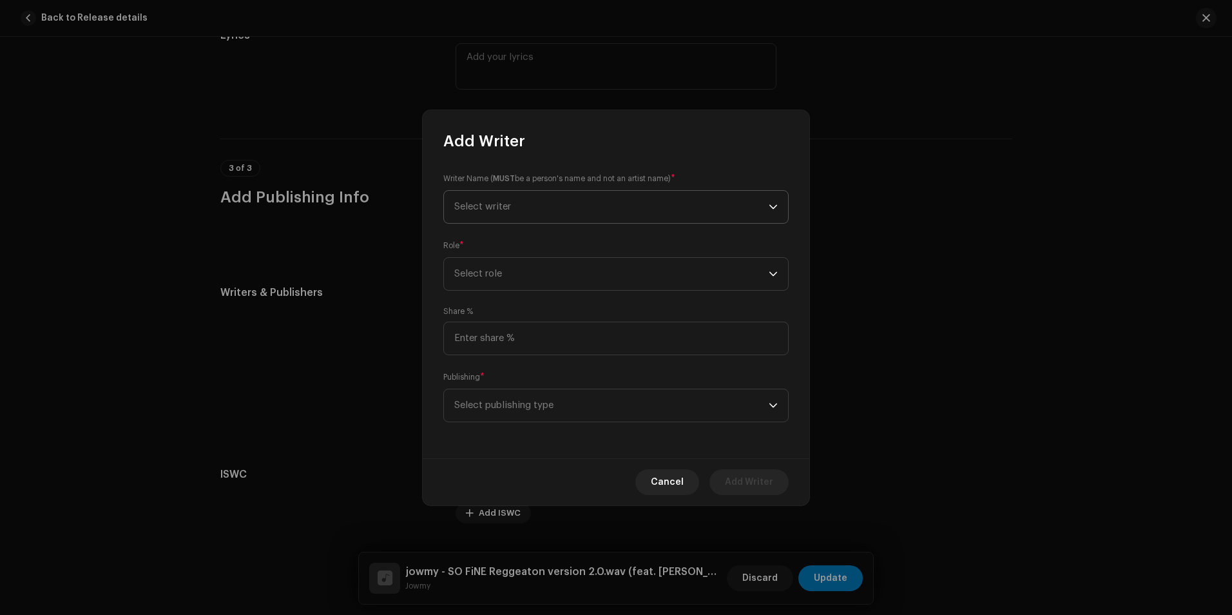
click at [552, 211] on span "Select writer" at bounding box center [611, 207] width 314 height 32
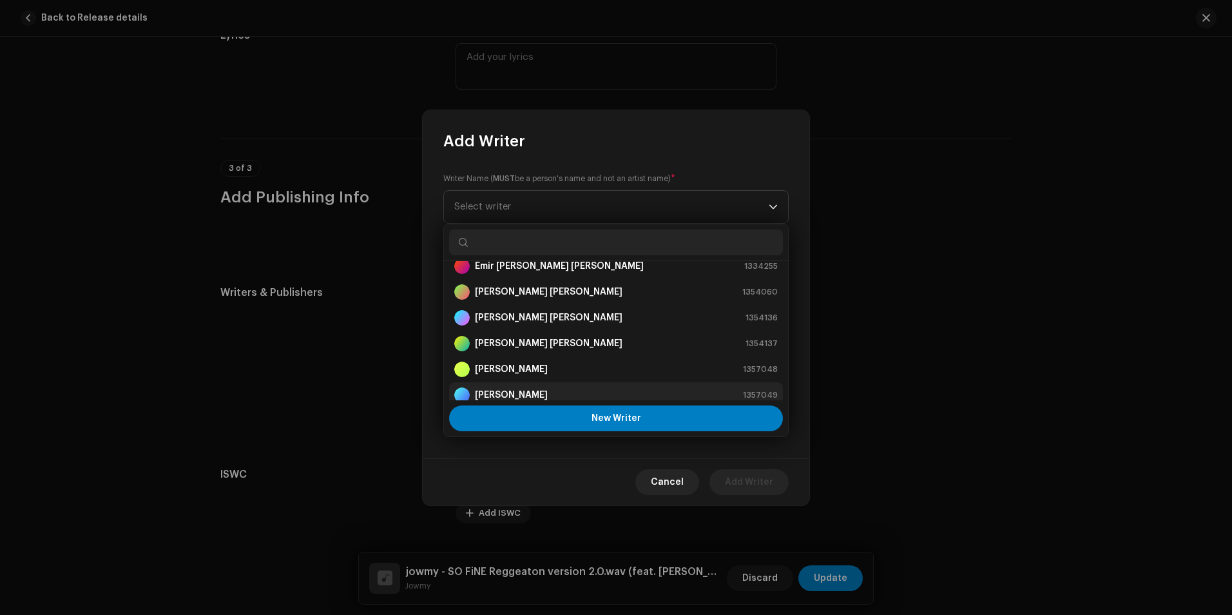
scroll to position [72, 0]
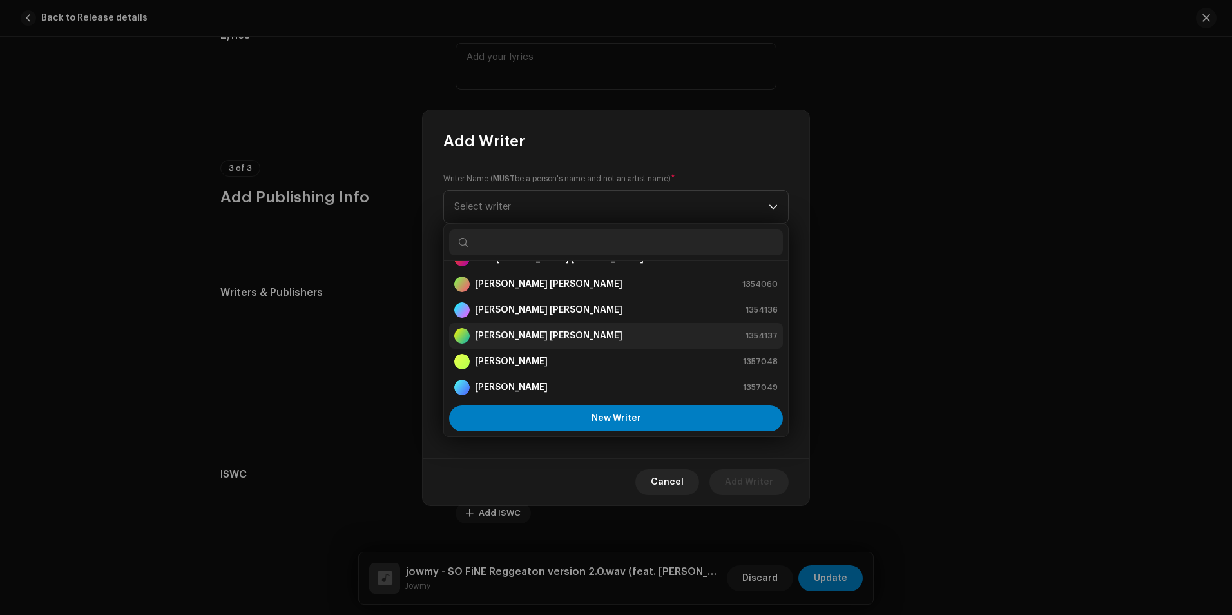
click at [510, 335] on strong "[PERSON_NAME] [PERSON_NAME]" at bounding box center [549, 335] width 148 height 13
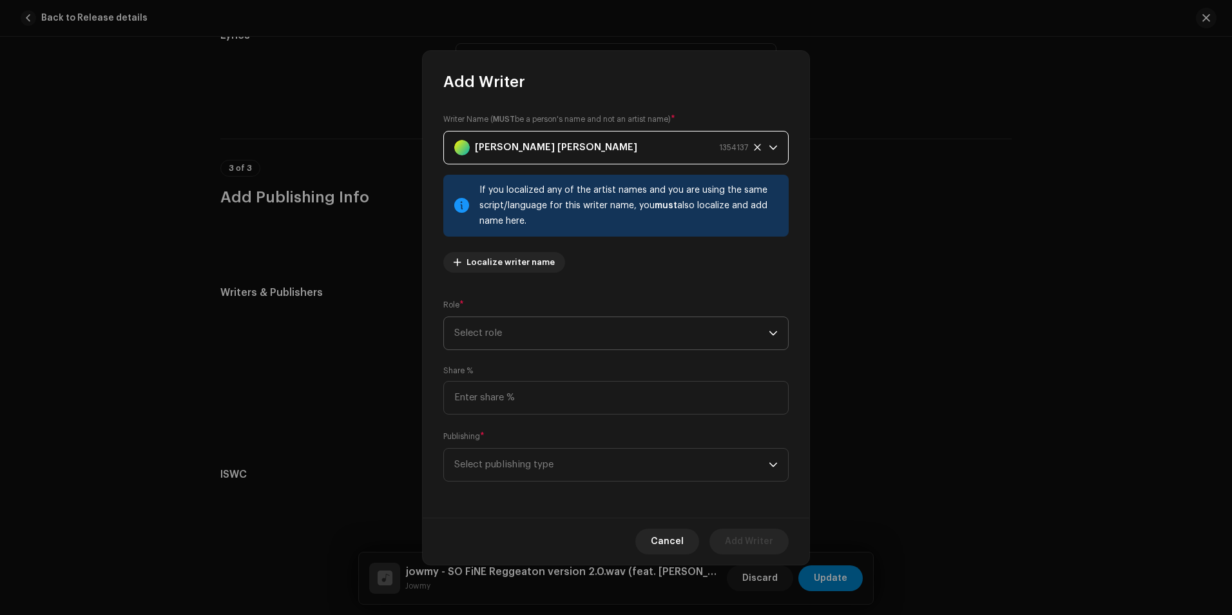
click at [574, 343] on span "Select role" at bounding box center [611, 333] width 314 height 32
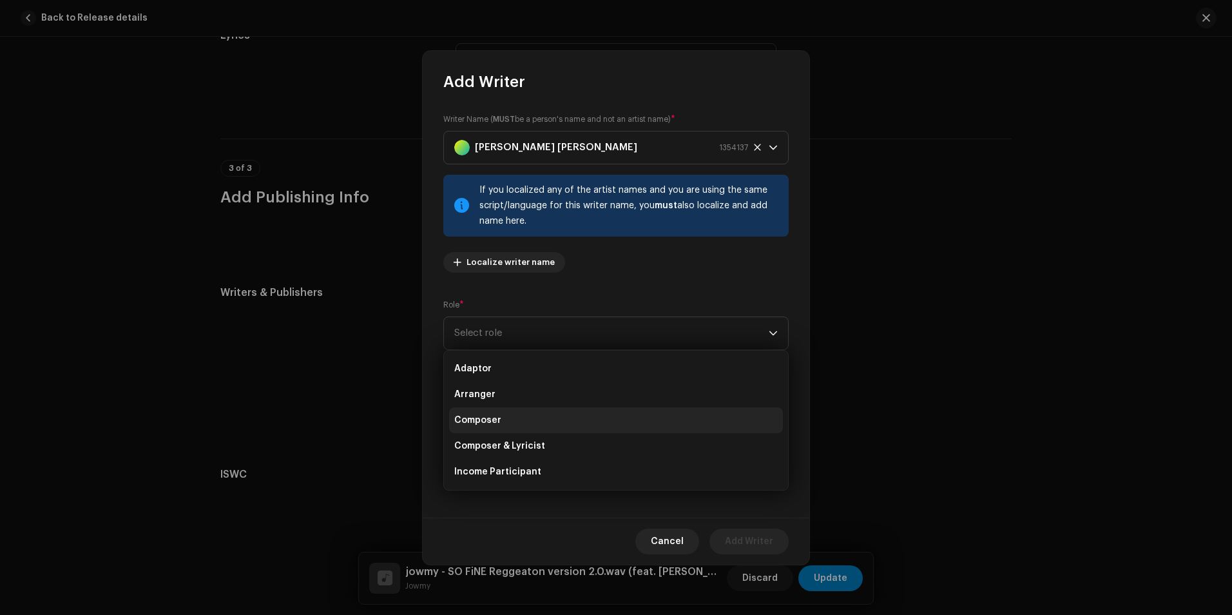
click at [493, 421] on span "Composer" at bounding box center [477, 420] width 47 height 13
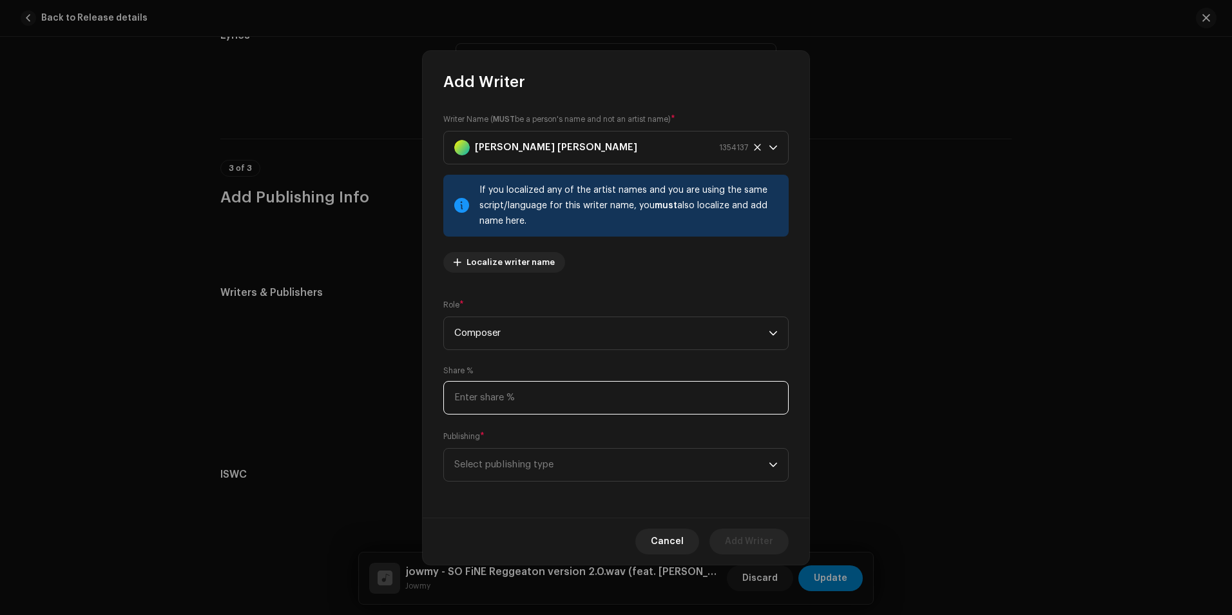
click at [526, 409] on input at bounding box center [615, 398] width 345 height 34
type input "15.00"
click at [497, 454] on span "Select publishing type" at bounding box center [611, 465] width 314 height 32
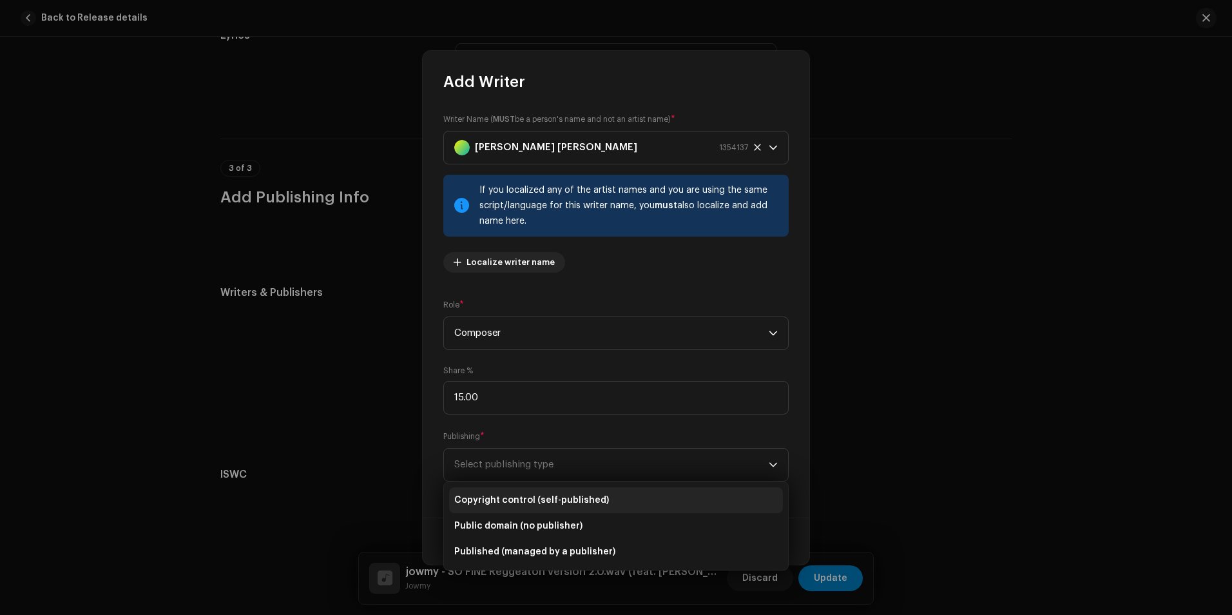
click at [496, 500] on span "Copyright control (self-published)" at bounding box center [531, 500] width 155 height 13
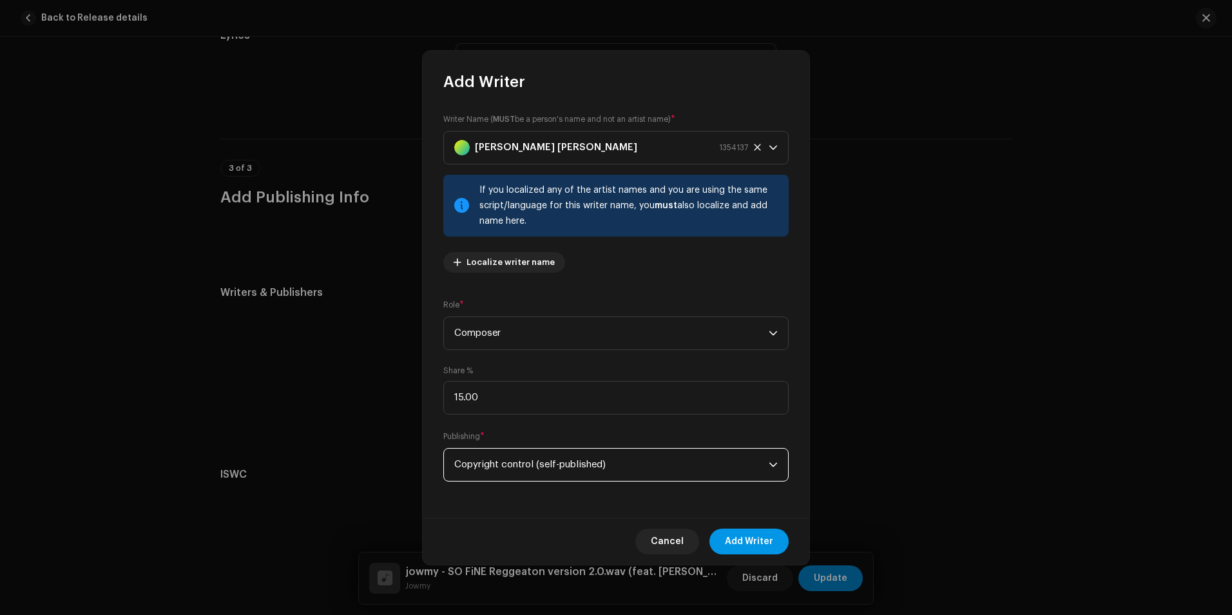
click at [755, 540] on span "Add Writer" at bounding box center [749, 541] width 48 height 26
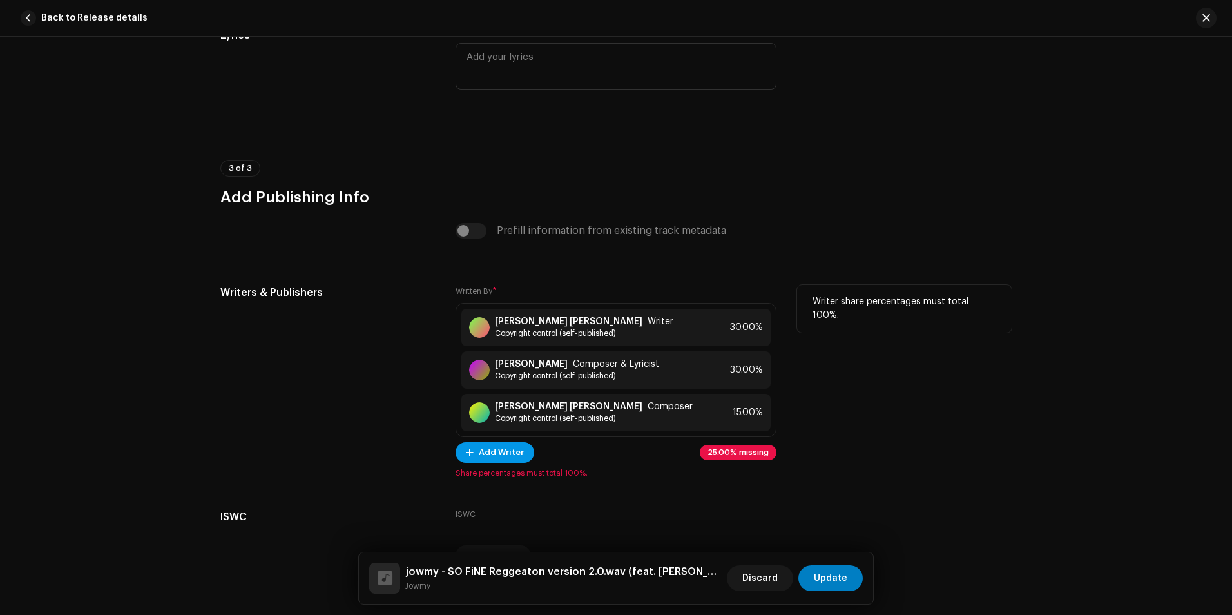
click at [484, 453] on span "Add Writer" at bounding box center [501, 452] width 45 height 26
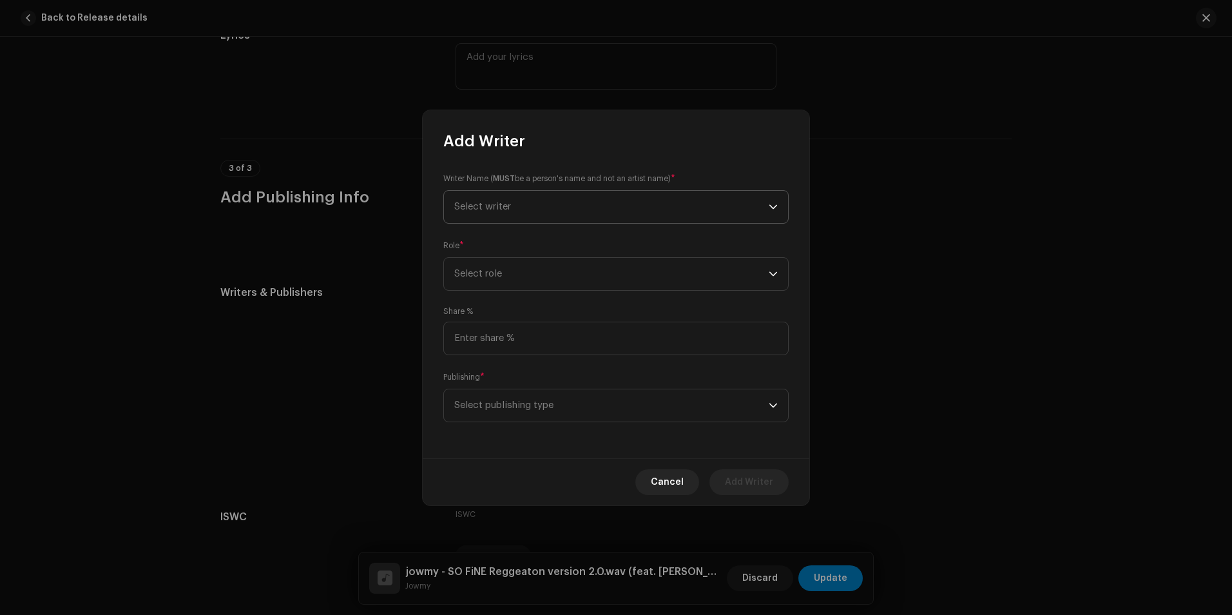
click at [536, 197] on span "Select writer" at bounding box center [611, 207] width 314 height 32
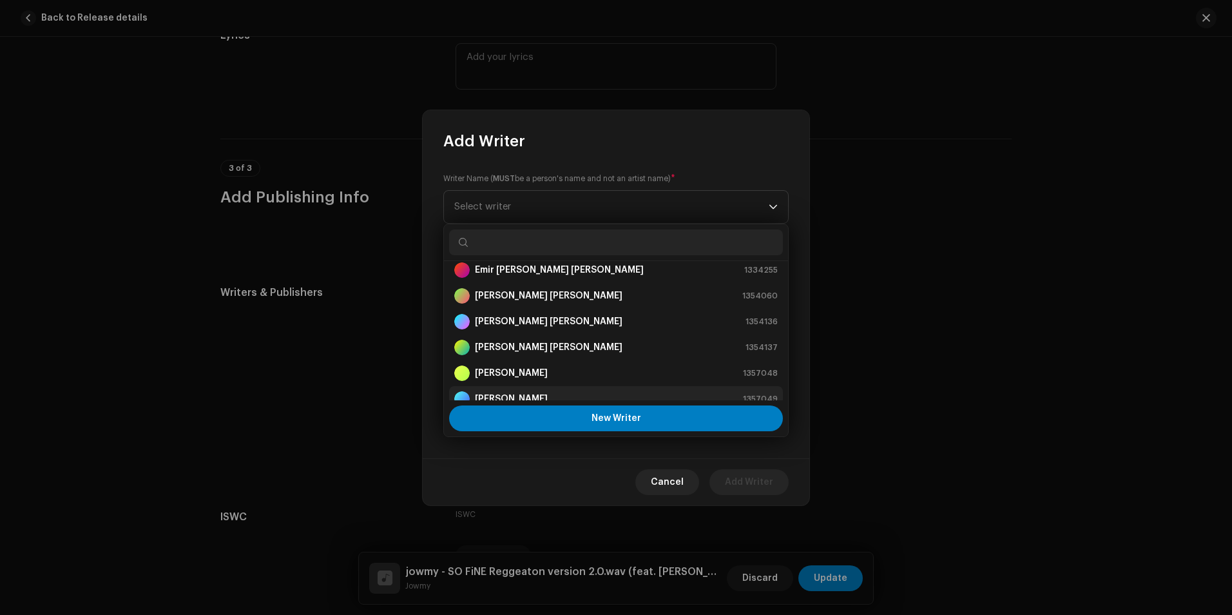
scroll to position [39, 0]
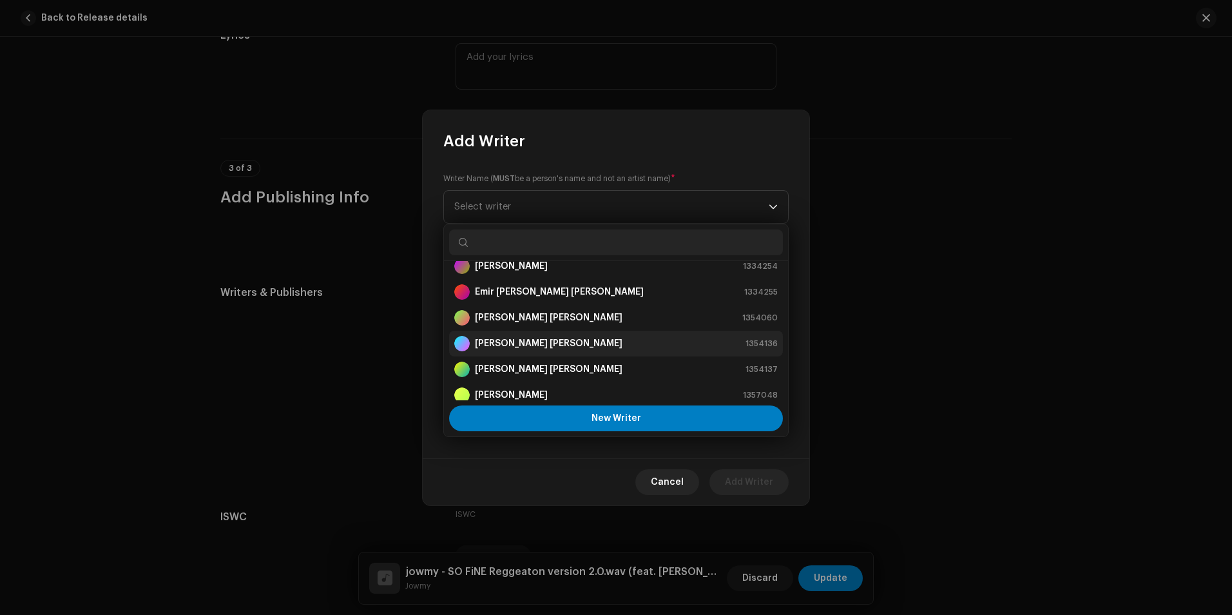
click at [494, 342] on strong "[PERSON_NAME] [PERSON_NAME]" at bounding box center [549, 343] width 148 height 13
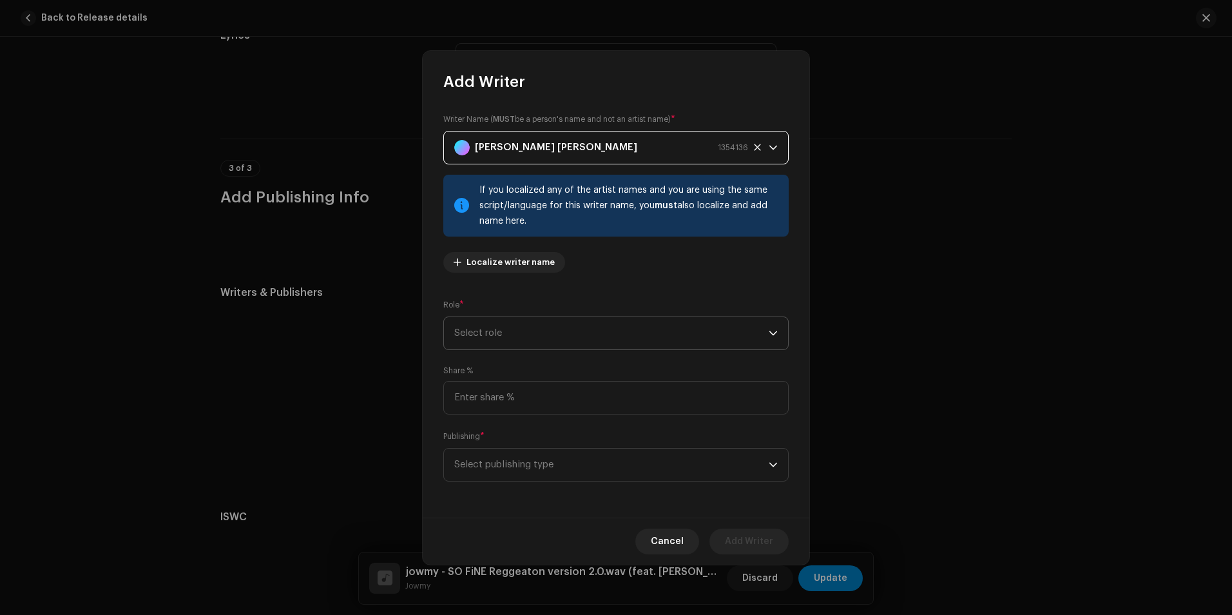
click at [525, 325] on span "Select role" at bounding box center [611, 333] width 314 height 32
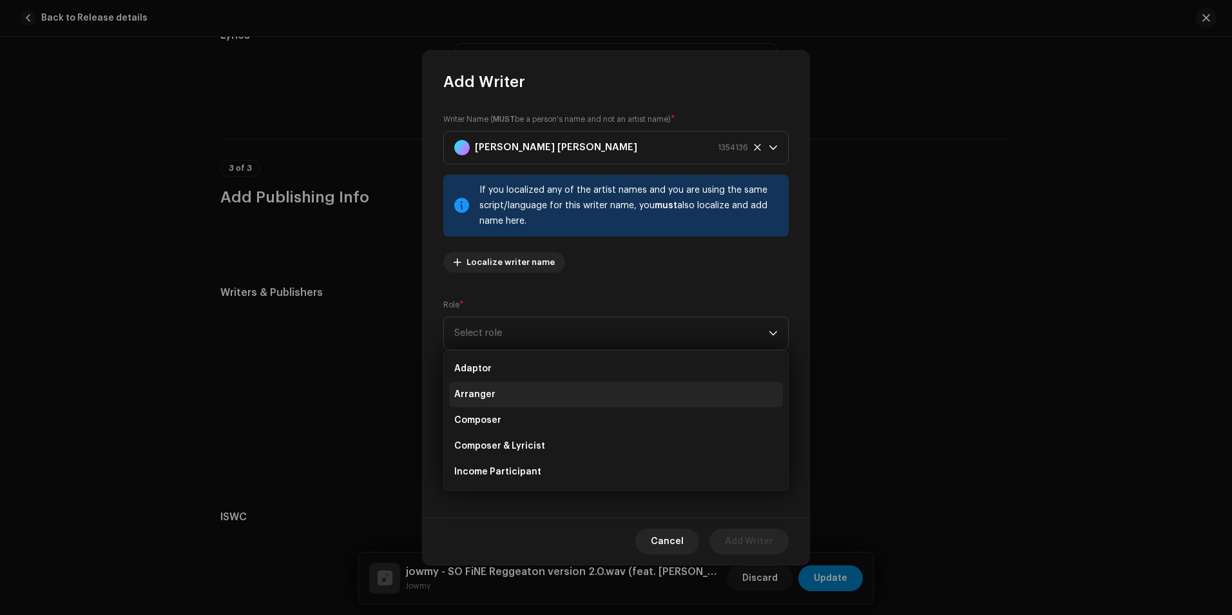
click at [514, 400] on li "Arranger" at bounding box center [616, 394] width 334 height 26
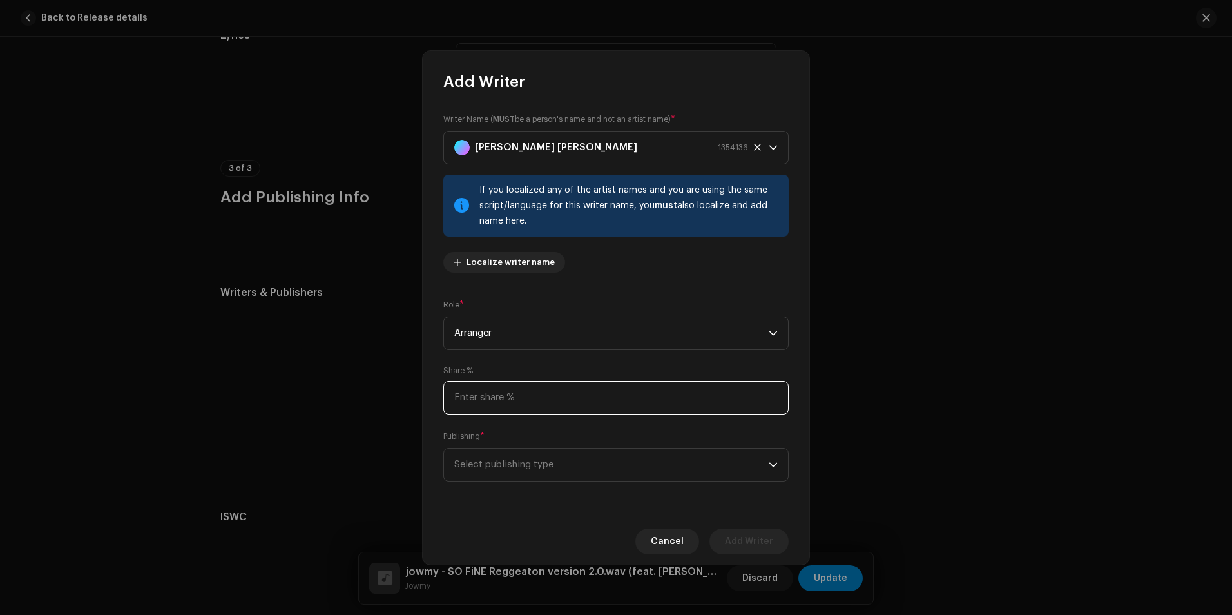
click at [582, 399] on input at bounding box center [615, 398] width 345 height 34
type input "15.00"
click at [559, 465] on span "Select publishing type" at bounding box center [611, 465] width 314 height 32
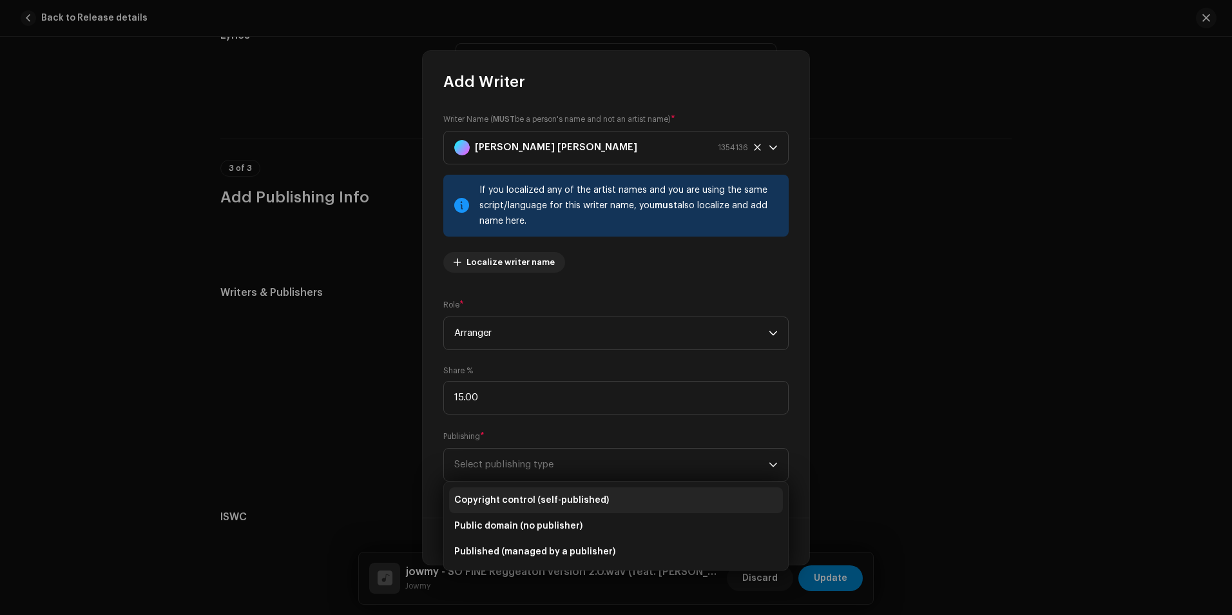
click at [533, 499] on span "Copyright control (self-published)" at bounding box center [531, 500] width 155 height 13
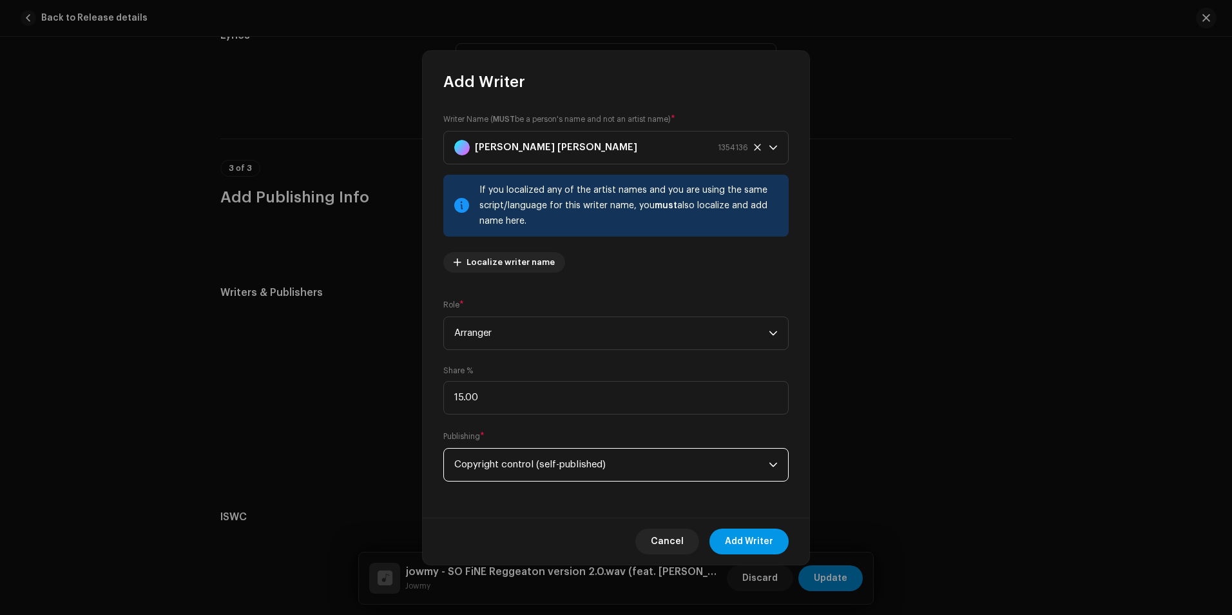
click at [737, 541] on span "Add Writer" at bounding box center [749, 541] width 48 height 26
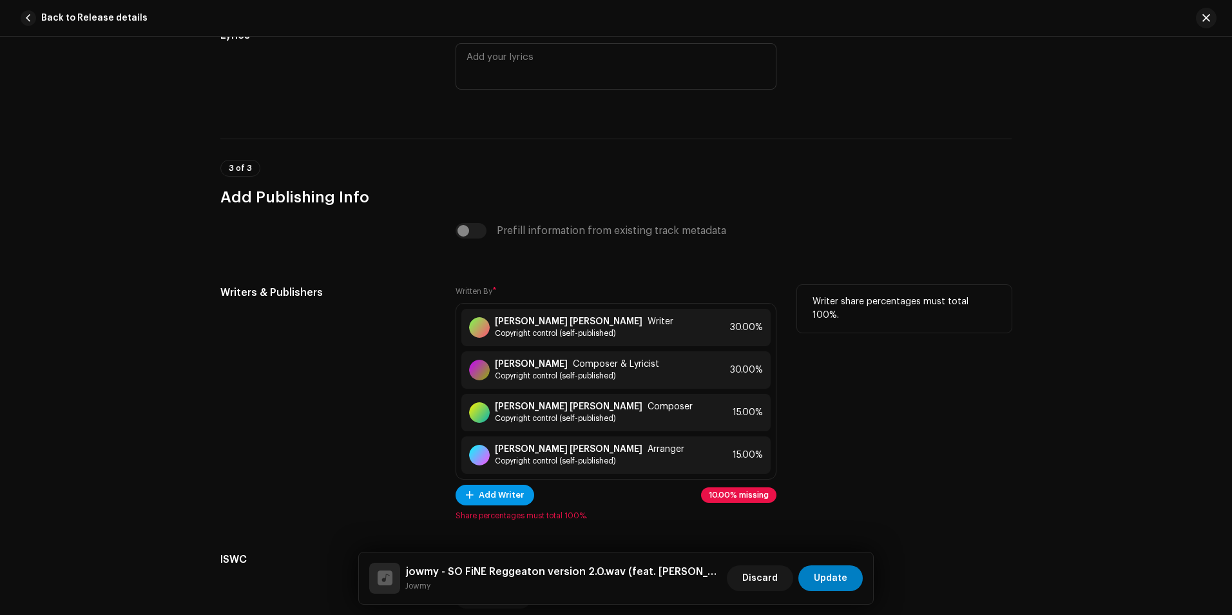
click at [506, 501] on span "Add Writer" at bounding box center [501, 495] width 45 height 26
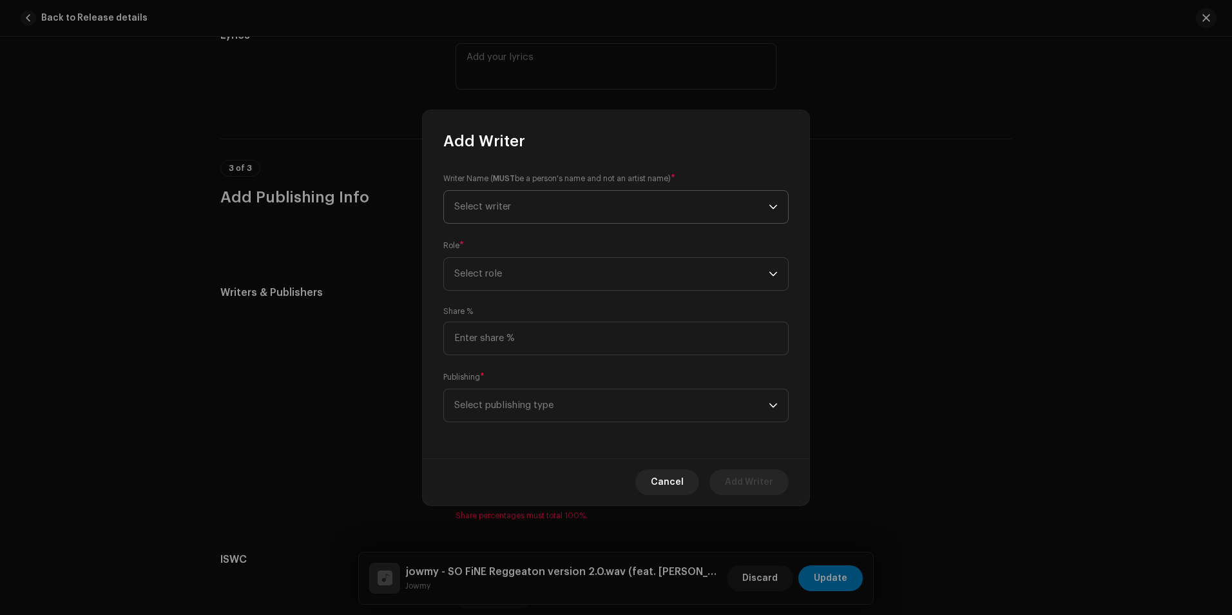
click at [530, 195] on span "Select writer" at bounding box center [611, 207] width 314 height 32
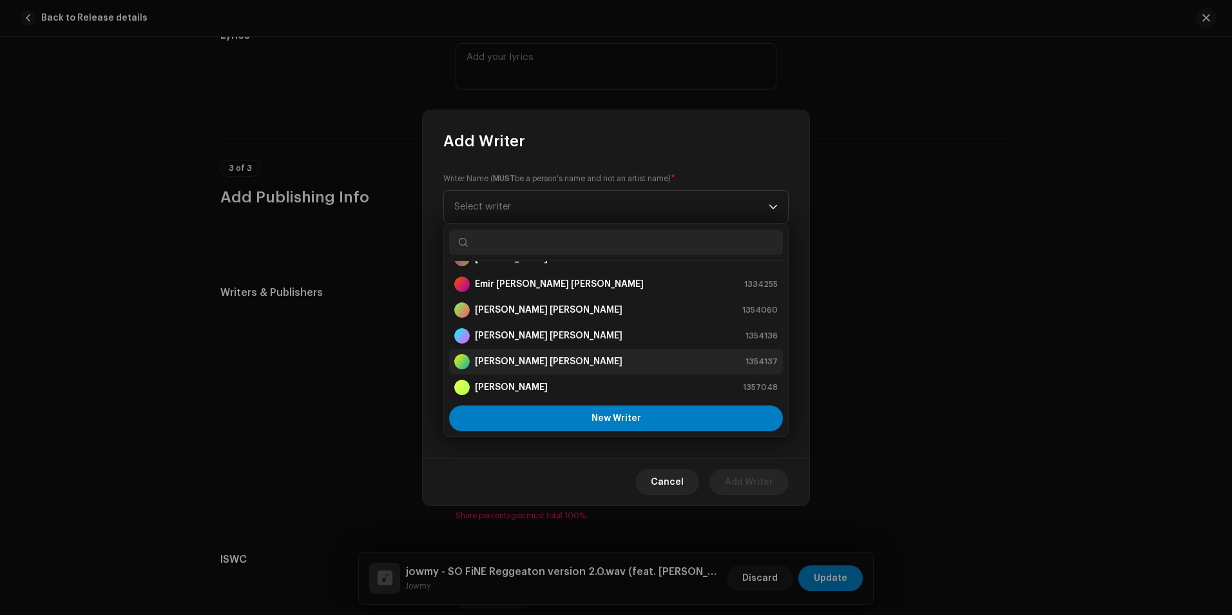
scroll to position [0, 0]
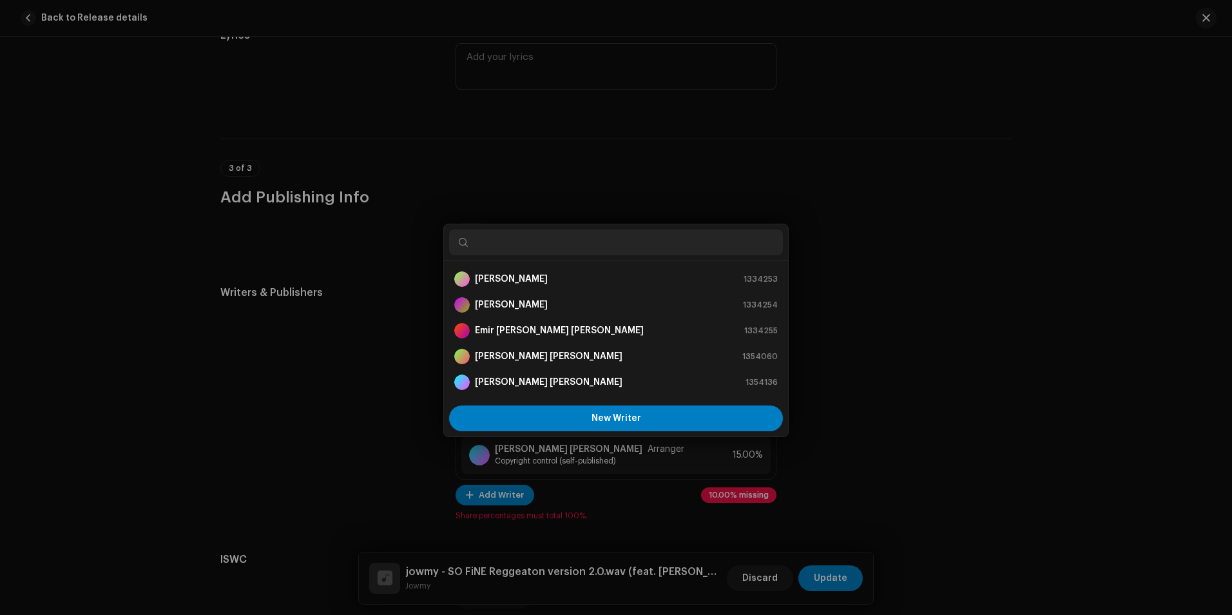
click at [370, 318] on div "Add Writer Writer Name ( MUST be a person's name and not an artist name) * Sele…" at bounding box center [616, 307] width 1232 height 615
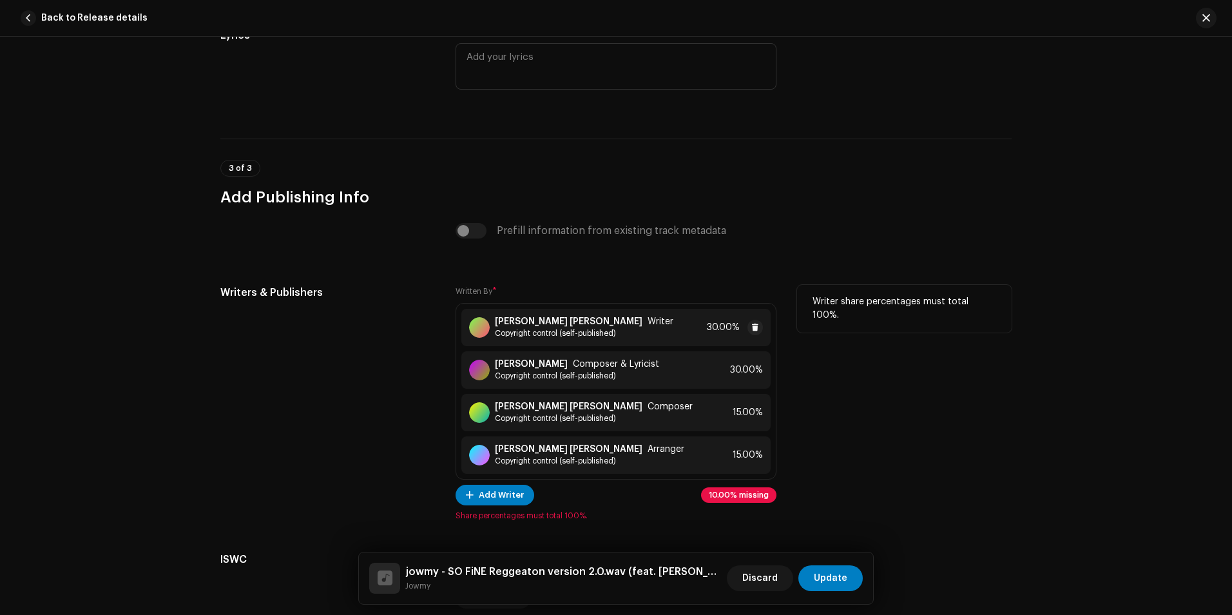
click at [722, 325] on span "30.00%" at bounding box center [723, 327] width 33 height 10
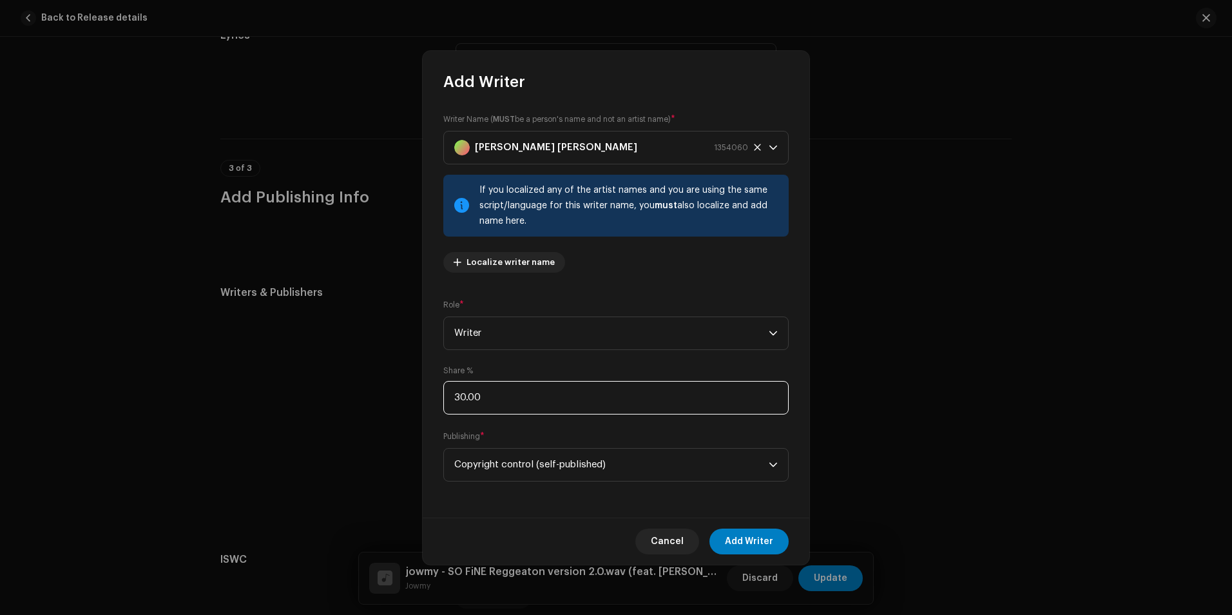
click at [527, 396] on input "30.00" at bounding box center [615, 398] width 345 height 34
type input "3.00"
type input "35.00"
click at [773, 539] on span "Add Writer" at bounding box center [749, 541] width 48 height 26
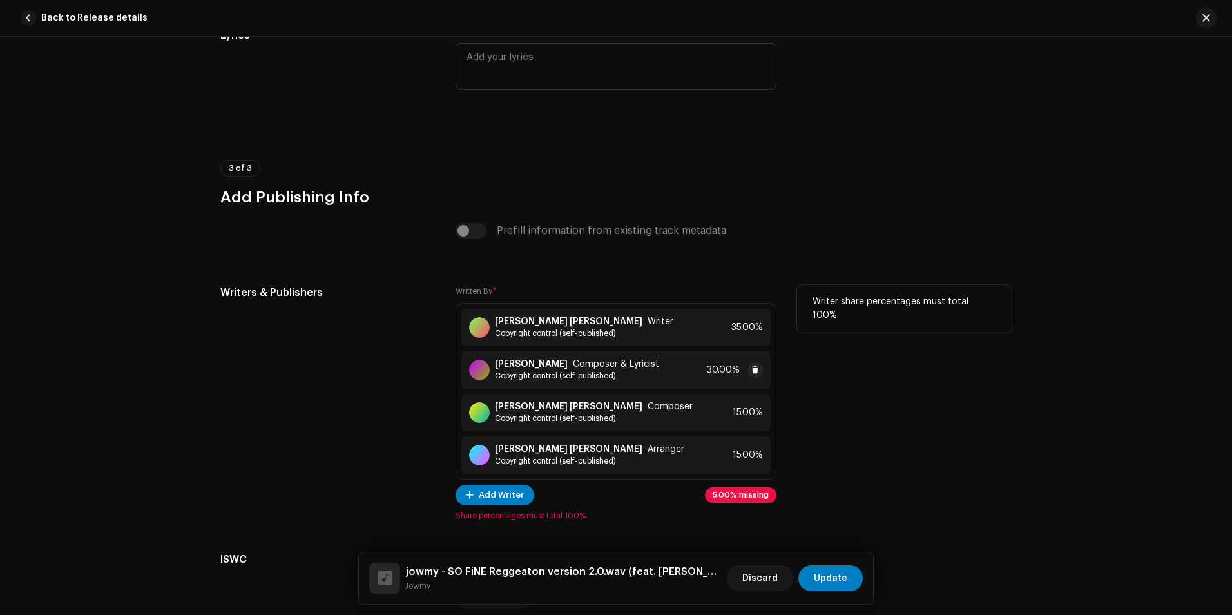
click at [697, 367] on div "[PERSON_NAME] Composer & Lyricist Copyright control (self-published) 30.00%" at bounding box center [615, 369] width 309 height 37
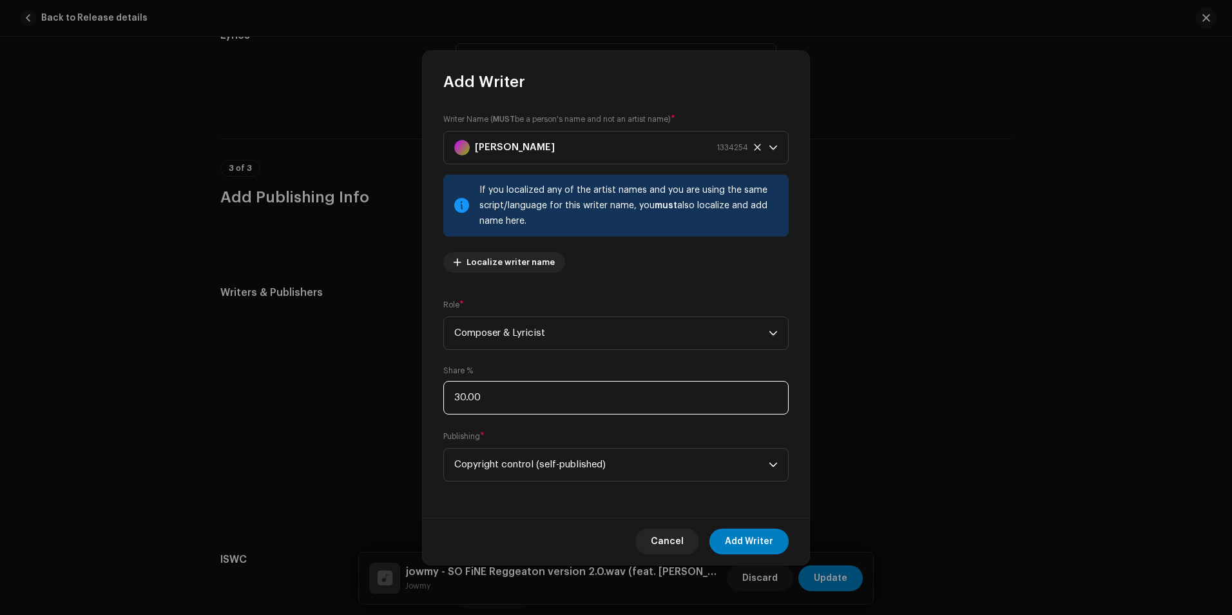
click at [466, 401] on input "30.00" at bounding box center [615, 398] width 345 height 34
type input "35.00"
click at [753, 537] on span "Add Writer" at bounding box center [749, 541] width 48 height 26
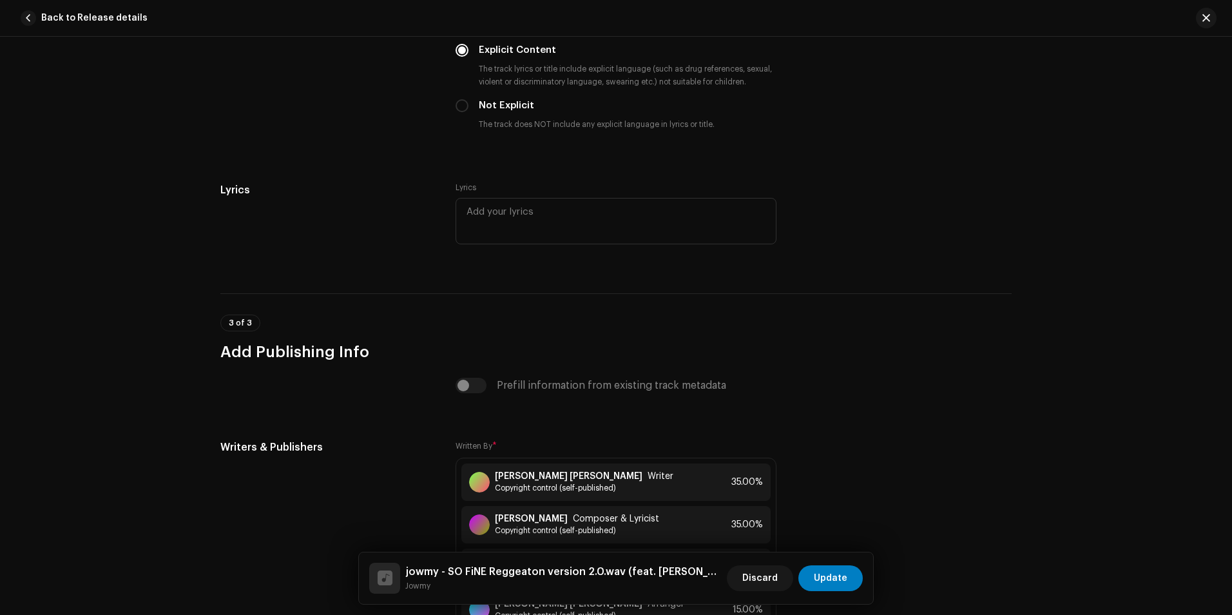
scroll to position [2473, 0]
click at [496, 206] on textarea at bounding box center [616, 222] width 321 height 46
paste textarea "Lore ipsu dolo sit am co adi el seddoei te in utla et doloremag a enimadm venia…"
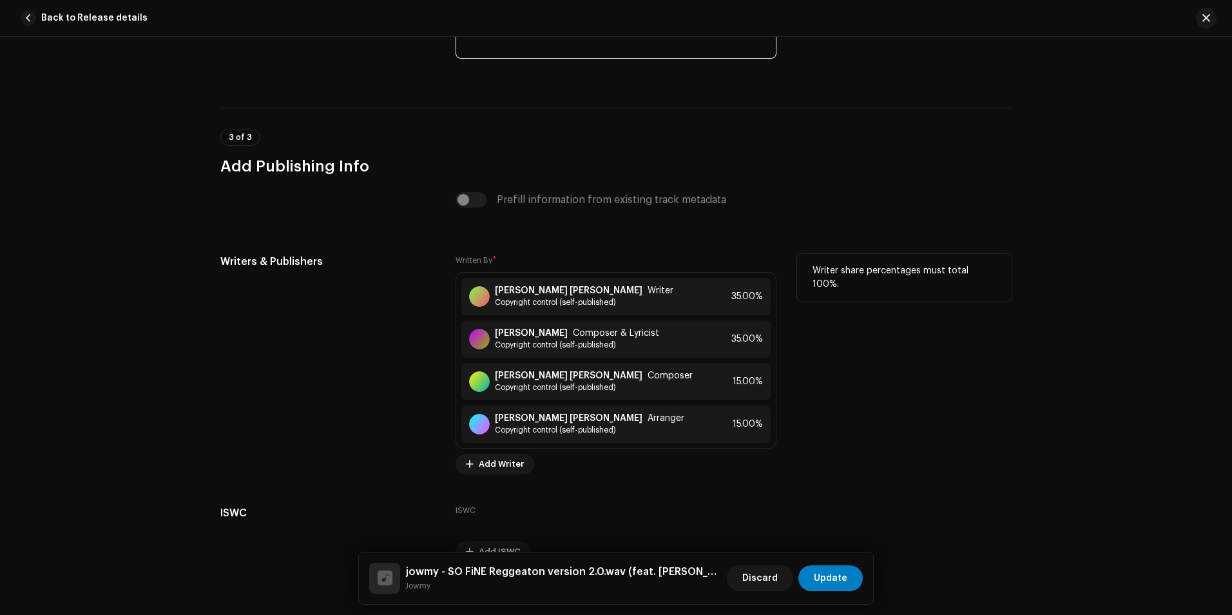
scroll to position [3129, 0]
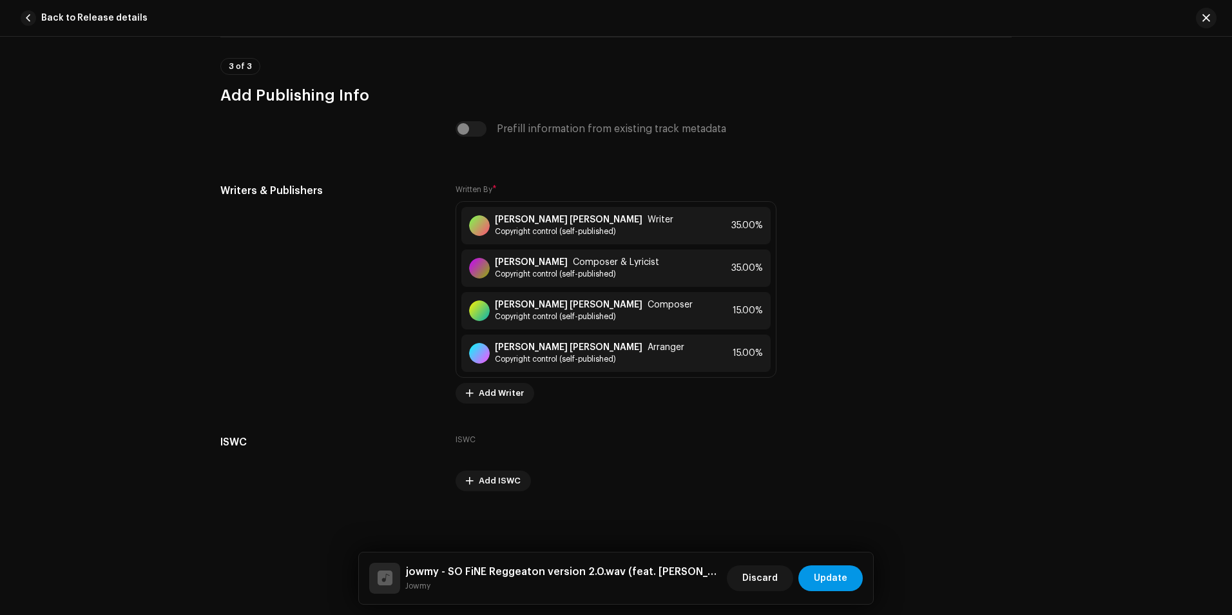
type textarea "Lore ipsu dolo sit am co adi el seddoei te in utla et doloremag a enimadm venia…"
click at [842, 573] on span "Update" at bounding box center [831, 578] width 34 height 26
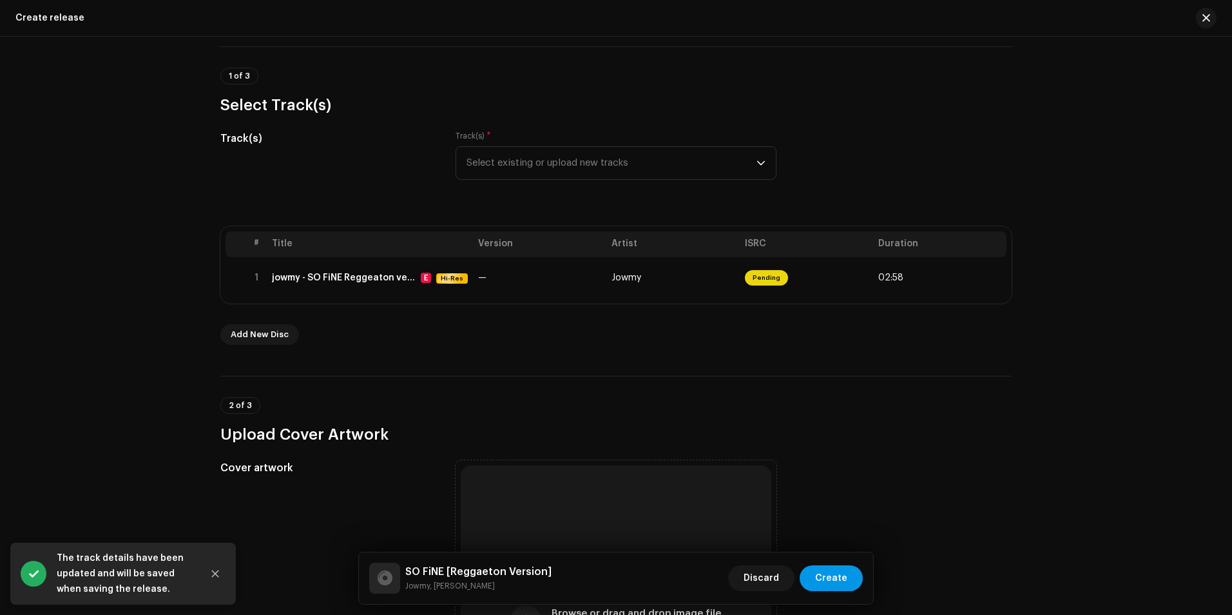
click at [838, 577] on span "Create" at bounding box center [831, 578] width 32 height 26
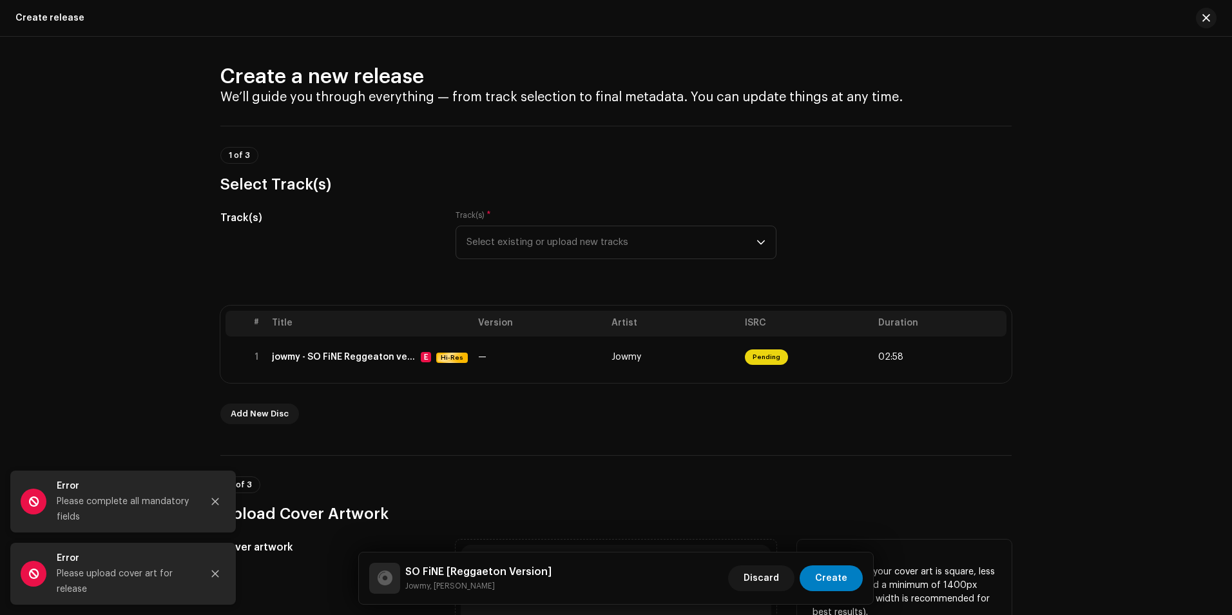
scroll to position [0, 0]
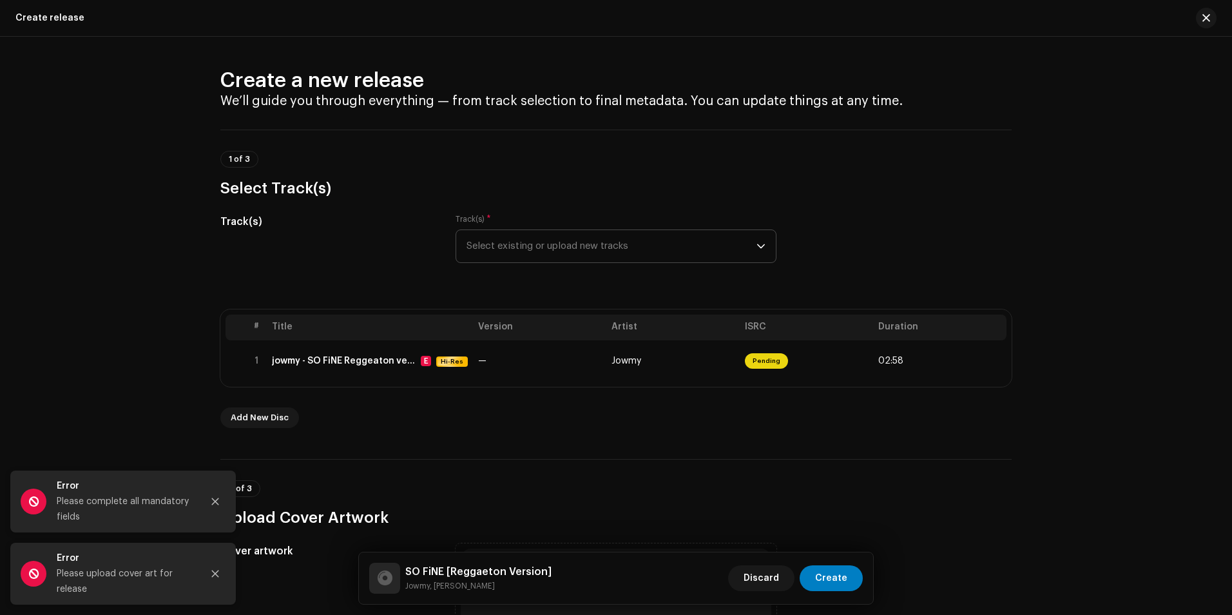
click at [596, 248] on span "Select existing or upload new tracks" at bounding box center [612, 246] width 290 height 32
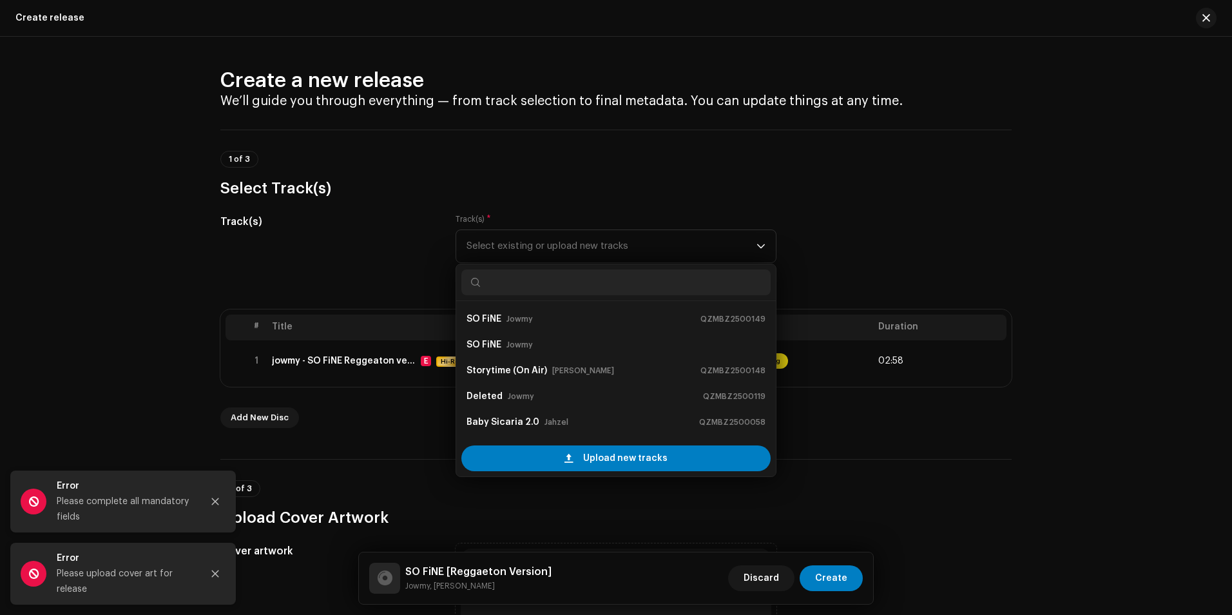
click at [322, 254] on div "Track(s)" at bounding box center [327, 246] width 215 height 64
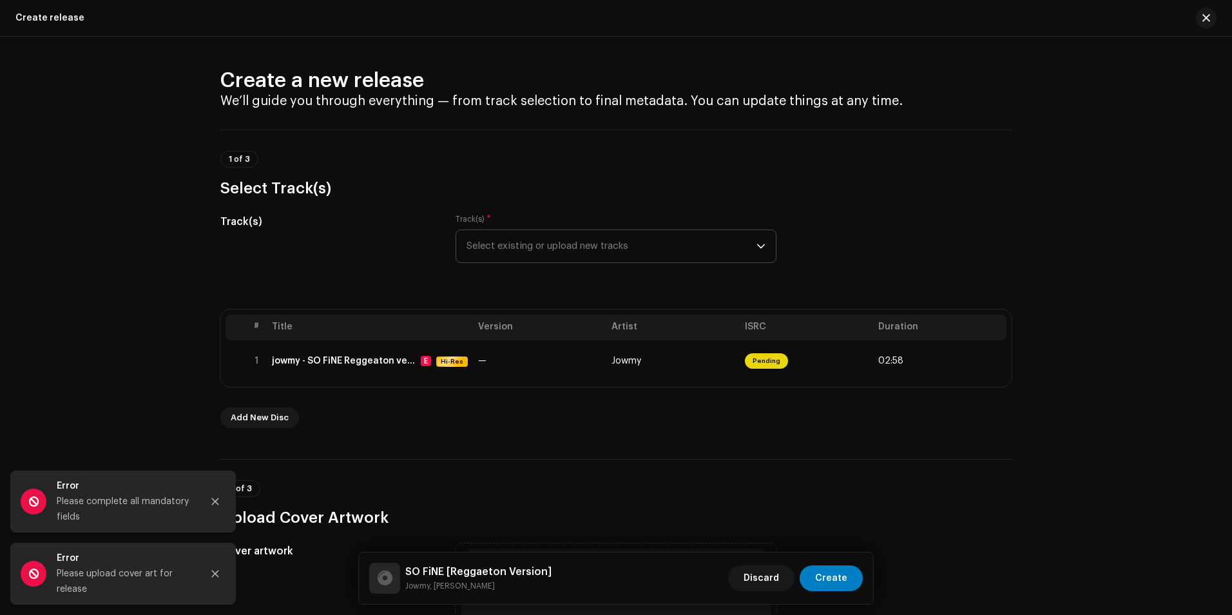
click at [570, 246] on span "Select existing or upload new tracks" at bounding box center [612, 246] width 290 height 32
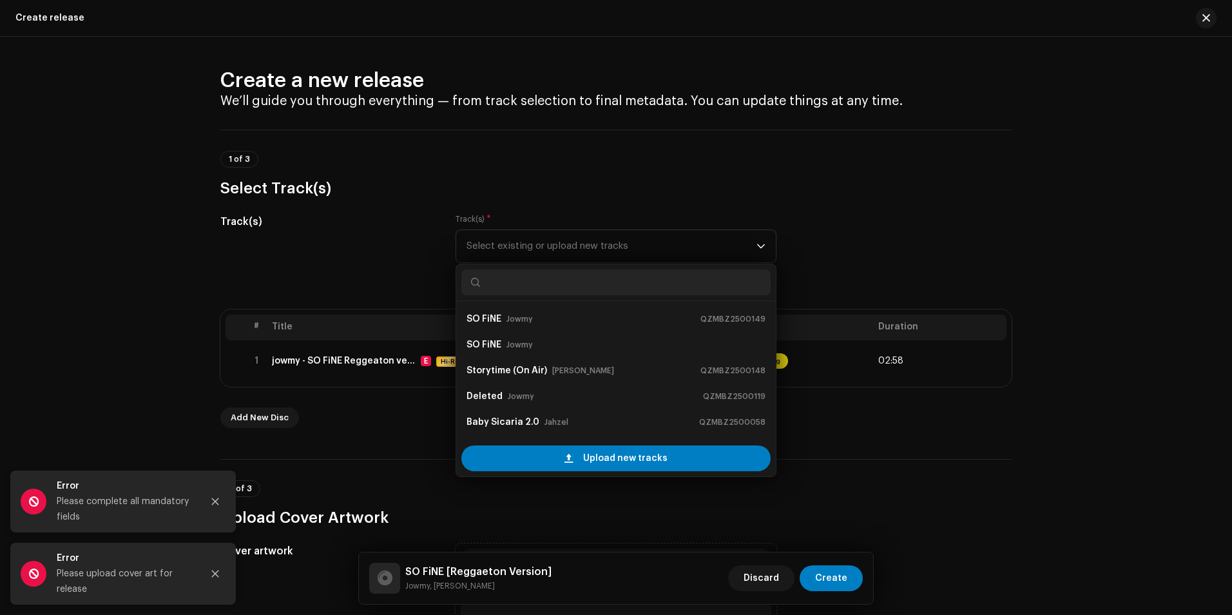
click at [291, 241] on div "Track(s)" at bounding box center [327, 246] width 215 height 64
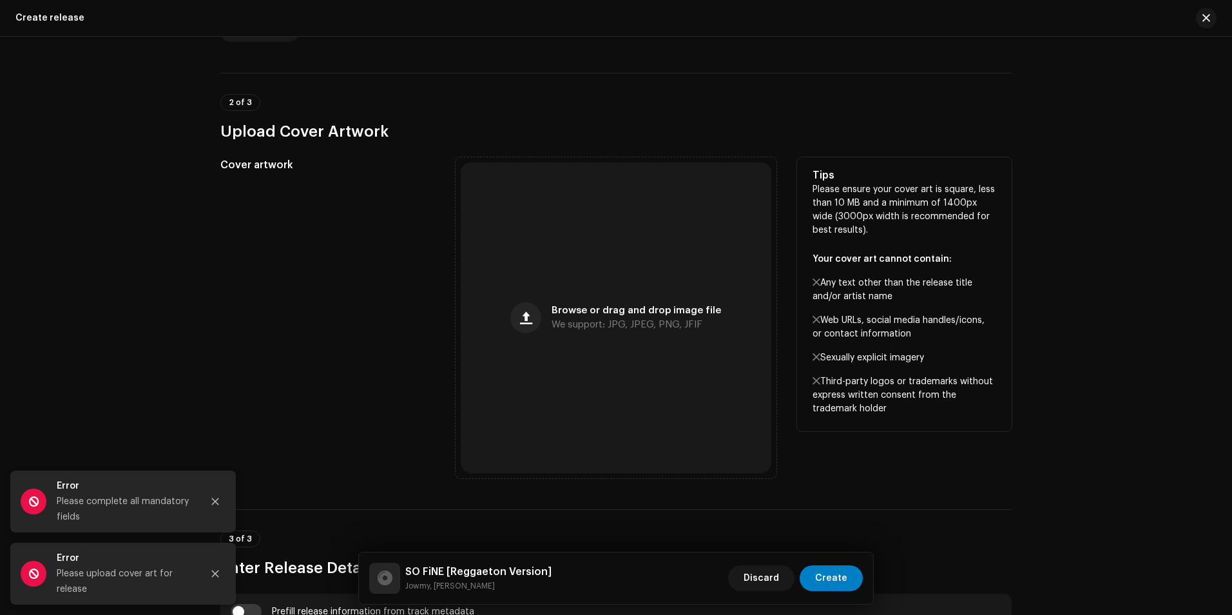
scroll to position [387, 0]
click at [584, 324] on span "We support: JPG, JPEG, PNG, JFIF" at bounding box center [627, 324] width 151 height 9
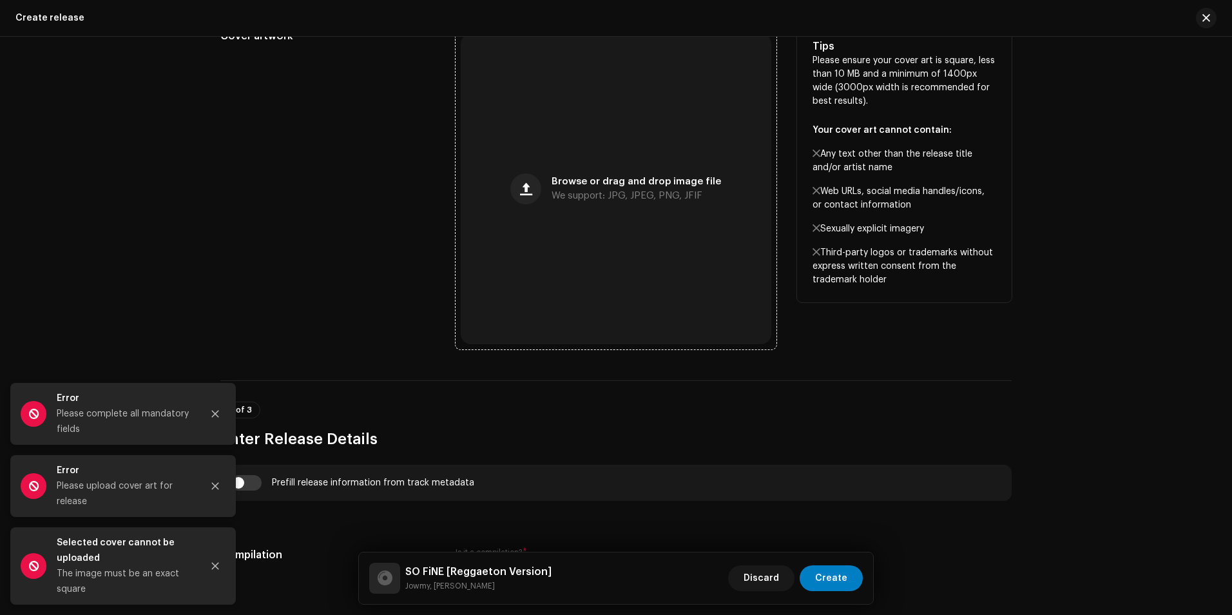
scroll to position [516, 0]
click at [563, 197] on span "We support: JPG, JPEG, PNG, JFIF" at bounding box center [627, 195] width 151 height 9
click at [521, 192] on button "button" at bounding box center [525, 188] width 31 height 31
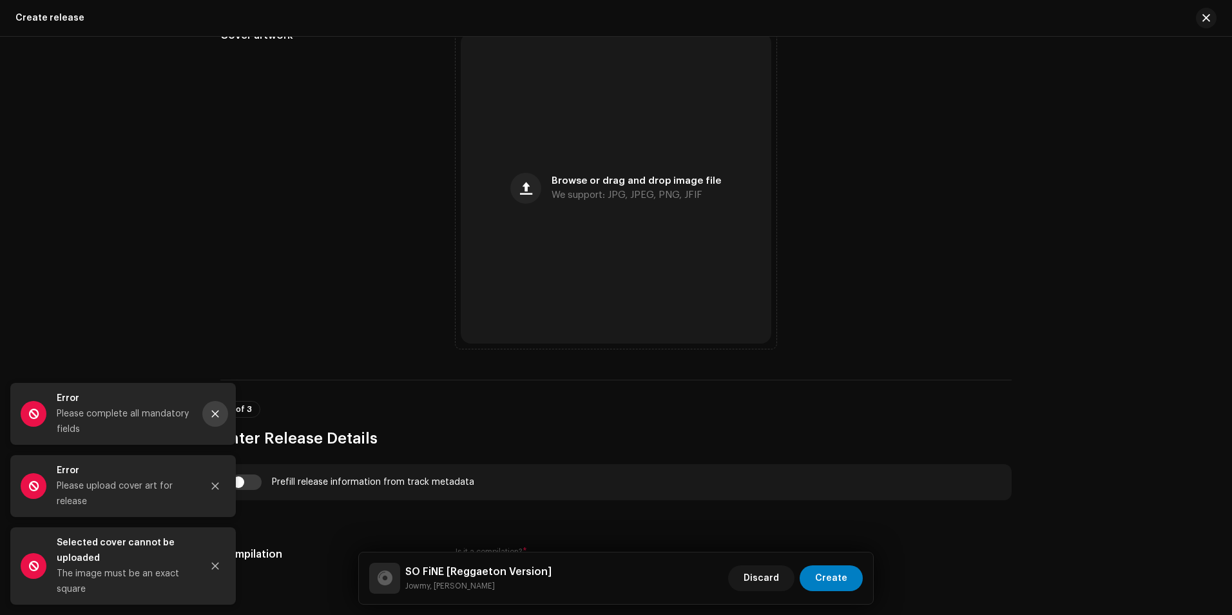
click at [220, 414] on button "Close" at bounding box center [215, 414] width 26 height 26
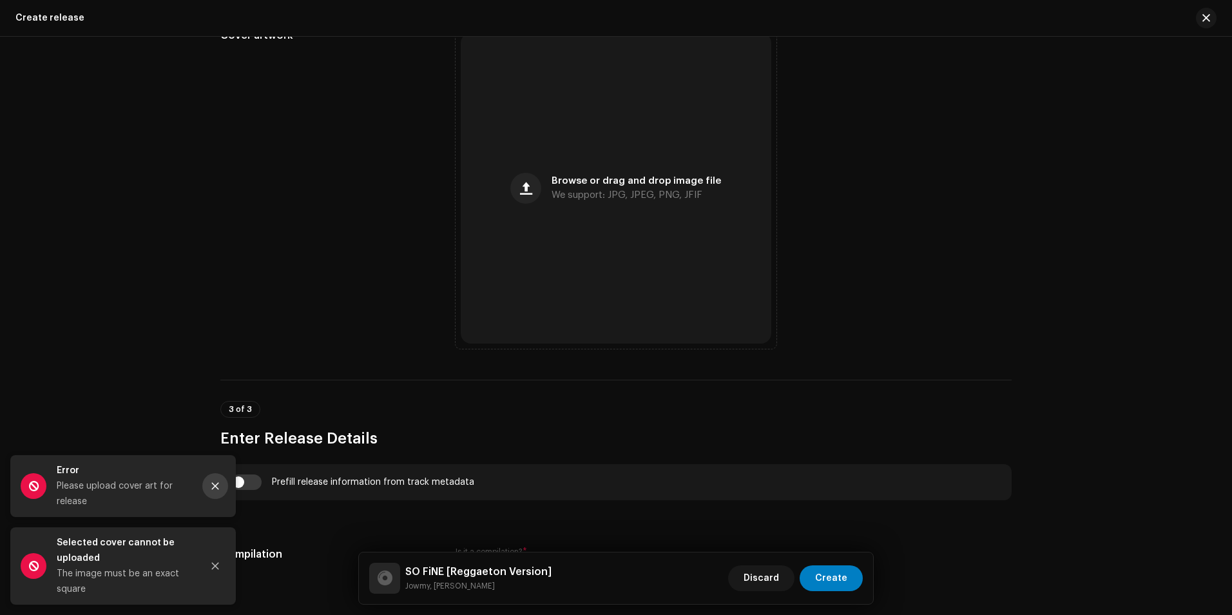
click at [216, 487] on icon "Close" at bounding box center [215, 486] width 7 height 7
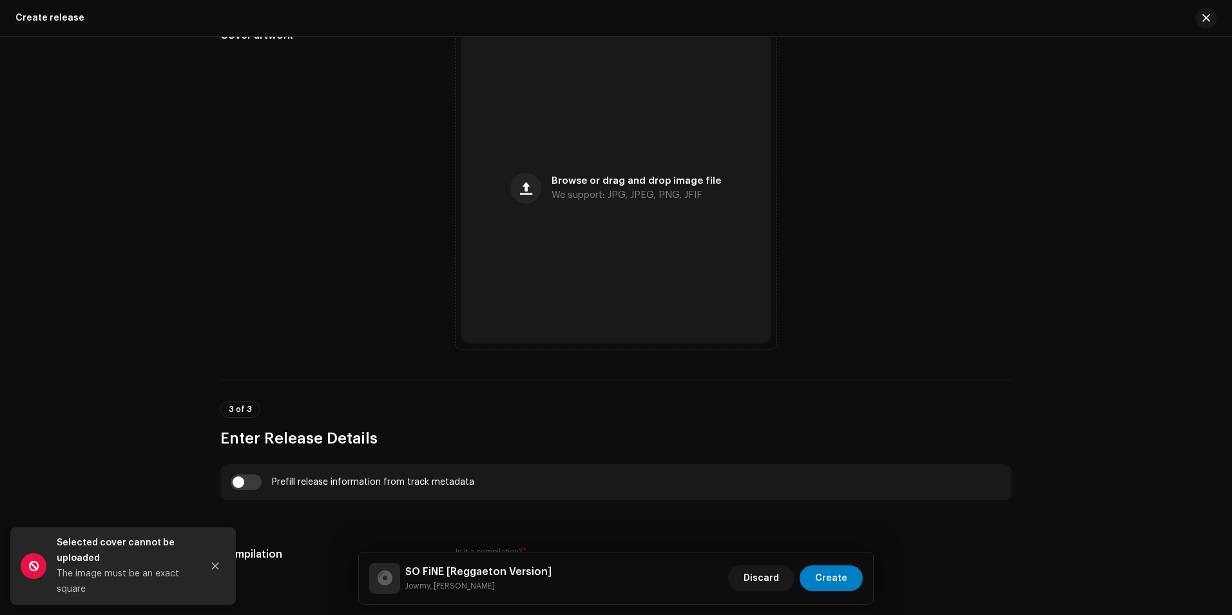
click at [201, 568] on div "Selected cover cannot be uploaded The image must be an exact square" at bounding box center [123, 565] width 226 height 77
click at [206, 568] on button "Close" at bounding box center [215, 566] width 26 height 26
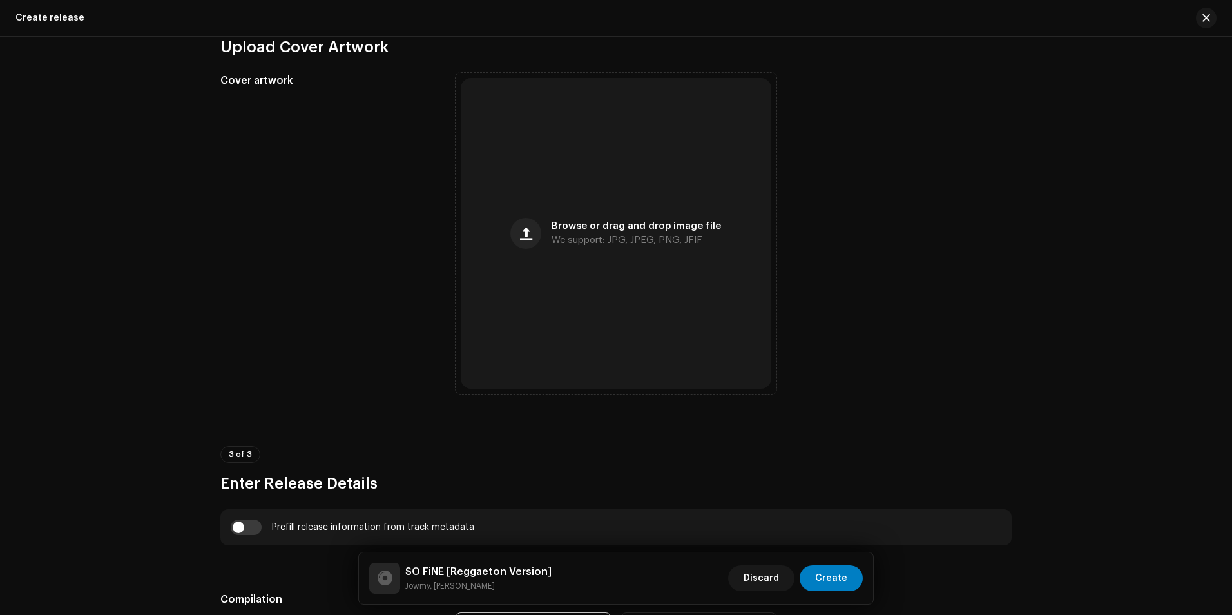
scroll to position [451, 0]
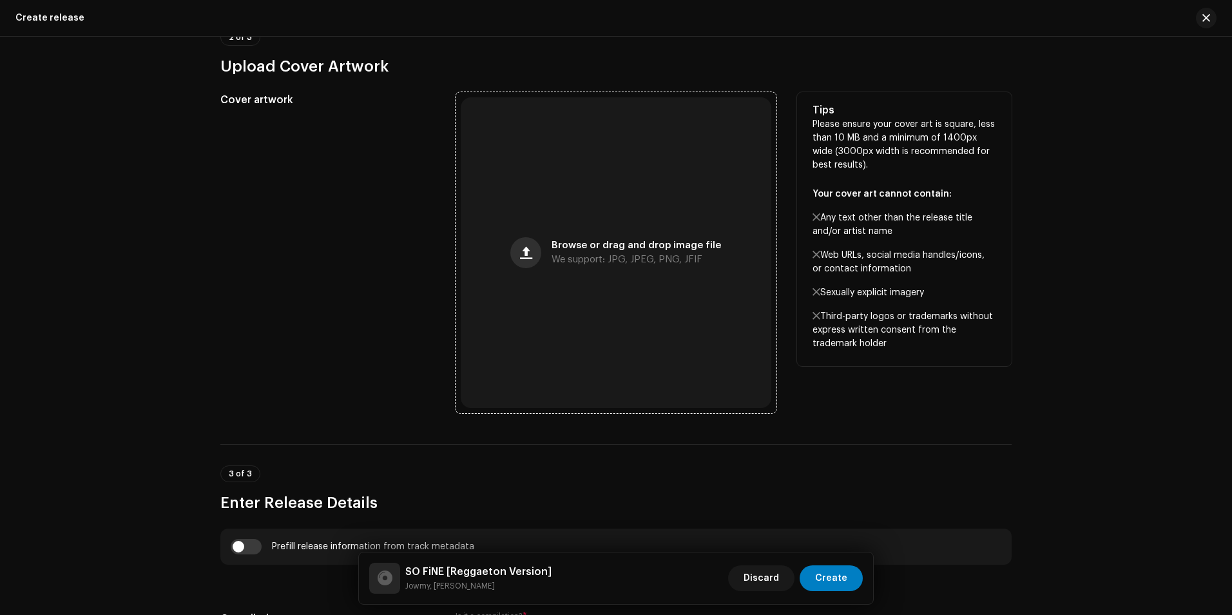
click at [528, 253] on span "button" at bounding box center [526, 252] width 12 height 10
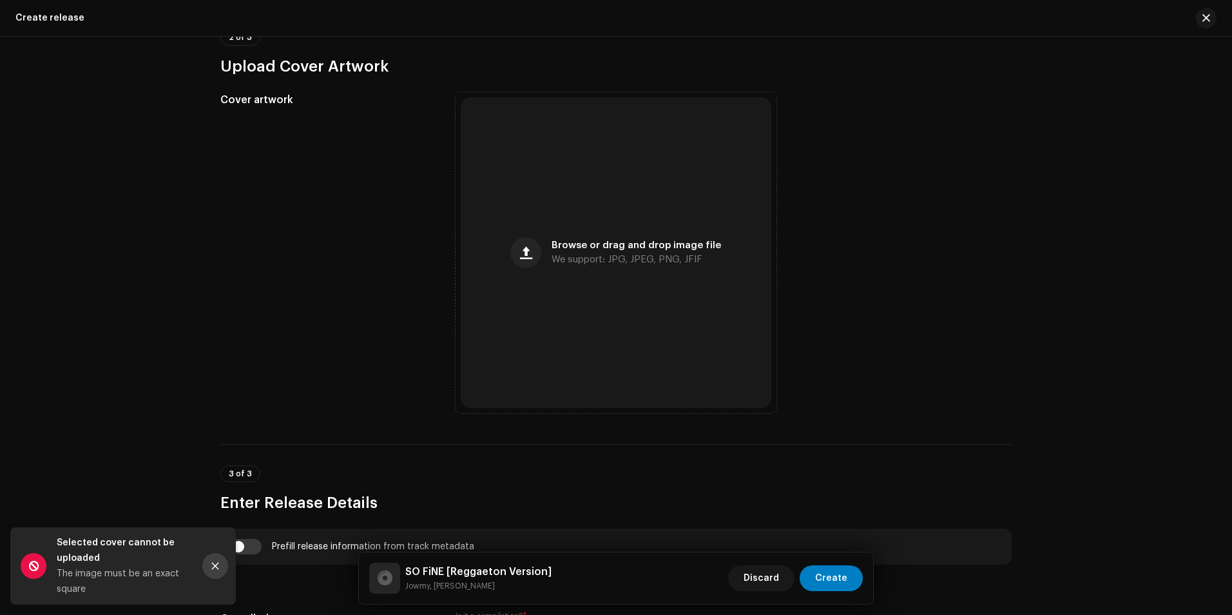
click at [217, 566] on icon "Close" at bounding box center [215, 565] width 9 height 9
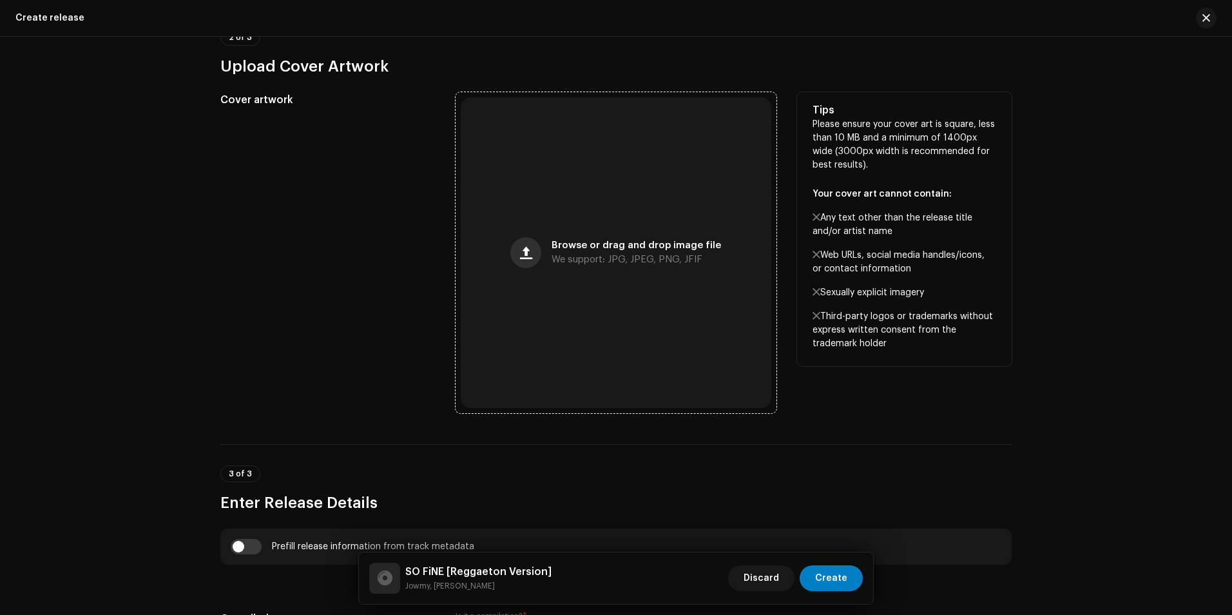
click at [526, 251] on span "button" at bounding box center [526, 252] width 12 height 10
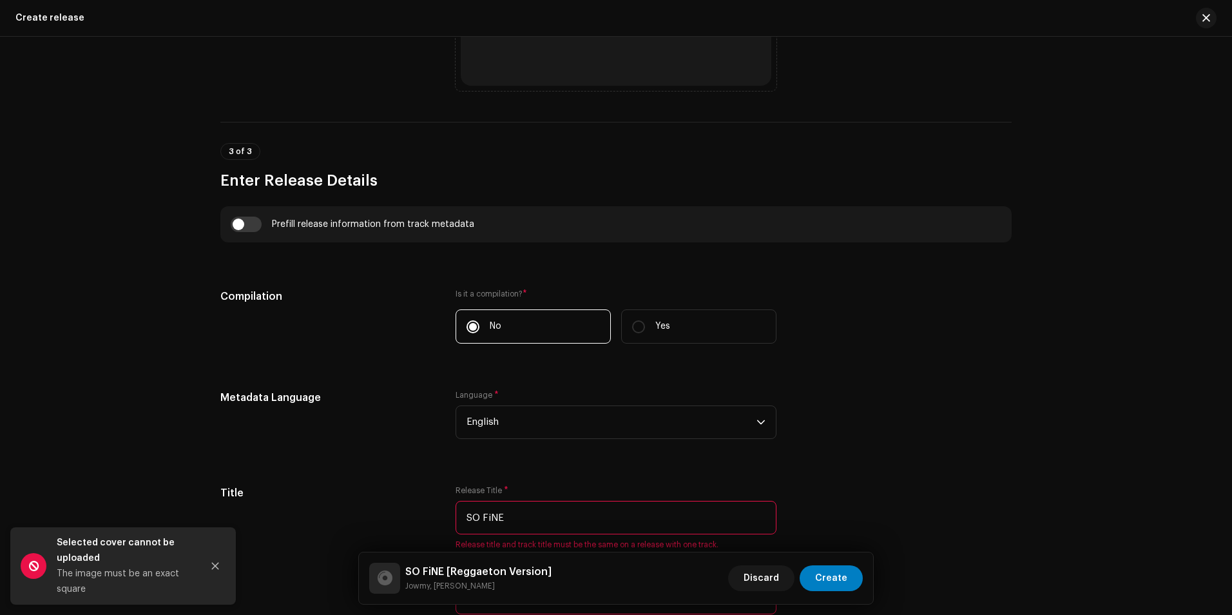
scroll to position [902, 0]
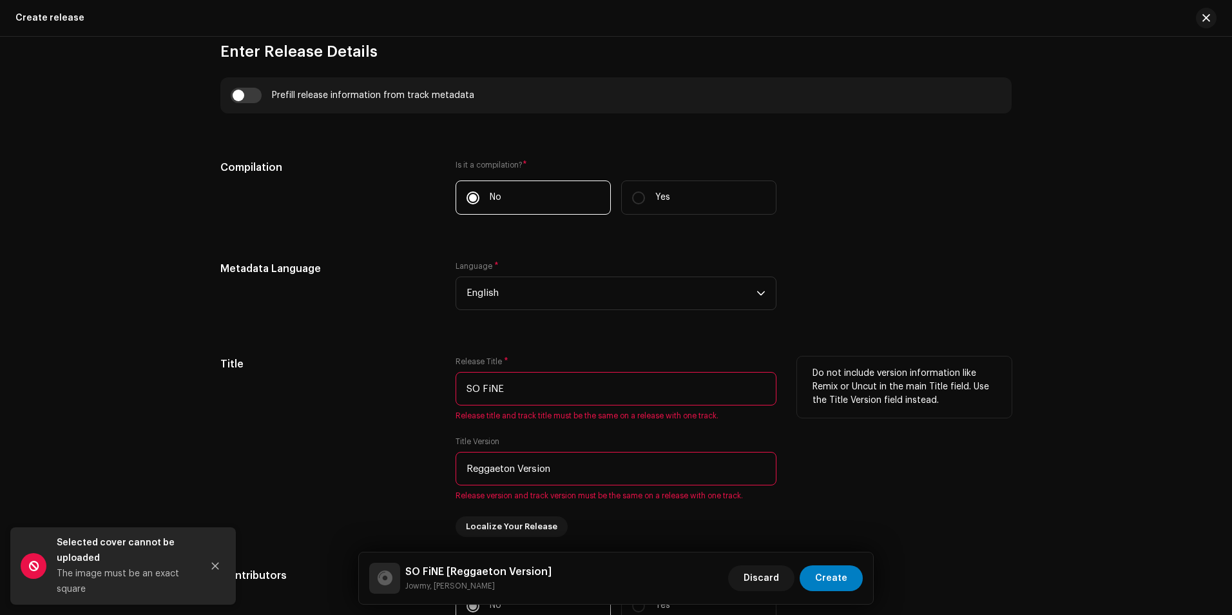
drag, startPoint x: 631, startPoint y: 475, endPoint x: 318, endPoint y: 479, distance: 312.6
click at [318, 479] on div "Title Release Title * SO FiNE Release title and track title must be the same on…" at bounding box center [615, 446] width 791 height 180
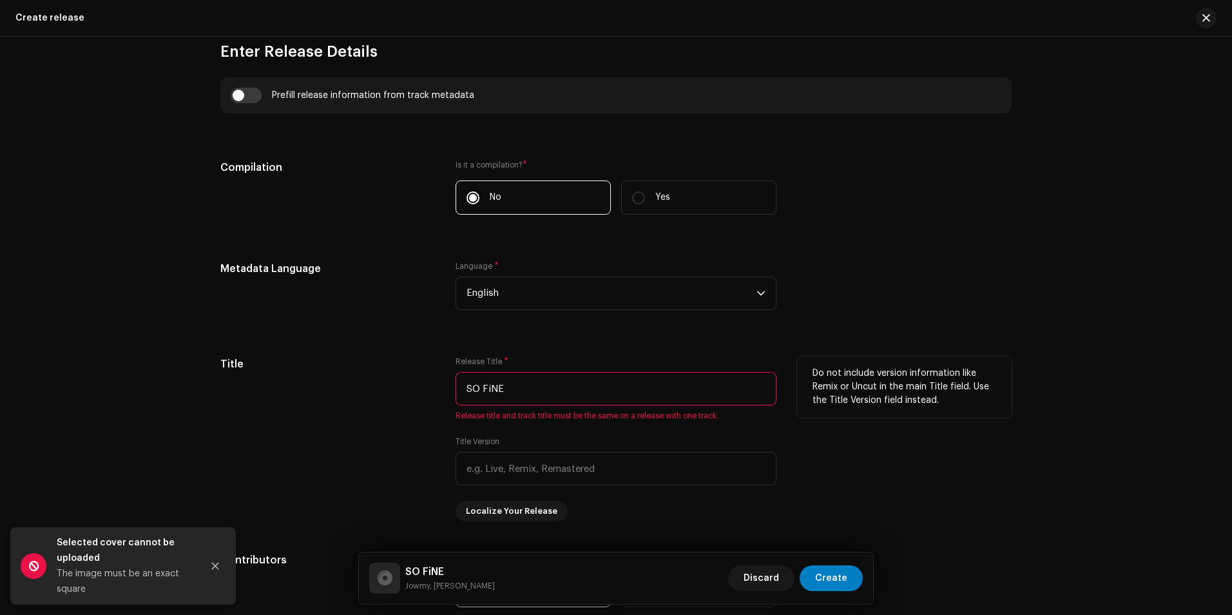
click at [304, 430] on div "Title" at bounding box center [327, 438] width 215 height 165
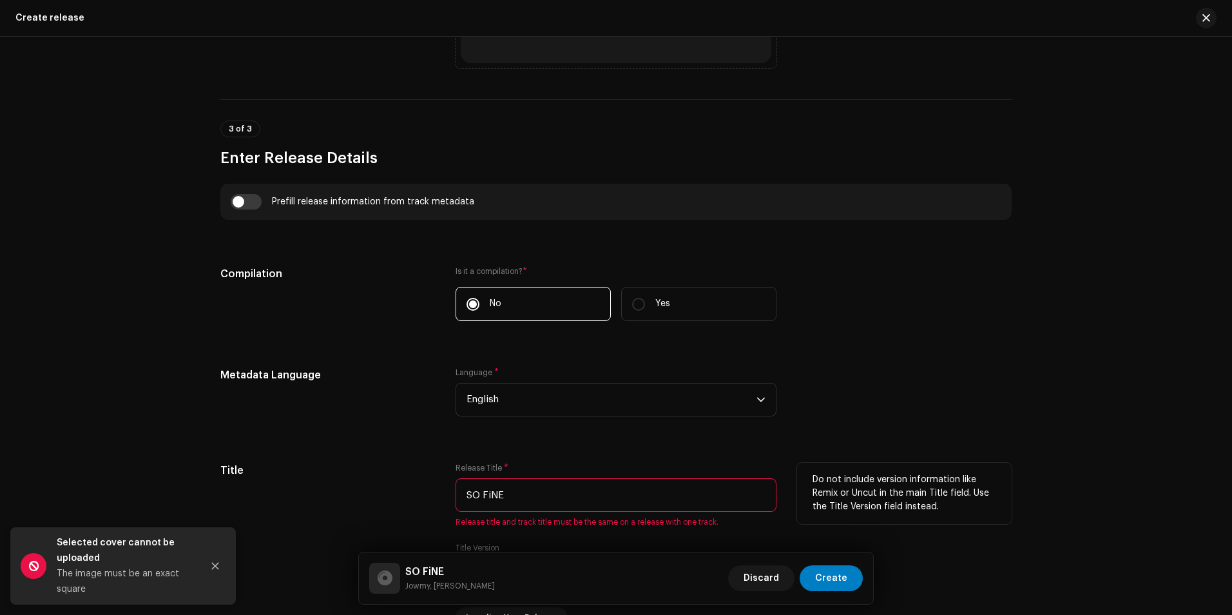
scroll to position [773, 0]
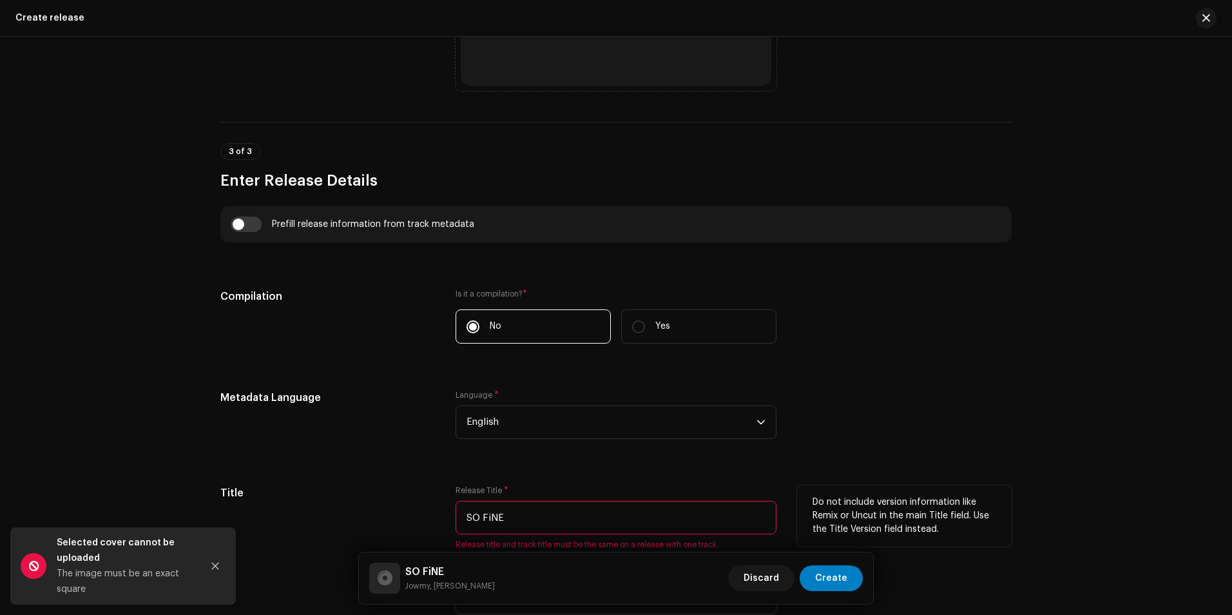
click at [532, 509] on input "SO FiNE" at bounding box center [616, 518] width 321 height 34
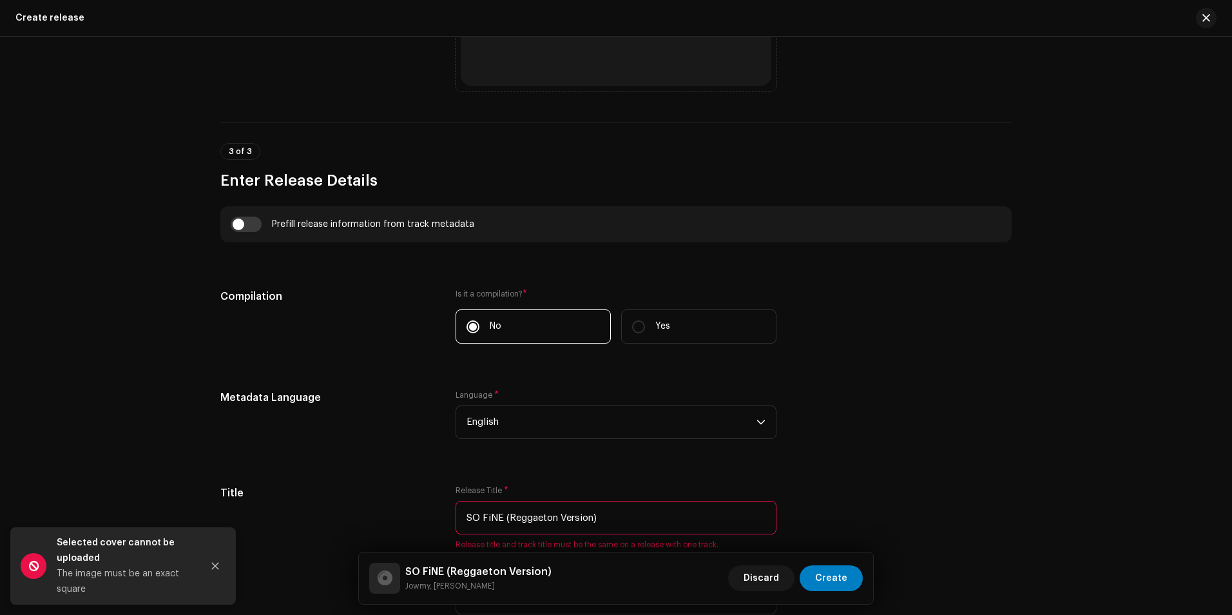
type input "SO FiNE (Reggaeton Version)"
click at [403, 447] on div "Metadata Language" at bounding box center [327, 422] width 215 height 64
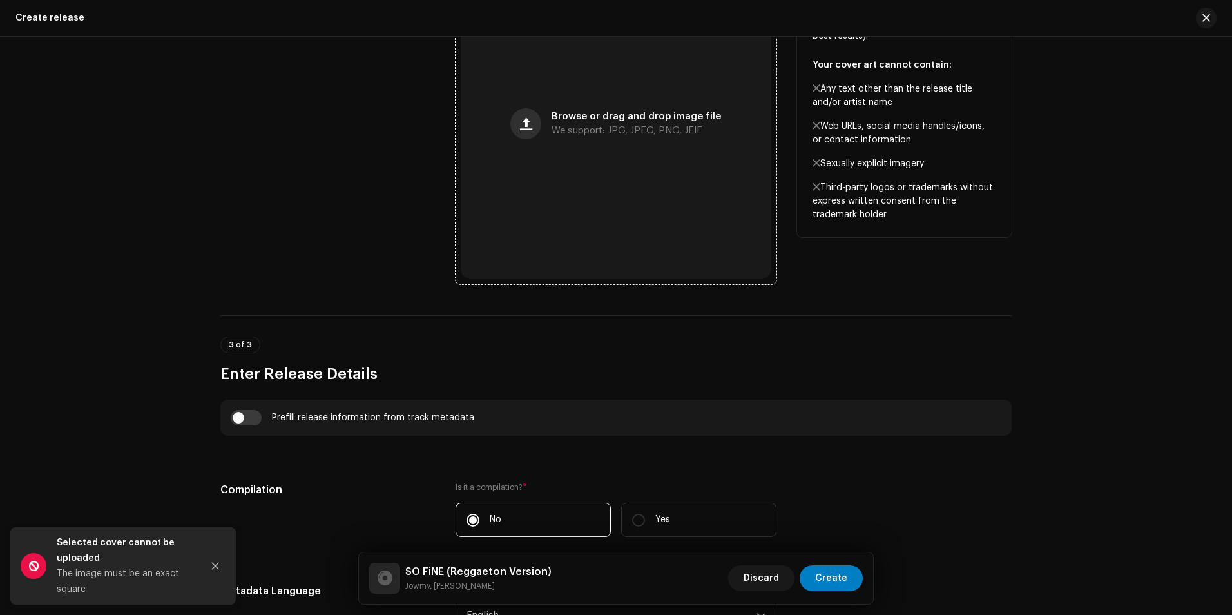
click at [525, 124] on span "button" at bounding box center [526, 124] width 12 height 10
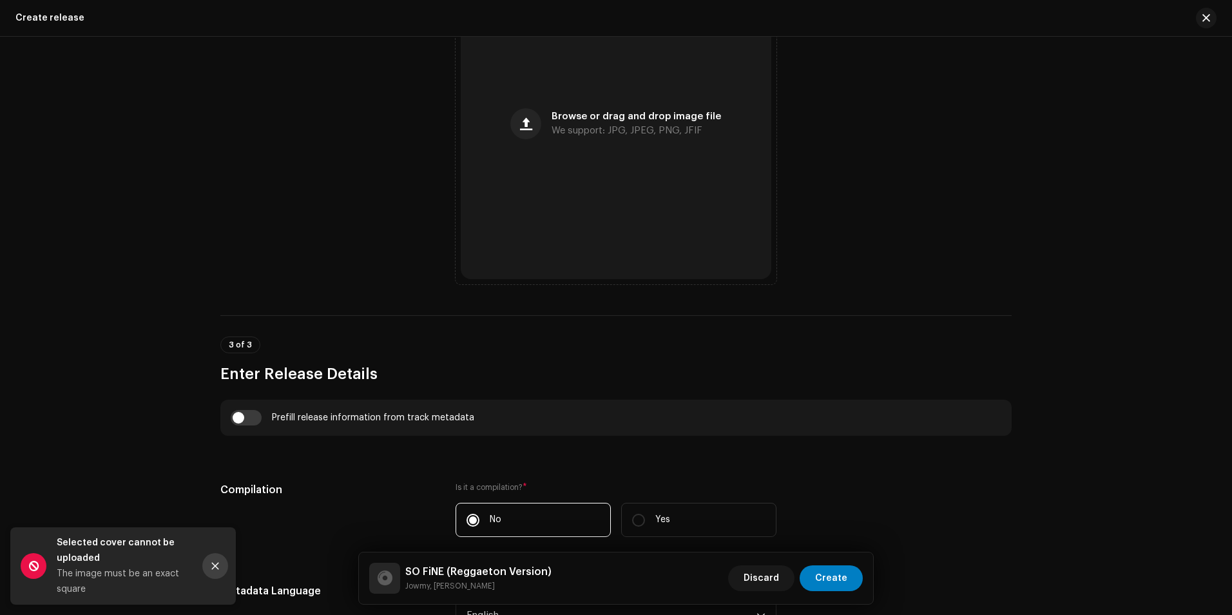
click at [220, 568] on button "Close" at bounding box center [215, 566] width 26 height 26
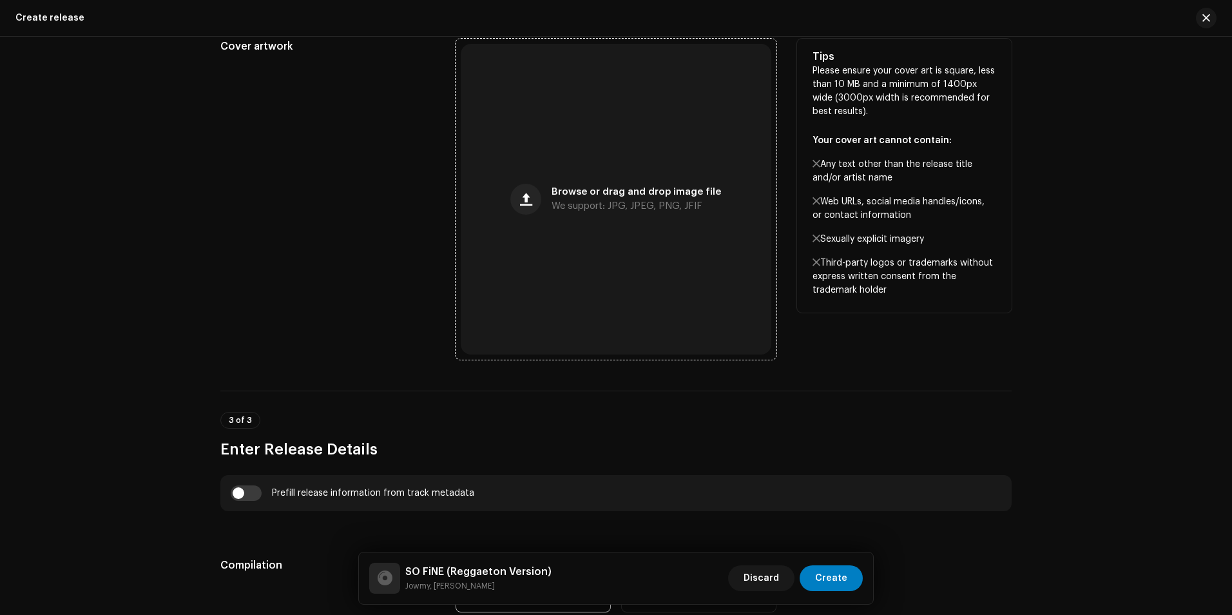
scroll to position [387, 0]
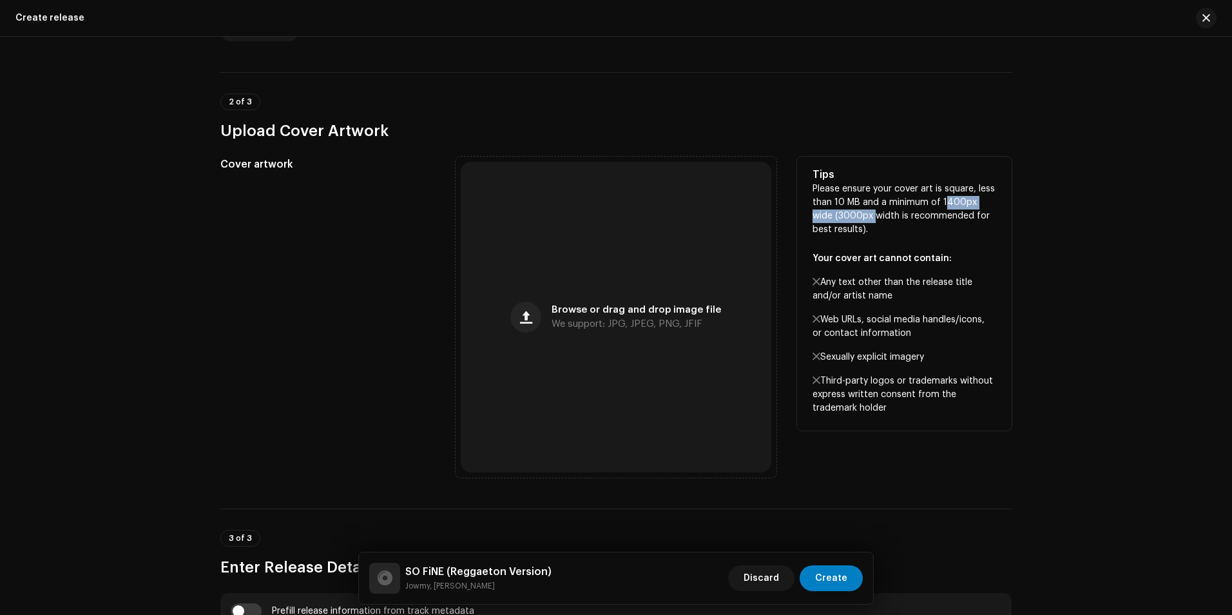
drag, startPoint x: 938, startPoint y: 200, endPoint x: 847, endPoint y: 220, distance: 93.0
click at [847, 220] on p "Please ensure your cover art is square, less than 10 MB and a minimum of 1400px…" at bounding box center [905, 298] width 184 height 233
drag, startPoint x: 847, startPoint y: 220, endPoint x: 840, endPoint y: 217, distance: 7.8
copy p "1400px wide (3000px"
click at [534, 318] on button "button" at bounding box center [525, 317] width 31 height 31
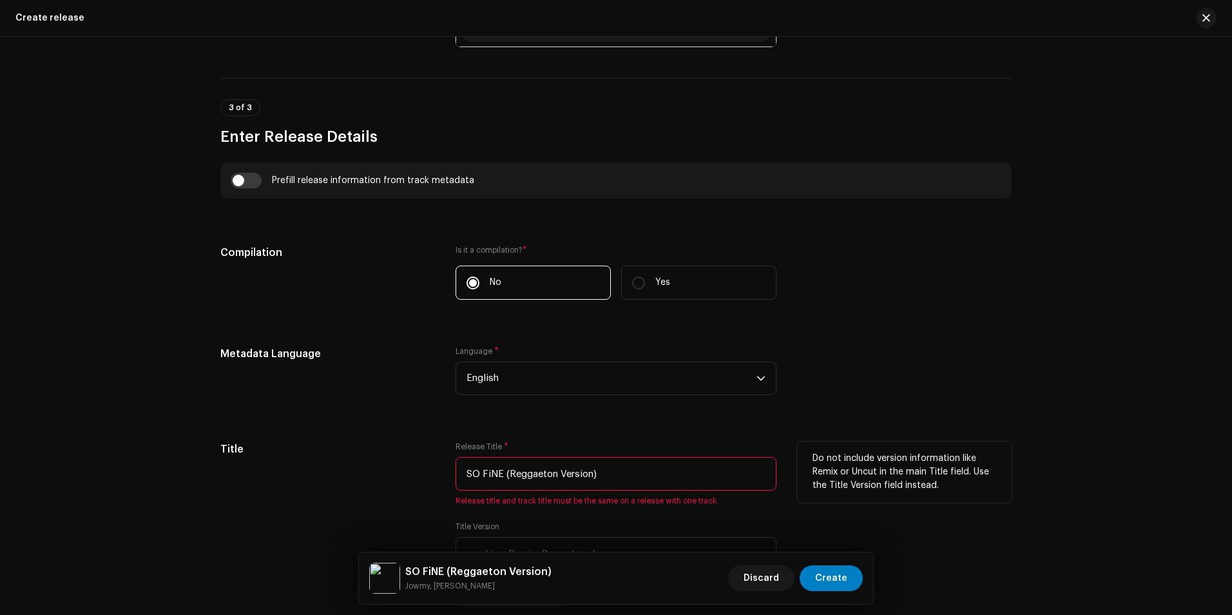
scroll to position [838, 0]
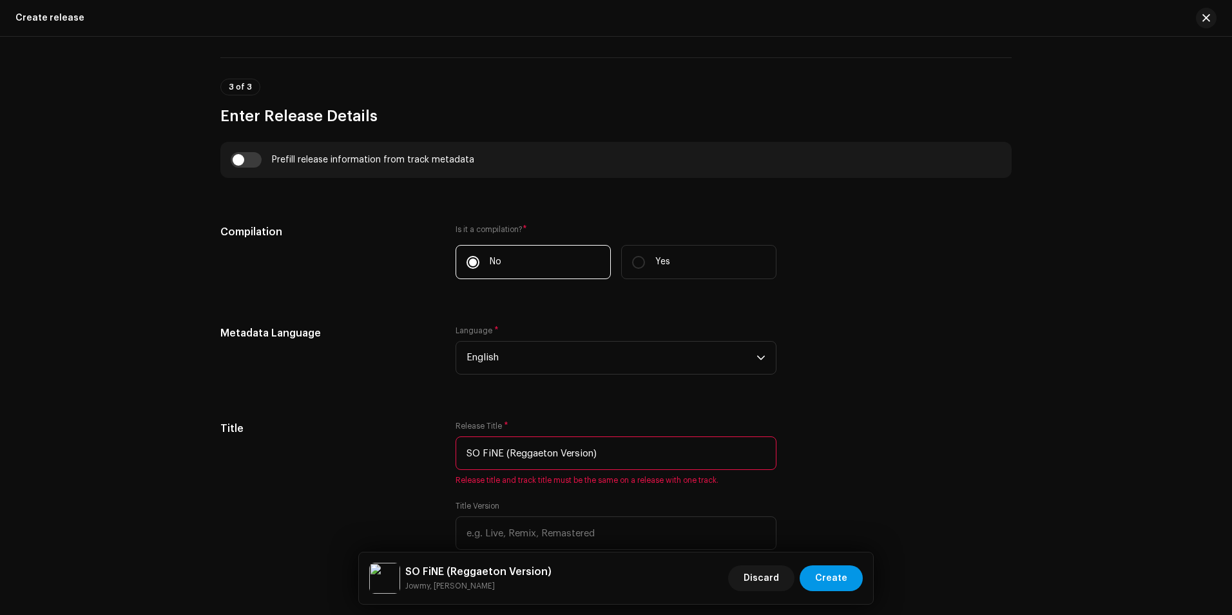
click at [835, 584] on span "Create" at bounding box center [831, 578] width 32 height 26
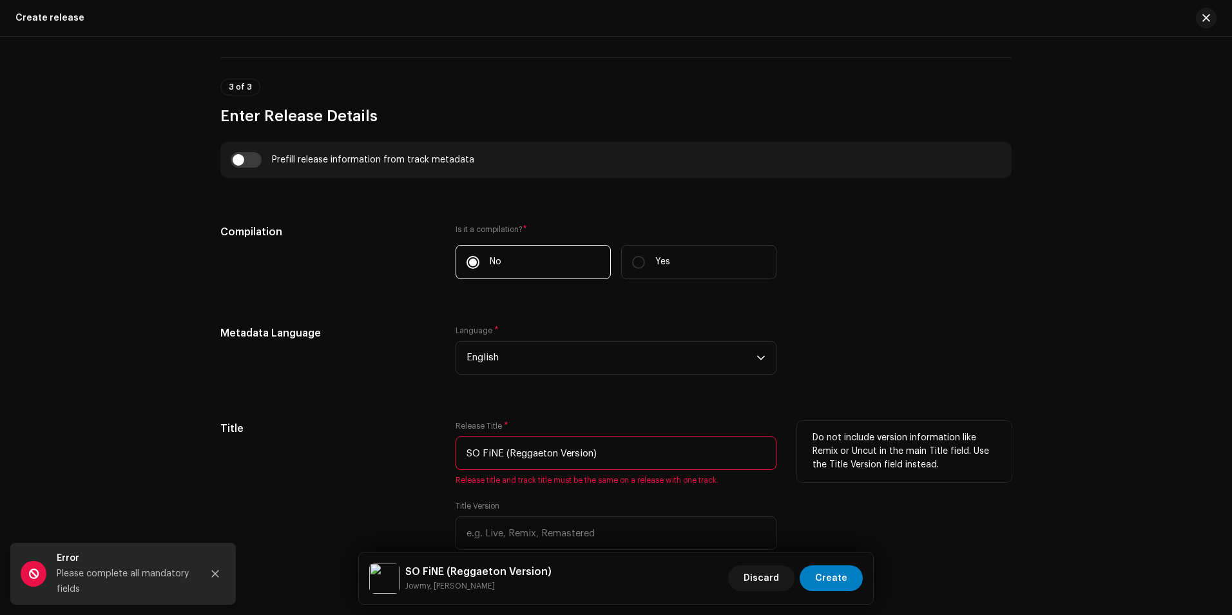
scroll to position [967, 0]
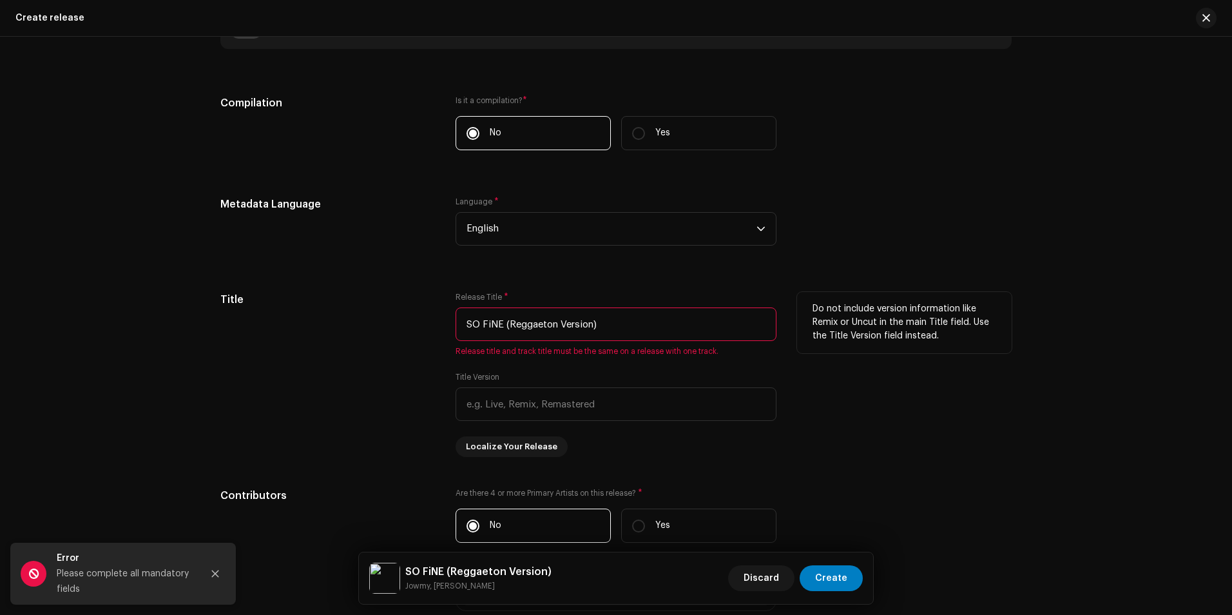
drag, startPoint x: 616, startPoint y: 319, endPoint x: 220, endPoint y: 354, distance: 397.8
click at [220, 354] on div "Title Release Title * SO FiNE (Reggaeton Version) Release title and track title…" at bounding box center [615, 374] width 791 height 165
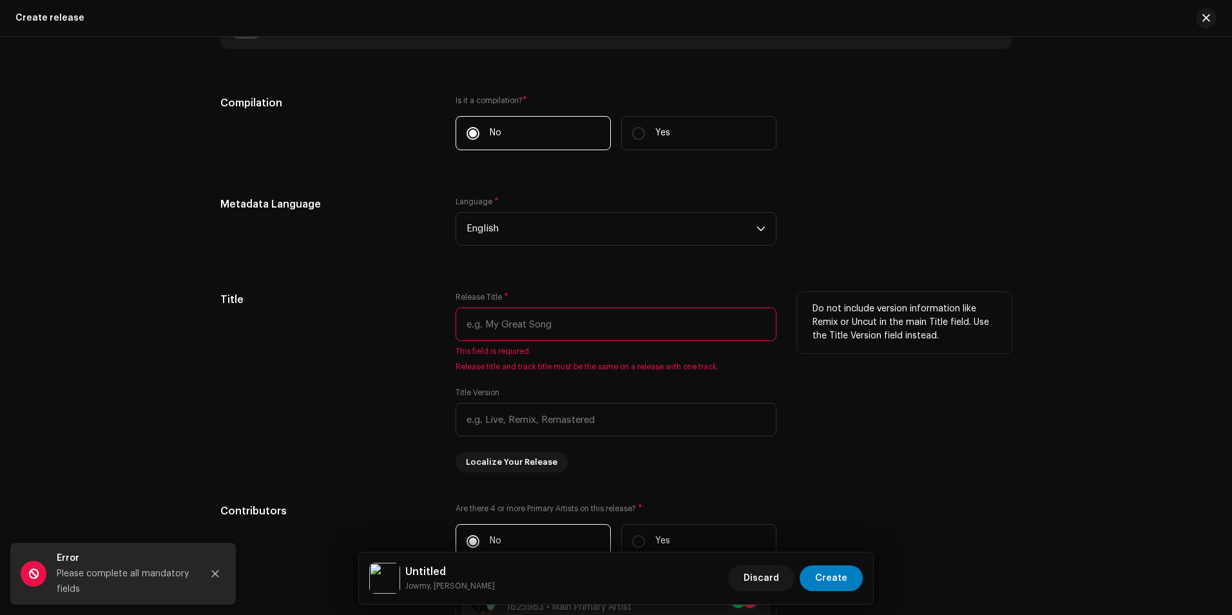
click at [286, 325] on div "Title" at bounding box center [327, 382] width 215 height 180
click at [484, 329] on input "text" at bounding box center [616, 324] width 321 height 34
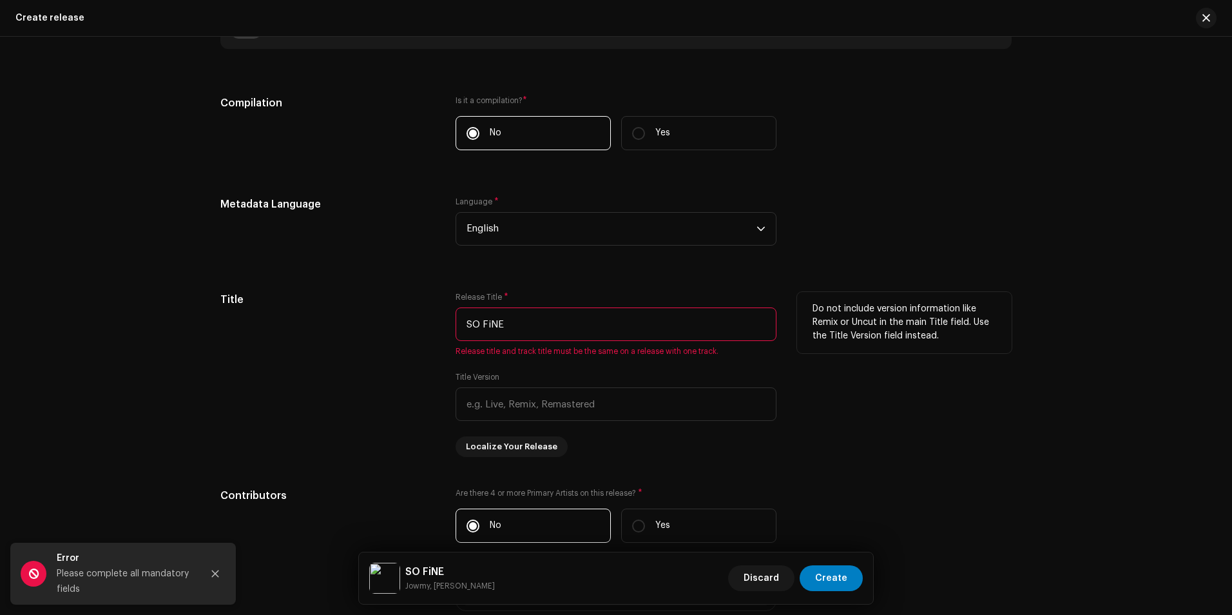
click at [401, 333] on div "Title" at bounding box center [327, 374] width 215 height 165
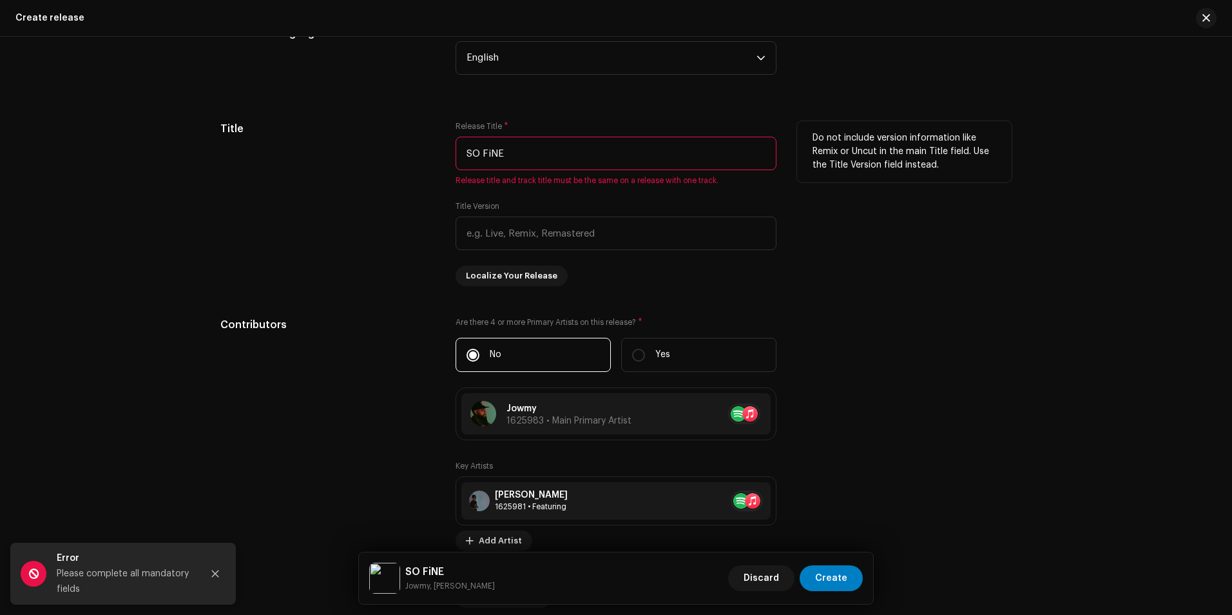
scroll to position [1160, 0]
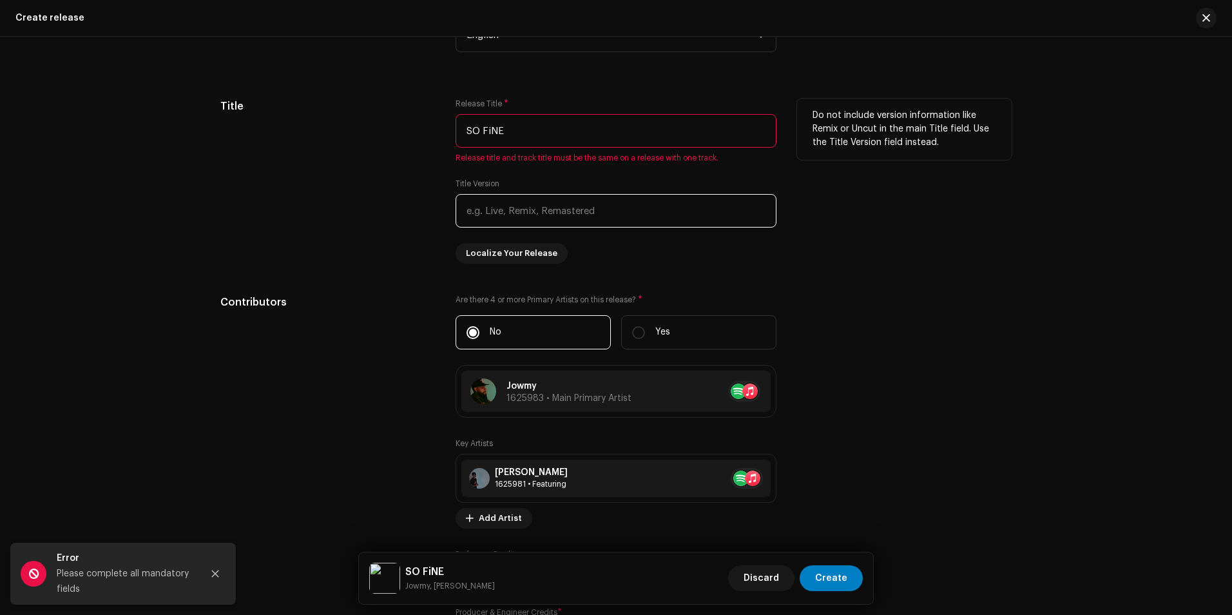
click at [505, 208] on input "text" at bounding box center [616, 211] width 321 height 34
click at [351, 255] on div "Title" at bounding box center [327, 181] width 215 height 165
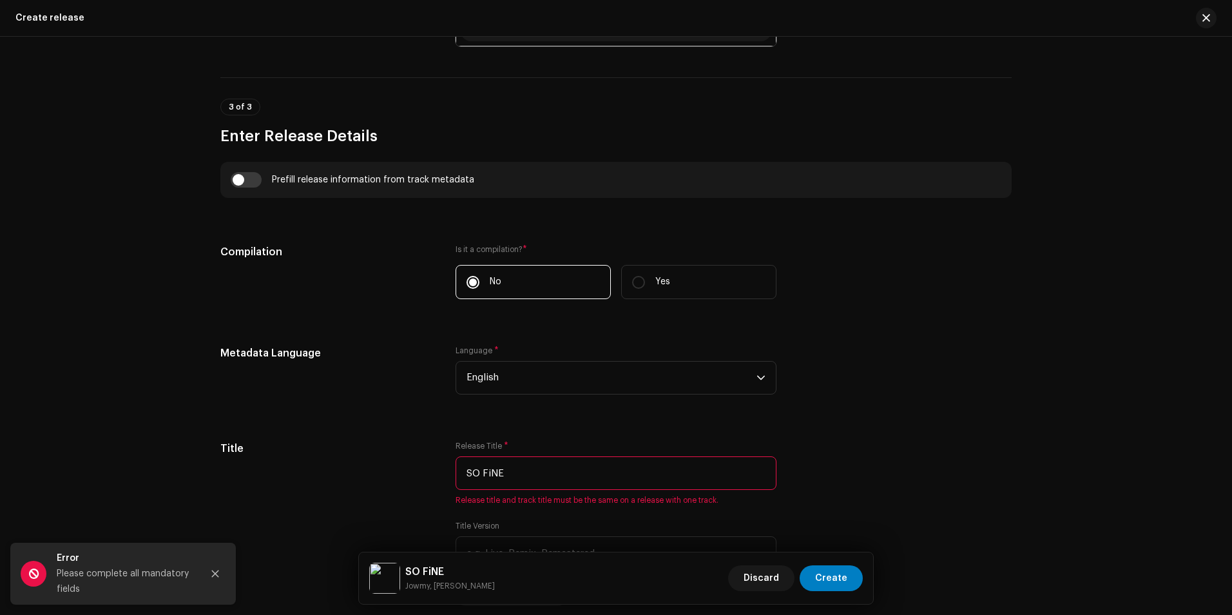
scroll to position [838, 0]
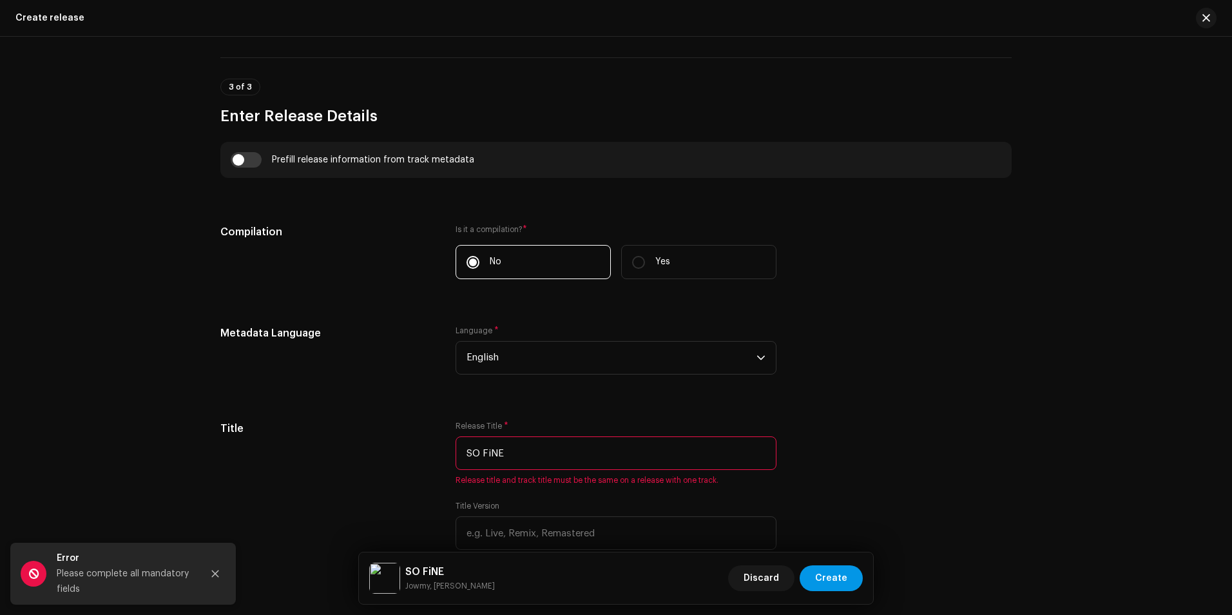
click at [825, 575] on span "Create" at bounding box center [831, 578] width 32 height 26
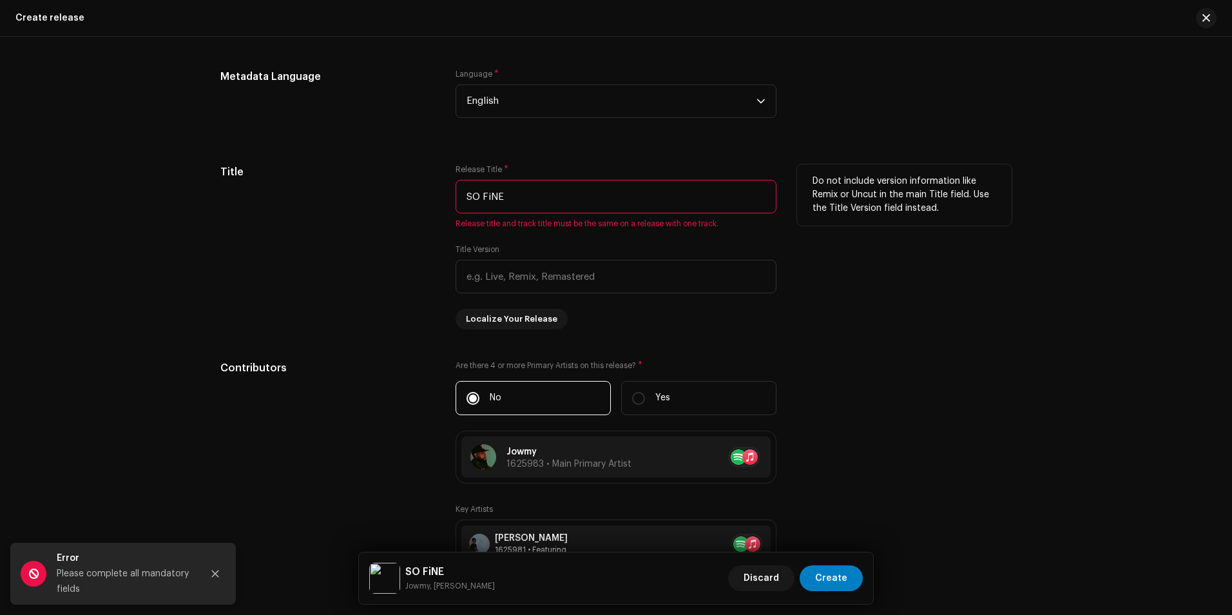
scroll to position [1095, 0]
click at [526, 202] on input "SO FiNE" at bounding box center [616, 196] width 321 height 34
type input "SO FiNE Reggaeton"
click at [367, 286] on div "Title" at bounding box center [327, 245] width 215 height 165
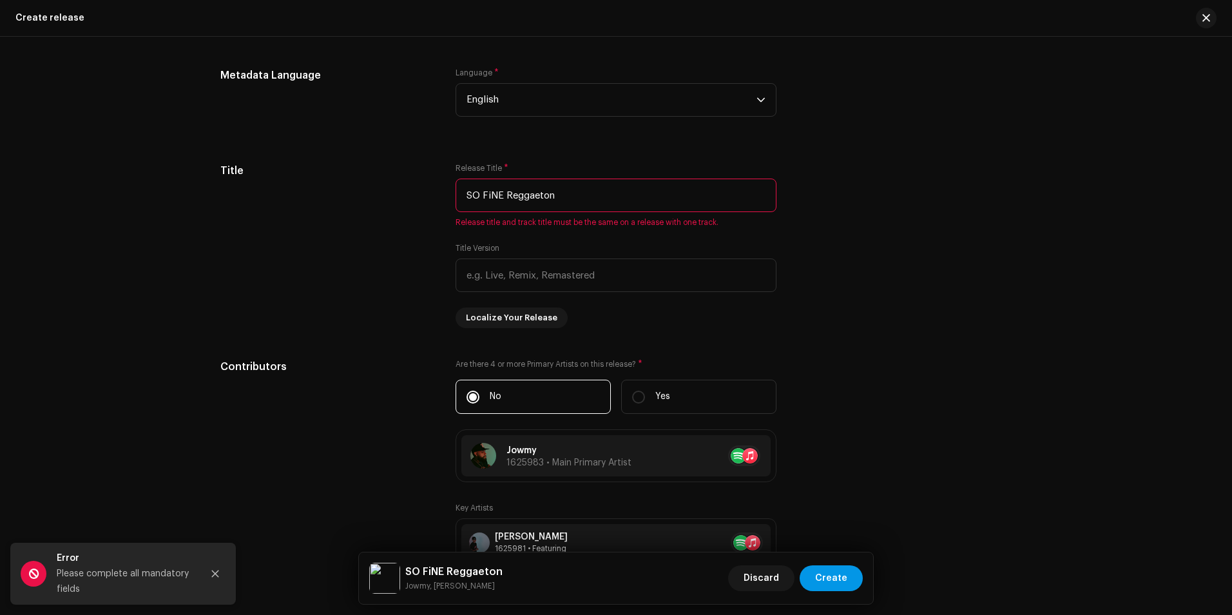
click at [833, 583] on span "Create" at bounding box center [831, 578] width 32 height 26
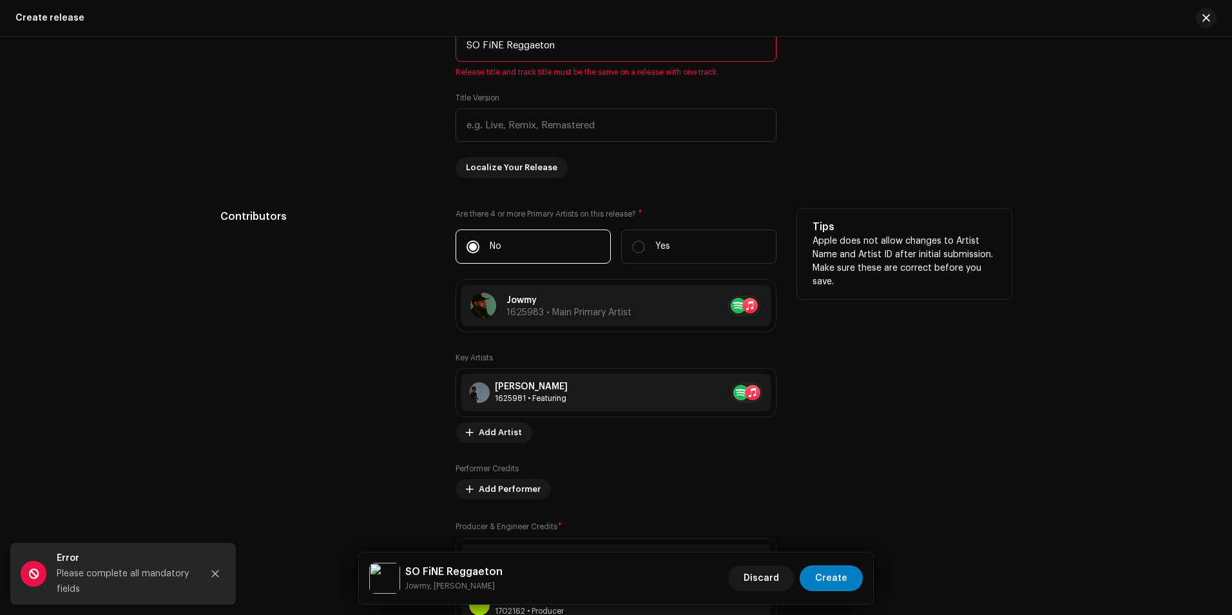
scroll to position [1224, 0]
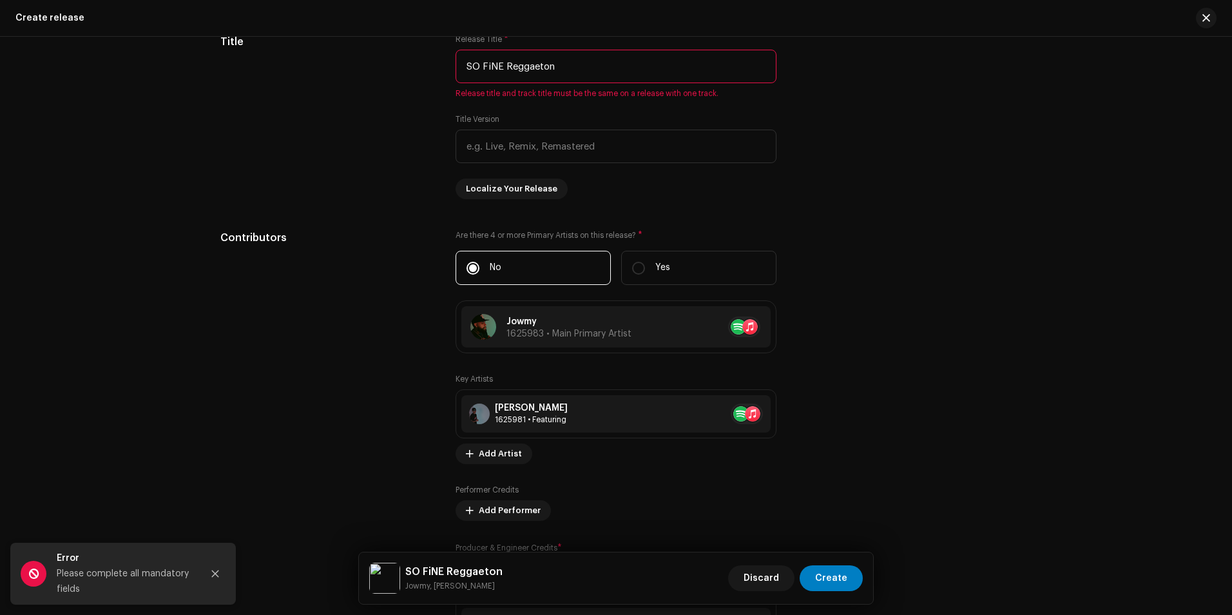
drag, startPoint x: 627, startPoint y: 71, endPoint x: 179, endPoint y: 43, distance: 449.4
click at [173, 52] on div "Create a new release We’ll guide you through everything — from track selection …" at bounding box center [616, 326] width 1232 height 578
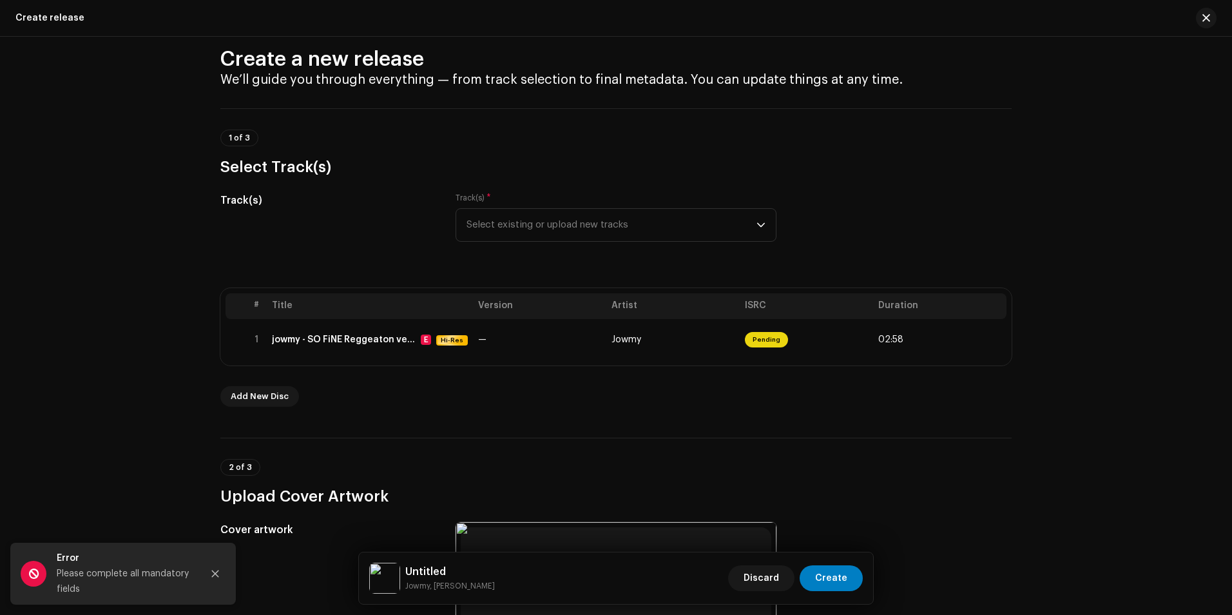
scroll to position [0, 0]
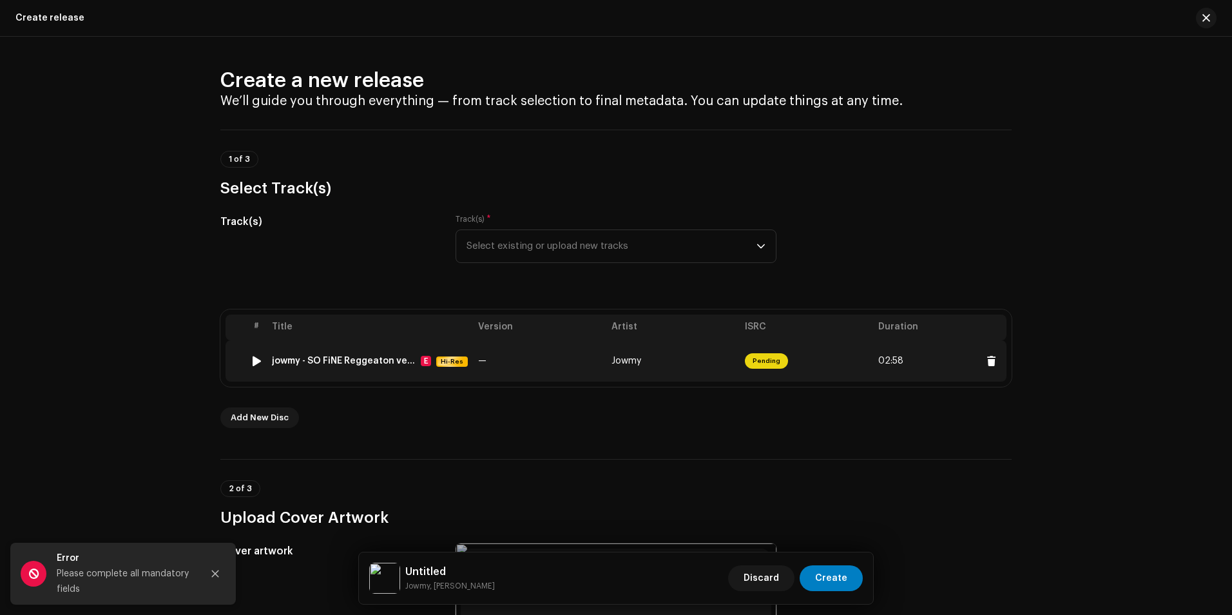
click at [534, 368] on td "—" at bounding box center [539, 360] width 133 height 41
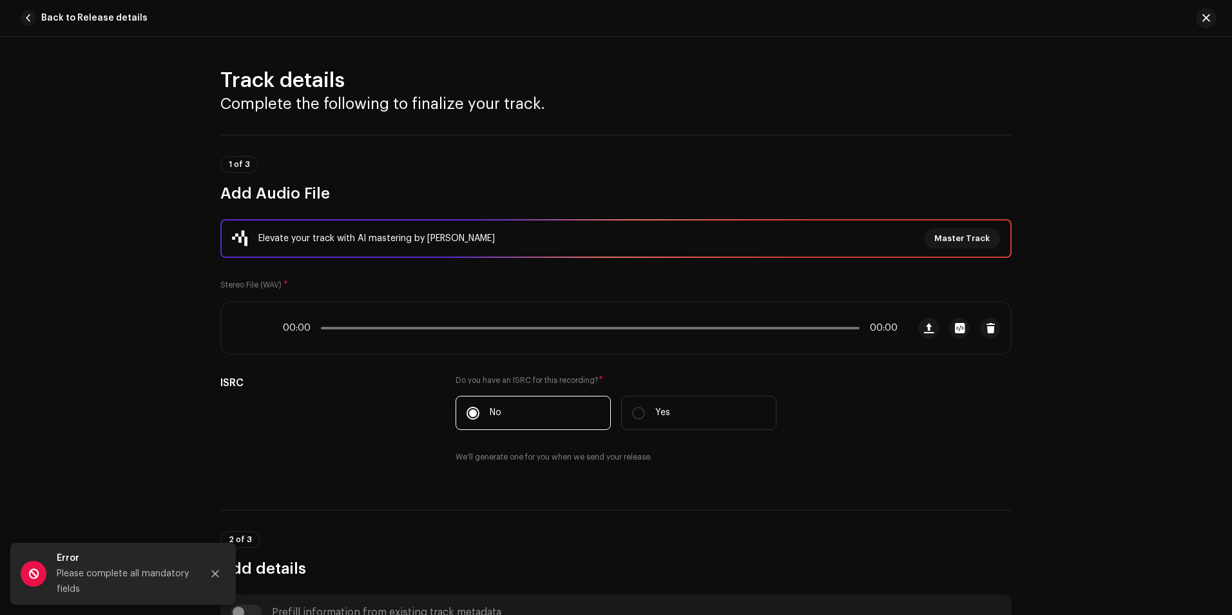
click at [534, 368] on div "Elevate your track with AI mastering by Masterchannel Master Track Stereo File …" at bounding box center [615, 349] width 791 height 260
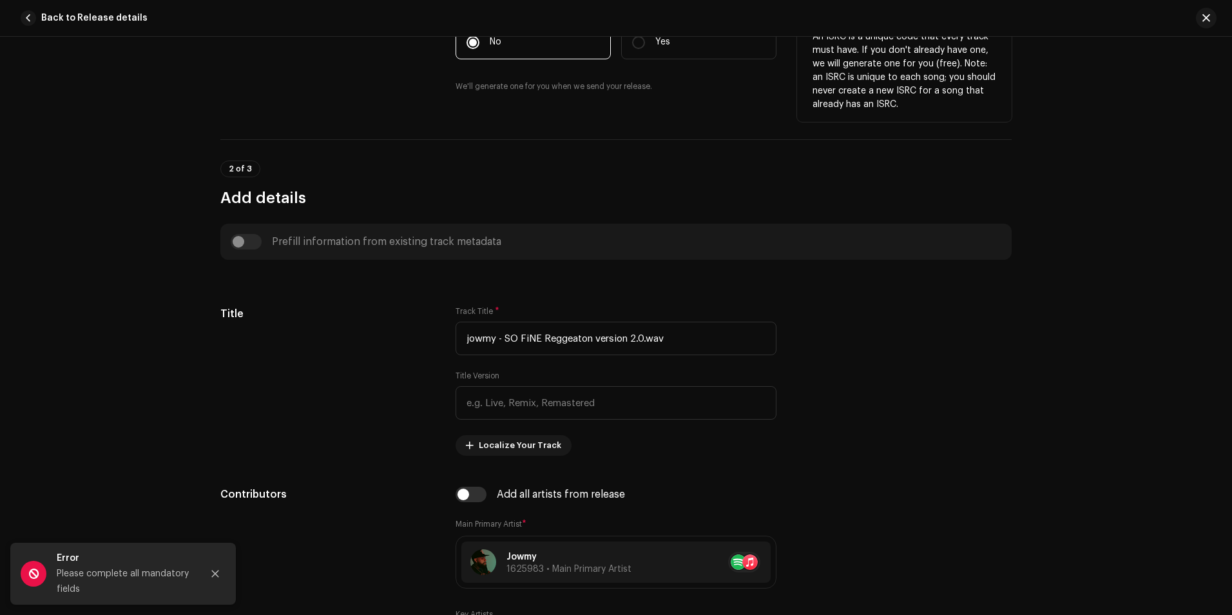
scroll to position [387, 0]
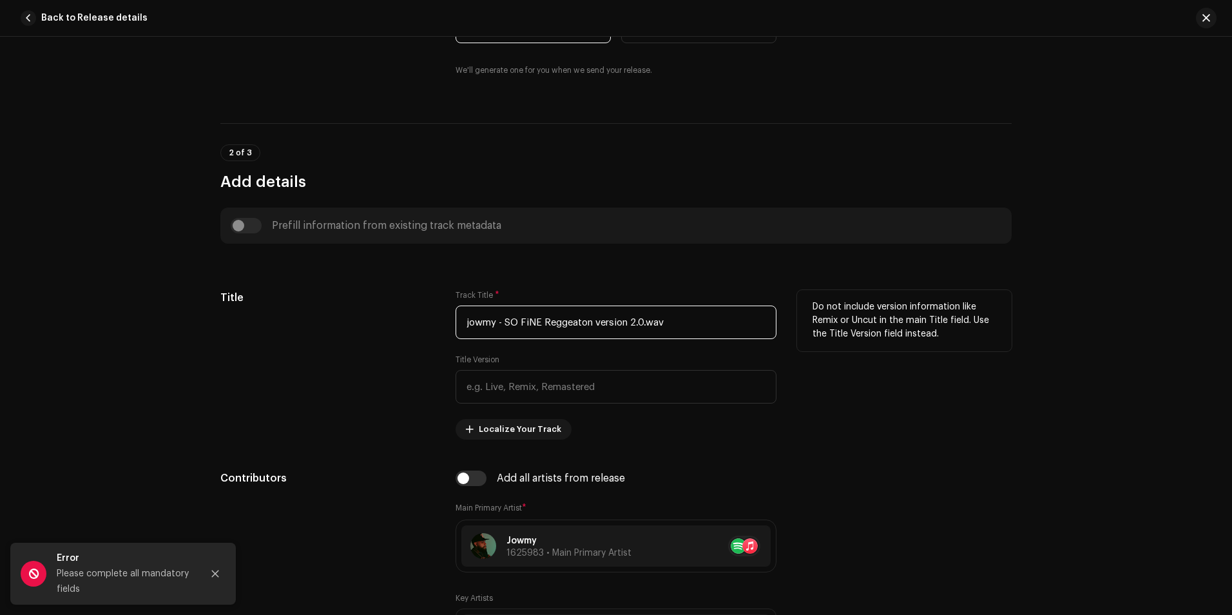
drag, startPoint x: 690, startPoint y: 322, endPoint x: 333, endPoint y: 339, distance: 356.8
click at [333, 339] on div "Title Track Title * jowmy - SO FiNE Reggeaton version 2.0.wav Title Version Loc…" at bounding box center [615, 365] width 791 height 150
click at [501, 325] on input "jowmy - SO FiNE Reggeaton version 2.0.wav" at bounding box center [616, 322] width 321 height 34
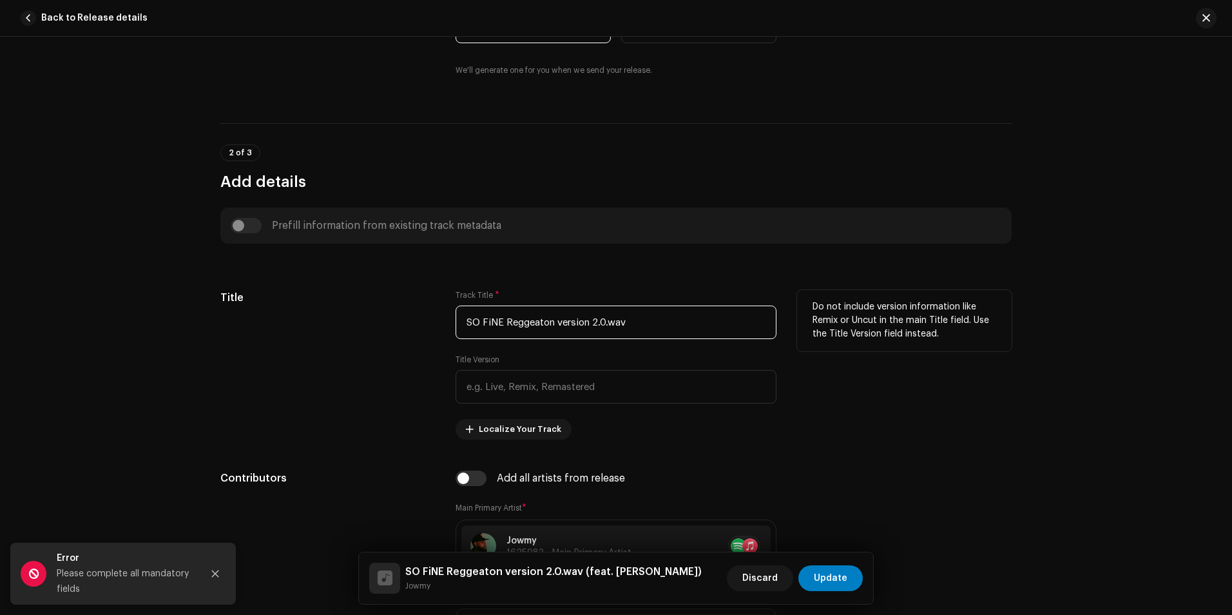
drag, startPoint x: 645, startPoint y: 316, endPoint x: 590, endPoint y: 314, distance: 55.5
click at [590, 314] on input "SO FiNE Reggeaton version 2.0.wav" at bounding box center [616, 322] width 321 height 34
click at [557, 329] on input "SO FiNE Reggeaton version" at bounding box center [616, 322] width 321 height 34
click at [601, 322] on input "SO FiNE (Reggeaton version" at bounding box center [616, 322] width 321 height 34
type input "SO FiNE (Reggeaton version)"
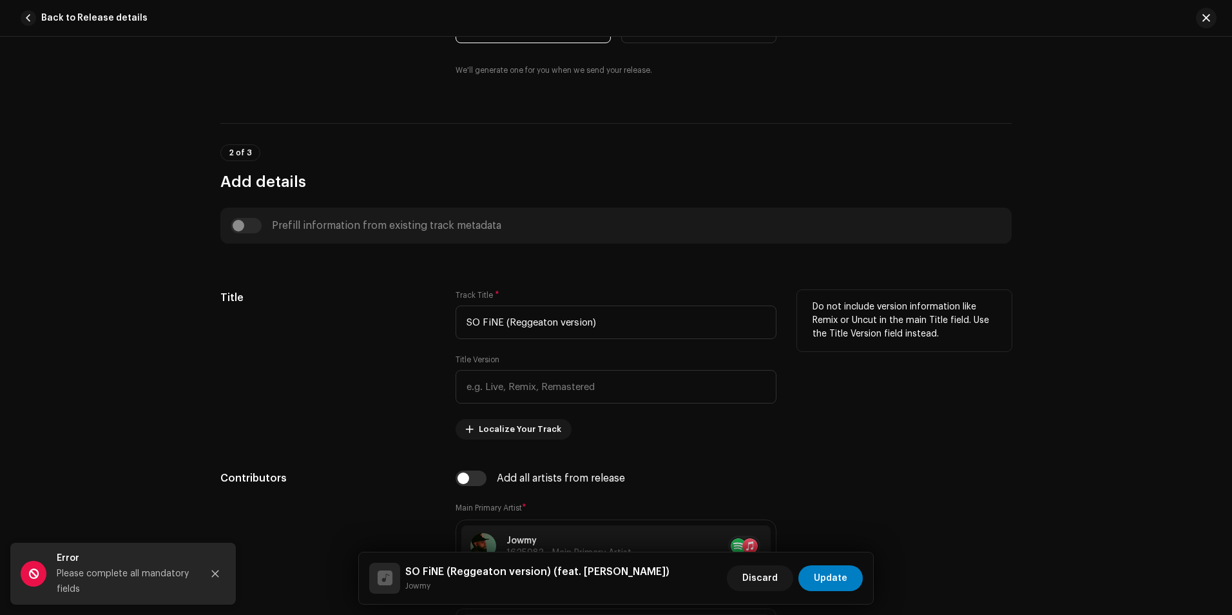
click at [340, 364] on div "Title" at bounding box center [327, 365] width 215 height 150
drag, startPoint x: 636, startPoint y: 319, endPoint x: 276, endPoint y: 323, distance: 360.2
click at [276, 323] on div "Title Track Title * SO FiNE (Reggeaton version) Title Version Localize Your Tra…" at bounding box center [615, 365] width 791 height 150
click at [414, 376] on div "Title" at bounding box center [327, 365] width 215 height 150
click at [827, 572] on span "Update" at bounding box center [831, 578] width 34 height 26
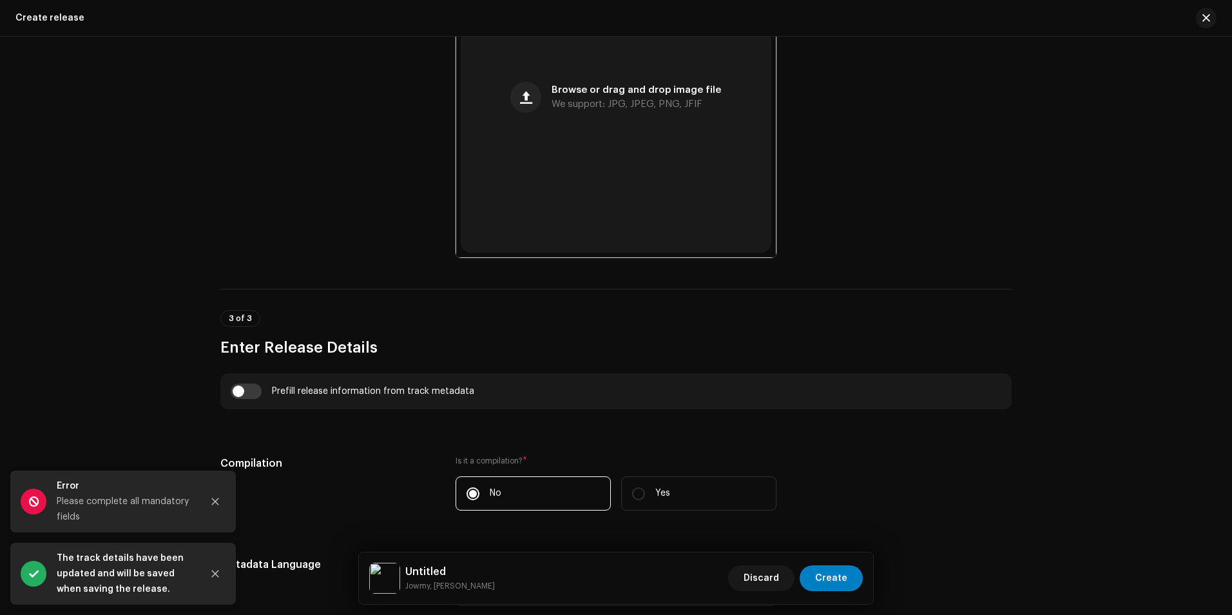
scroll to position [838, 0]
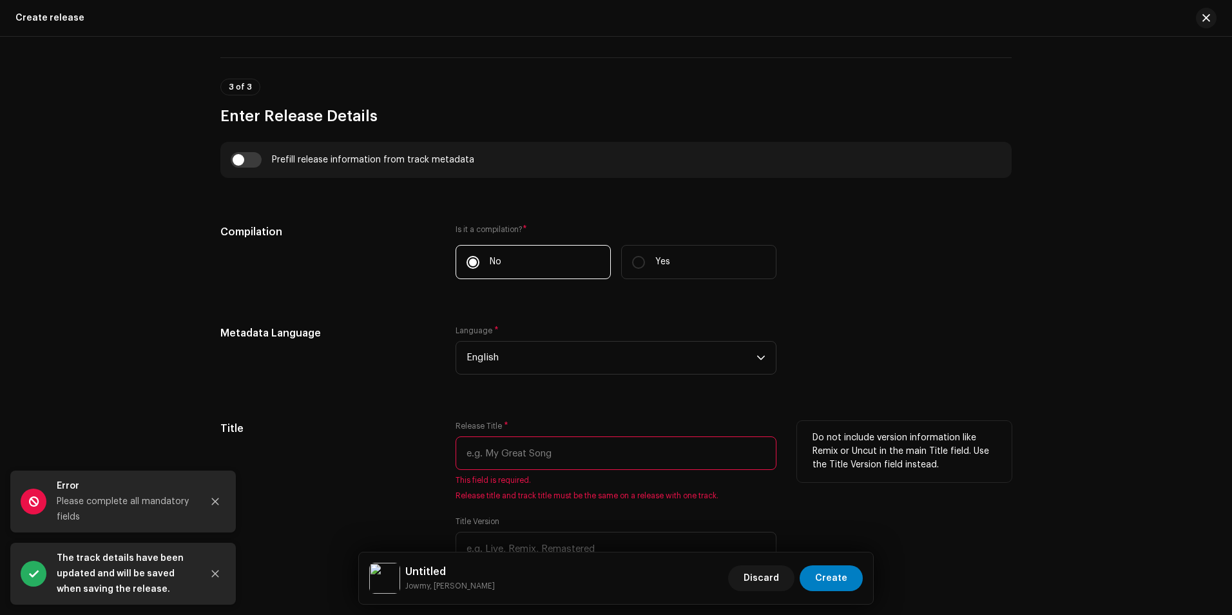
click at [531, 446] on input "text" at bounding box center [616, 453] width 321 height 34
paste input "SO FiNE (Reggeaton version)"
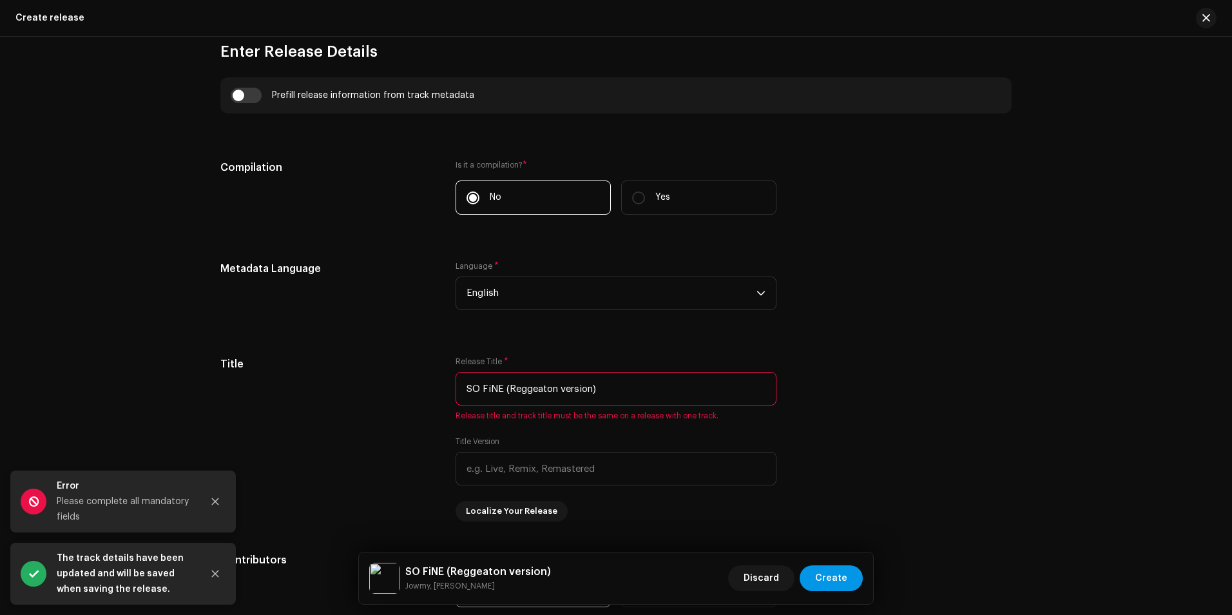
type input "SO FiNE (Reggeaton version)"
click at [838, 572] on span "Create" at bounding box center [831, 578] width 32 height 26
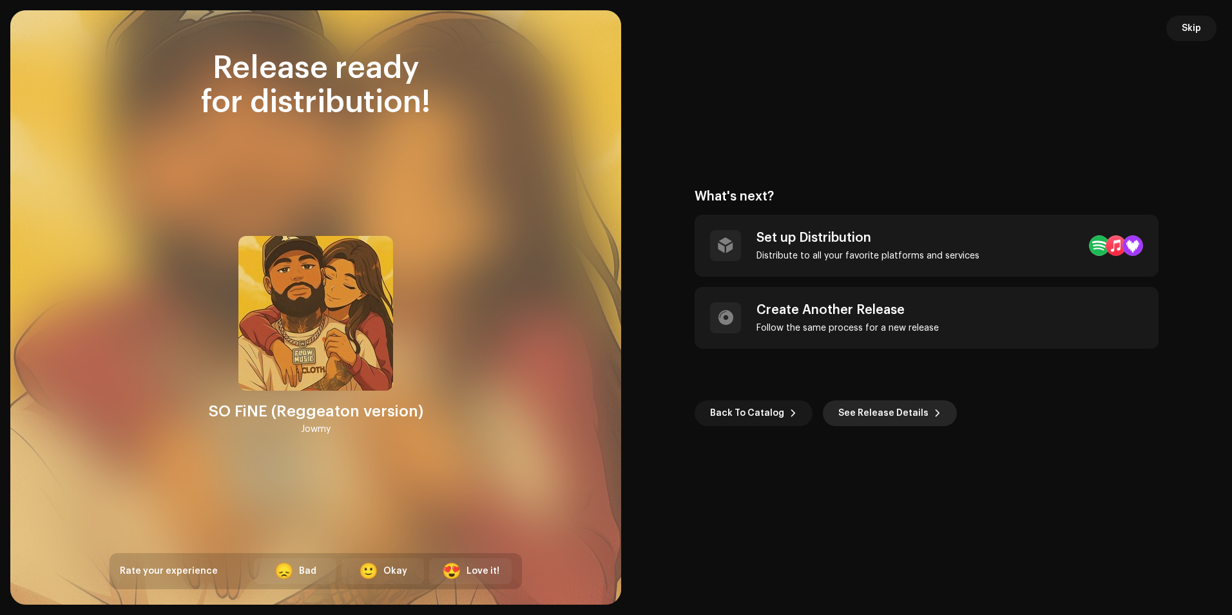
click at [880, 414] on span "See Release Details" at bounding box center [883, 413] width 90 height 26
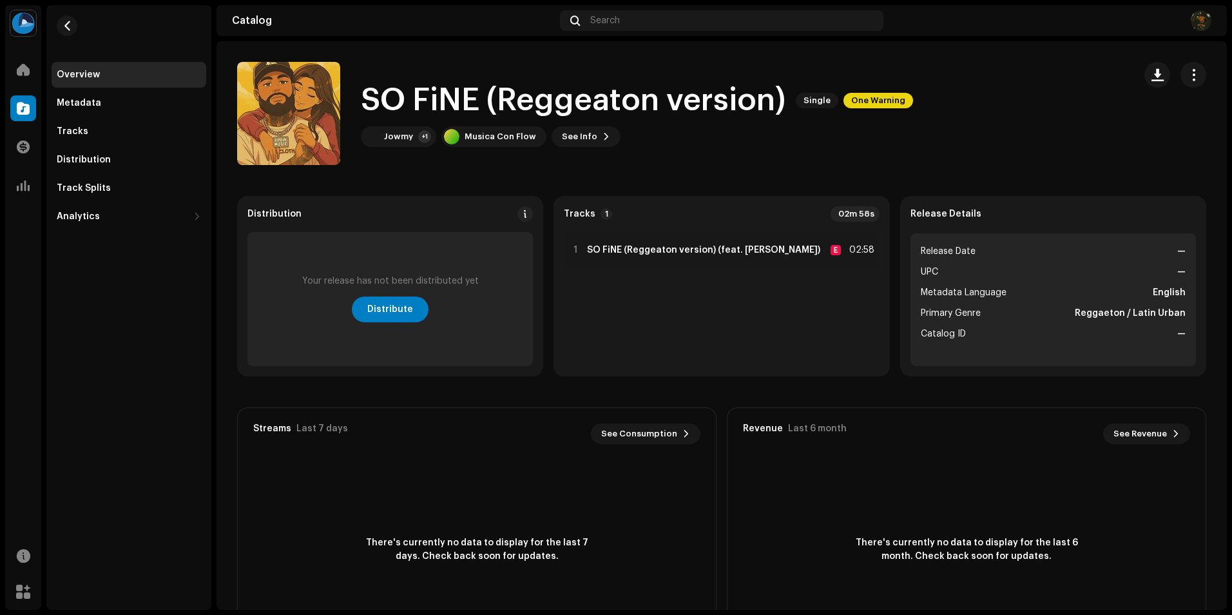
scroll to position [64, 0]
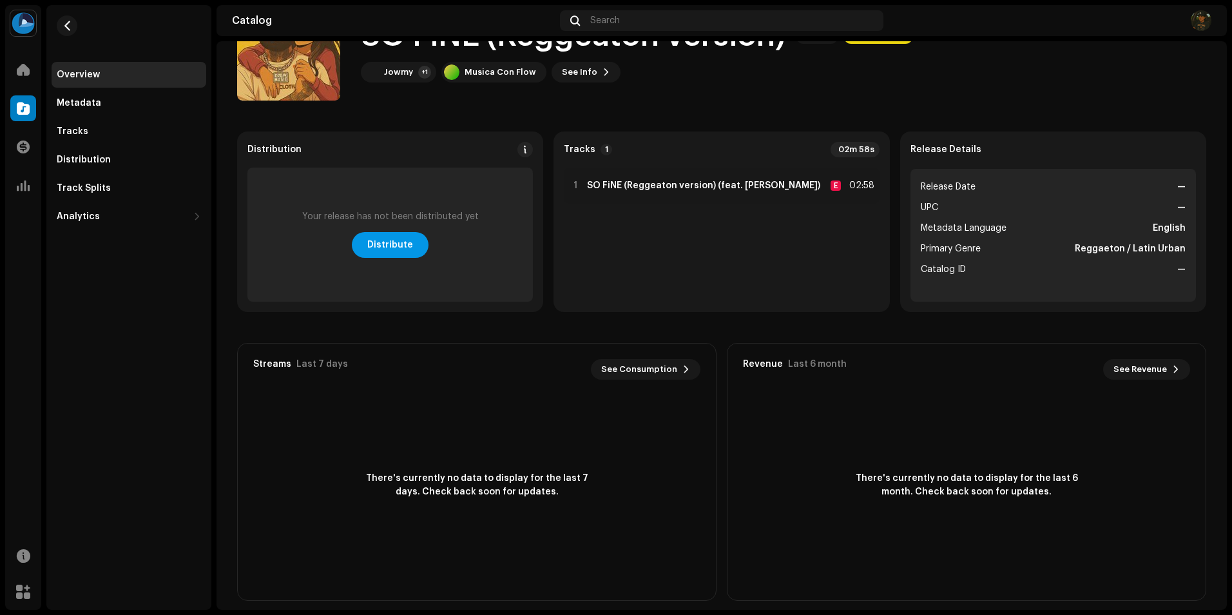
click at [407, 249] on span "Distribute" at bounding box center [390, 245] width 46 height 26
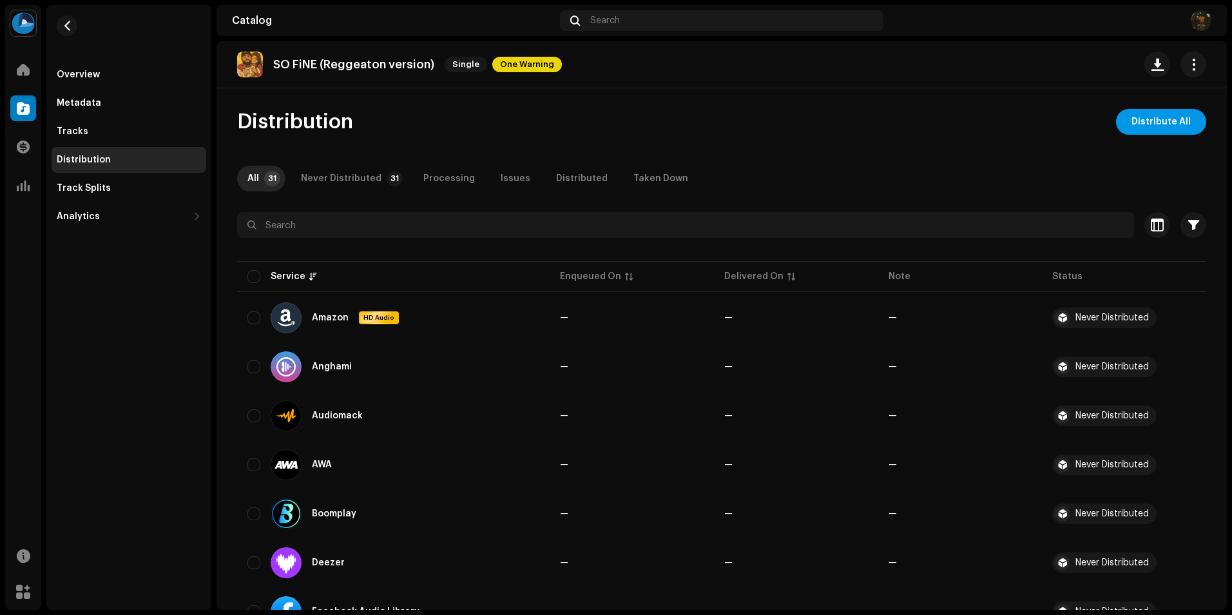
click at [1170, 128] on span "Distribute All" at bounding box center [1161, 122] width 59 height 26
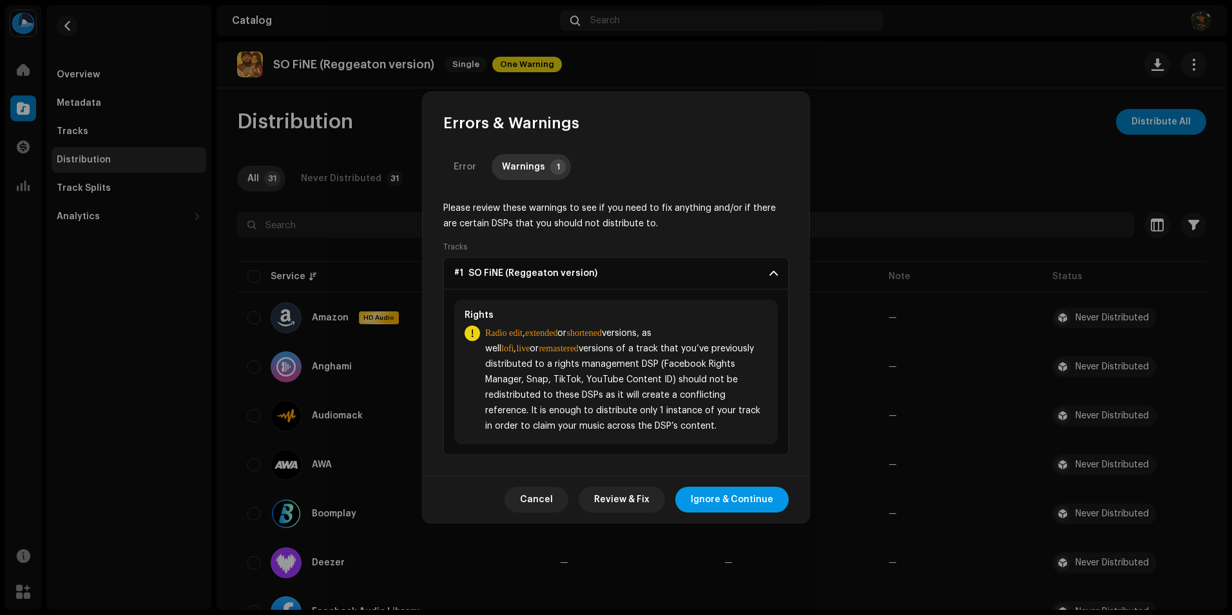
click at [720, 499] on span "Ignore & Continue" at bounding box center [732, 500] width 82 height 26
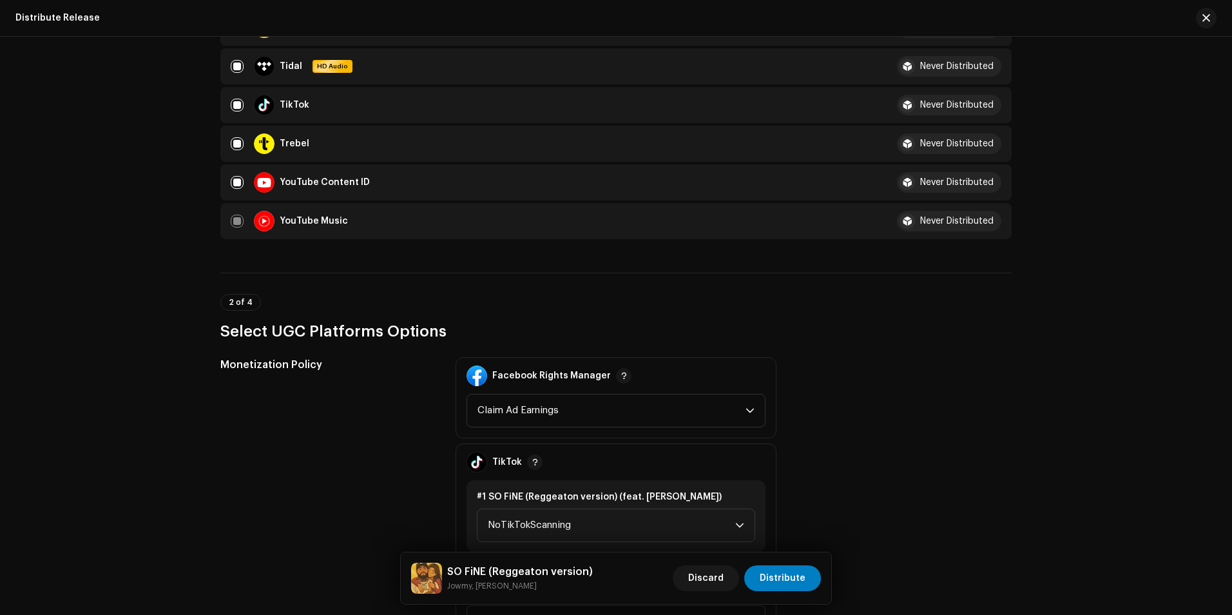
scroll to position [1289, 0]
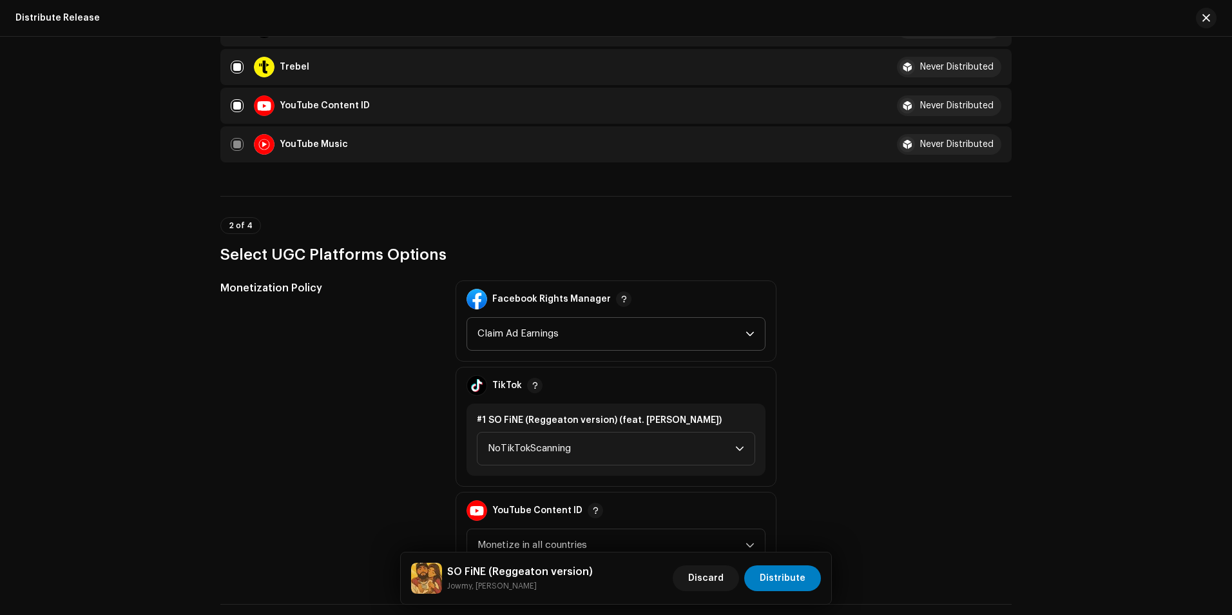
click at [568, 335] on span "Claim Ad Earnings" at bounding box center [612, 334] width 268 height 32
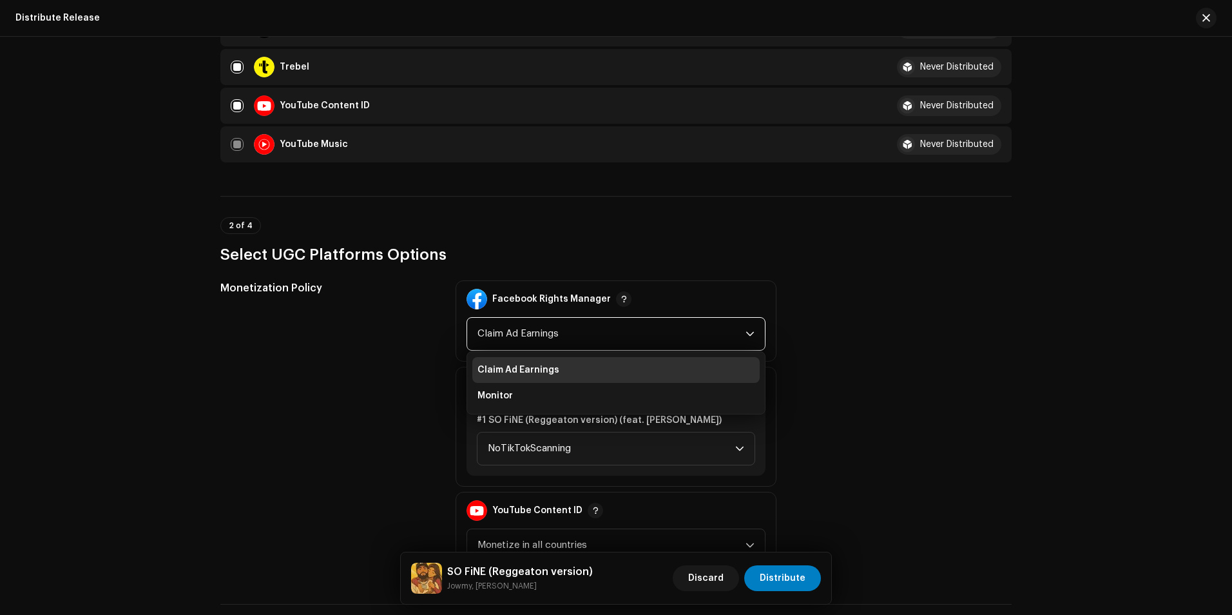
click at [537, 372] on span "Claim Ad Earnings" at bounding box center [519, 369] width 82 height 13
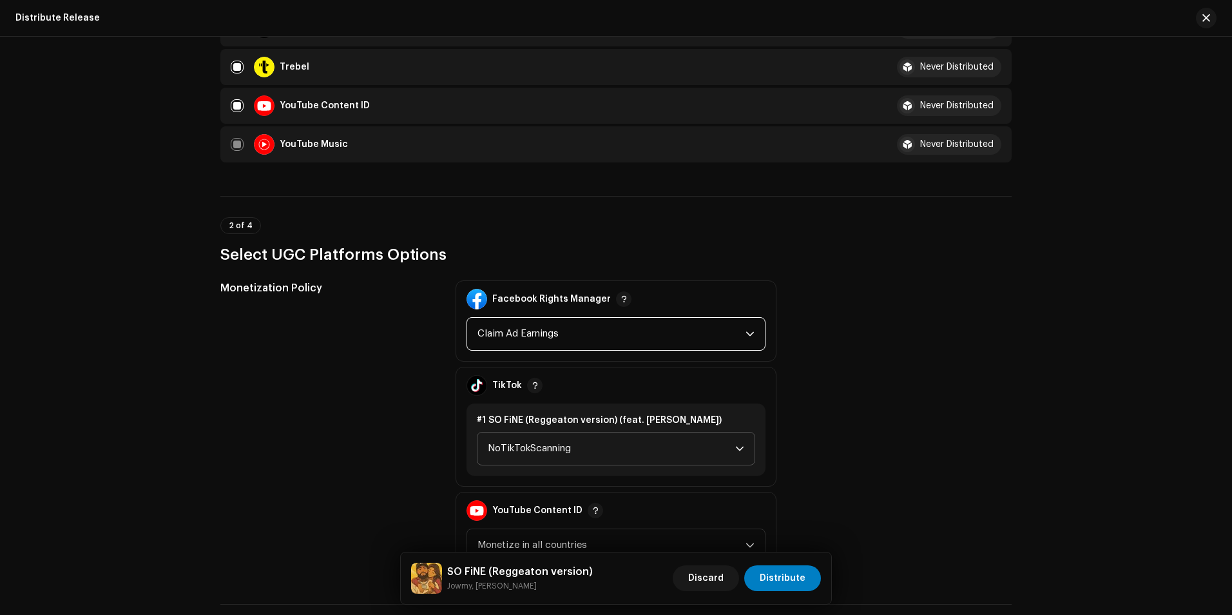
click at [576, 449] on span "NoTikTokScanning" at bounding box center [611, 448] width 247 height 32
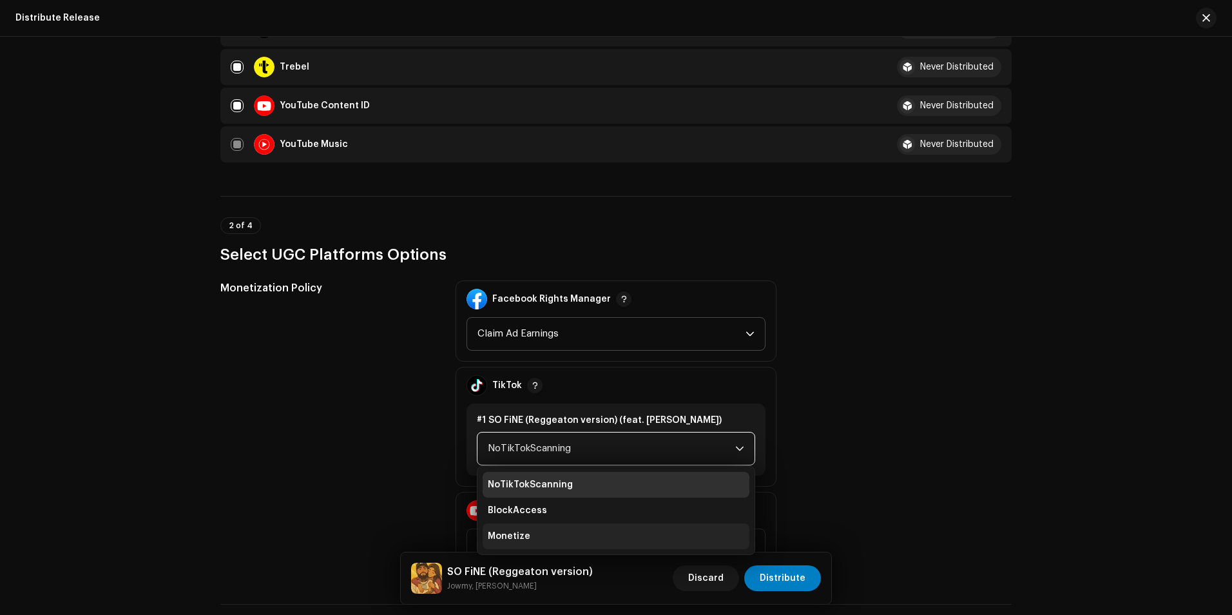
click at [517, 539] on span "Monetize" at bounding box center [509, 536] width 43 height 13
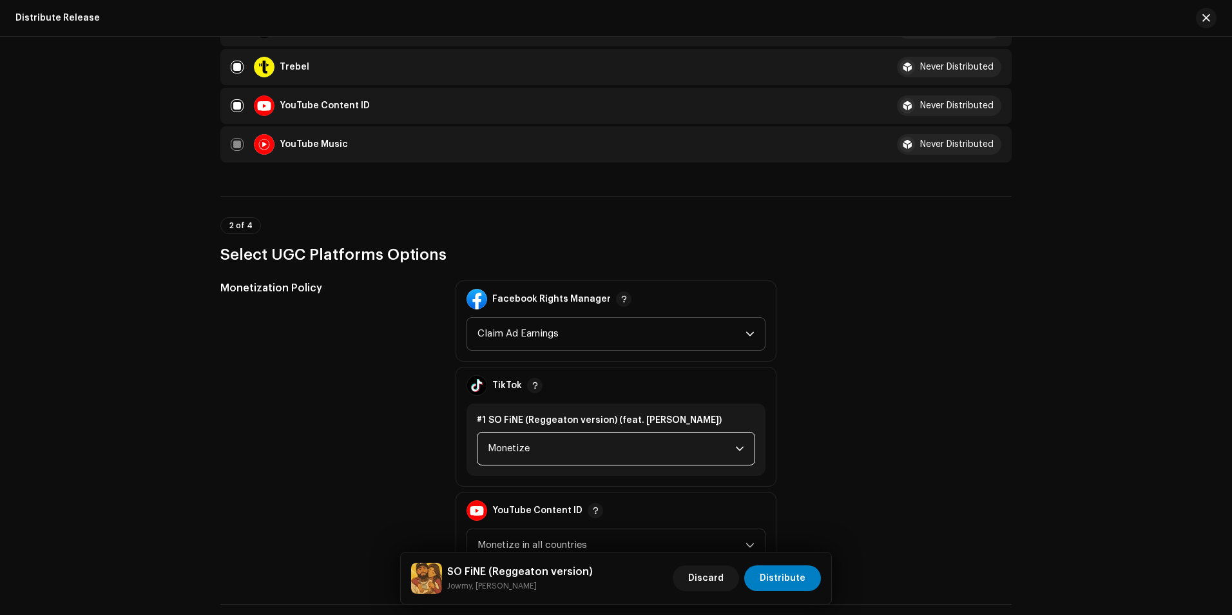
scroll to position [1482, 0]
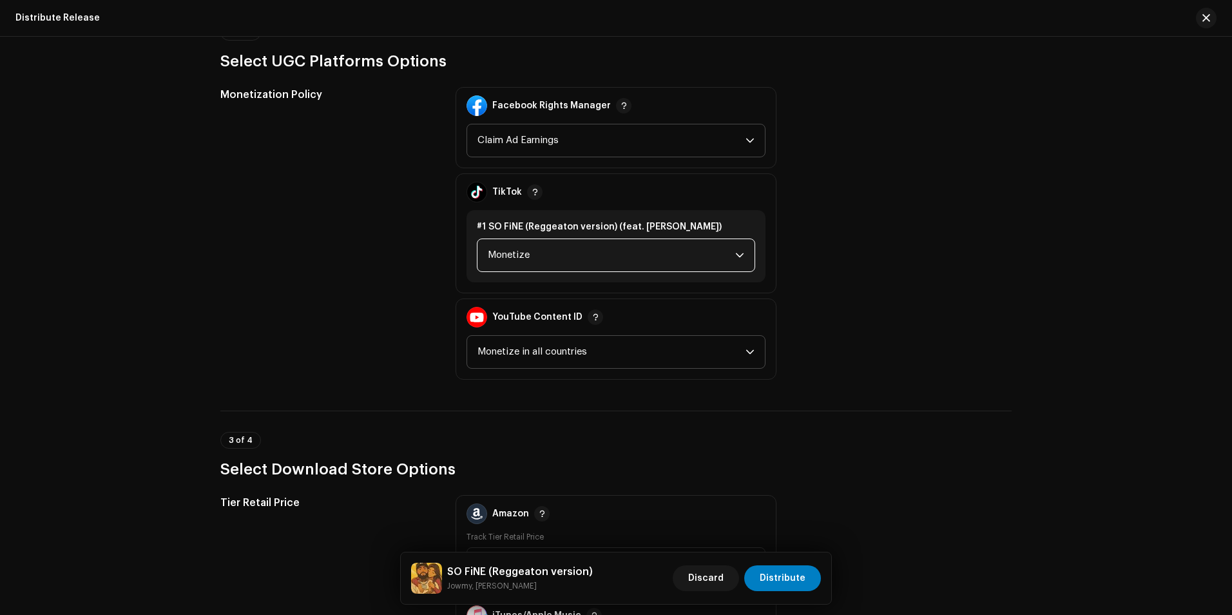
click at [565, 362] on span "Monetize in all countries" at bounding box center [612, 352] width 268 height 32
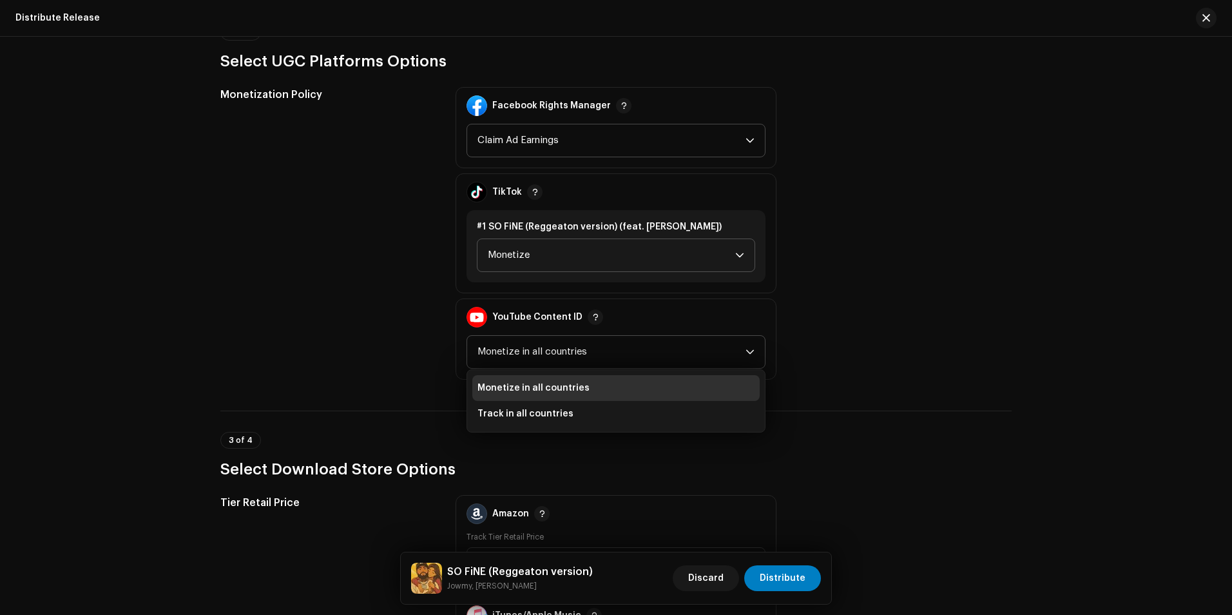
click at [519, 389] on span "Monetize in all countries" at bounding box center [534, 387] width 112 height 13
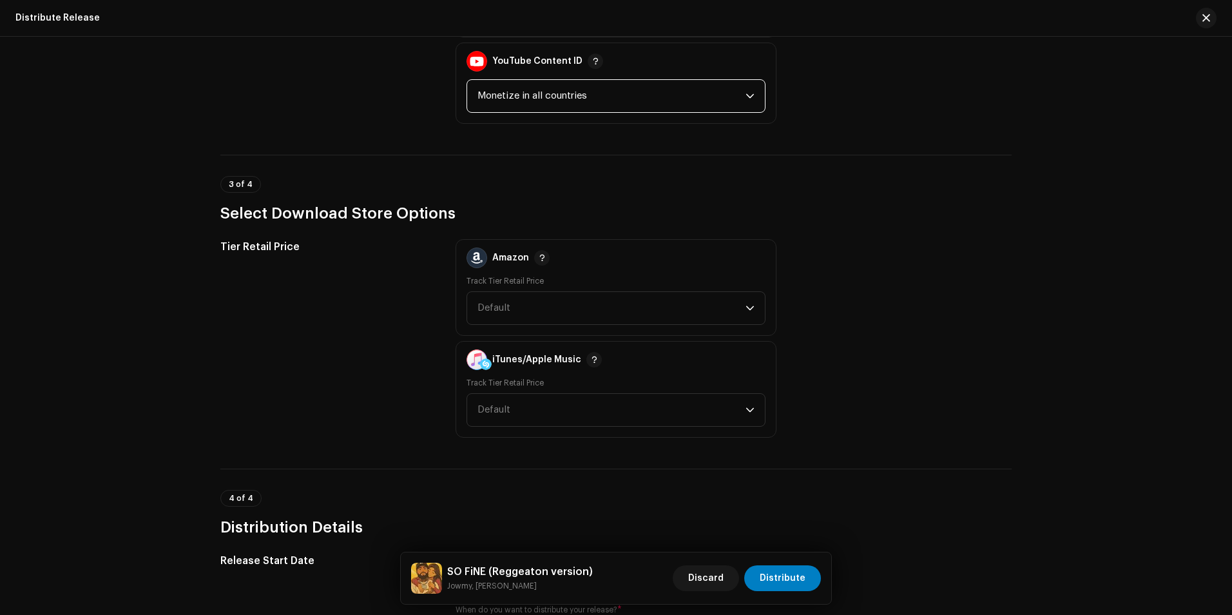
scroll to position [1740, 0]
click at [709, 309] on span "Default" at bounding box center [612, 306] width 268 height 32
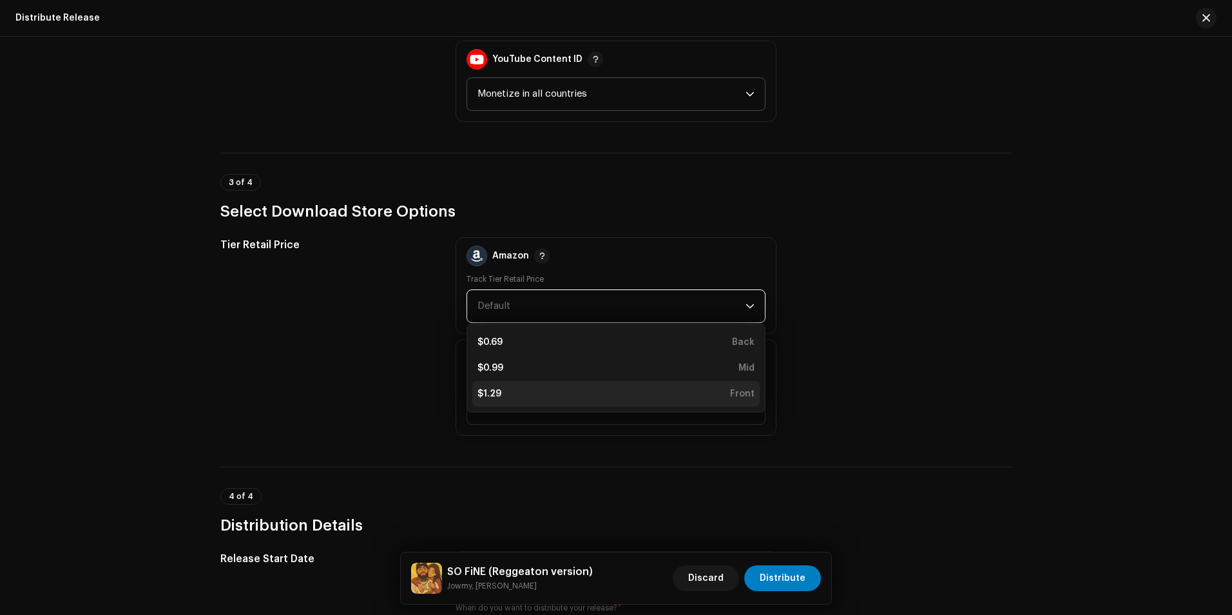
click at [512, 388] on div "$1.29 Front" at bounding box center [616, 393] width 277 height 13
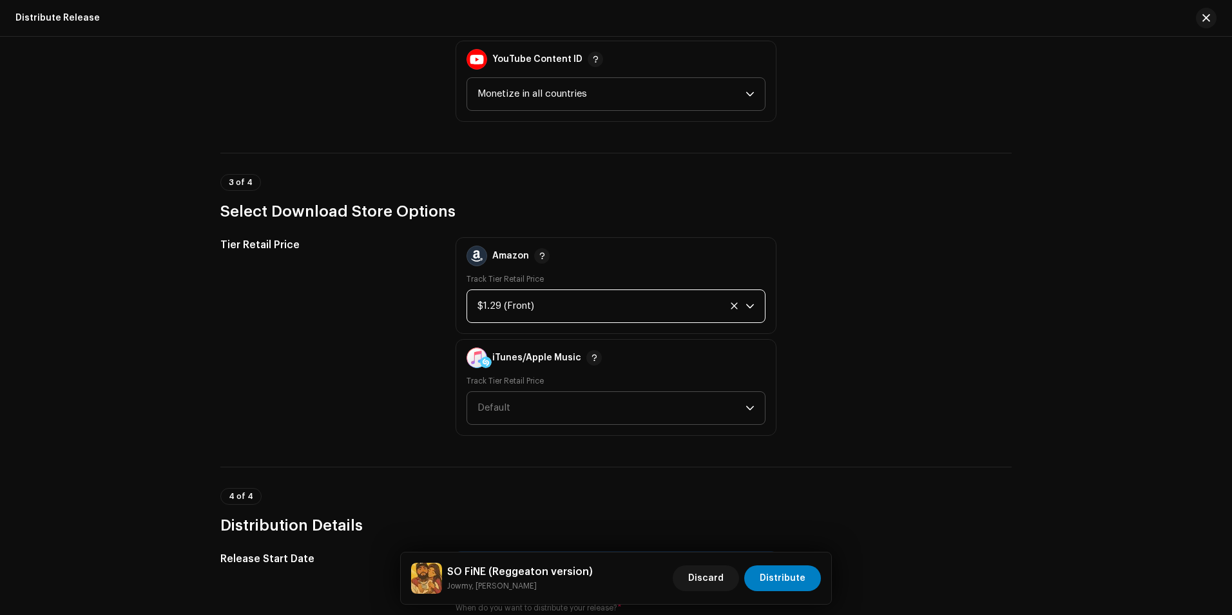
click at [699, 416] on span "Default" at bounding box center [612, 408] width 268 height 32
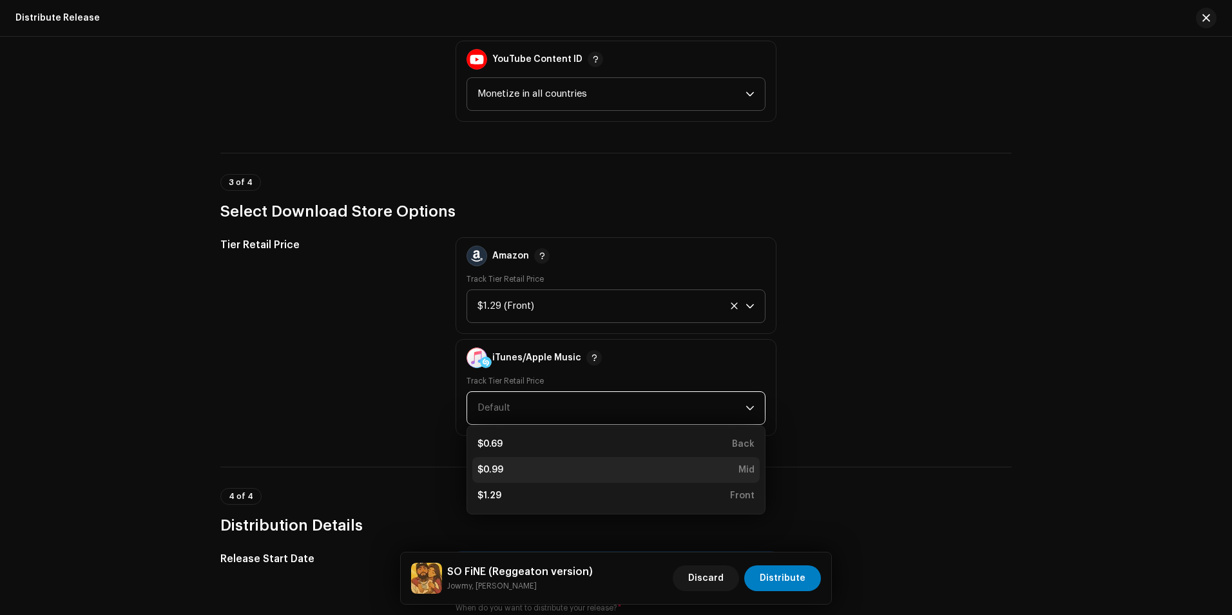
click at [513, 470] on div "$0.99 Mid" at bounding box center [616, 469] width 277 height 13
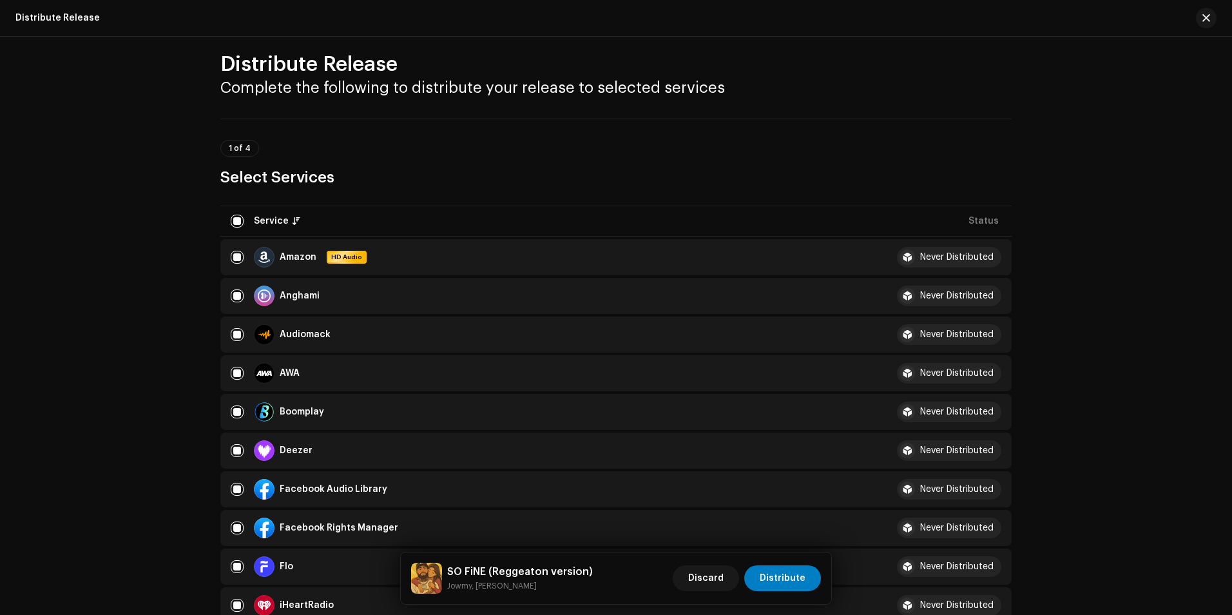
scroll to position [0, 0]
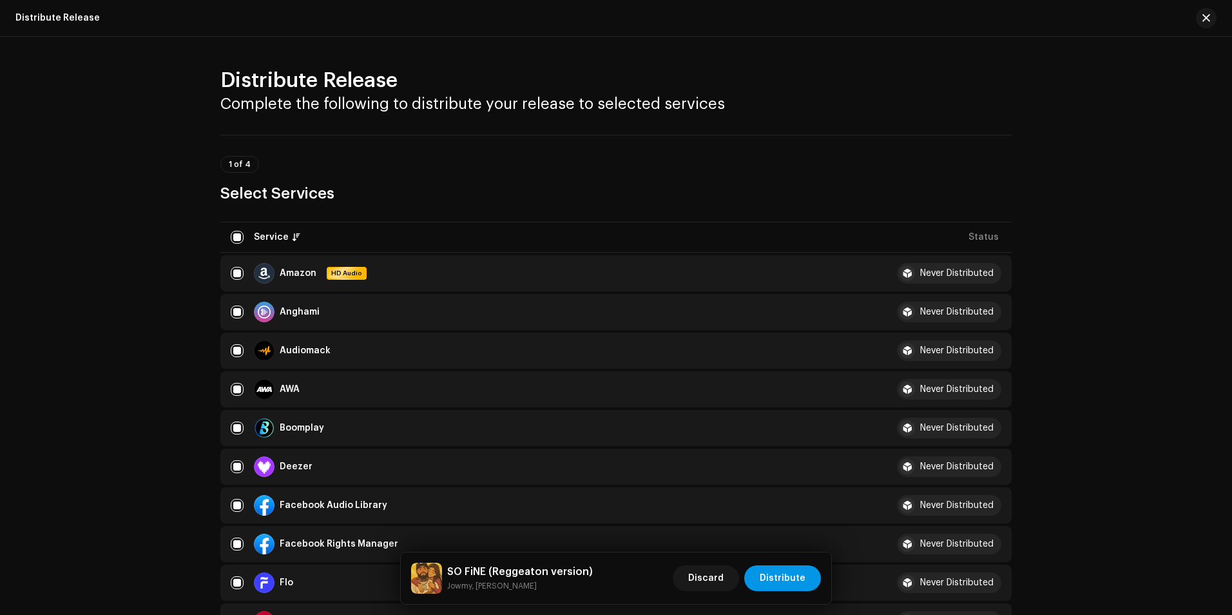
click at [786, 583] on span "Distribute" at bounding box center [783, 578] width 46 height 26
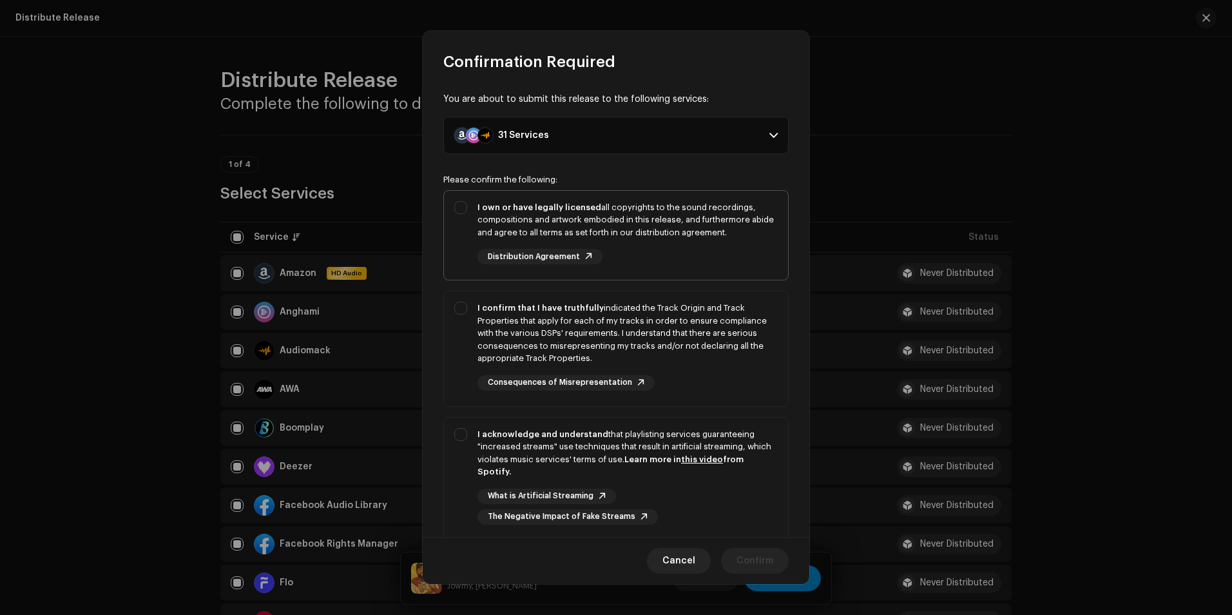
click at [463, 208] on div "I own or have legally licensed all copyrights to the sound recordings, composit…" at bounding box center [616, 233] width 344 height 84
checkbox input "true"
click at [459, 311] on div "I confirm that I have truthfully indicated the Track Origin and Track Propertie…" at bounding box center [616, 346] width 344 height 110
checkbox input "true"
click at [465, 428] on div "I acknowledge and understand that playlisting services guaranteeing "increased …" at bounding box center [616, 476] width 344 height 117
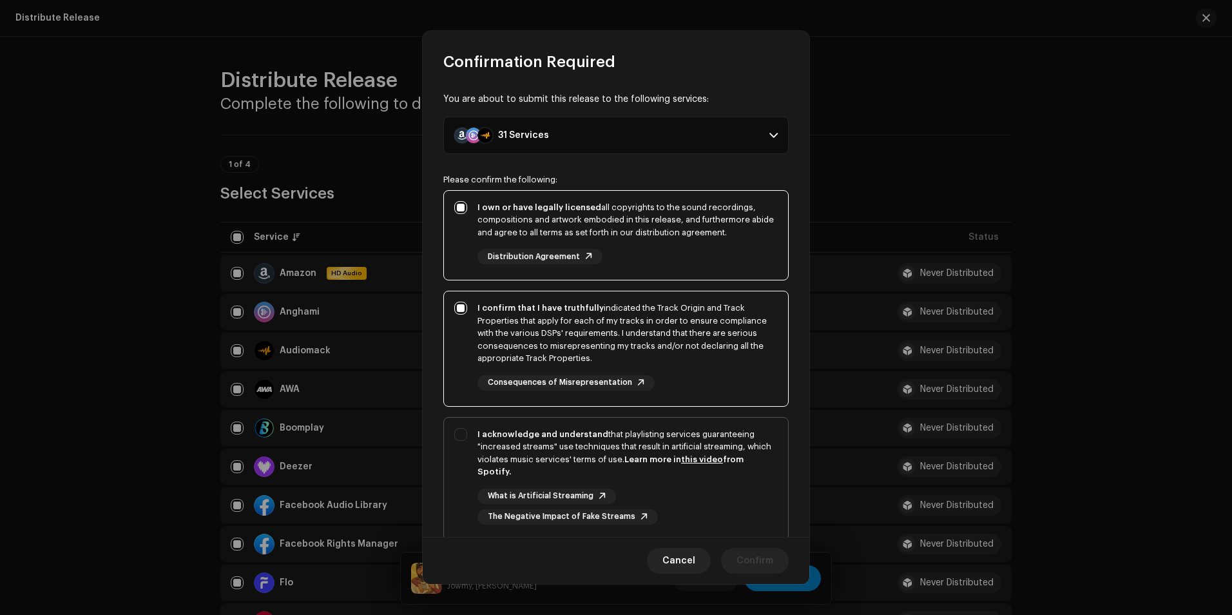
checkbox input "true"
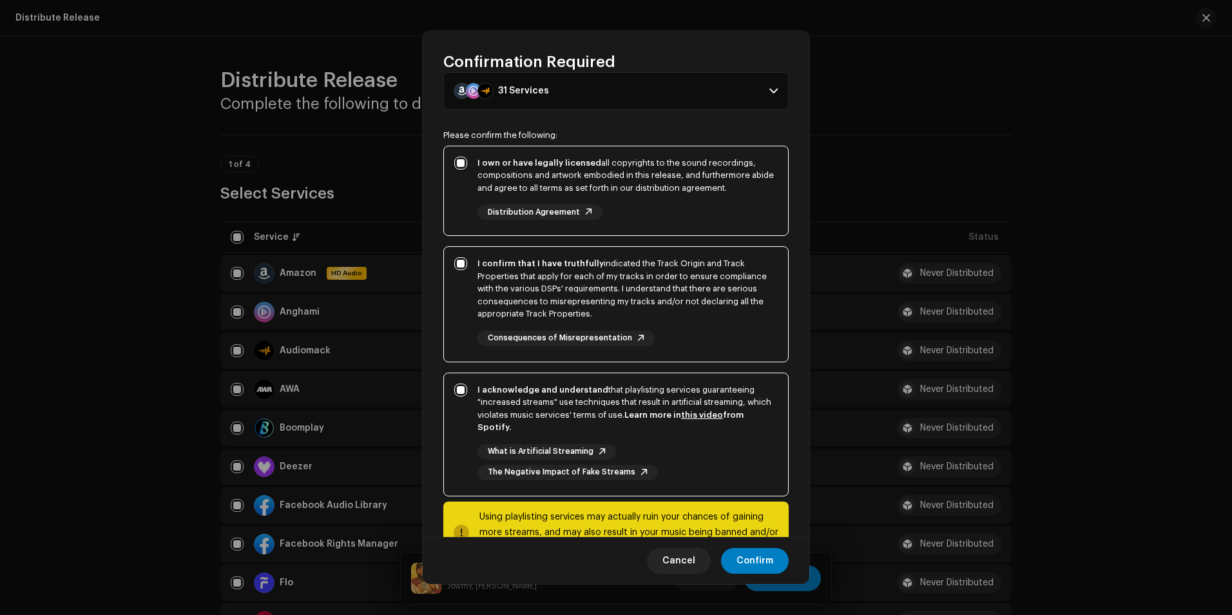
scroll to position [91, 0]
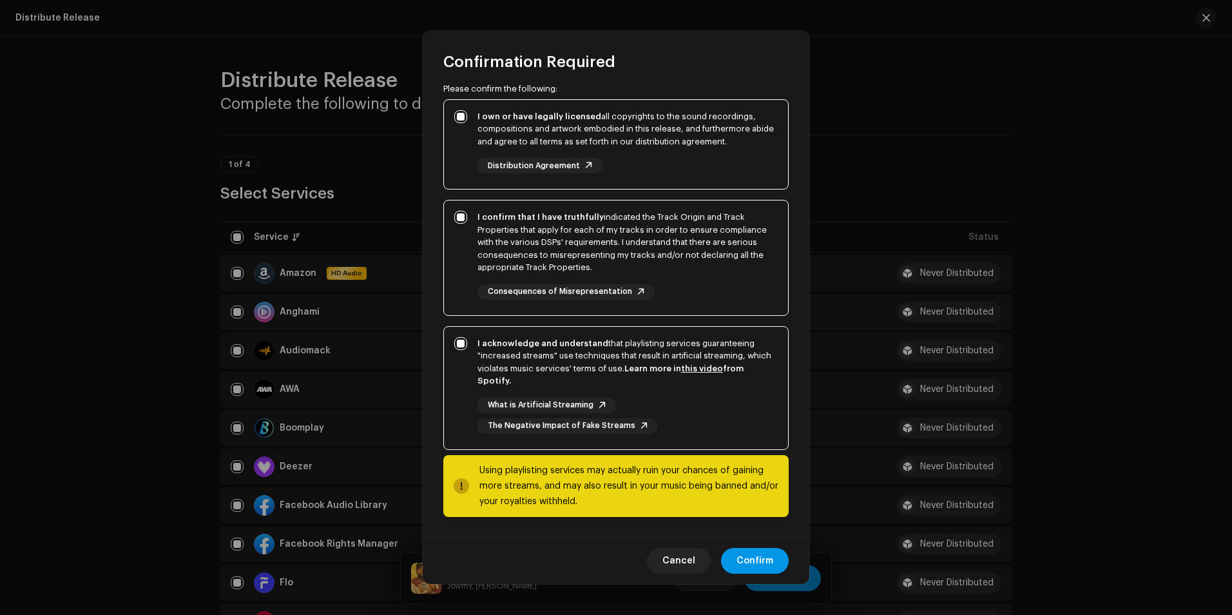
click at [757, 562] on span "Confirm" at bounding box center [755, 561] width 37 height 26
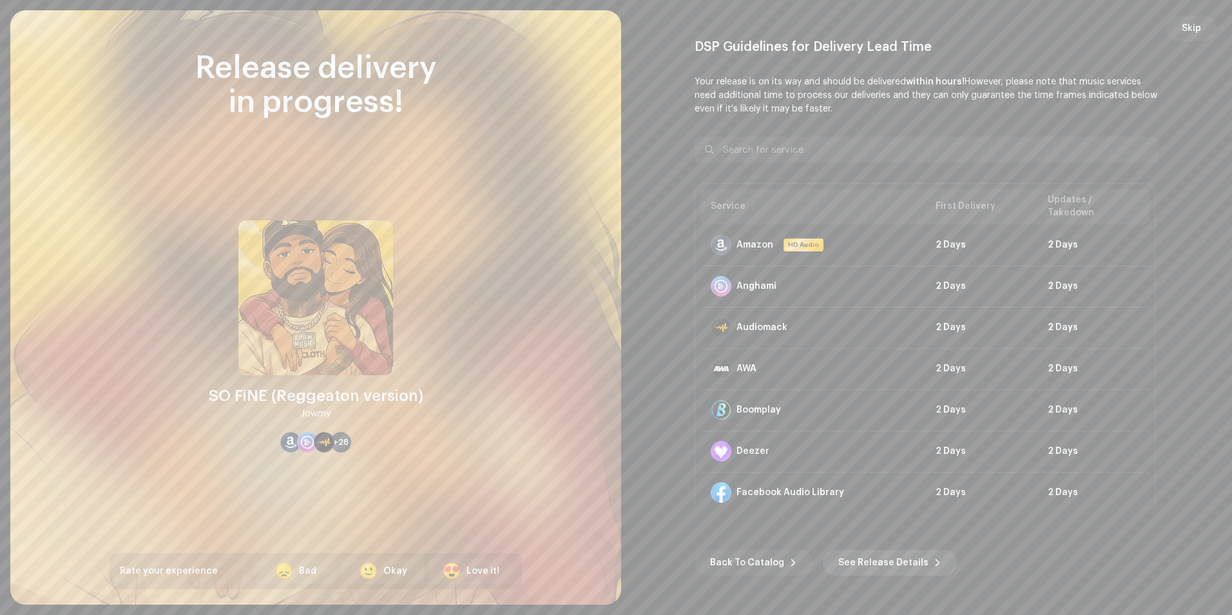
click at [880, 562] on span "See Release Details" at bounding box center [883, 563] width 90 height 26
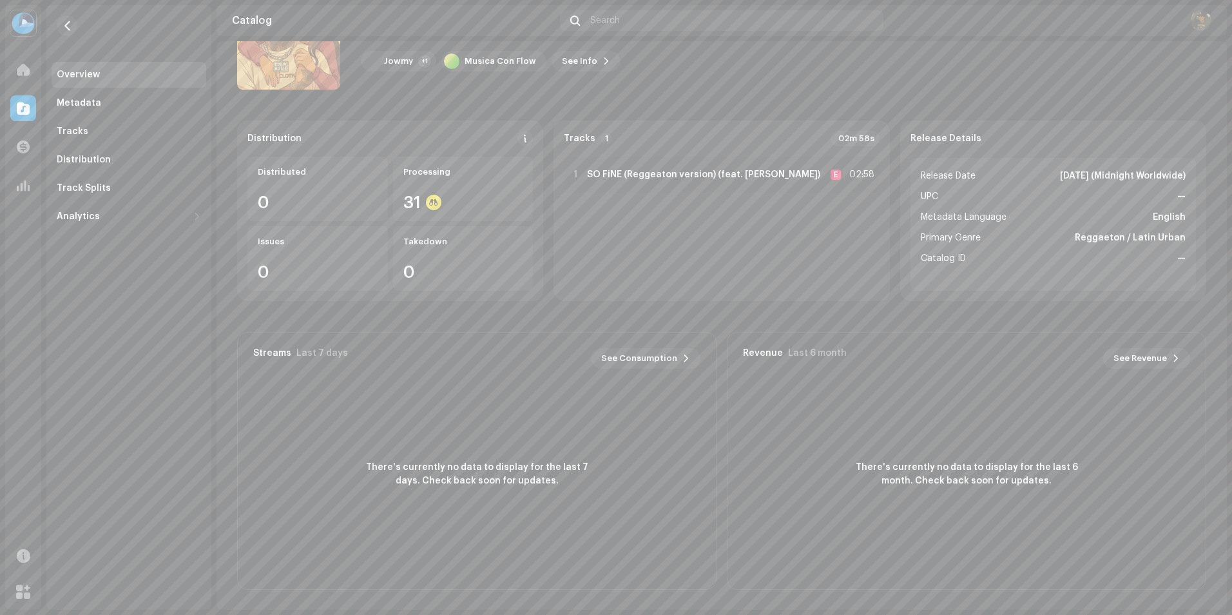
scroll to position [76, 0]
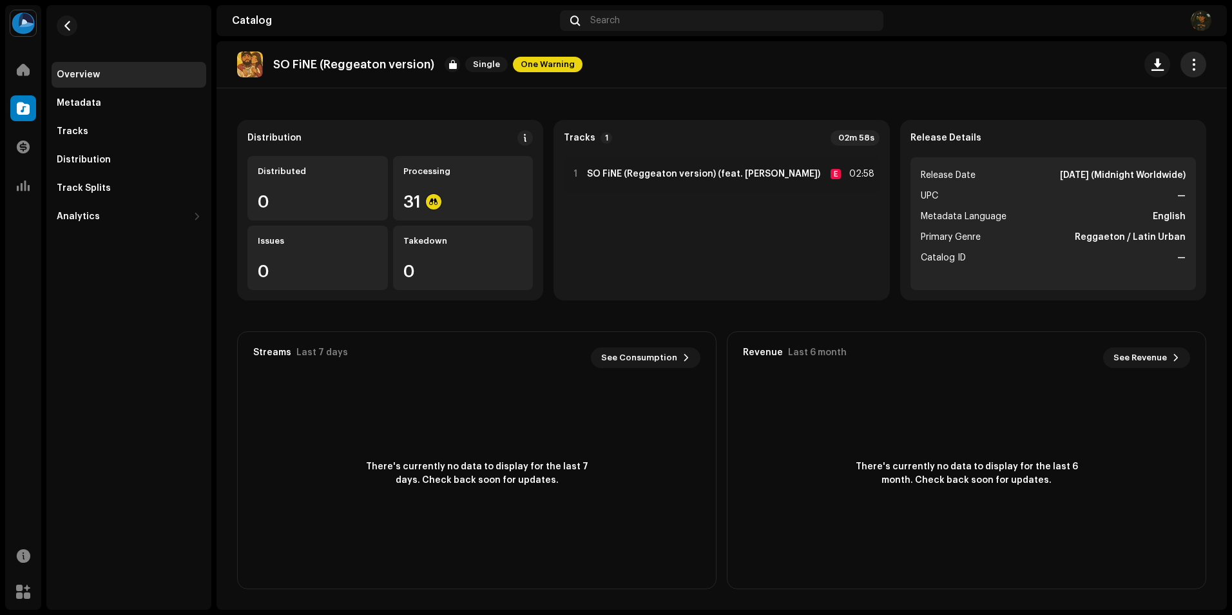
click at [1188, 63] on span "button" at bounding box center [1194, 64] width 12 height 10
click at [929, 79] on div "SO FiNE (Reggeaton version) Single One Warning" at bounding box center [722, 64] width 1010 height 47
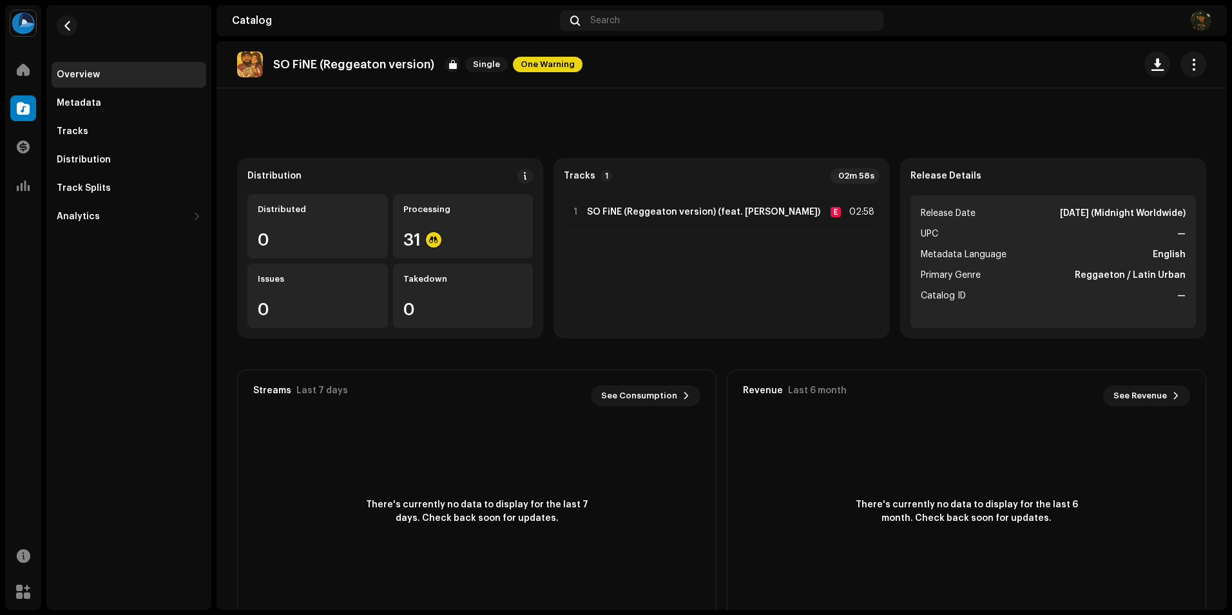
scroll to position [0, 0]
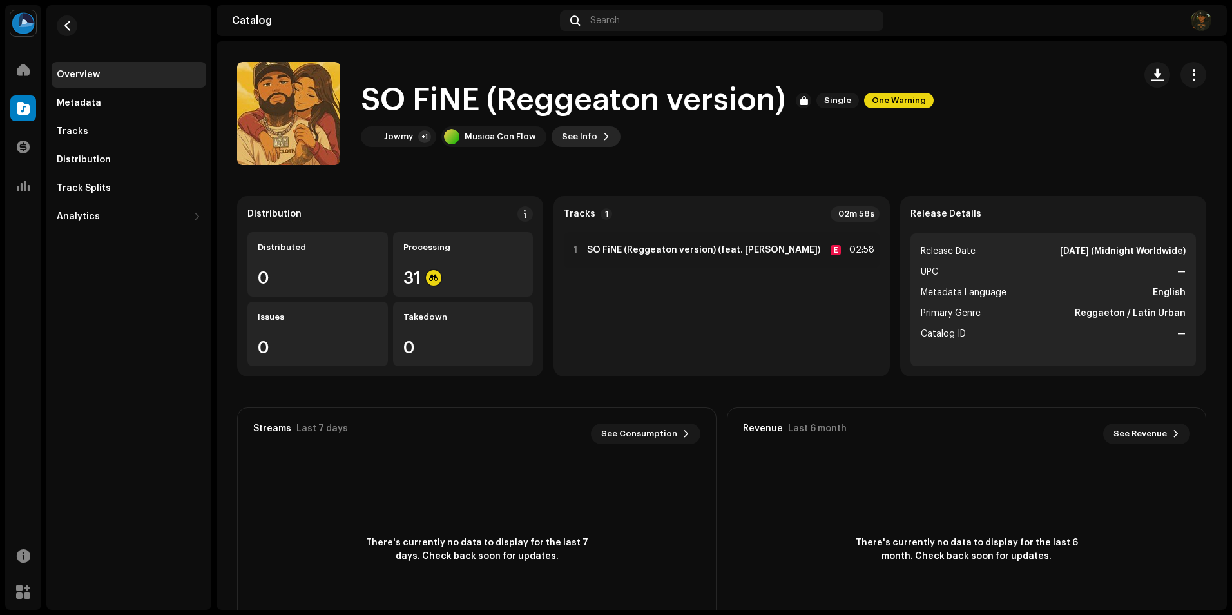
click at [566, 139] on span "See Info" at bounding box center [579, 137] width 35 height 26
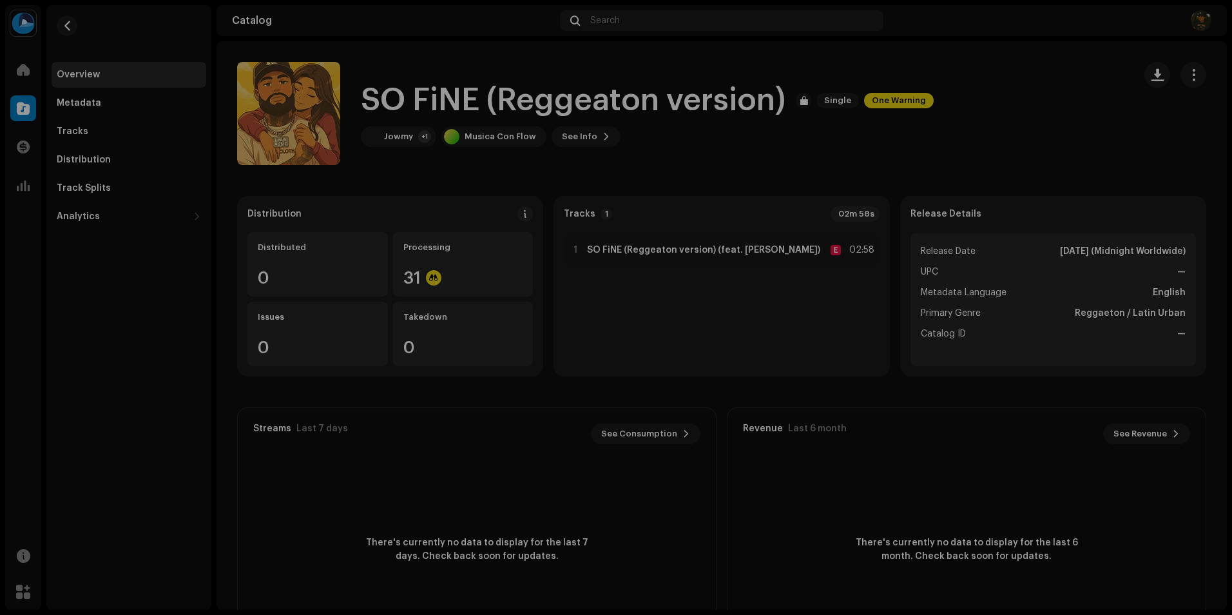
click at [972, 90] on div "SO FiNE (Reggeaton version) 3048710 Metadata Distribution Metadata Language Eng…" at bounding box center [616, 307] width 1232 height 615
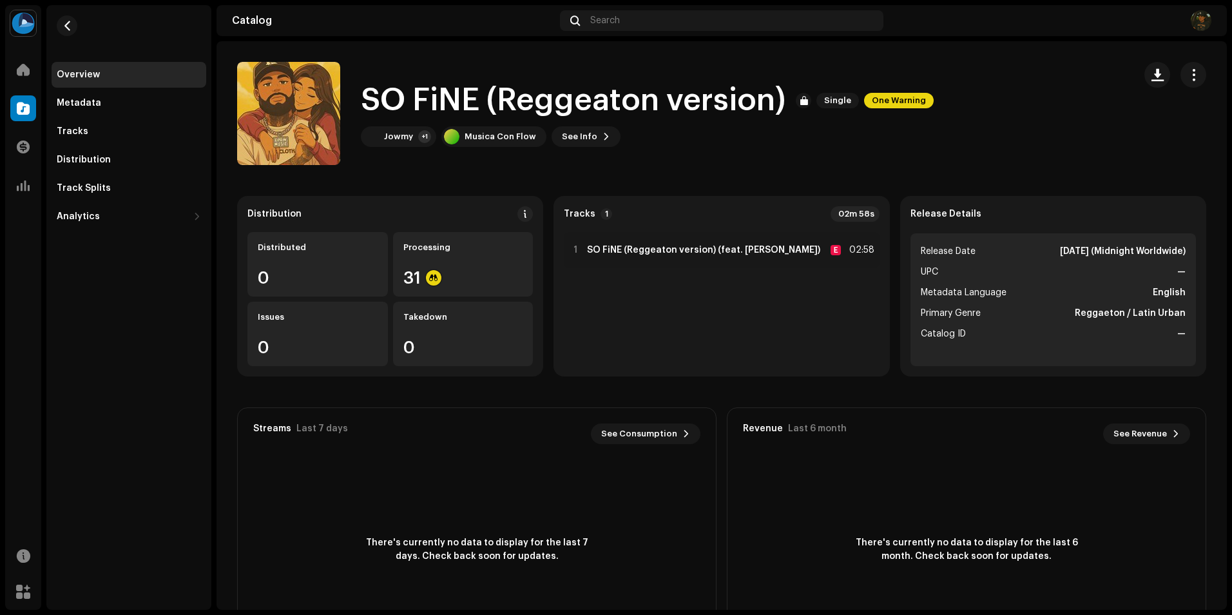
click at [1204, 24] on img at bounding box center [1201, 20] width 21 height 21
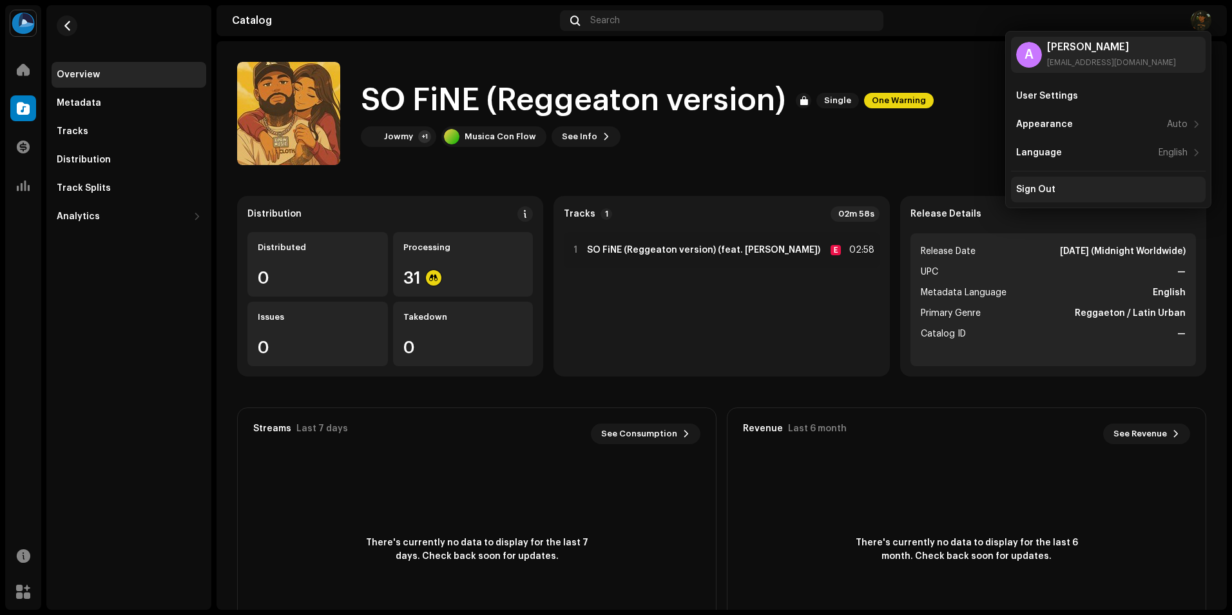
click at [1041, 198] on div "Sign Out" at bounding box center [1108, 190] width 195 height 26
